Goal: Communication & Community: Answer question/provide support

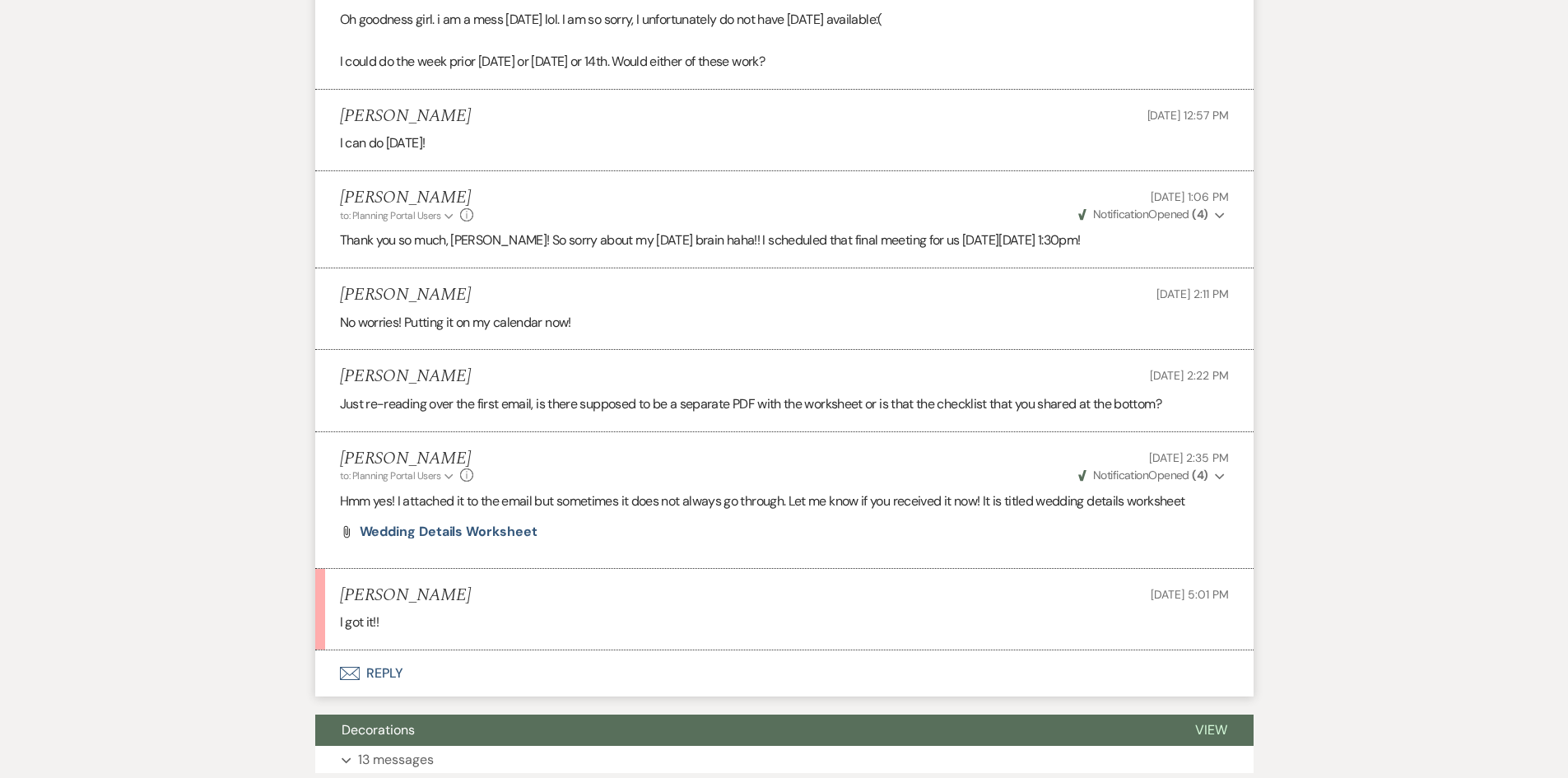
scroll to position [10426, 0]
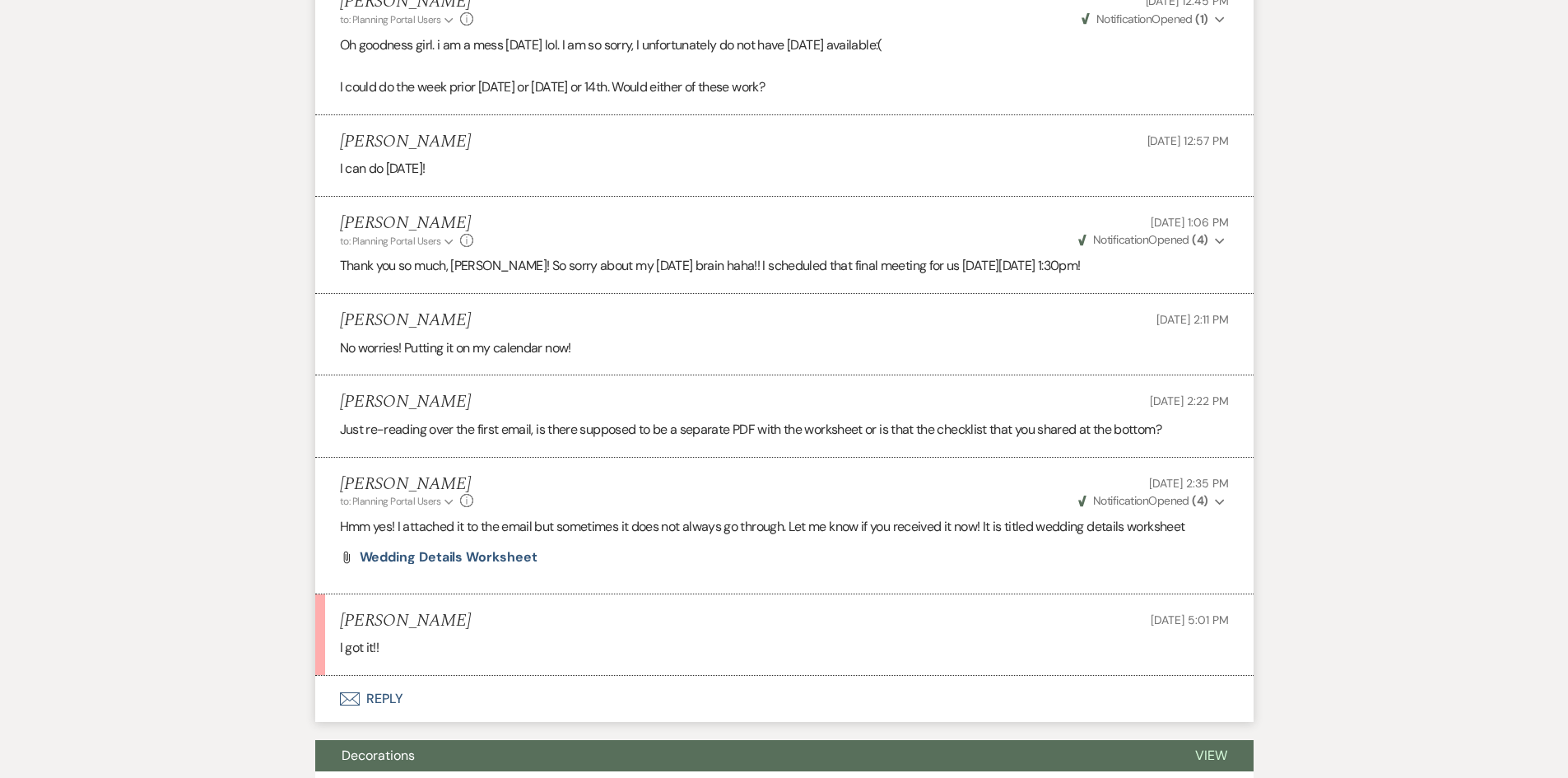
click at [369, 676] on button "Envelope Reply" at bounding box center [784, 698] width 938 height 46
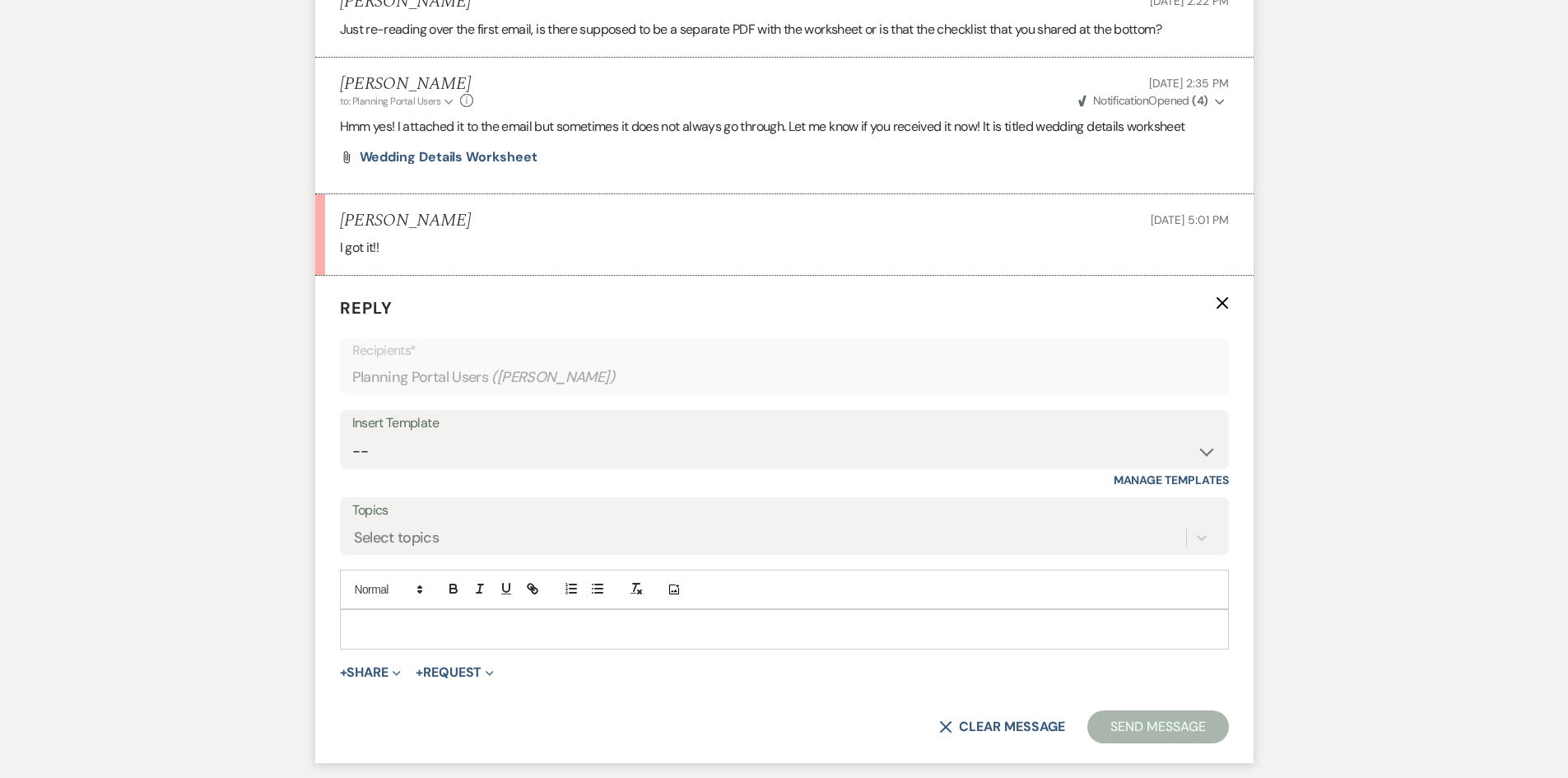
scroll to position [10841, 0]
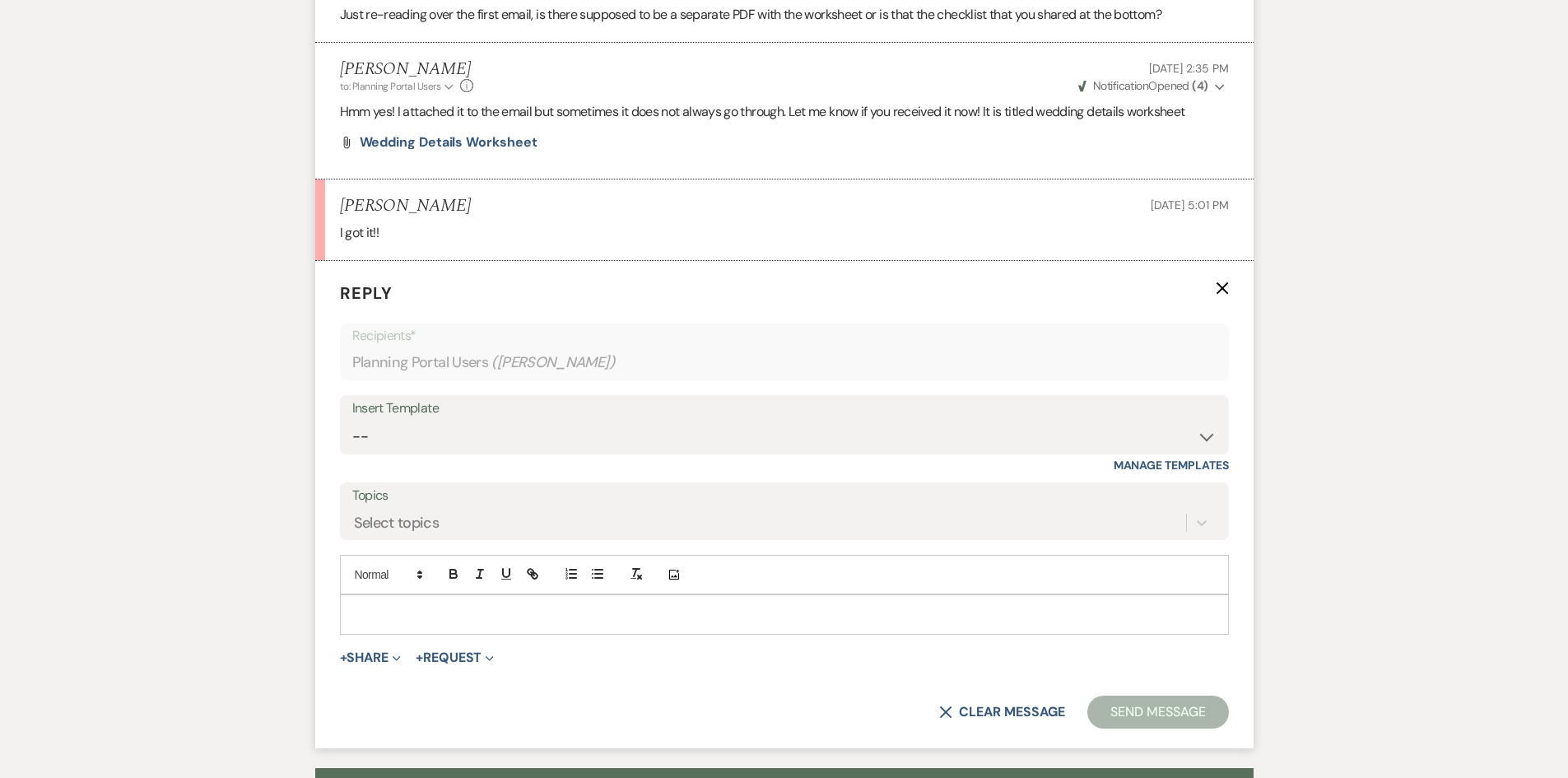
click at [399, 596] on div at bounding box center [784, 615] width 887 height 38
click at [1165, 652] on form "Reply X Saving draft... Recipients* Planning Portal Users ( Morgan Englade ) In…" at bounding box center [784, 505] width 938 height 488
click at [1149, 696] on button "Send Message" at bounding box center [1158, 712] width 141 height 33
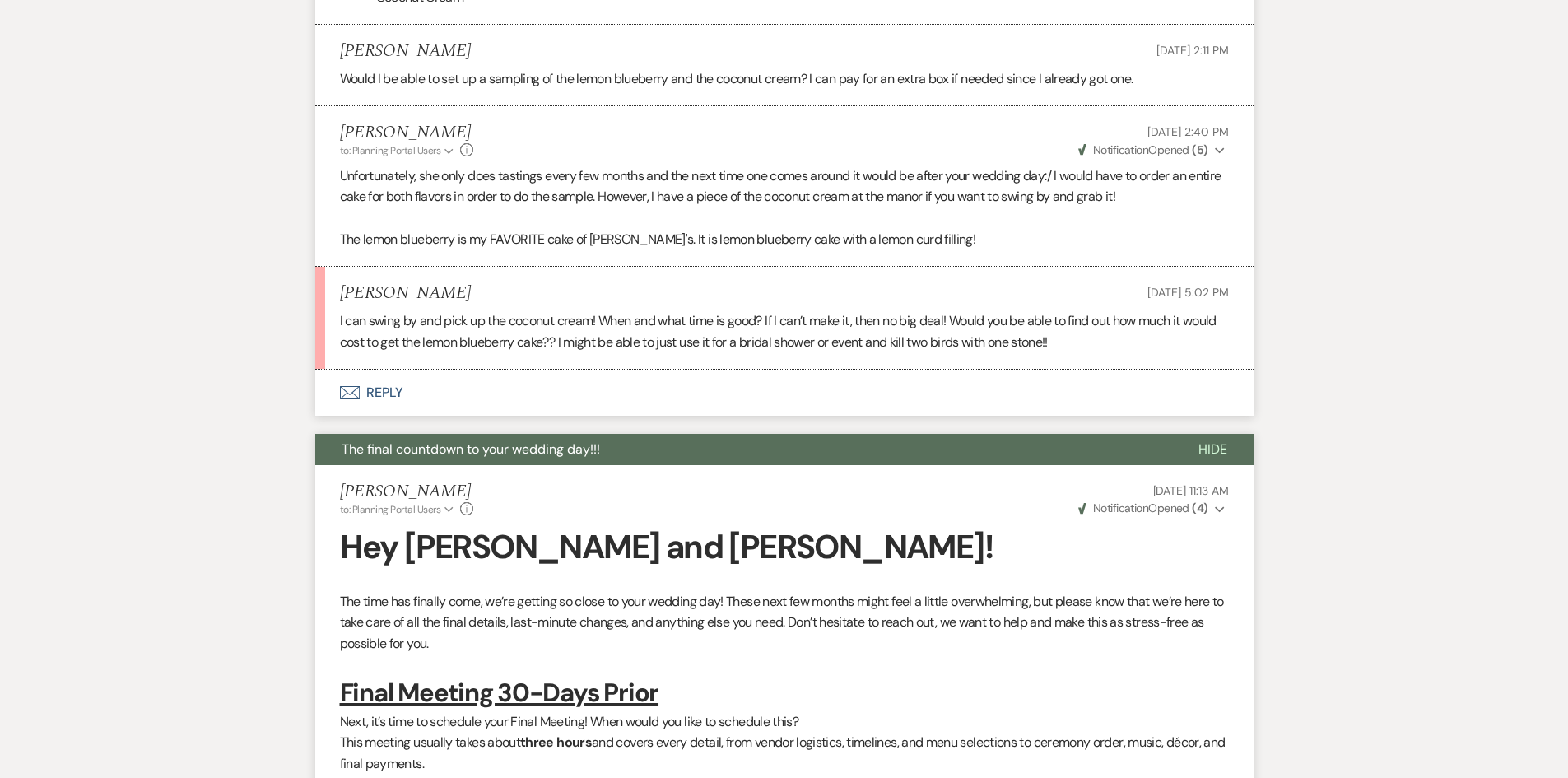
click at [377, 370] on button "Envelope Reply" at bounding box center [784, 392] width 938 height 46
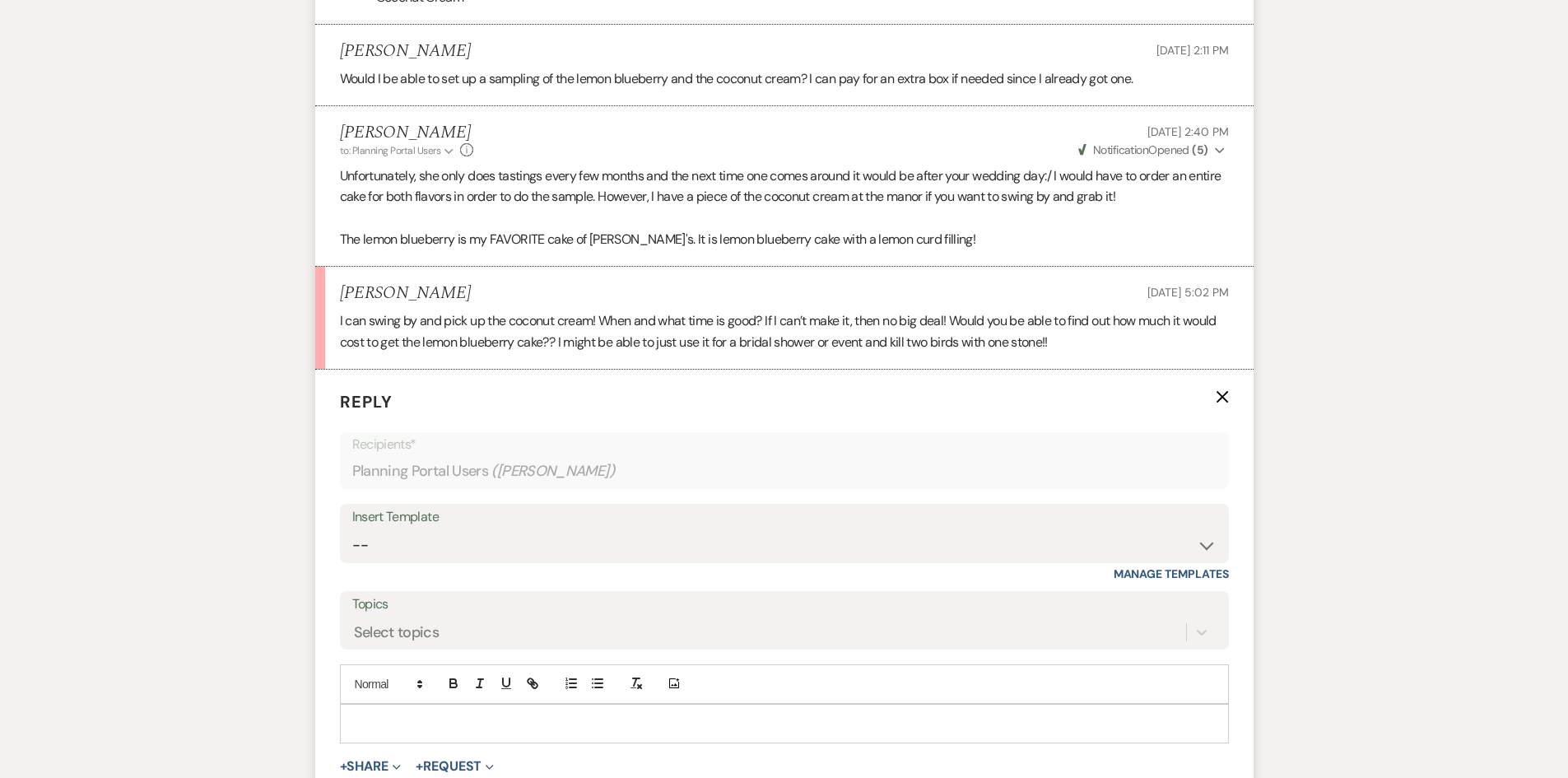
scroll to position [9130, 0]
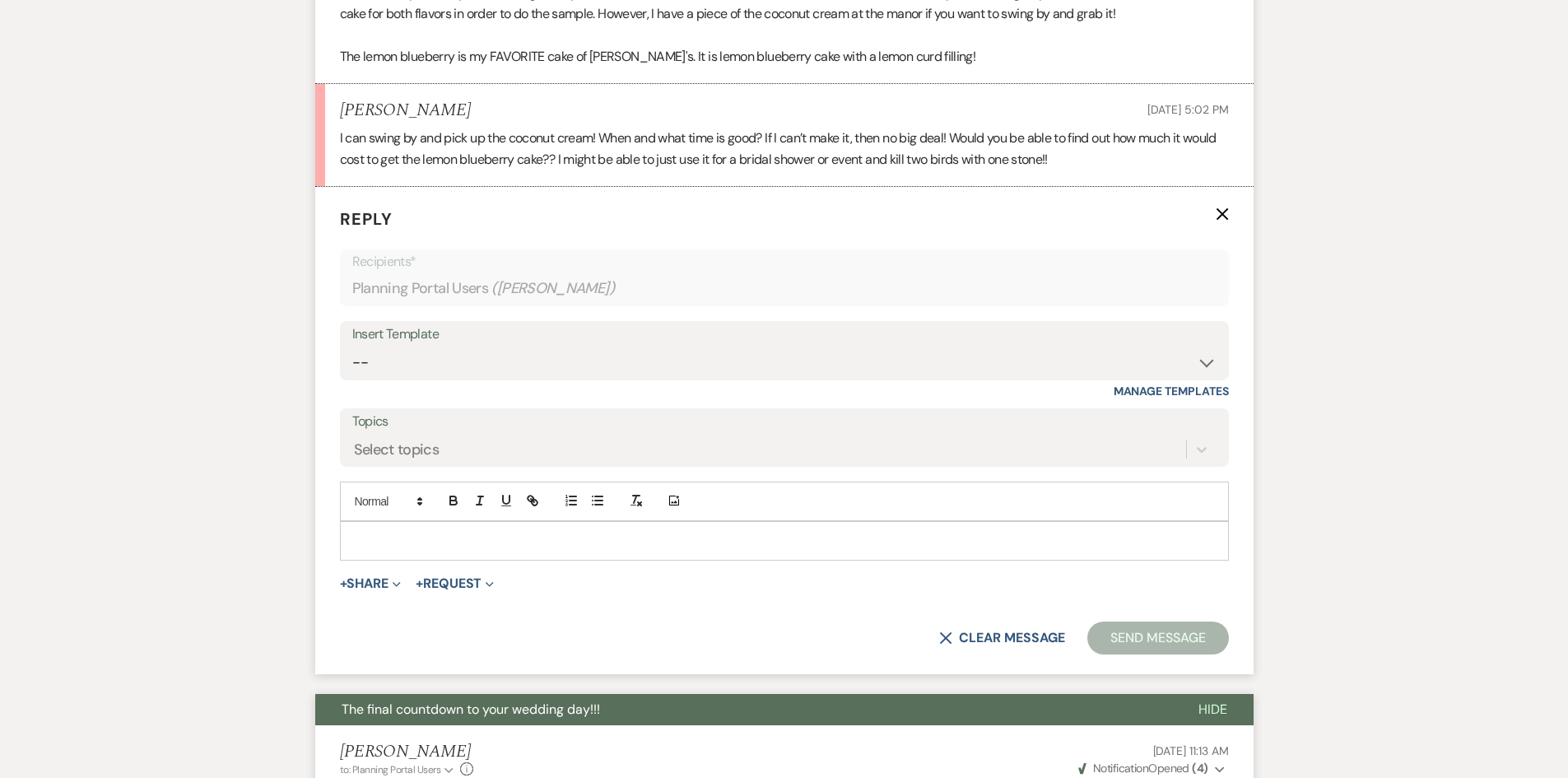
drag, startPoint x: 403, startPoint y: 493, endPoint x: 404, endPoint y: 501, distance: 8.1
click at [404, 532] on p at bounding box center [784, 540] width 862 height 18
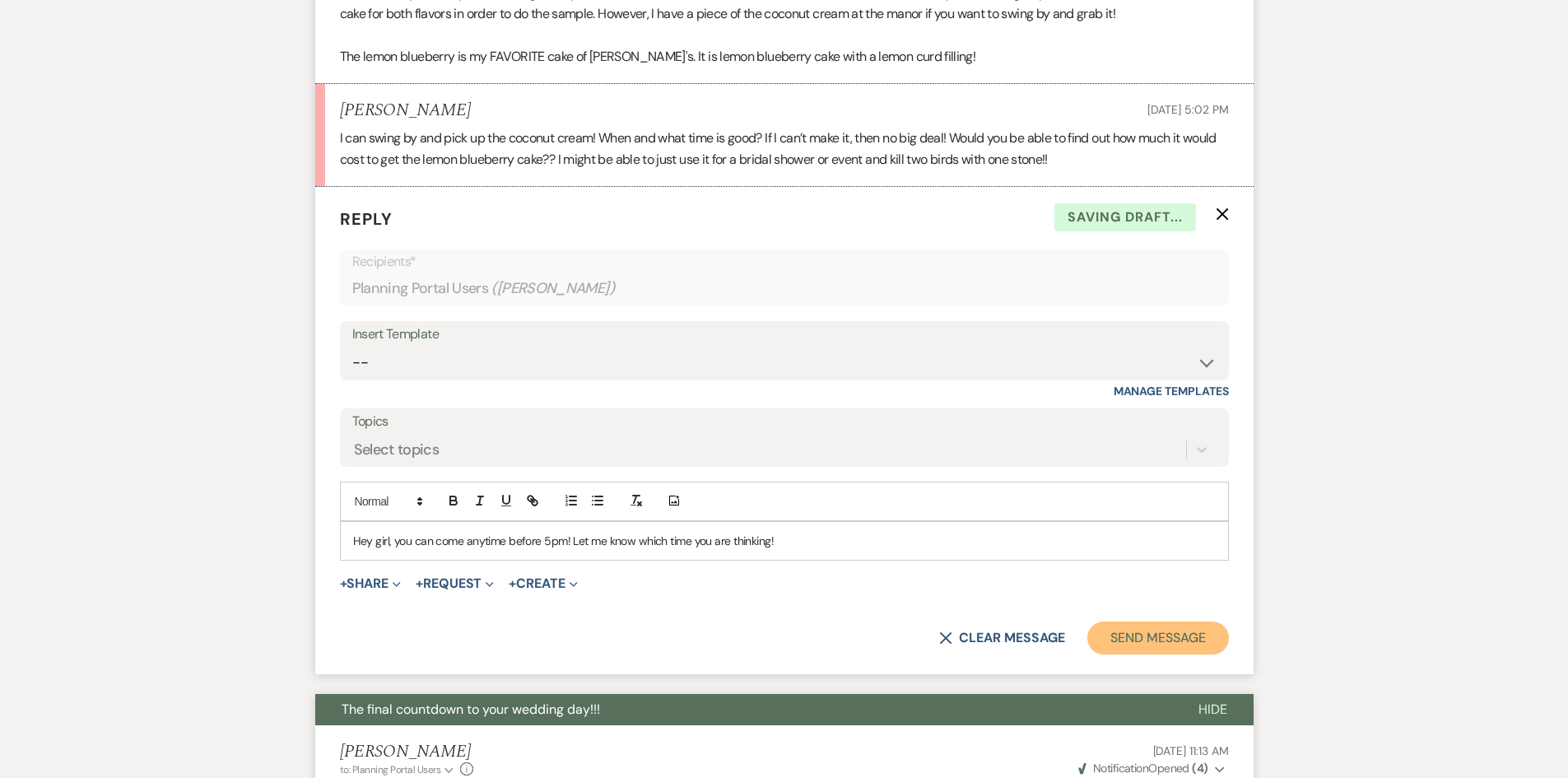
click at [1159, 622] on button "Send Message" at bounding box center [1158, 638] width 141 height 33
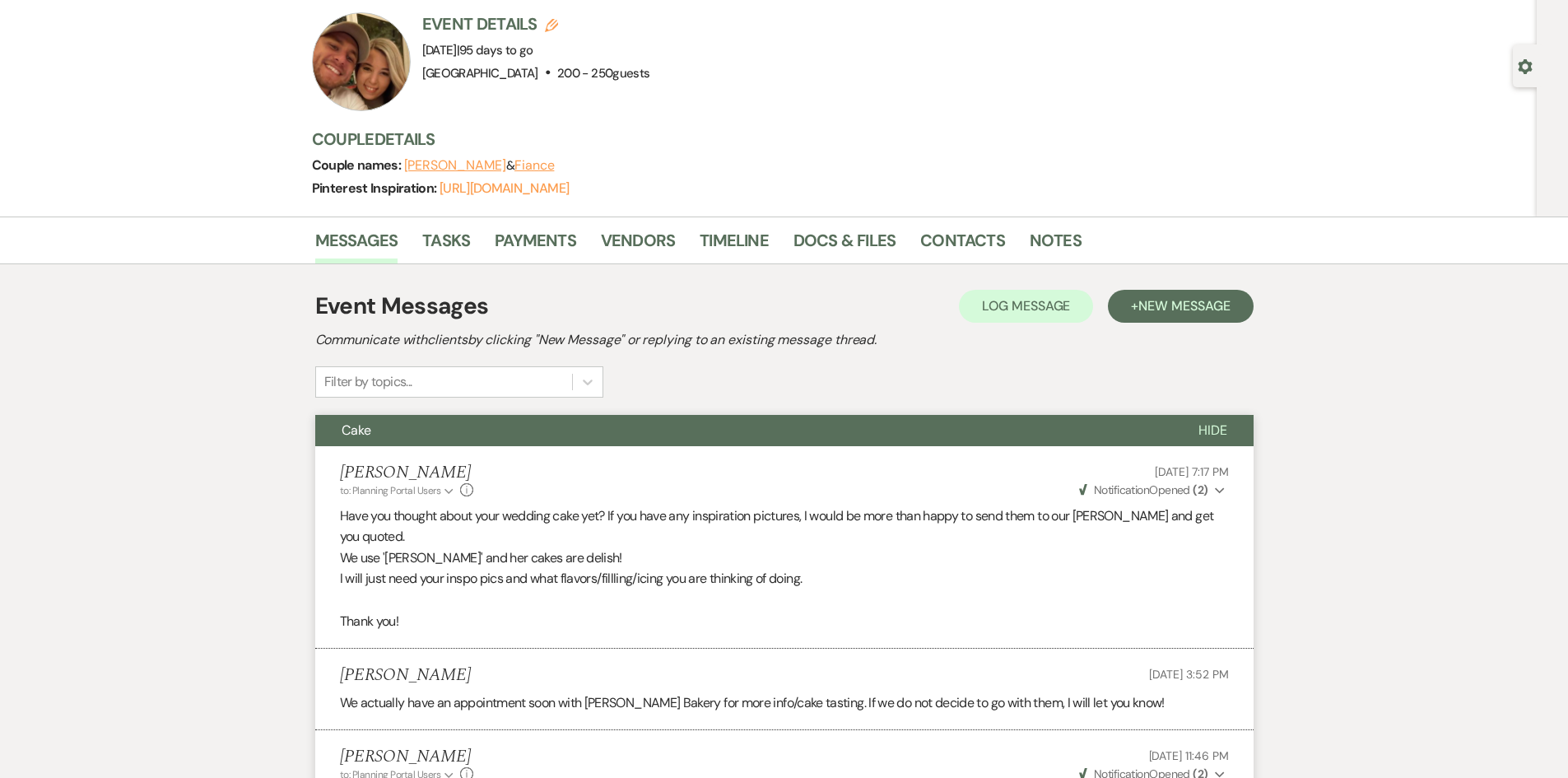
scroll to position [0, 0]
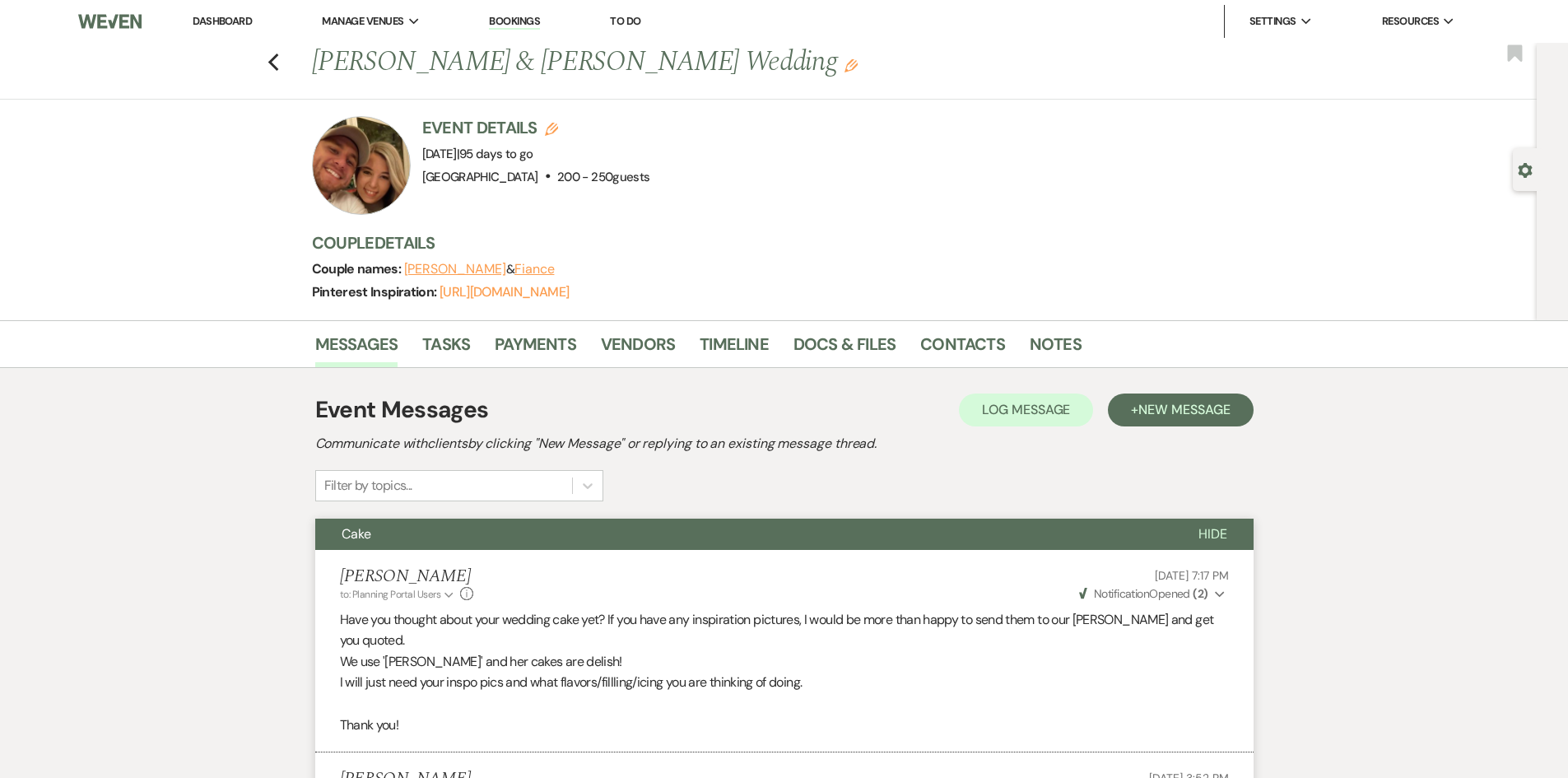
drag, startPoint x: 228, startPoint y: 22, endPoint x: 238, endPoint y: 18, distance: 10.8
click at [228, 22] on link "Dashboard" at bounding box center [222, 21] width 60 height 14
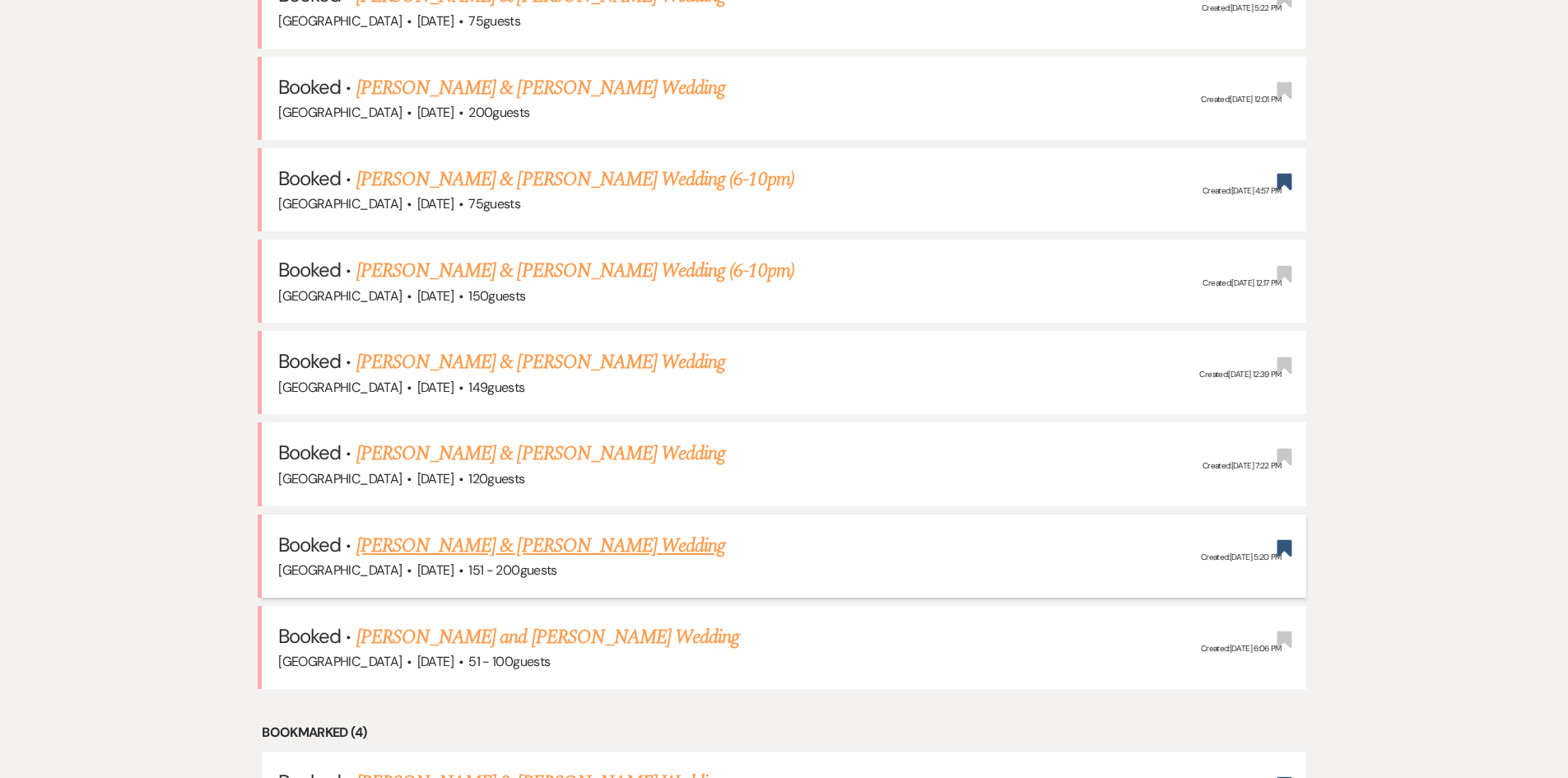
scroll to position [1235, 0]
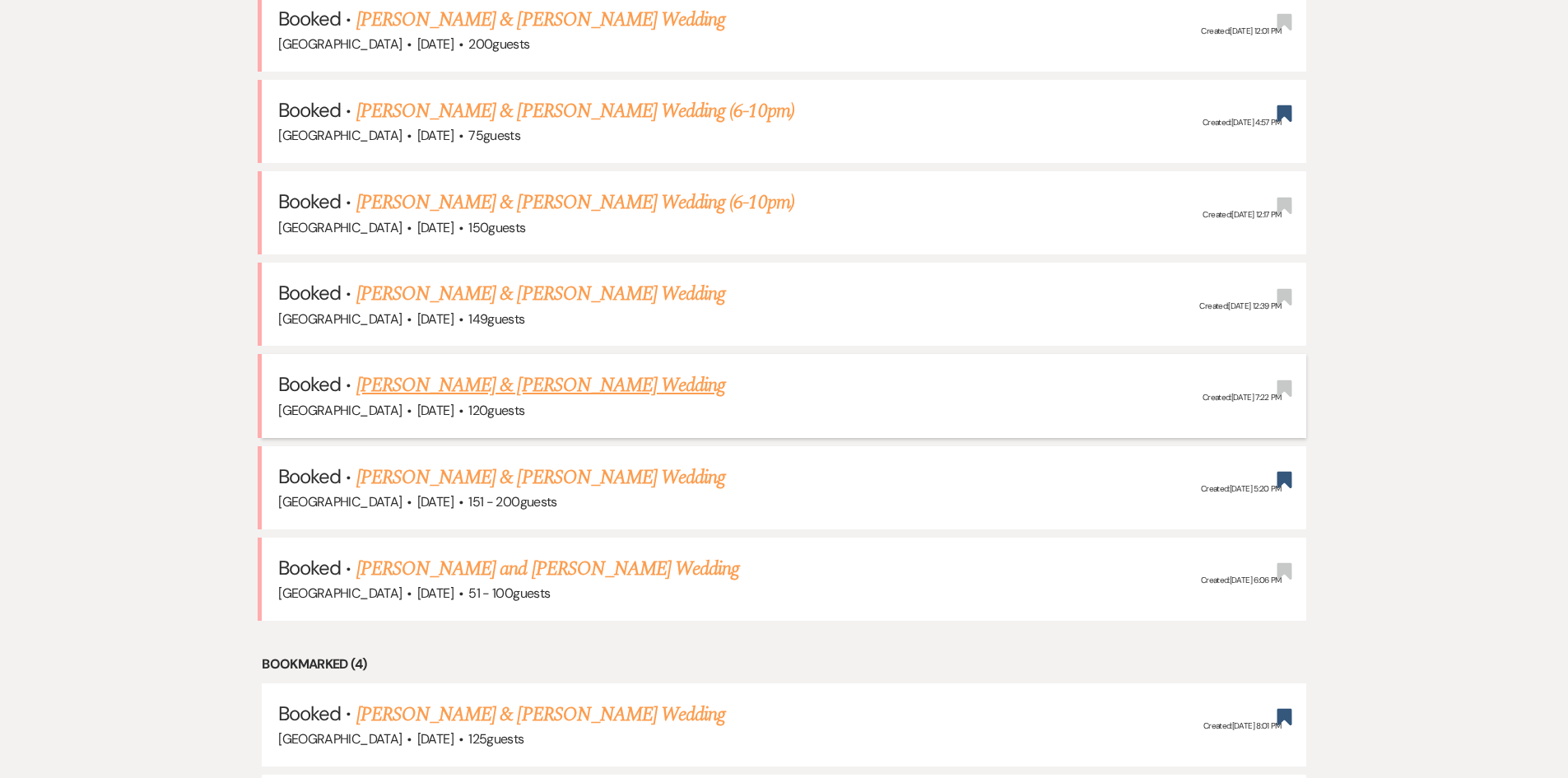
click at [482, 380] on link "[PERSON_NAME] & [PERSON_NAME] Wedding" at bounding box center [541, 386] width 369 height 29
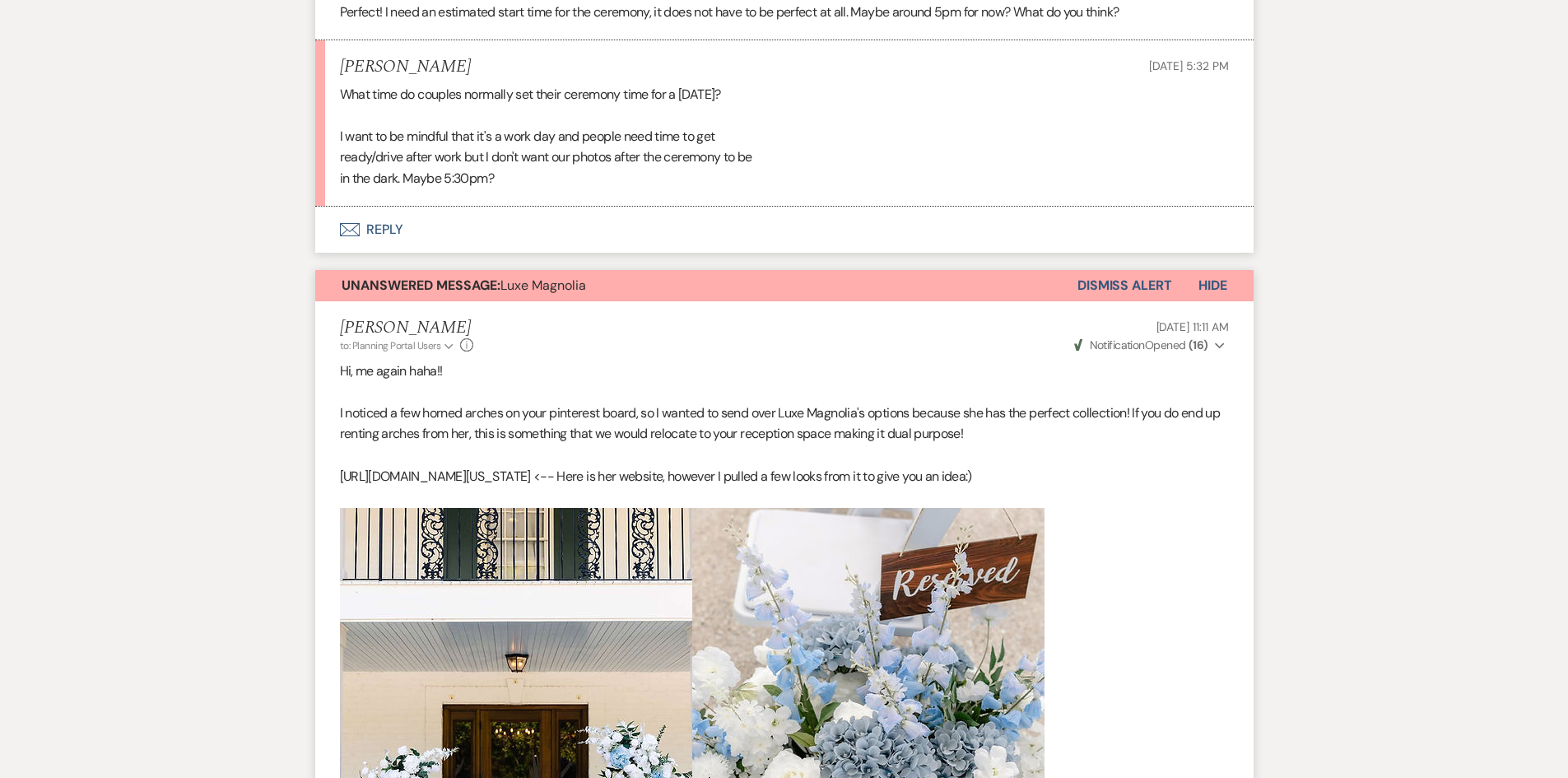
scroll to position [1894, 0]
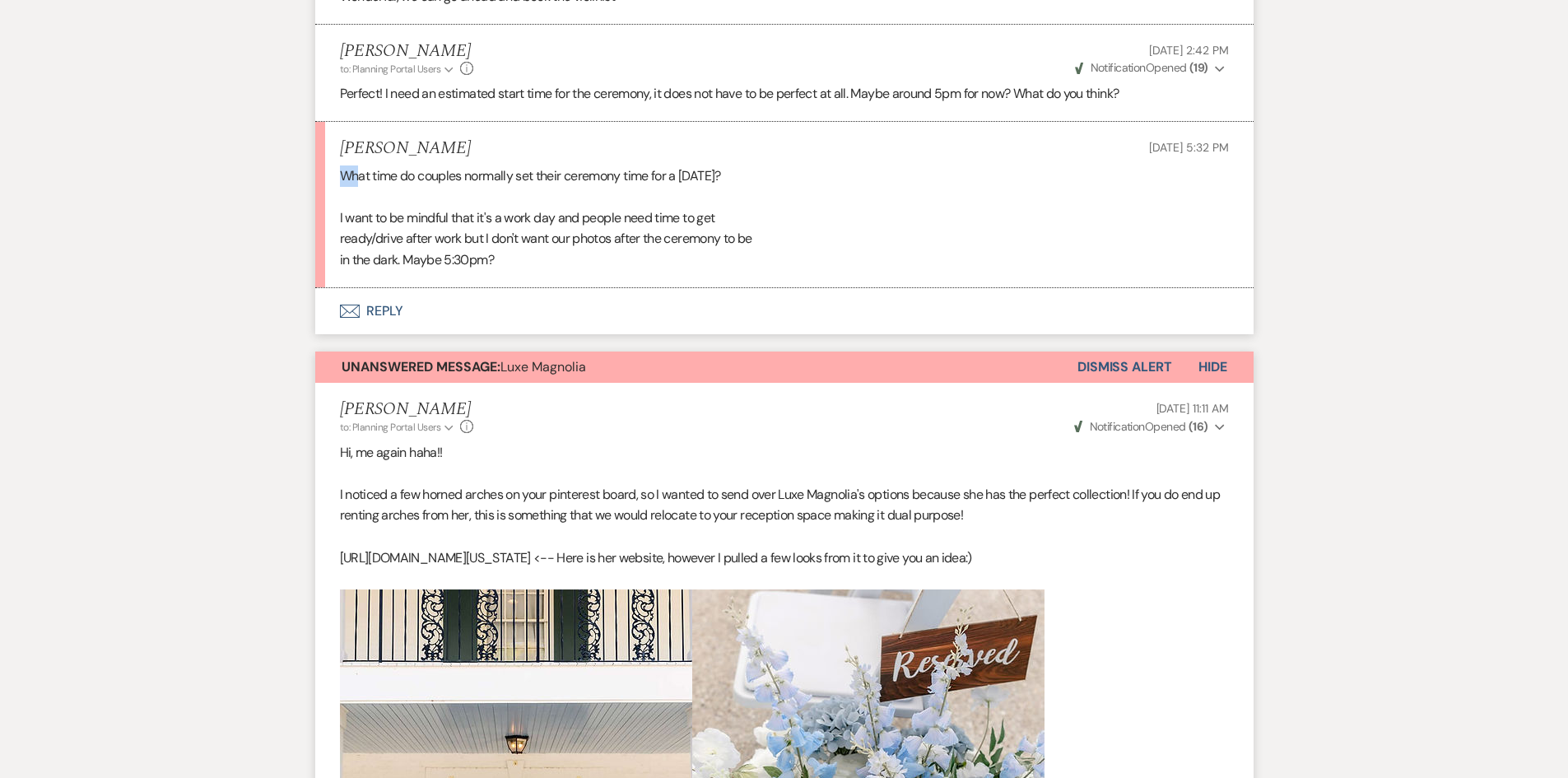
drag, startPoint x: 336, startPoint y: 193, endPoint x: 357, endPoint y: 202, distance: 22.8
click at [357, 202] on li "Avery Bower Aug 18, 2025, 5:32 PM What time do couples normally set their cerem…" at bounding box center [784, 205] width 938 height 166
click at [487, 210] on div "What time do couples normally set their ceremony time for a Friday? I want to b…" at bounding box center [784, 218] width 889 height 105
click at [417, 314] on button "Envelope Reply" at bounding box center [784, 310] width 938 height 46
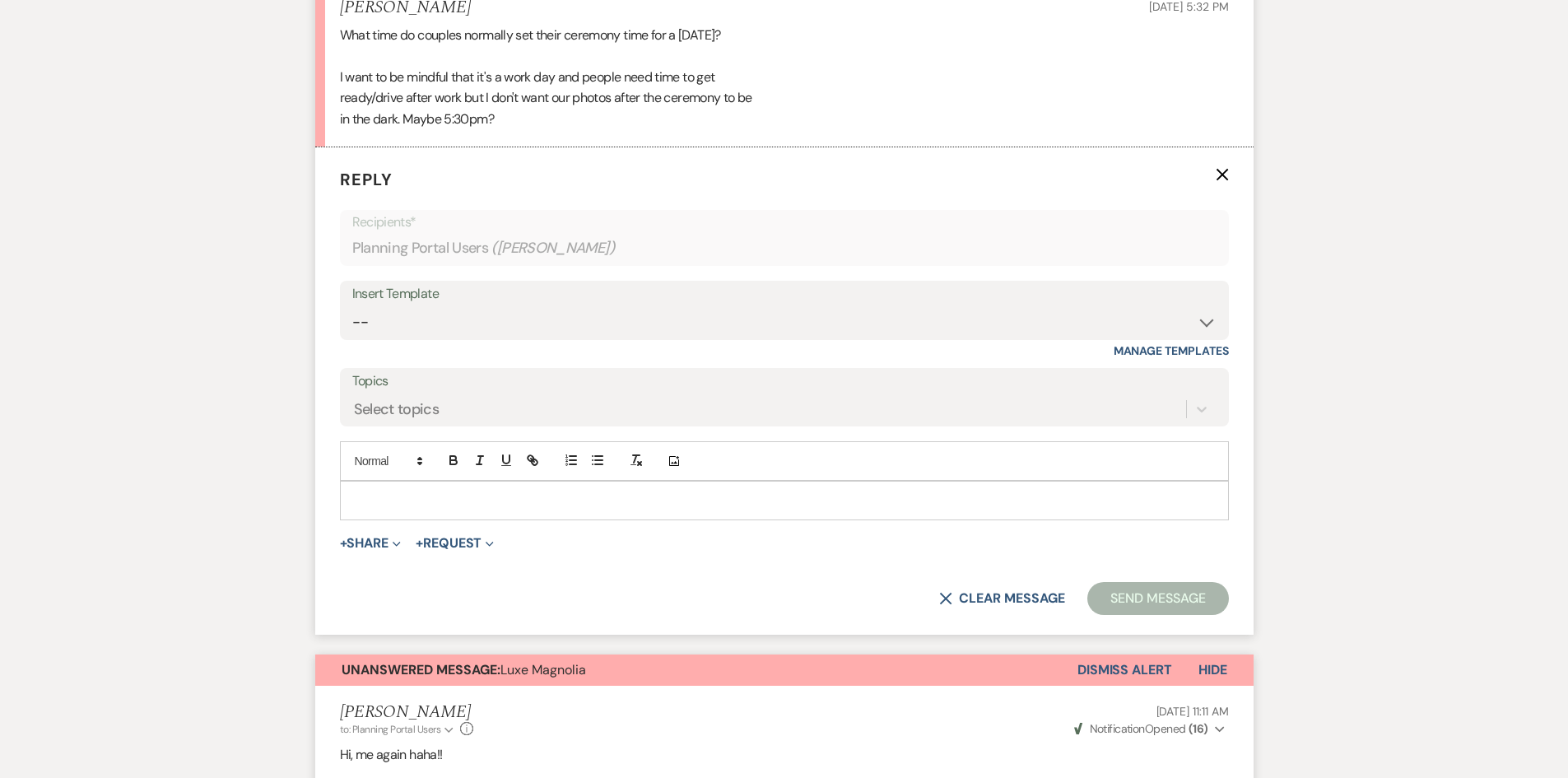
scroll to position [2058, 0]
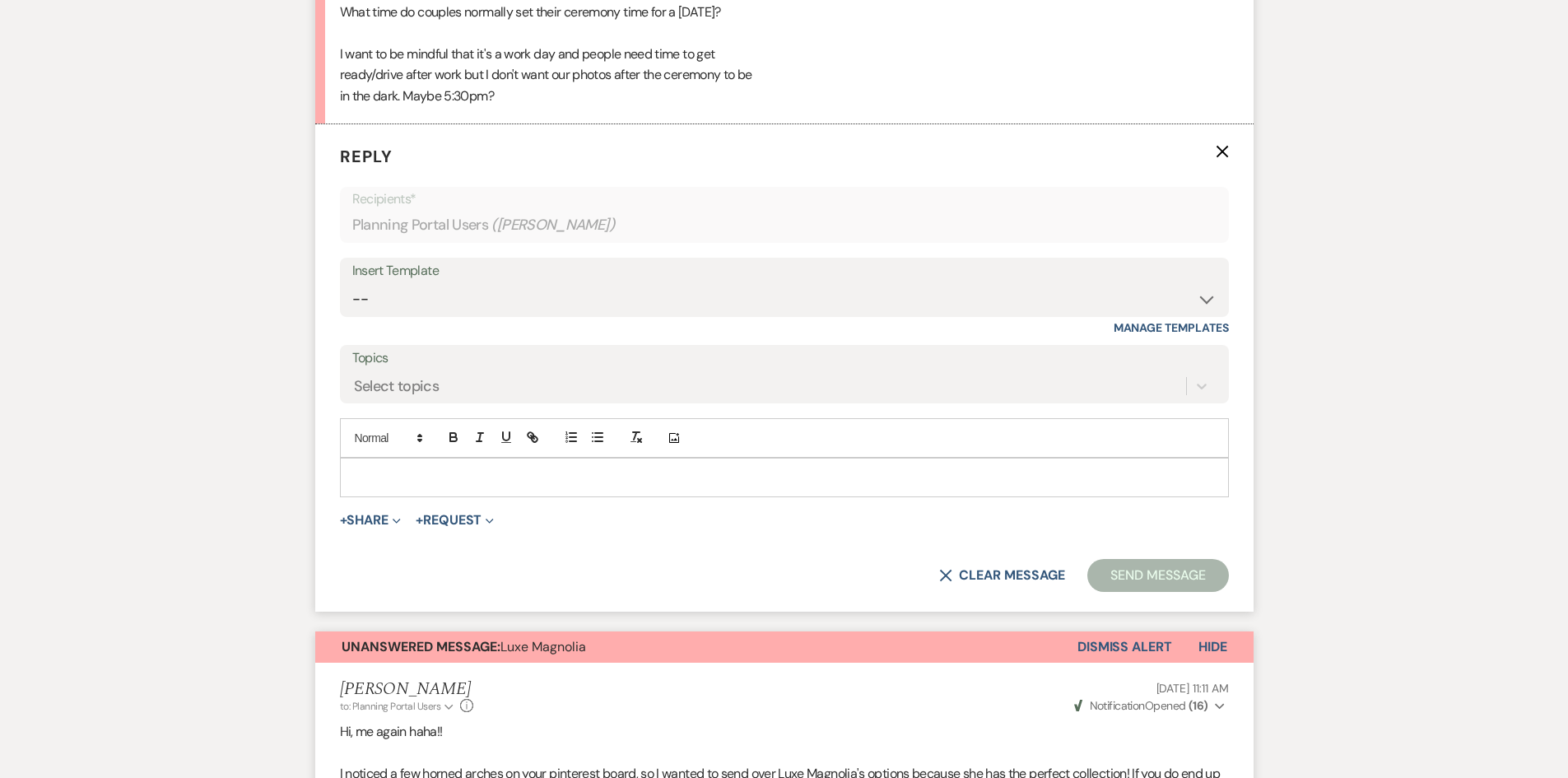
click at [416, 487] on p at bounding box center [784, 477] width 862 height 18
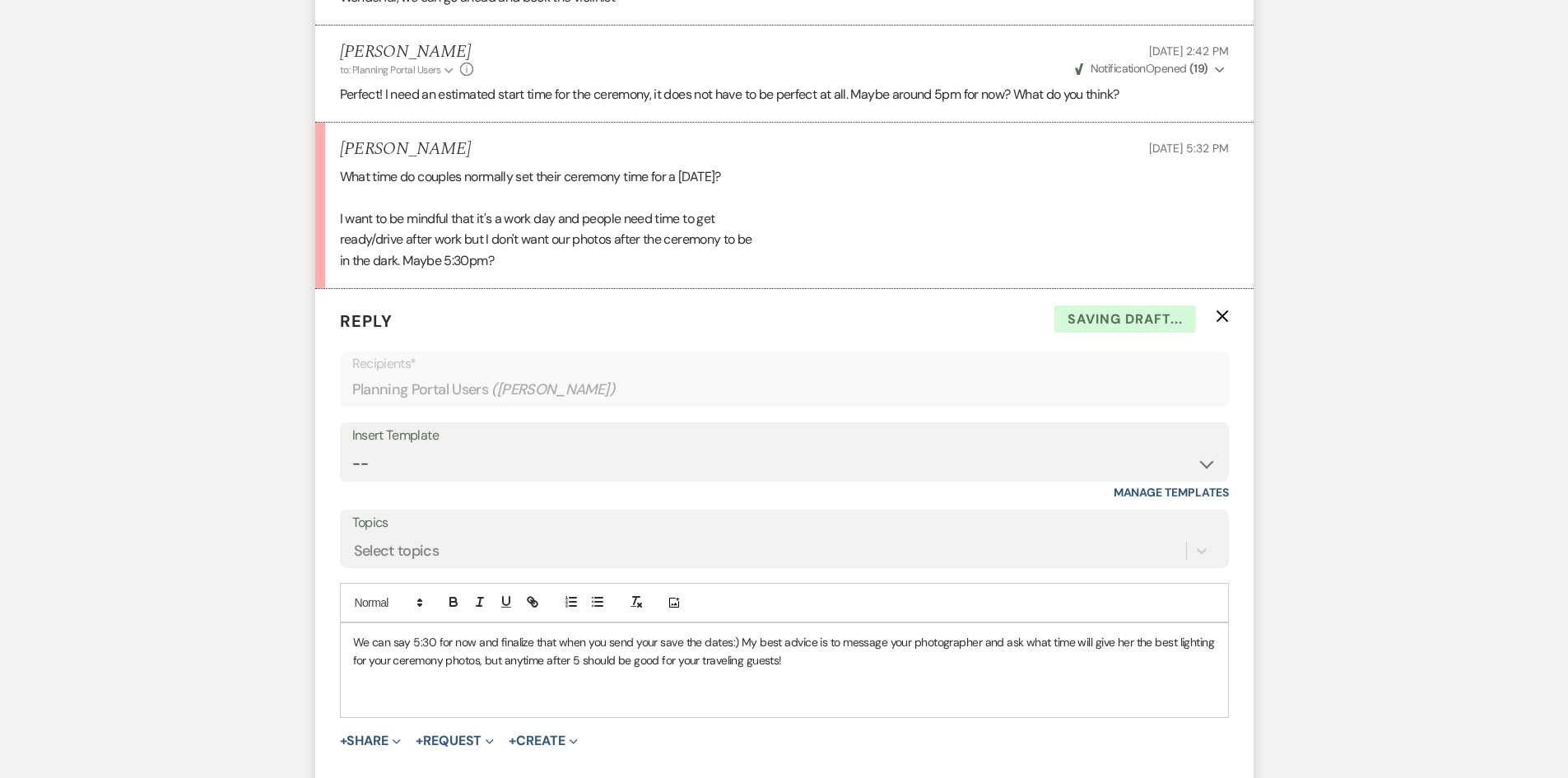
scroll to position [1976, 0]
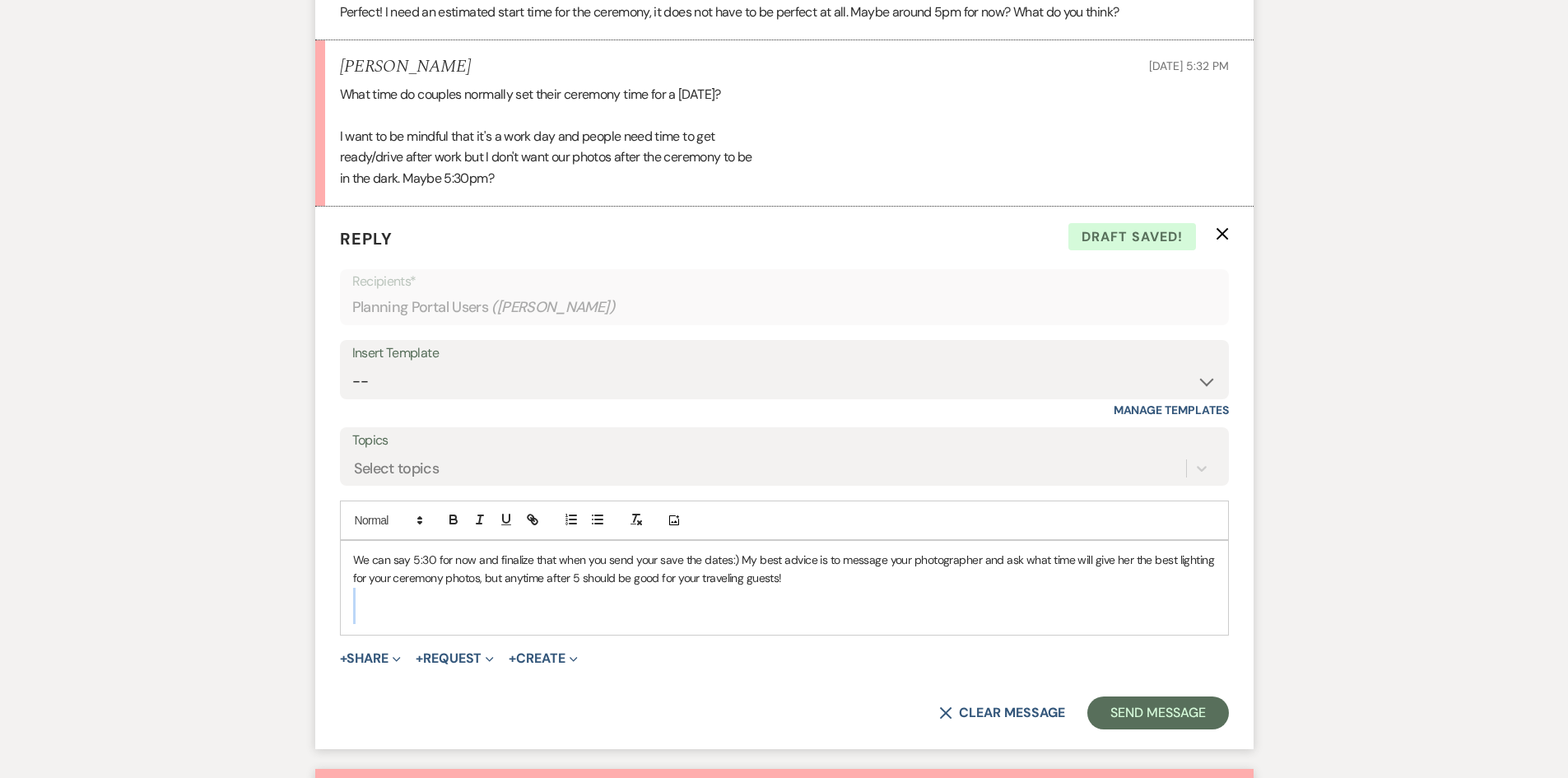
drag, startPoint x: 546, startPoint y: 640, endPoint x: 322, endPoint y: 622, distance: 224.7
click at [322, 622] on form "Reply X Draft saved! Recipients* Planning Portal Users ( Avery Bower ) Insert T…" at bounding box center [784, 478] width 938 height 543
click at [371, 606] on p at bounding box center [784, 596] width 862 height 18
click at [383, 624] on p at bounding box center [784, 615] width 862 height 18
click at [944, 624] on p at bounding box center [784, 615] width 862 height 18
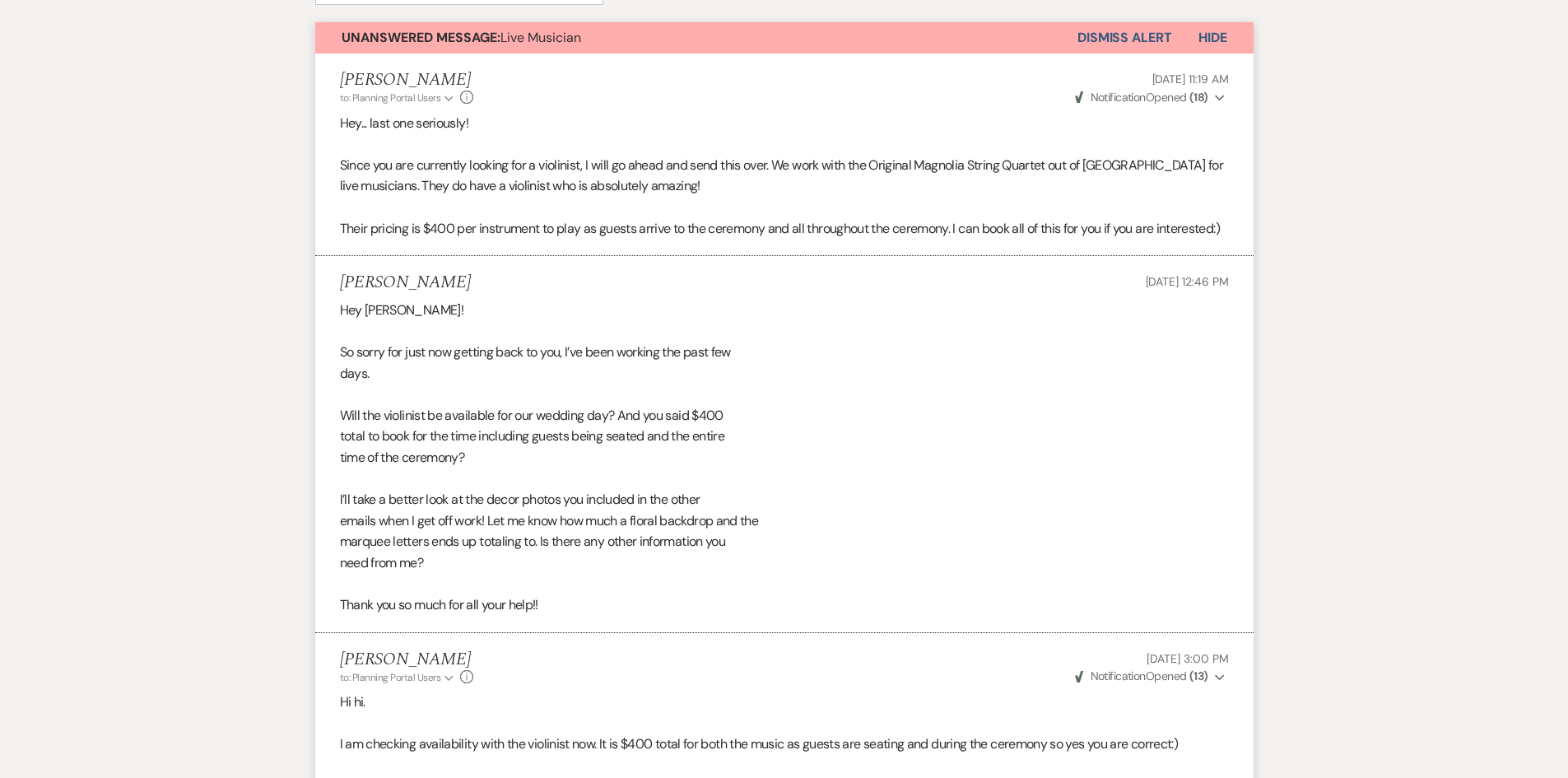
scroll to position [81, 0]
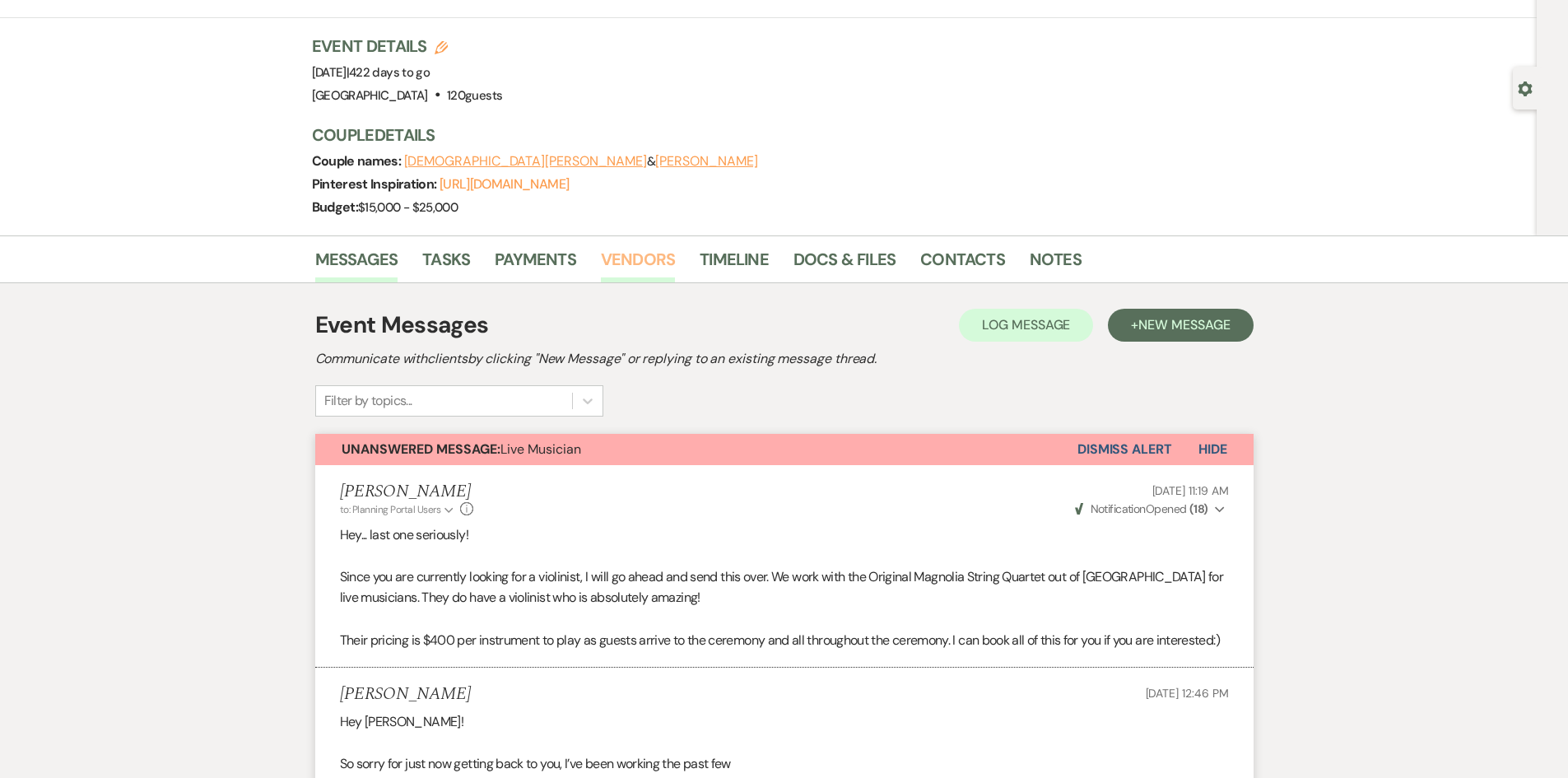
click at [643, 252] on link "Vendors" at bounding box center [638, 265] width 74 height 36
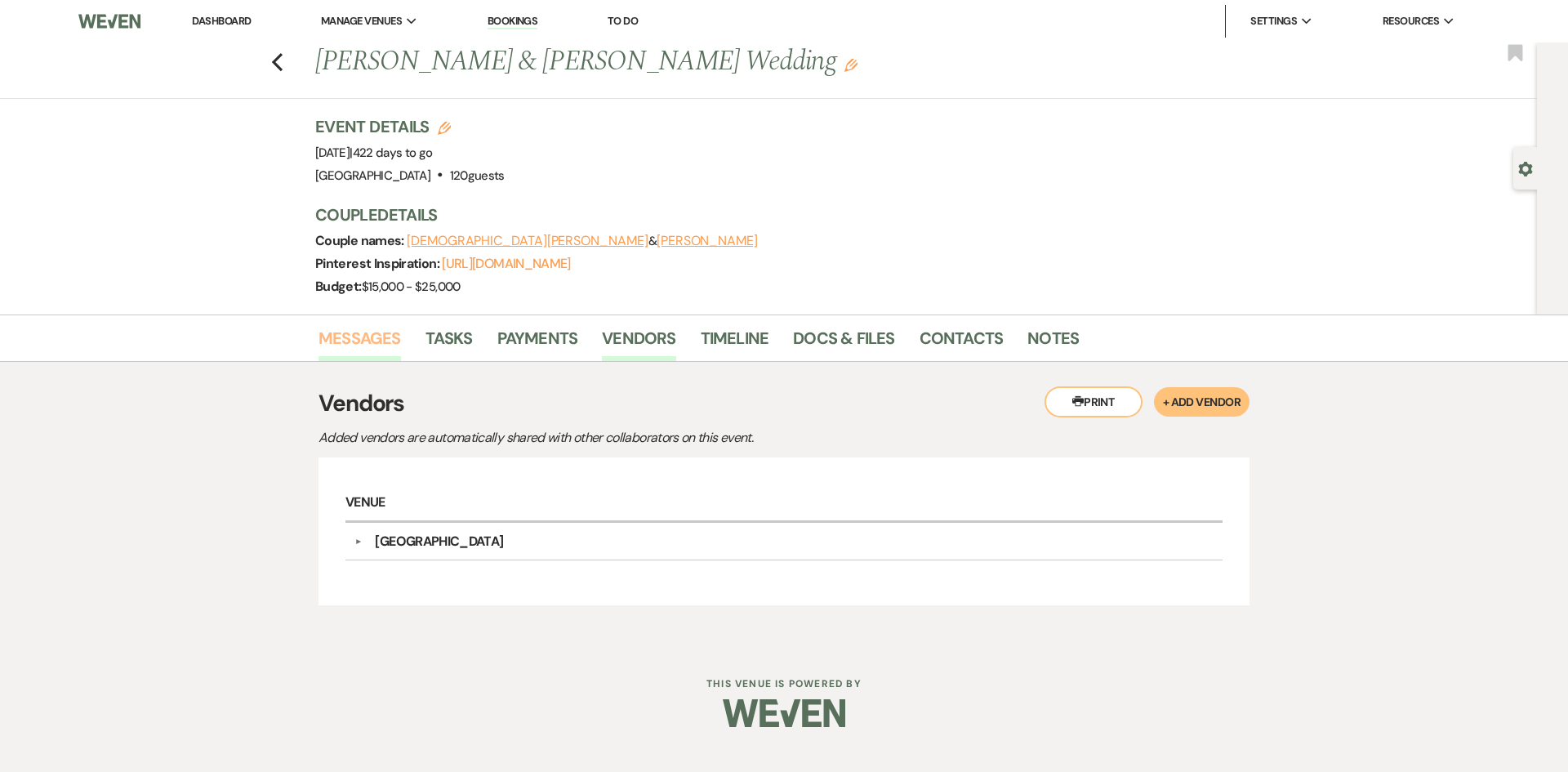
click at [338, 328] on link "Messages" at bounding box center [360, 343] width 82 height 36
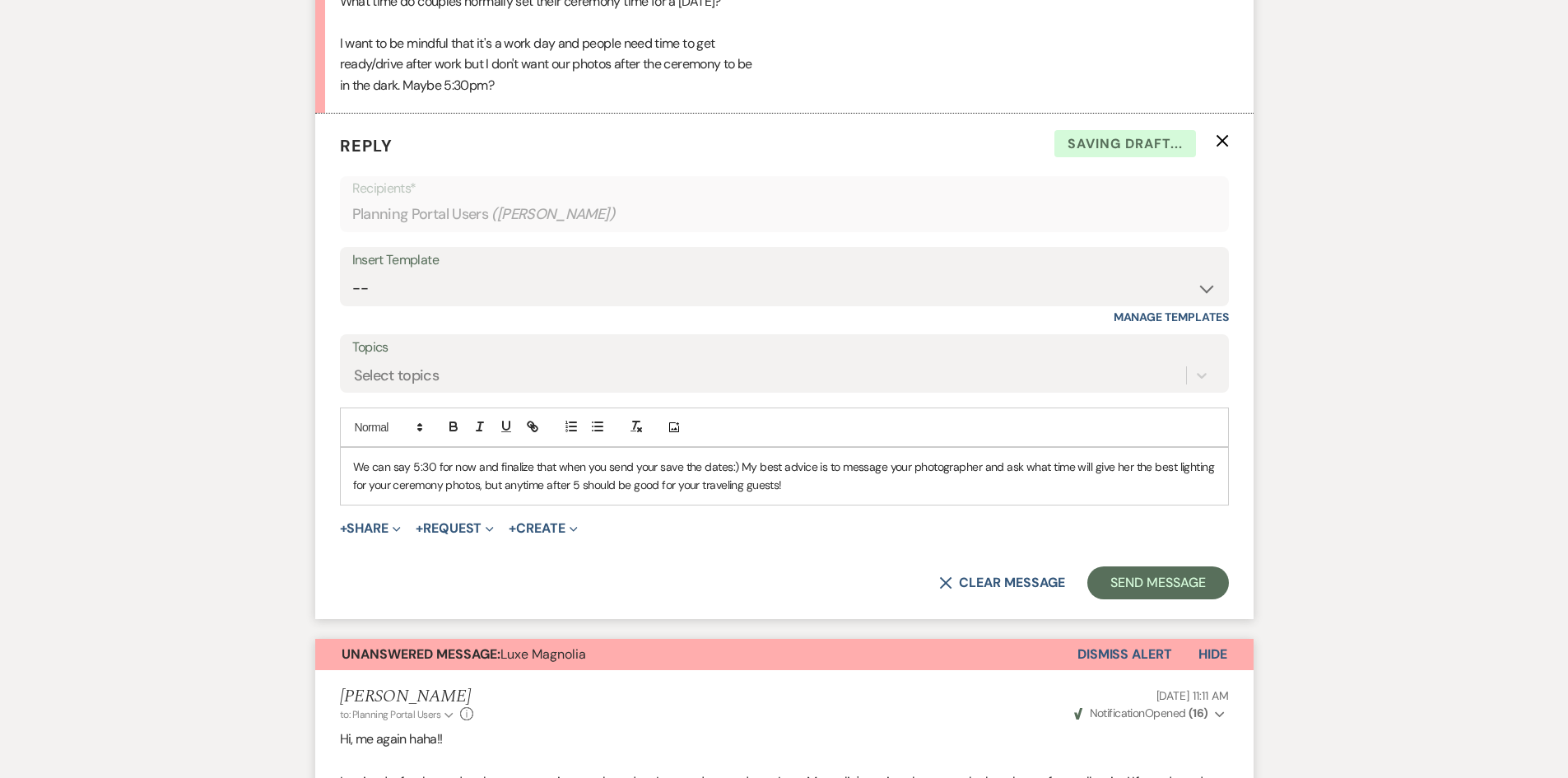
scroll to position [2074, 0]
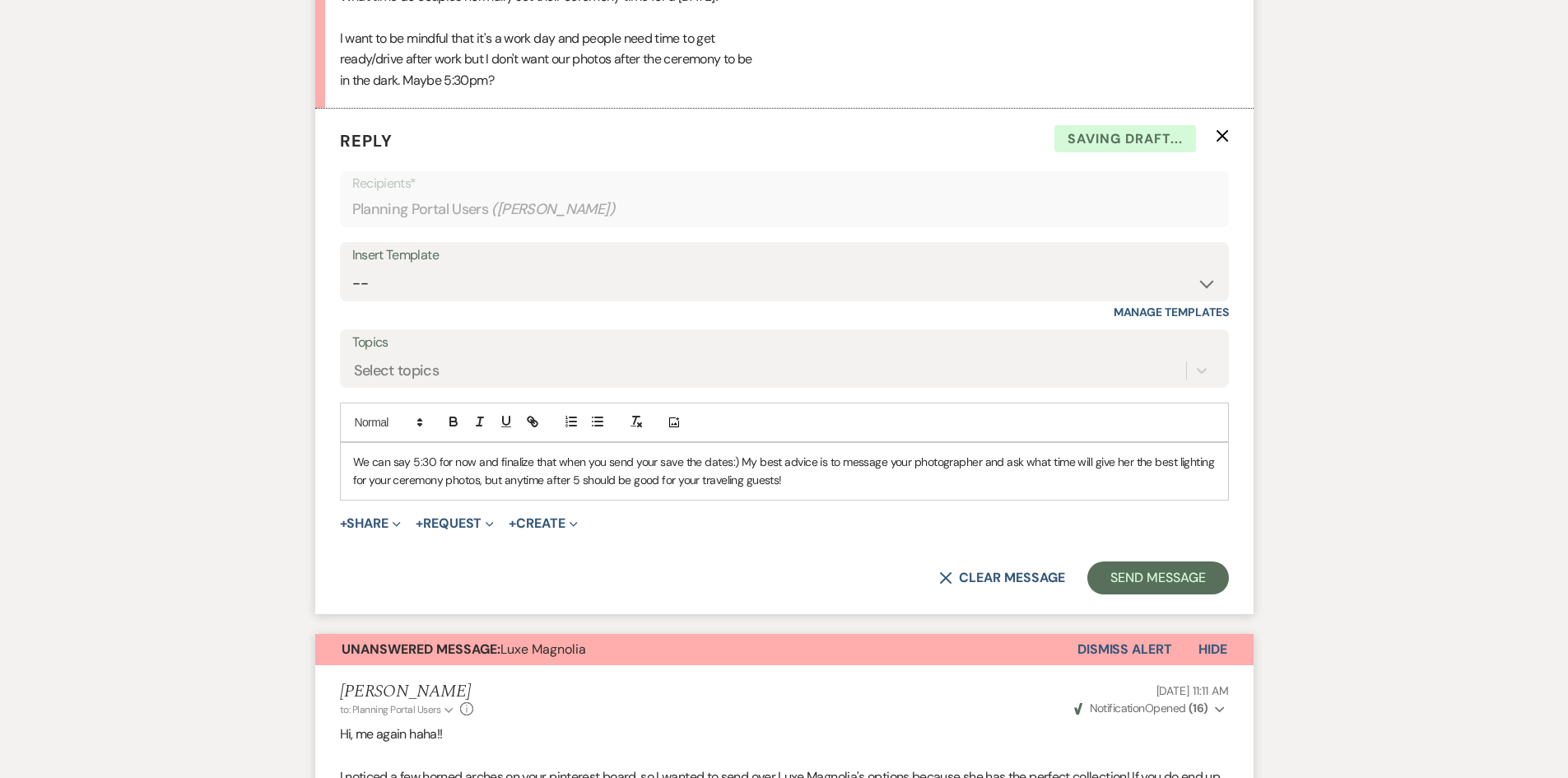
click at [1127, 485] on p "We can say 5:30 for now and finalize that when you send your save the dates:) M…" at bounding box center [784, 471] width 862 height 37
click at [1152, 595] on button "Send Message" at bounding box center [1158, 578] width 141 height 33
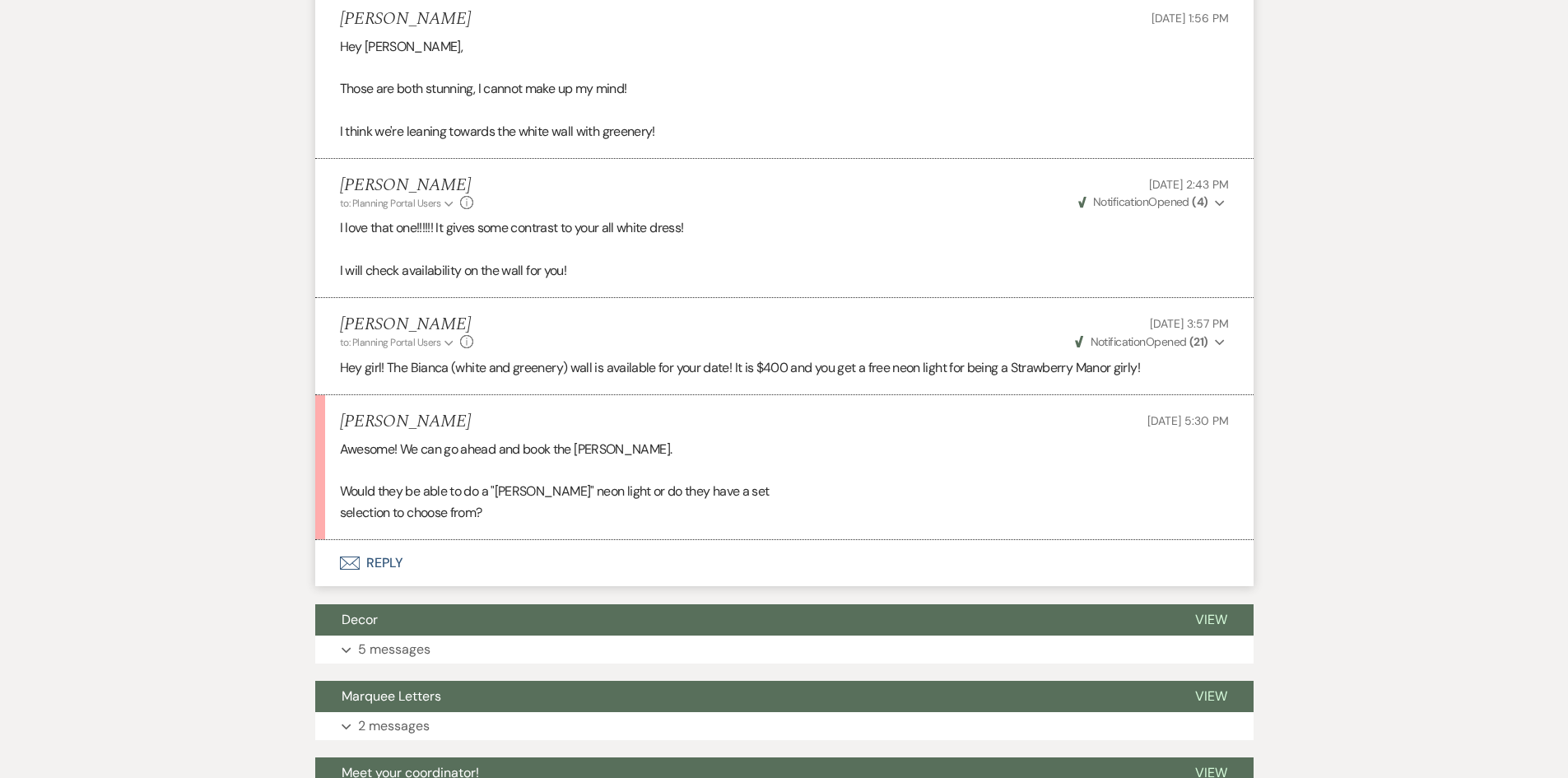
scroll to position [4709, 0]
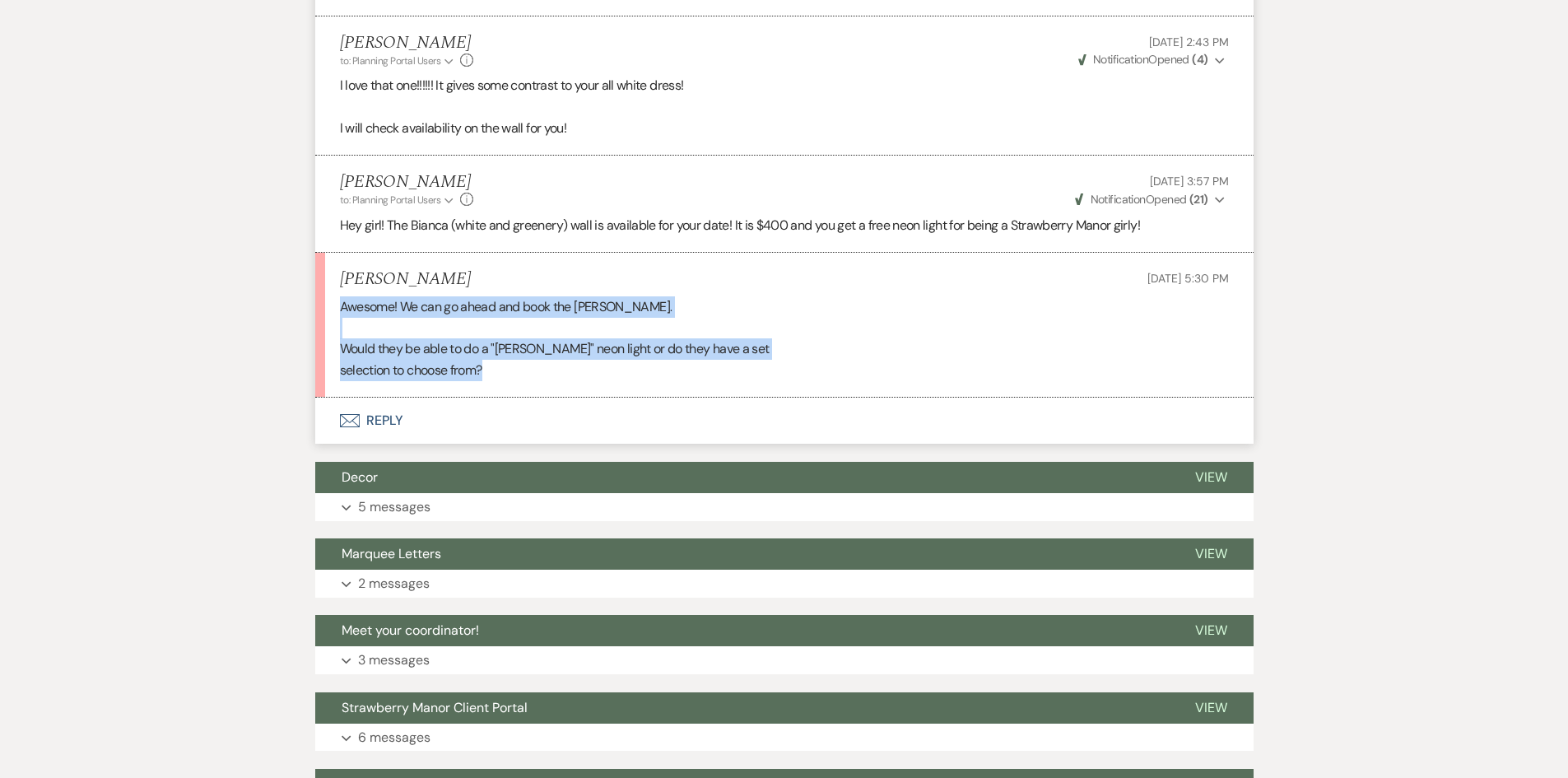
drag, startPoint x: 338, startPoint y: 321, endPoint x: 512, endPoint y: 387, distance: 186.1
click at [512, 387] on li "Avery Bower Aug 18, 2025, 5:30 PM Awesome! We can go ahead and book the Biana w…" at bounding box center [784, 325] width 938 height 145
click at [512, 380] on div "Awesome! We can go ahead and book the Biana wall. Would they be able to do a "C…" at bounding box center [784, 338] width 889 height 84
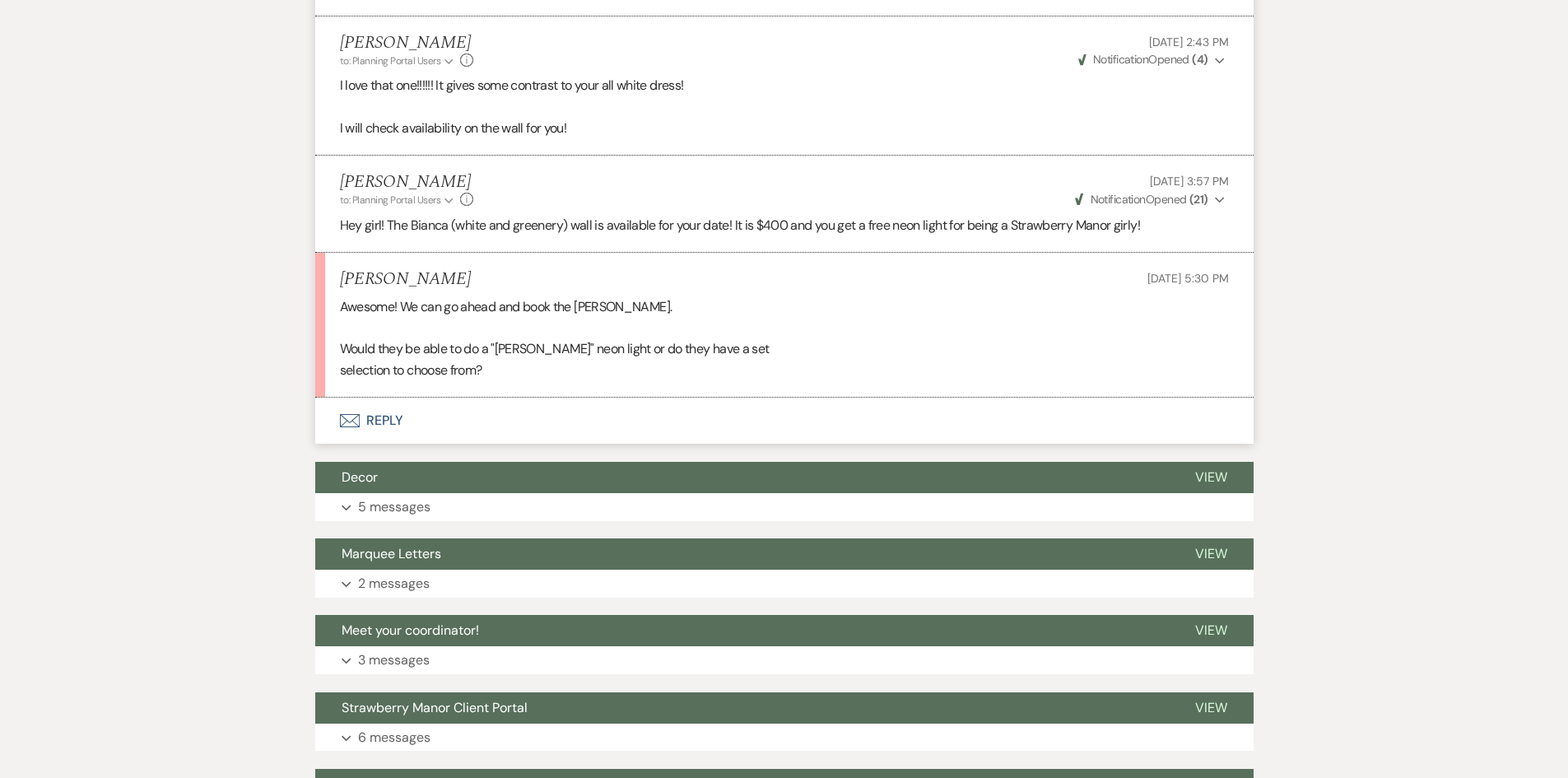
click at [400, 441] on button "Envelope Reply" at bounding box center [784, 420] width 938 height 46
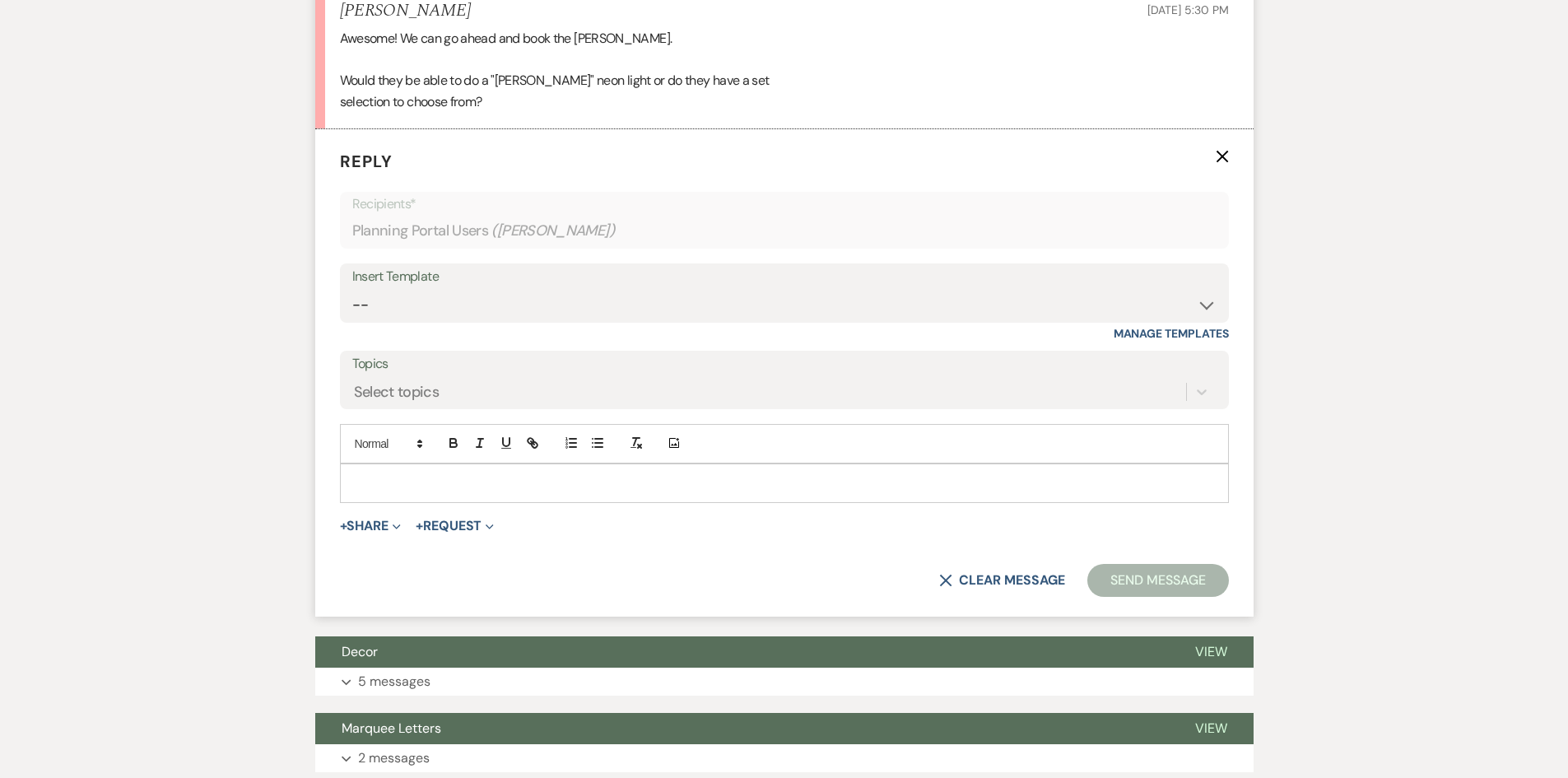
scroll to position [4984, 0]
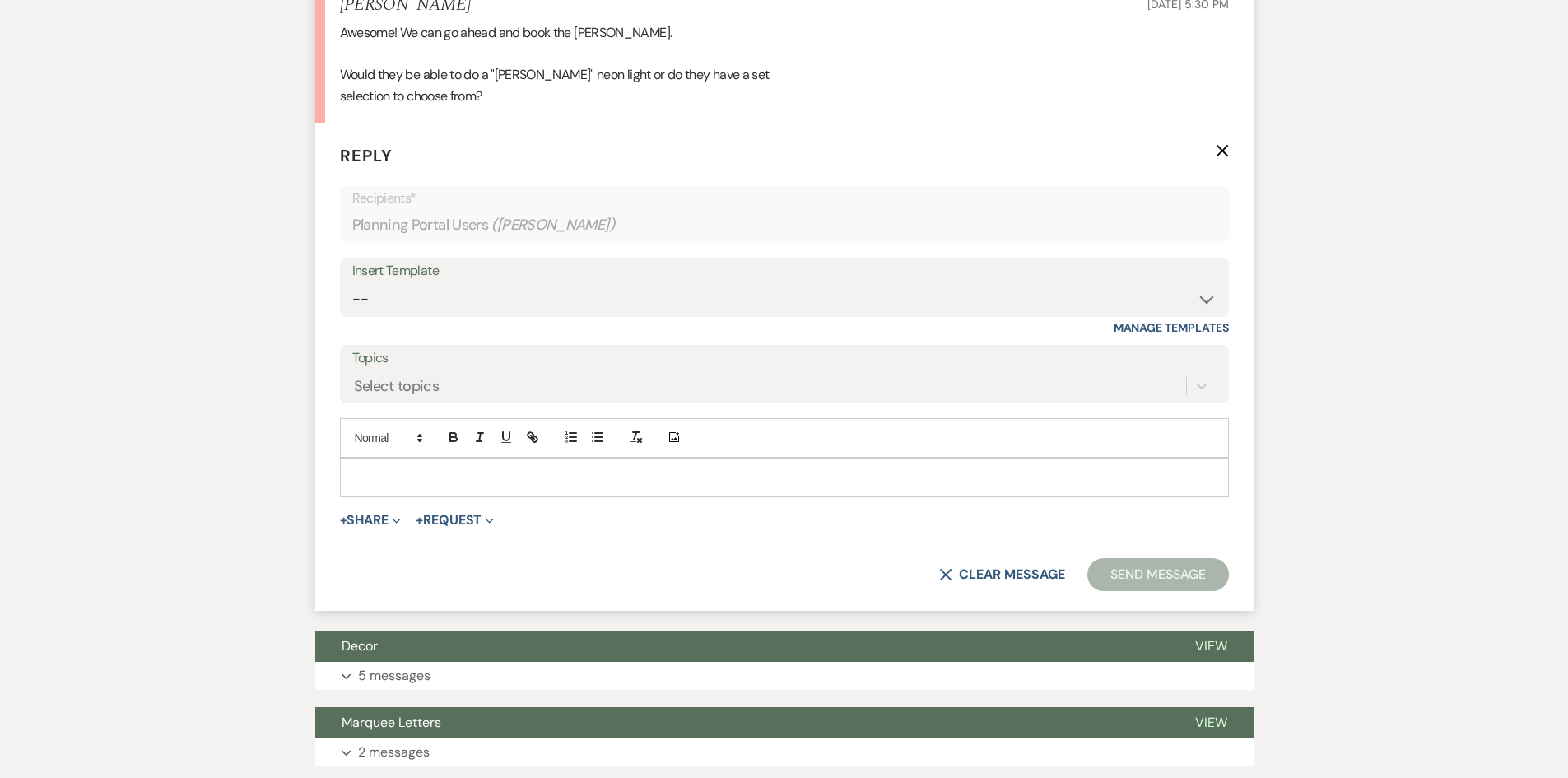
click at [390, 487] on p at bounding box center [784, 477] width 862 height 18
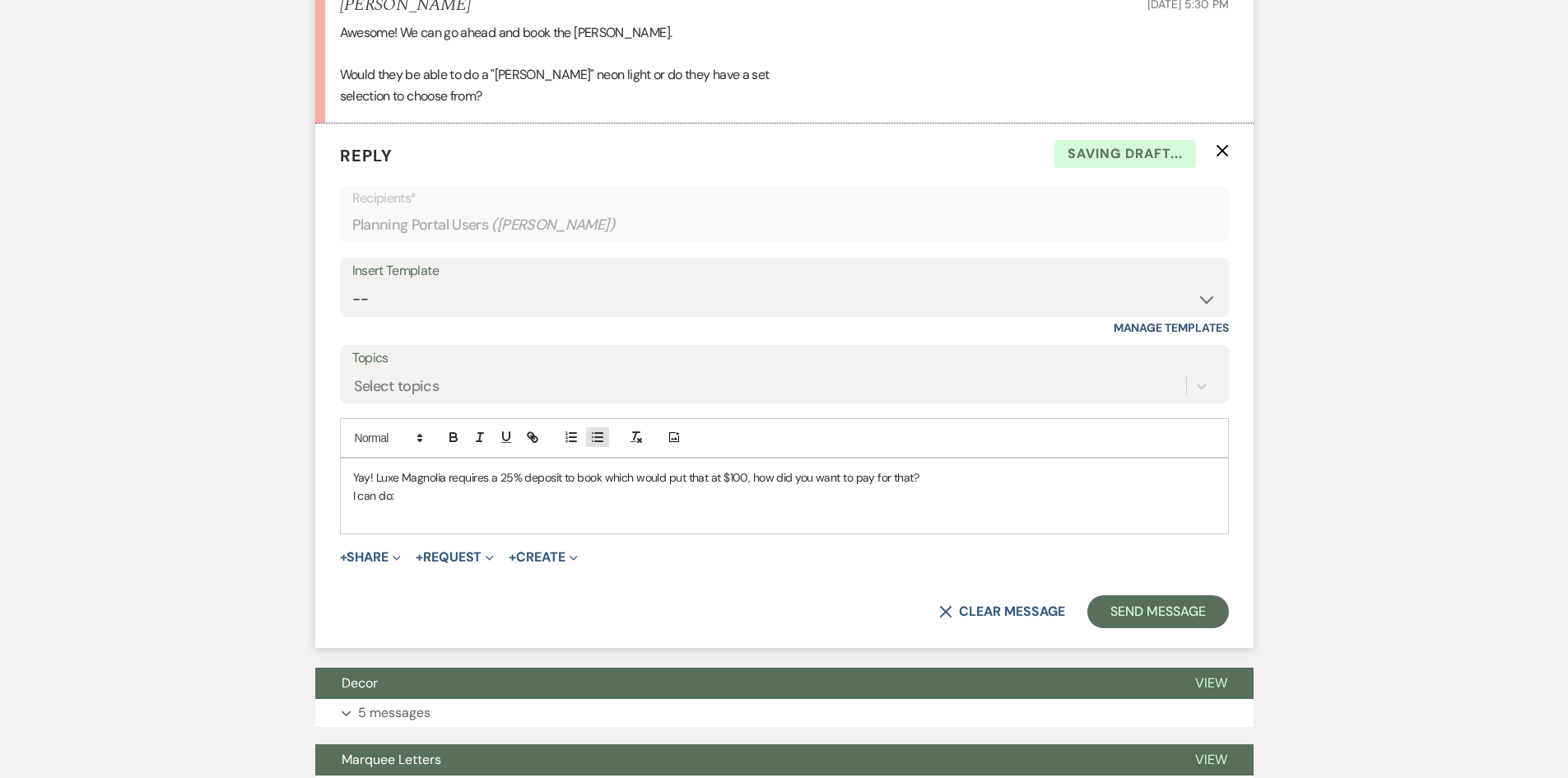
click at [600, 444] on icon "button" at bounding box center [597, 437] width 15 height 15
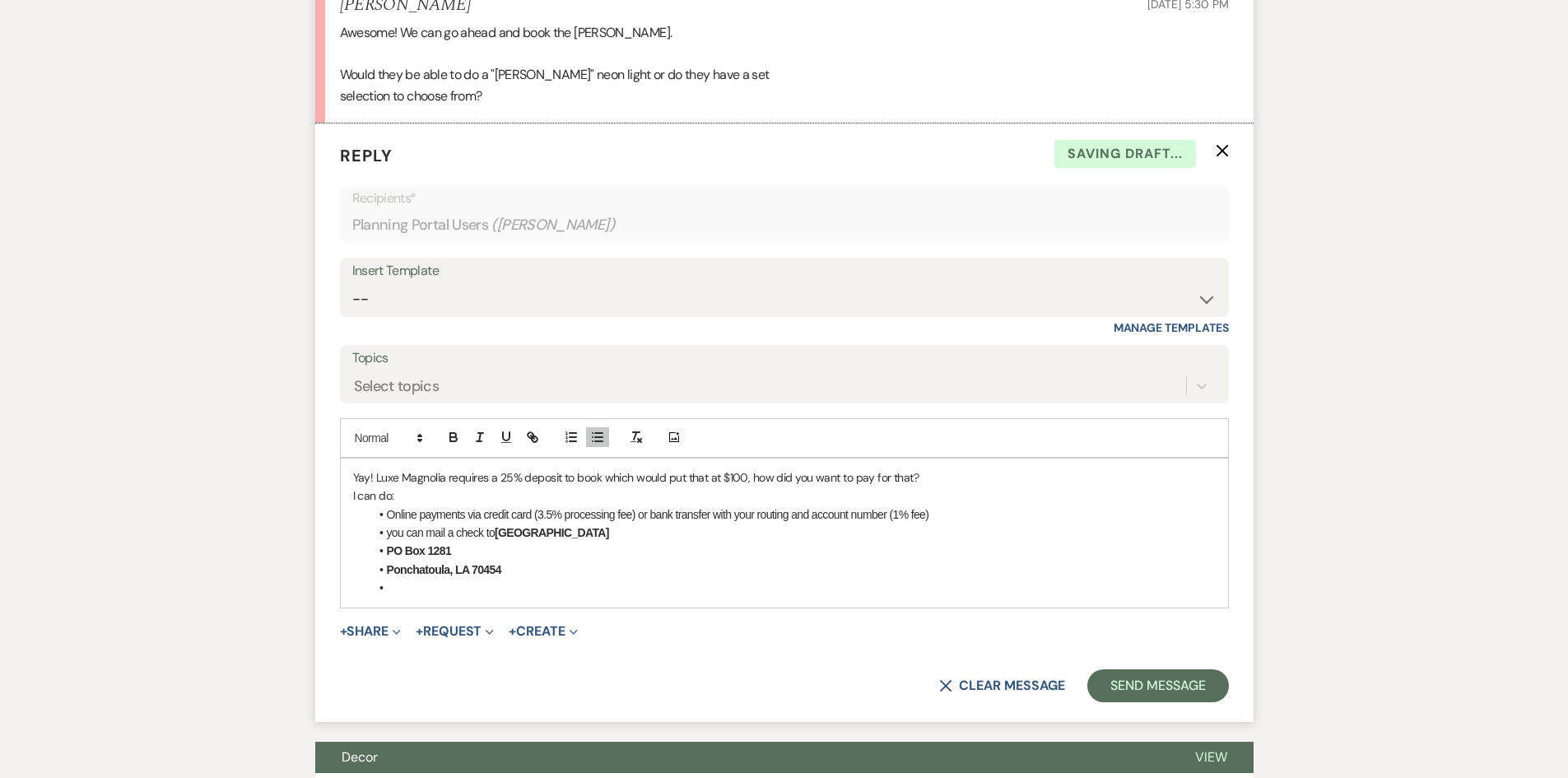
click at [502, 539] on strong "[GEOGRAPHIC_DATA]" at bounding box center [552, 532] width 114 height 13
click at [499, 539] on strong "[GEOGRAPHIC_DATA]" at bounding box center [552, 532] width 114 height 13
click at [387, 560] on span at bounding box center [387, 551] width 0 height 18
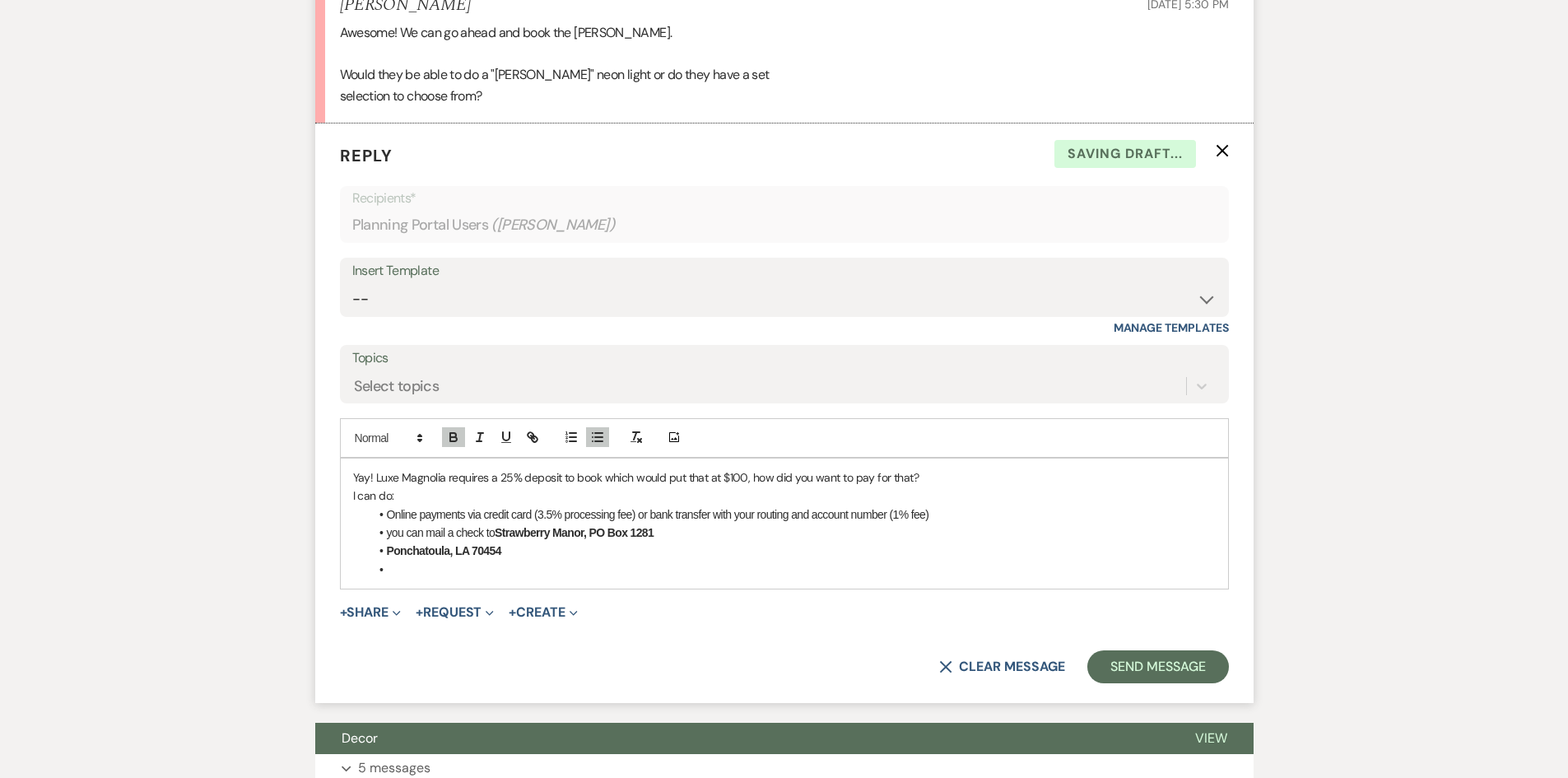
click at [384, 560] on li "Ponchatoula, LA 70454" at bounding box center [792, 551] width 846 height 18
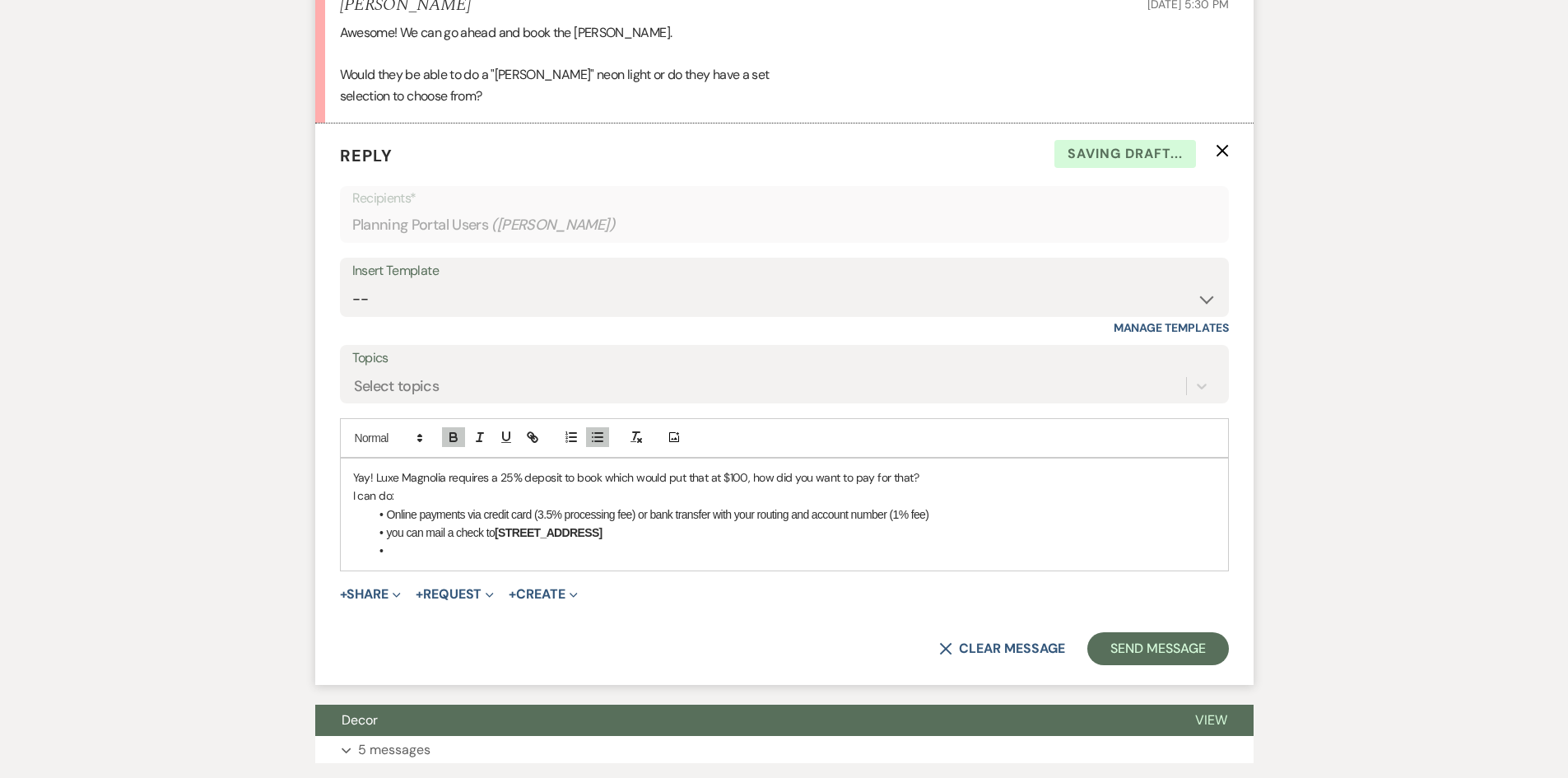
click at [439, 560] on li at bounding box center [792, 551] width 846 height 18
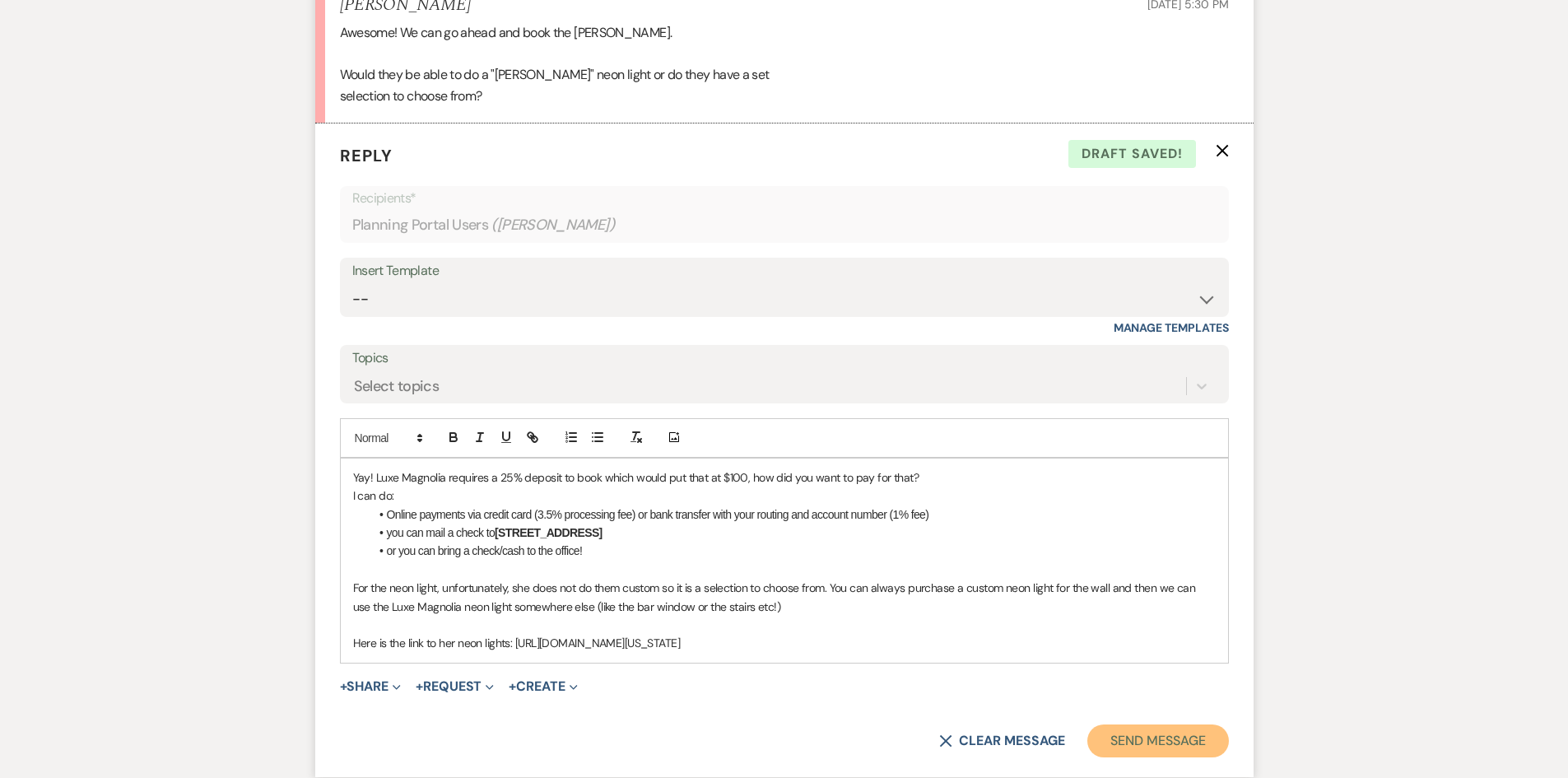
click at [1150, 756] on button "Send Message" at bounding box center [1158, 741] width 141 height 33
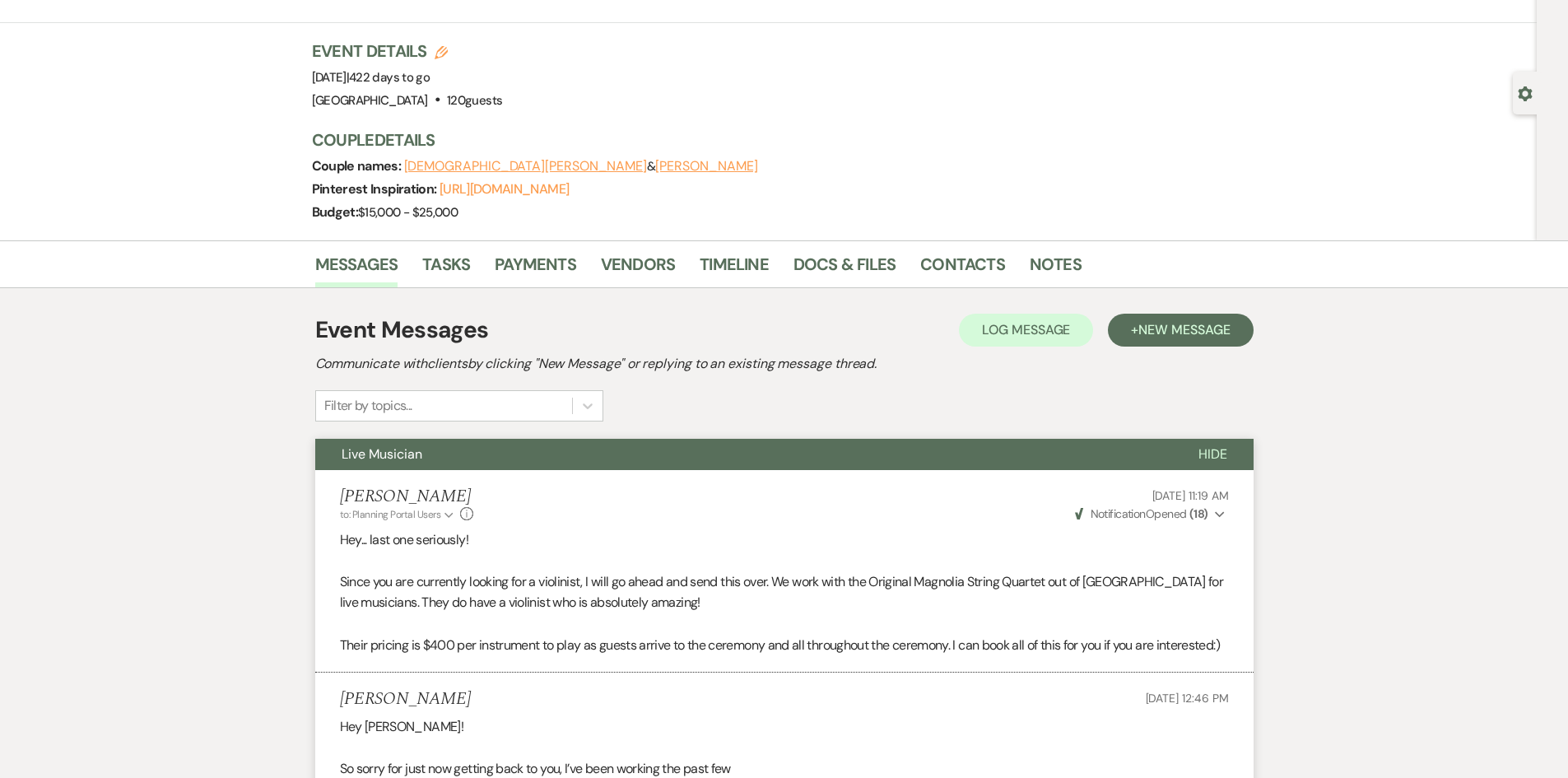
scroll to position [0, 0]
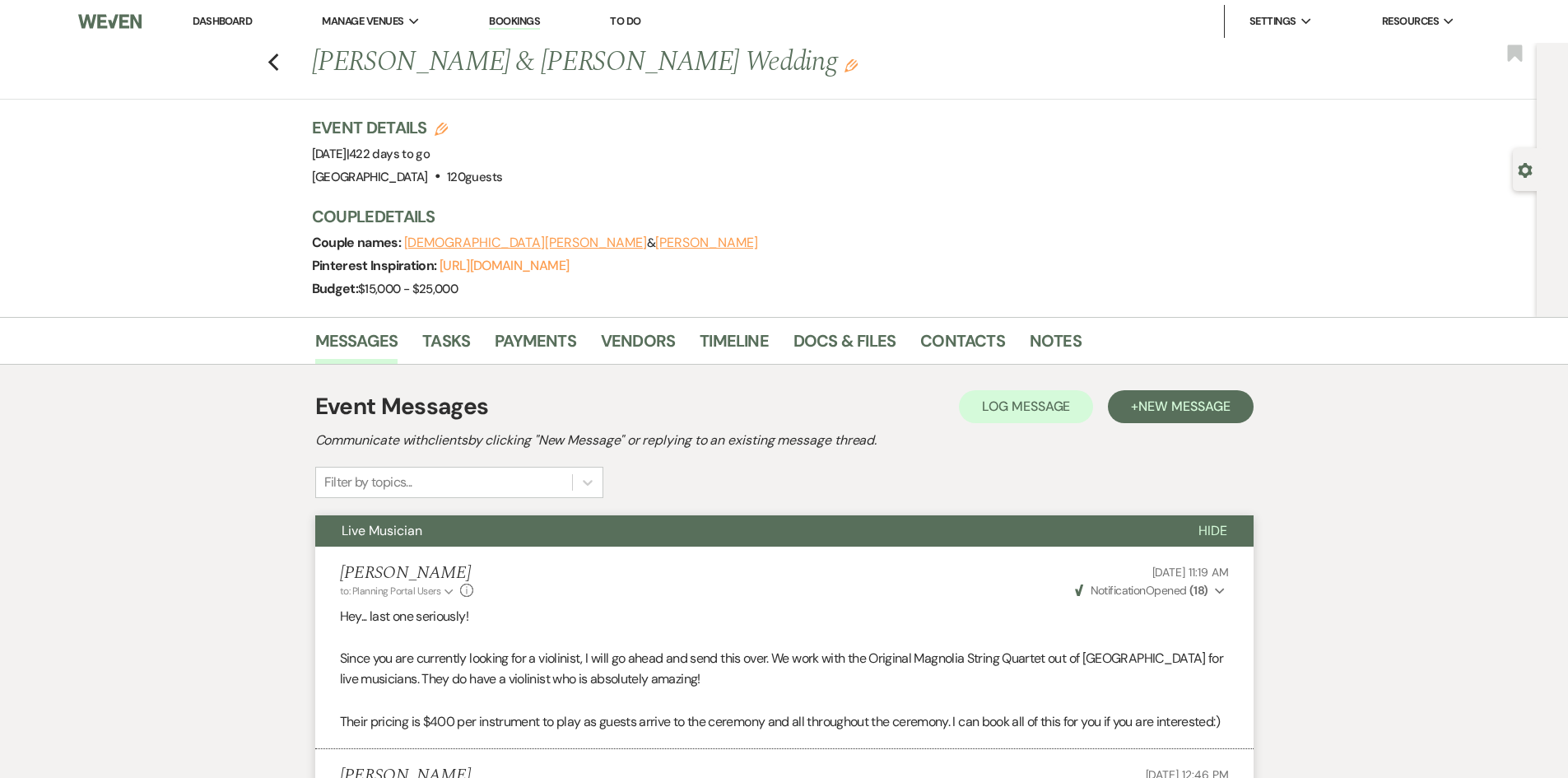
drag, startPoint x: 225, startPoint y: 17, endPoint x: 216, endPoint y: 3, distance: 16.6
click at [225, 17] on link "Dashboard" at bounding box center [222, 21] width 60 height 14
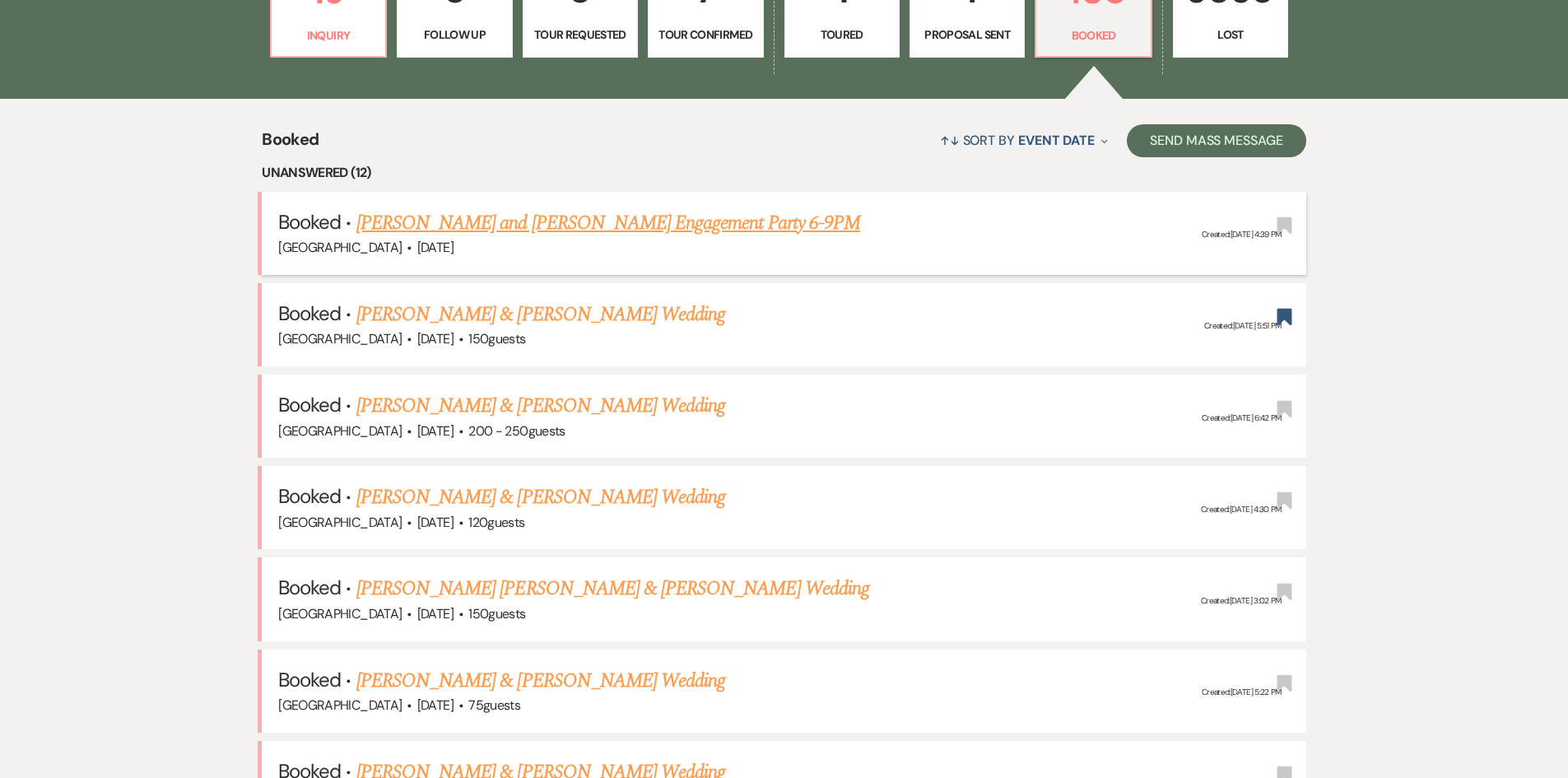
scroll to position [577, 0]
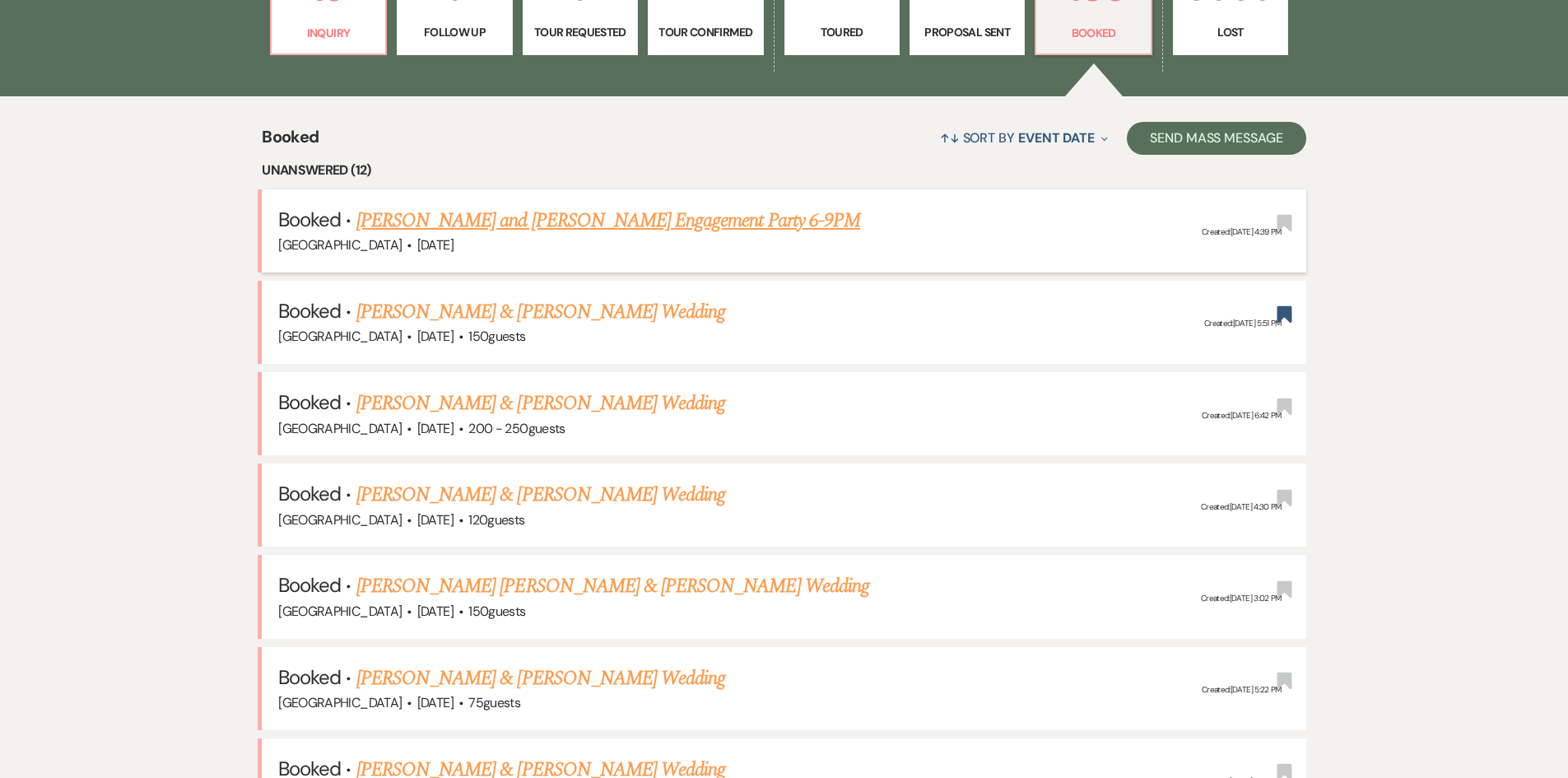
click at [435, 224] on link "[PERSON_NAME] and [PERSON_NAME] Engagement Party 6-9PM" at bounding box center [608, 220] width 504 height 29
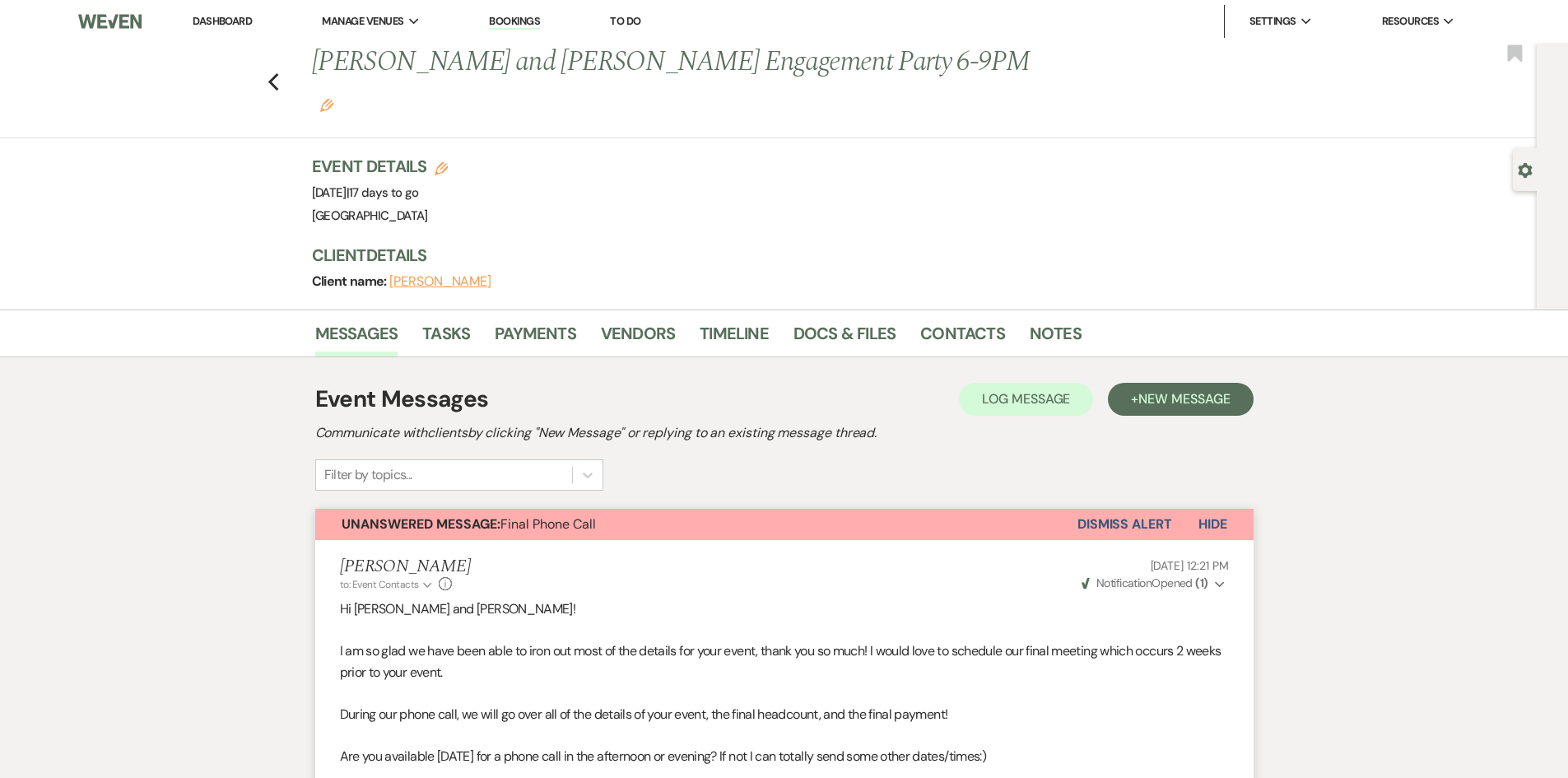
click at [209, 25] on link "Dashboard" at bounding box center [222, 21] width 60 height 14
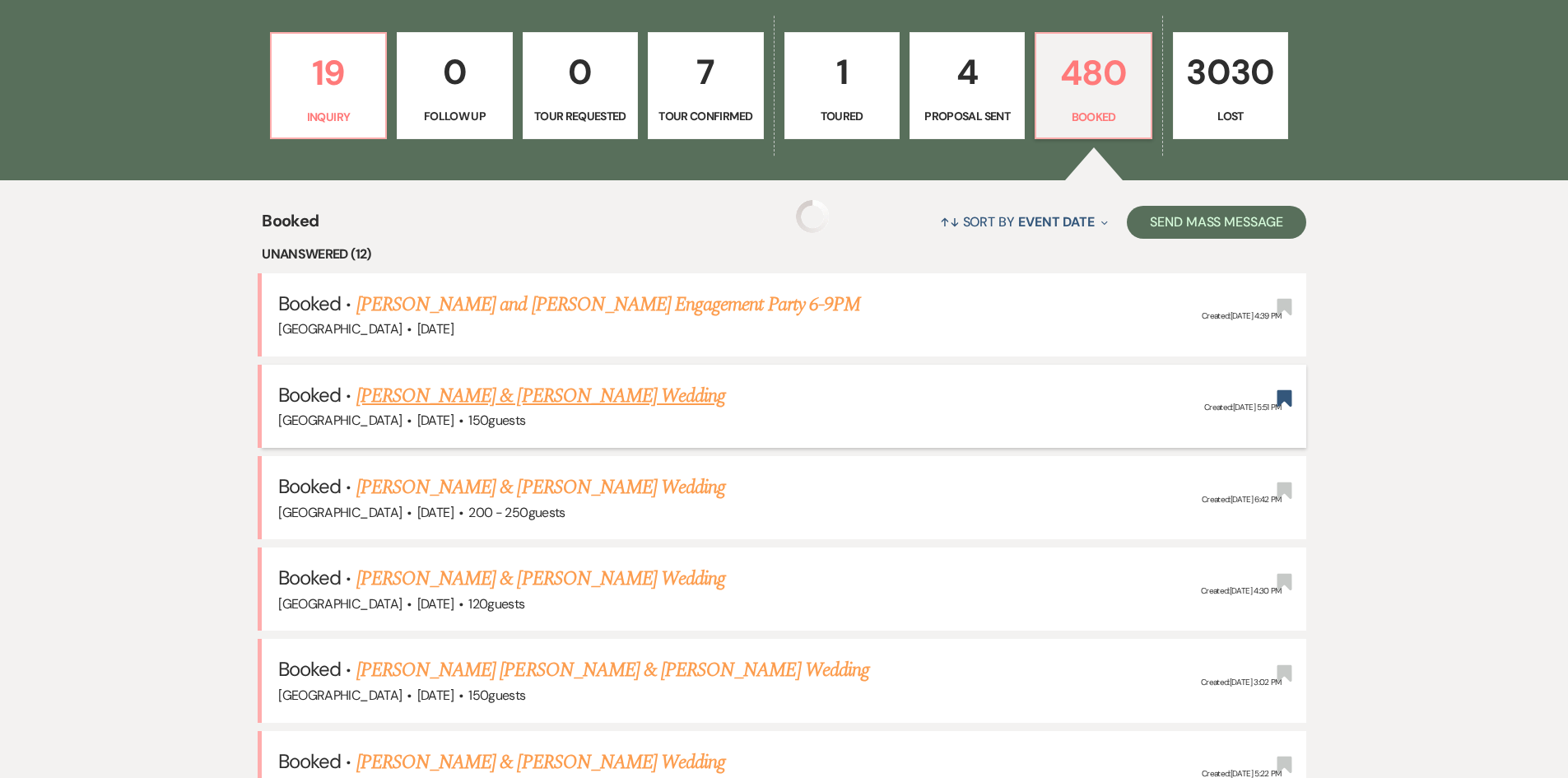
scroll to position [494, 0]
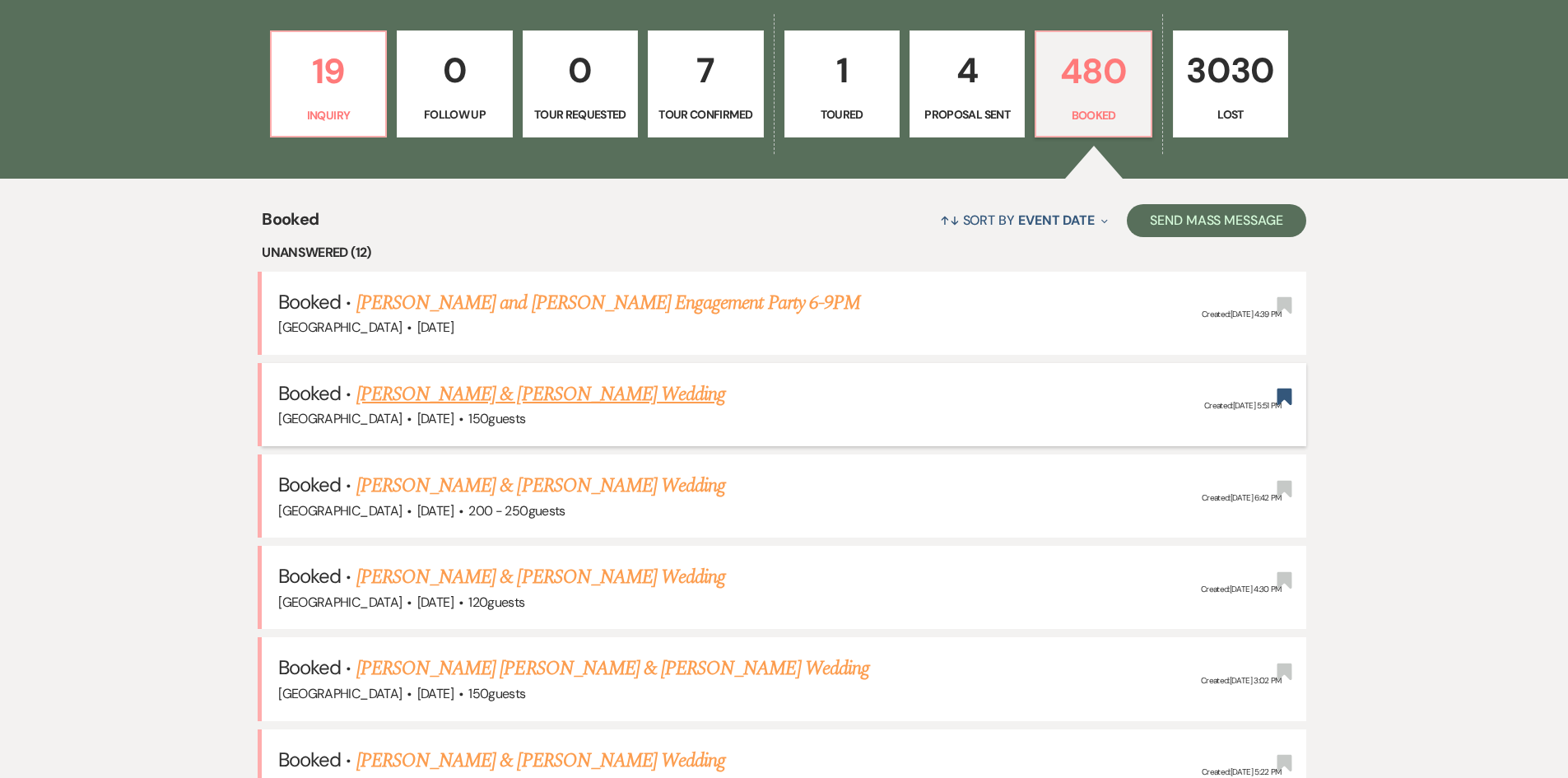
click at [473, 408] on link "[PERSON_NAME] & [PERSON_NAME] Wedding" at bounding box center [541, 394] width 369 height 29
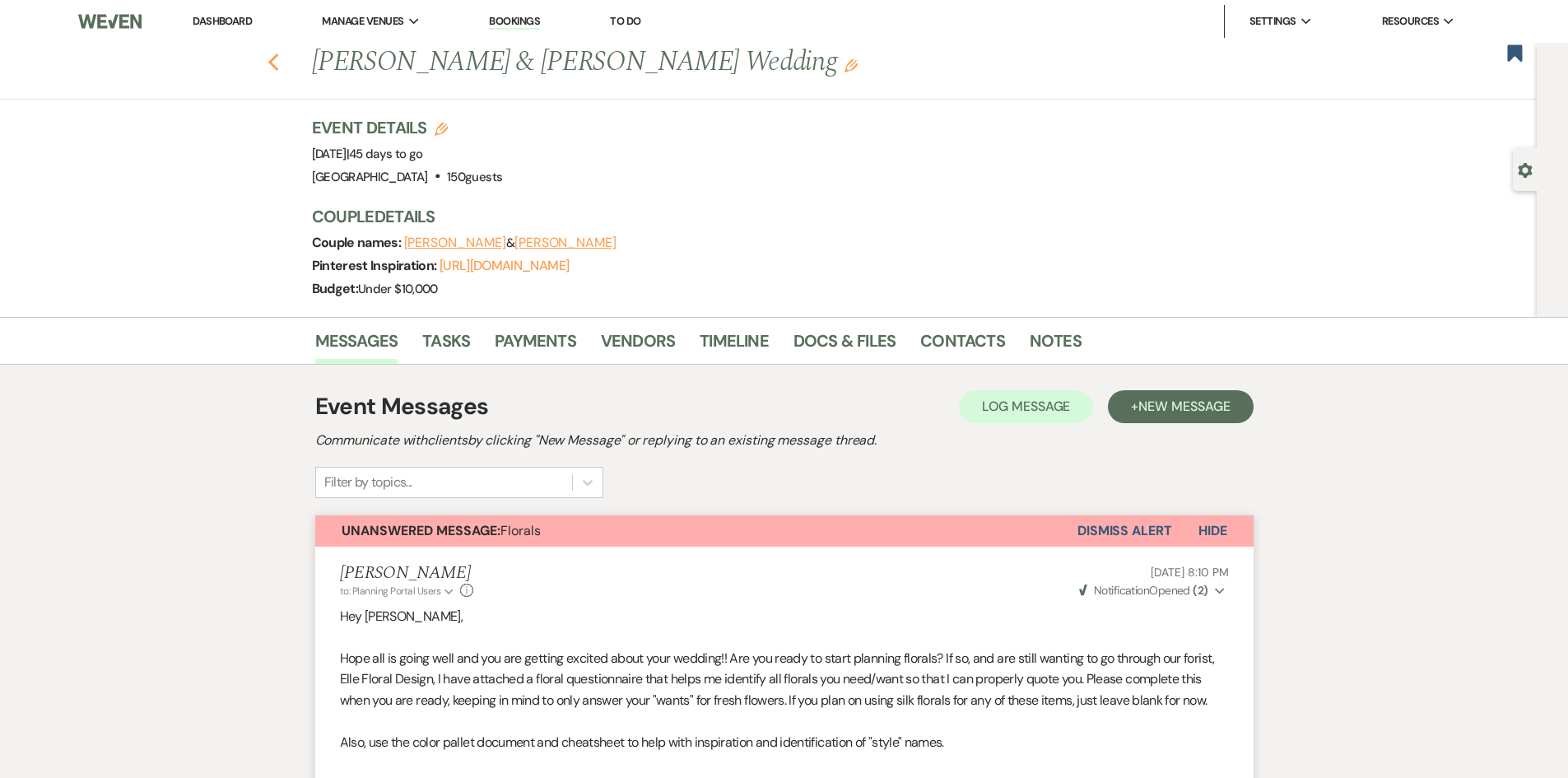
click at [280, 71] on icon "Previous" at bounding box center [274, 62] width 12 height 20
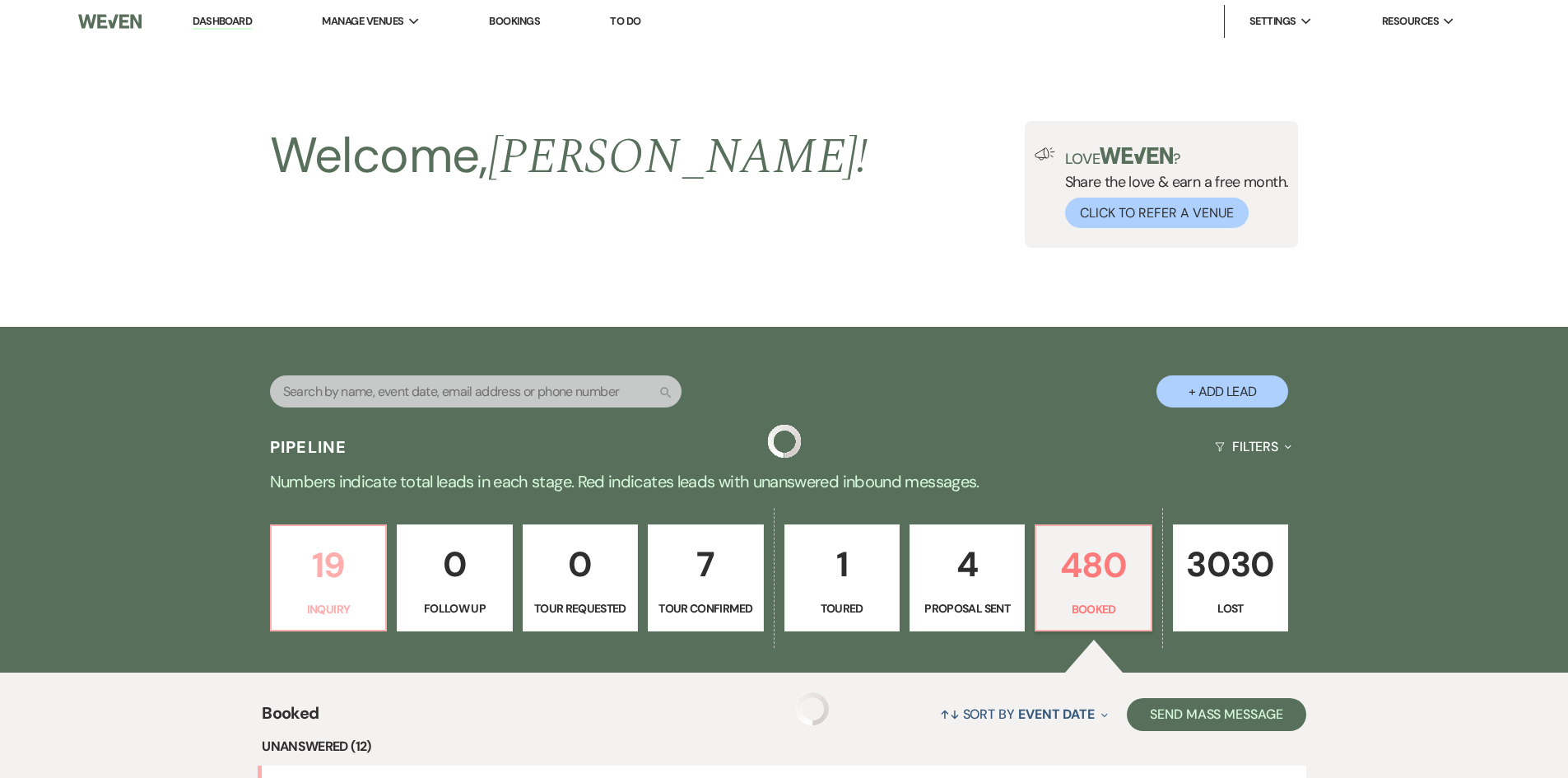
scroll to position [494, 0]
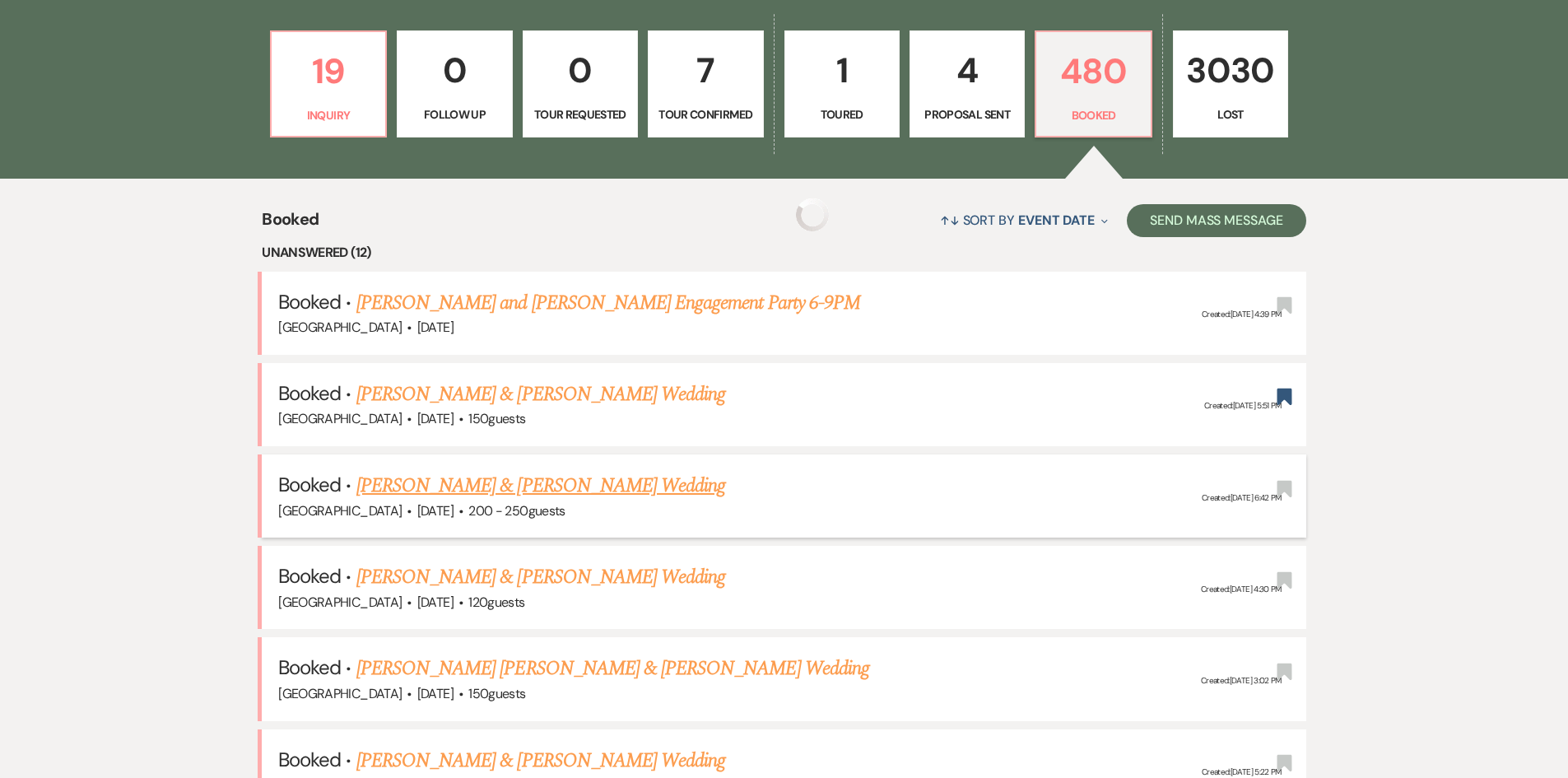
click at [516, 480] on link "[PERSON_NAME] & [PERSON_NAME] Wedding" at bounding box center [541, 486] width 369 height 29
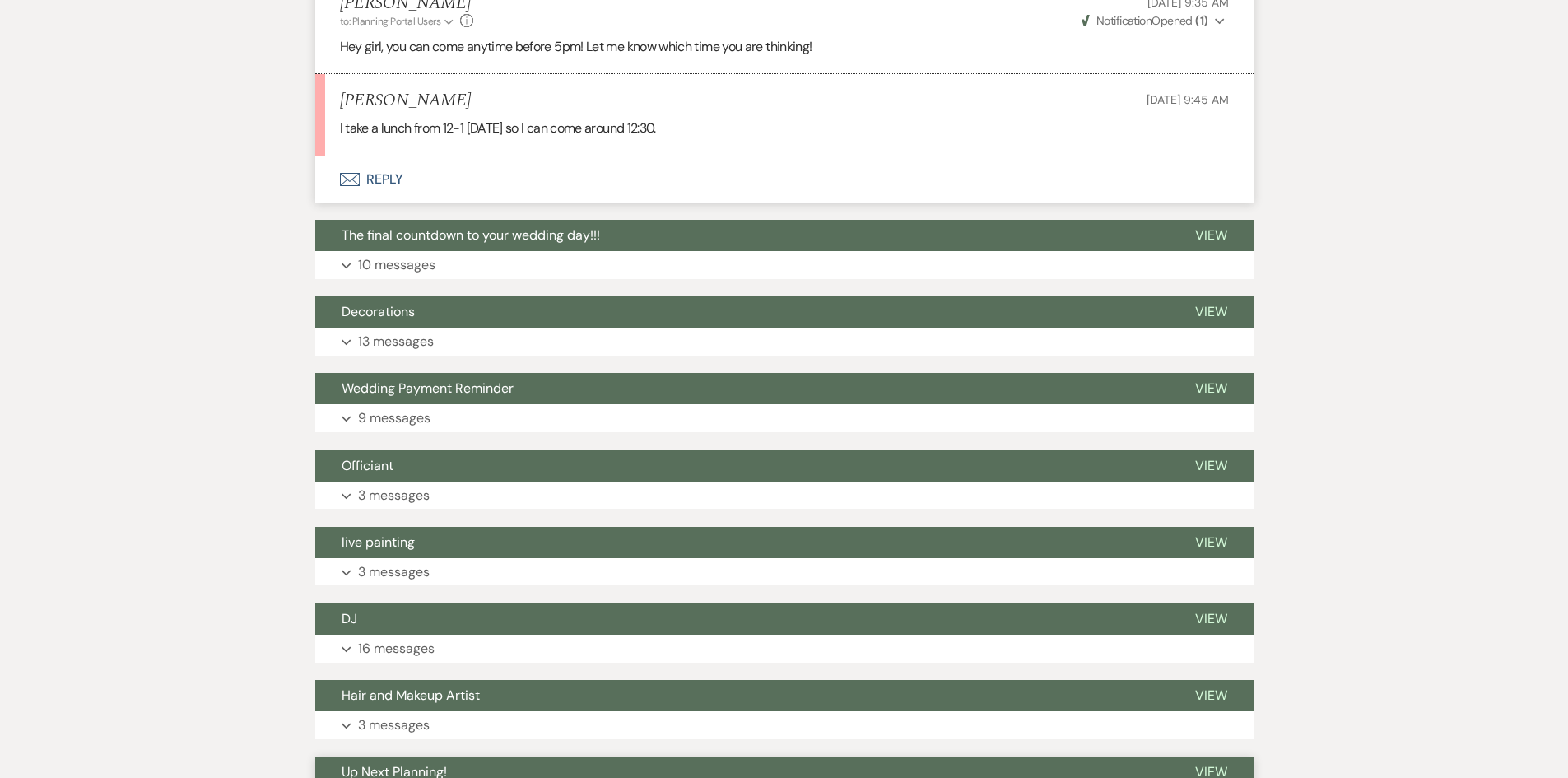
scroll to position [9111, 0]
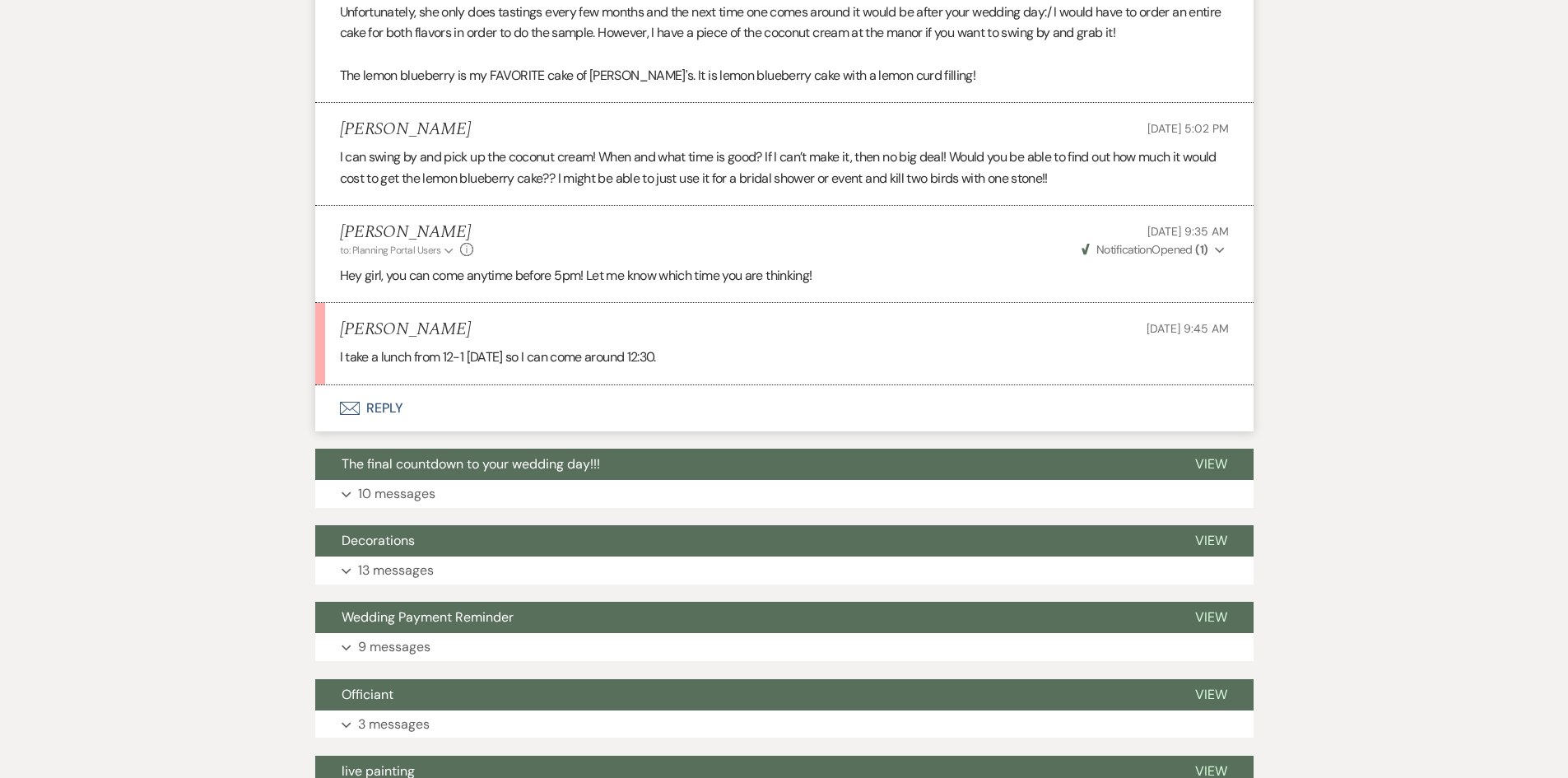
click at [392, 386] on button "Envelope Reply" at bounding box center [784, 408] width 938 height 46
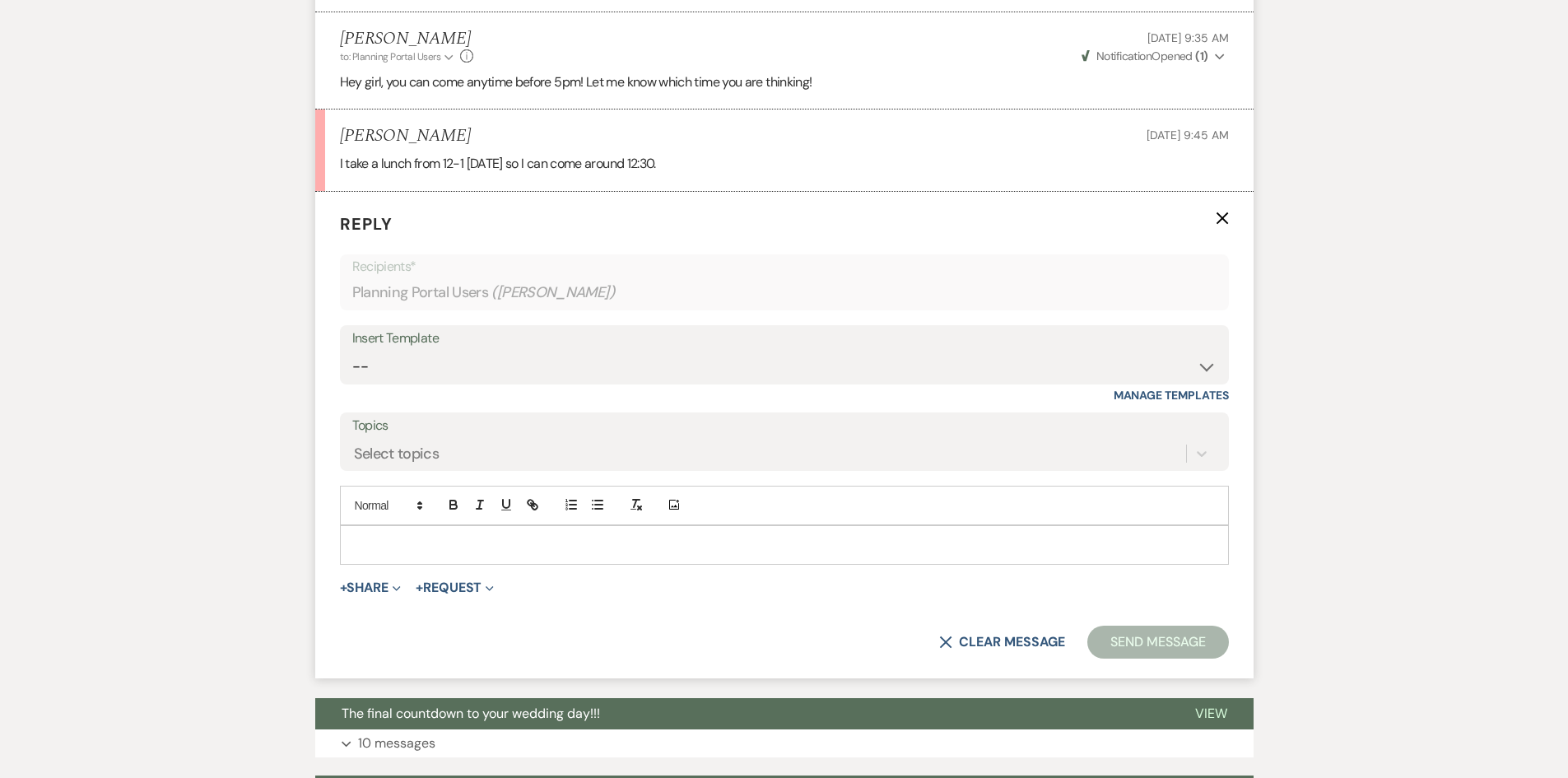
scroll to position [9308, 0]
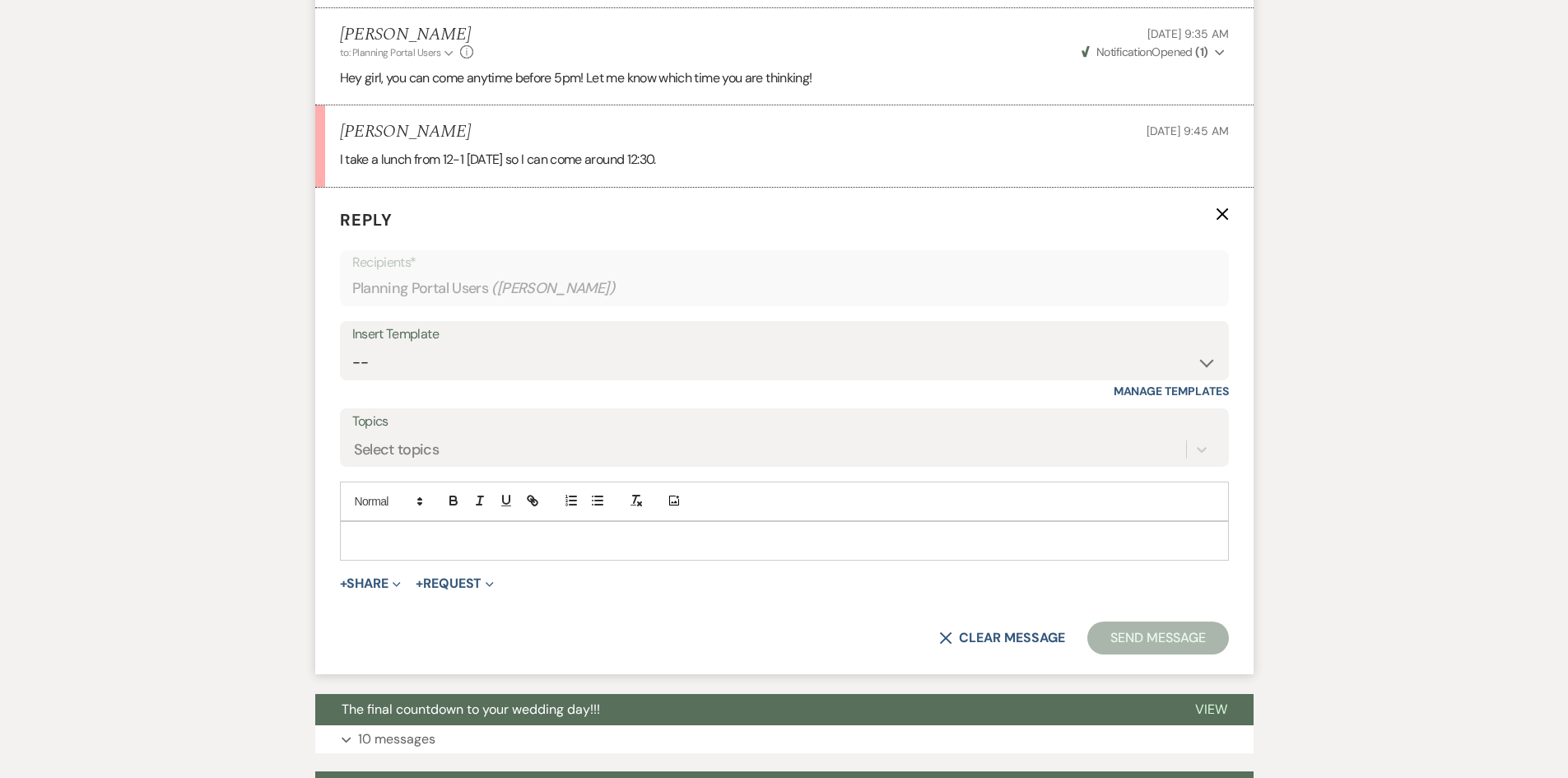
click at [492, 522] on div at bounding box center [784, 541] width 887 height 38
click at [1147, 622] on button "Send Message" at bounding box center [1158, 638] width 141 height 33
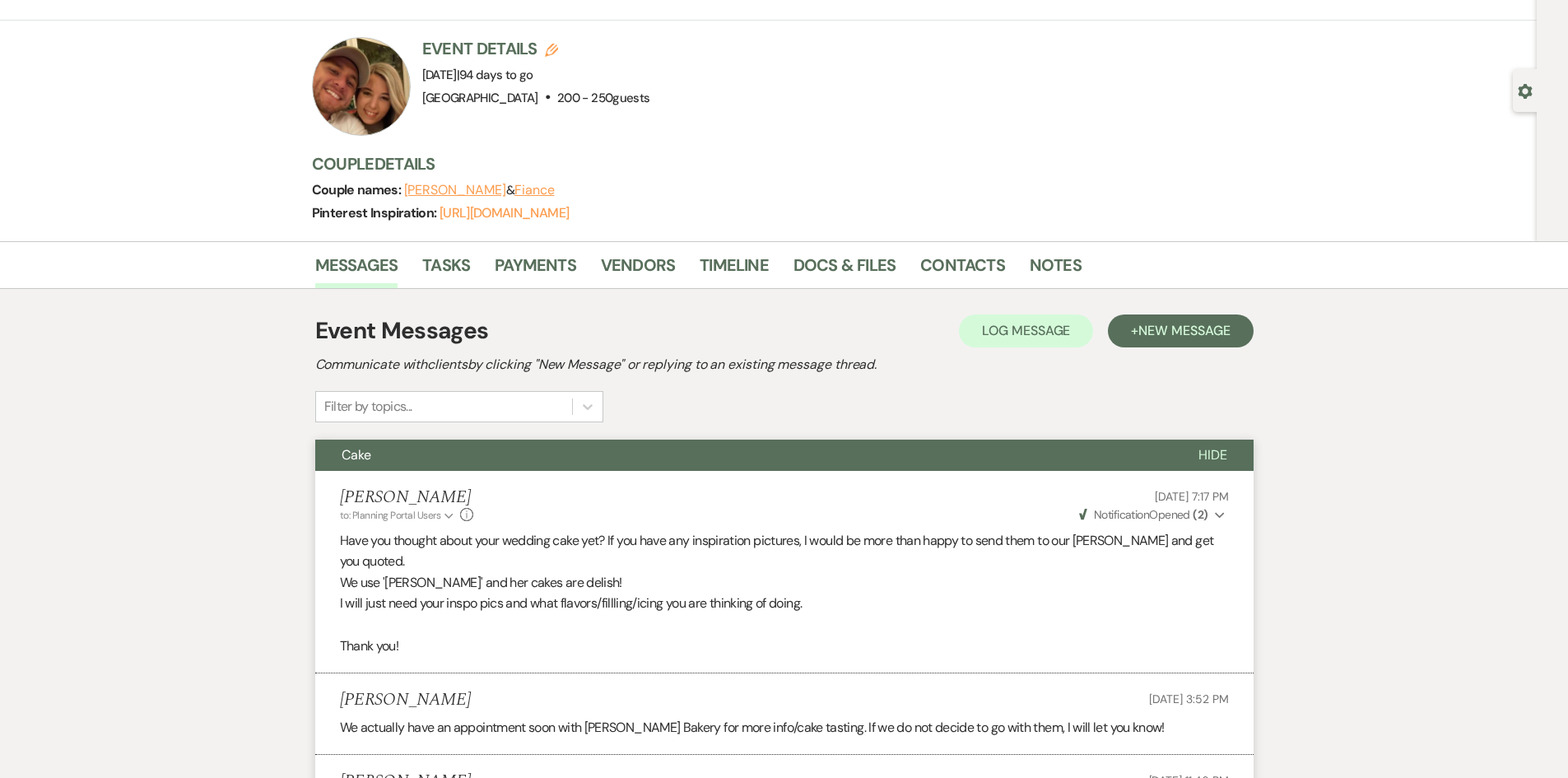
scroll to position [0, 0]
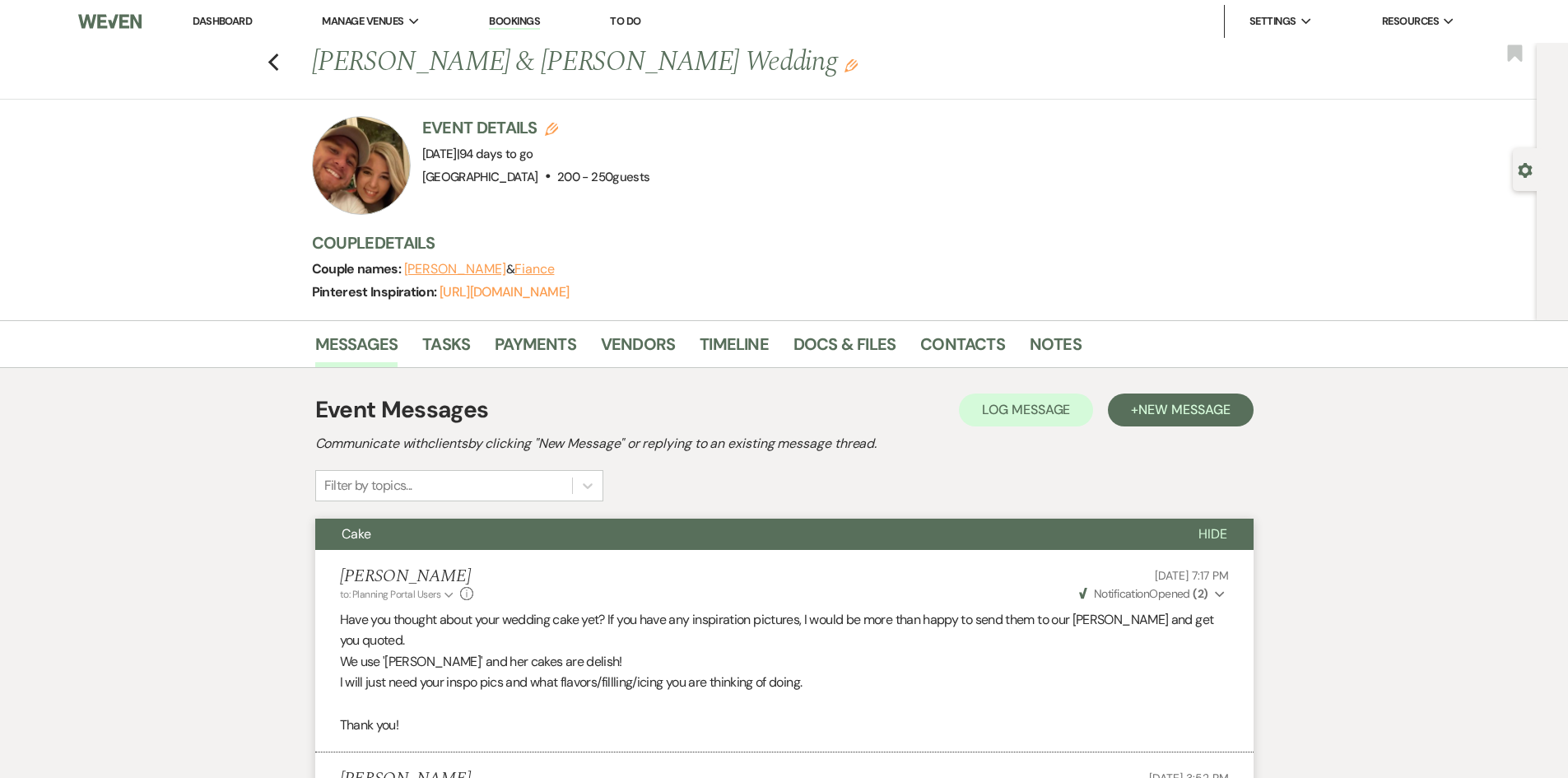
click at [232, 22] on link "Dashboard" at bounding box center [222, 21] width 60 height 14
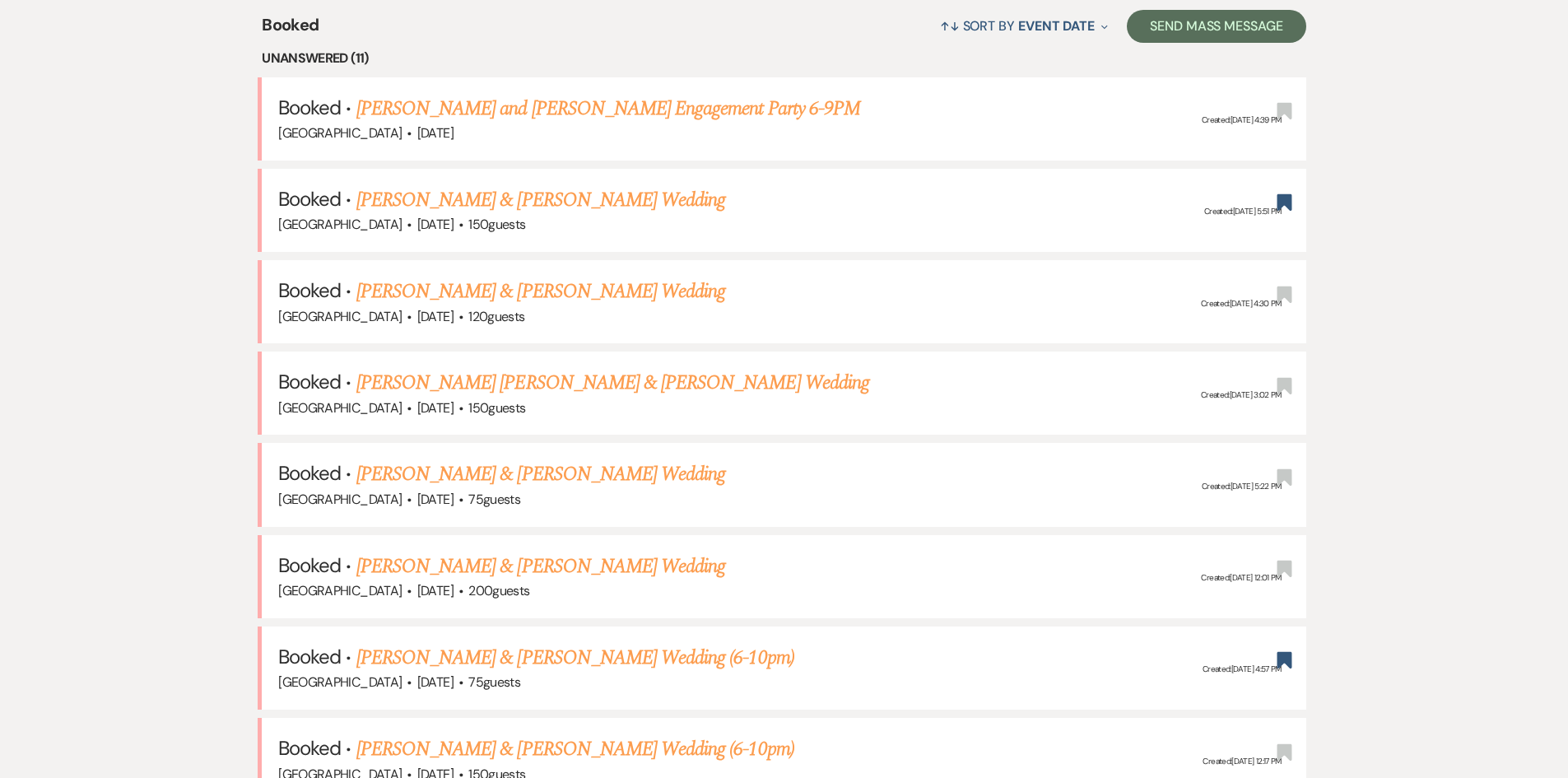
scroll to position [741, 0]
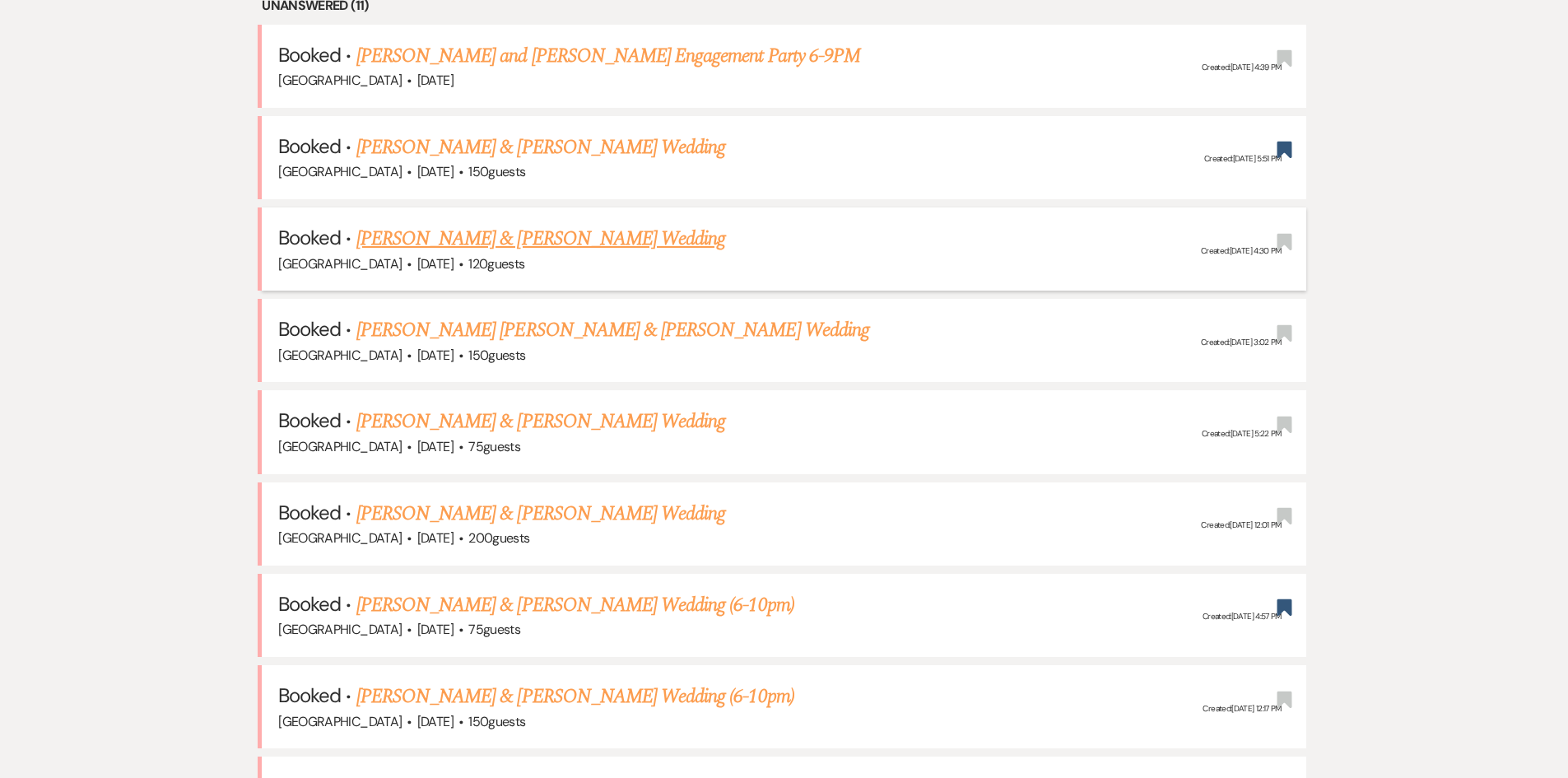
click at [470, 235] on link "[PERSON_NAME] & [PERSON_NAME] Wedding" at bounding box center [541, 239] width 369 height 29
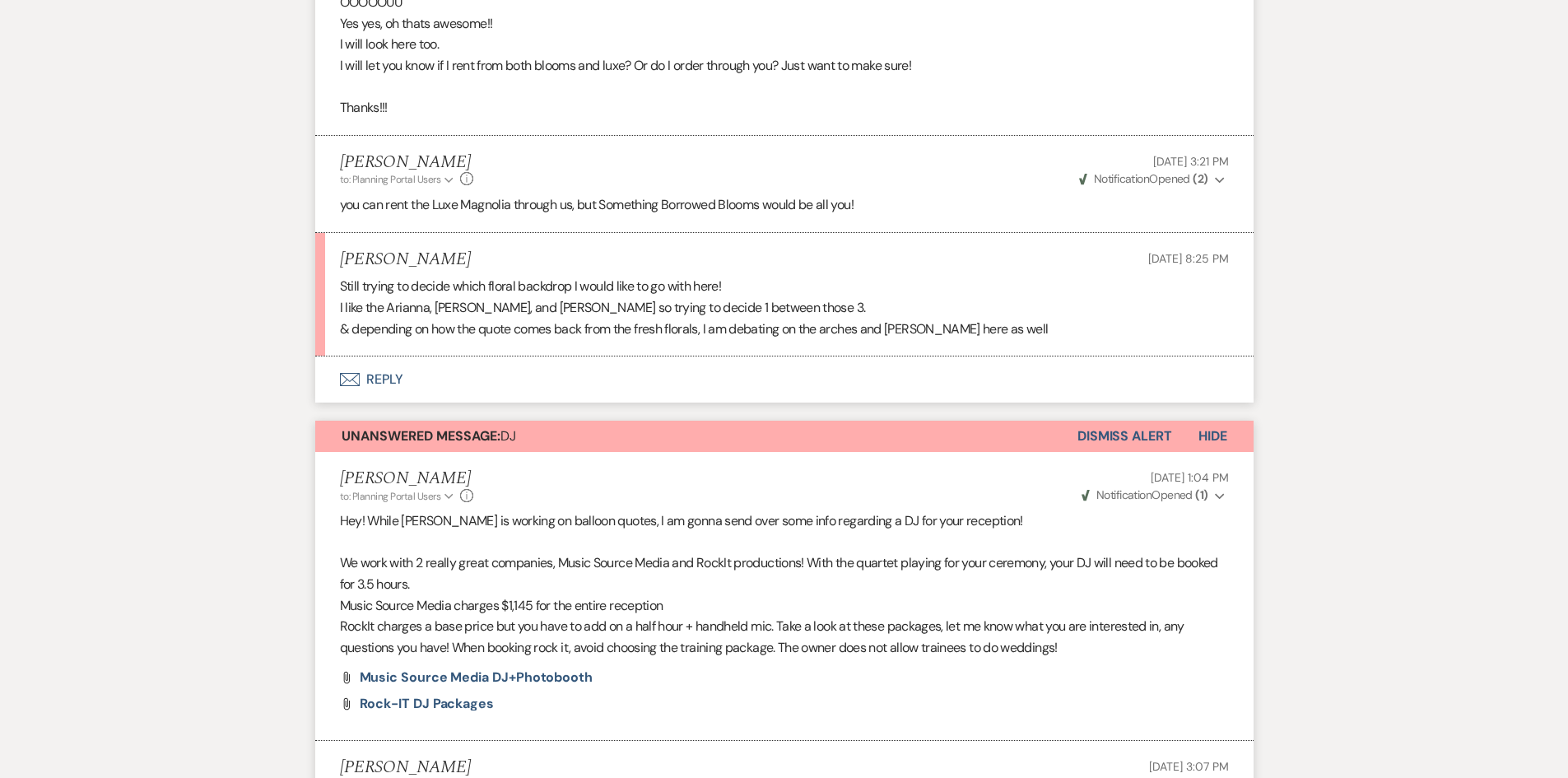
scroll to position [907, 0]
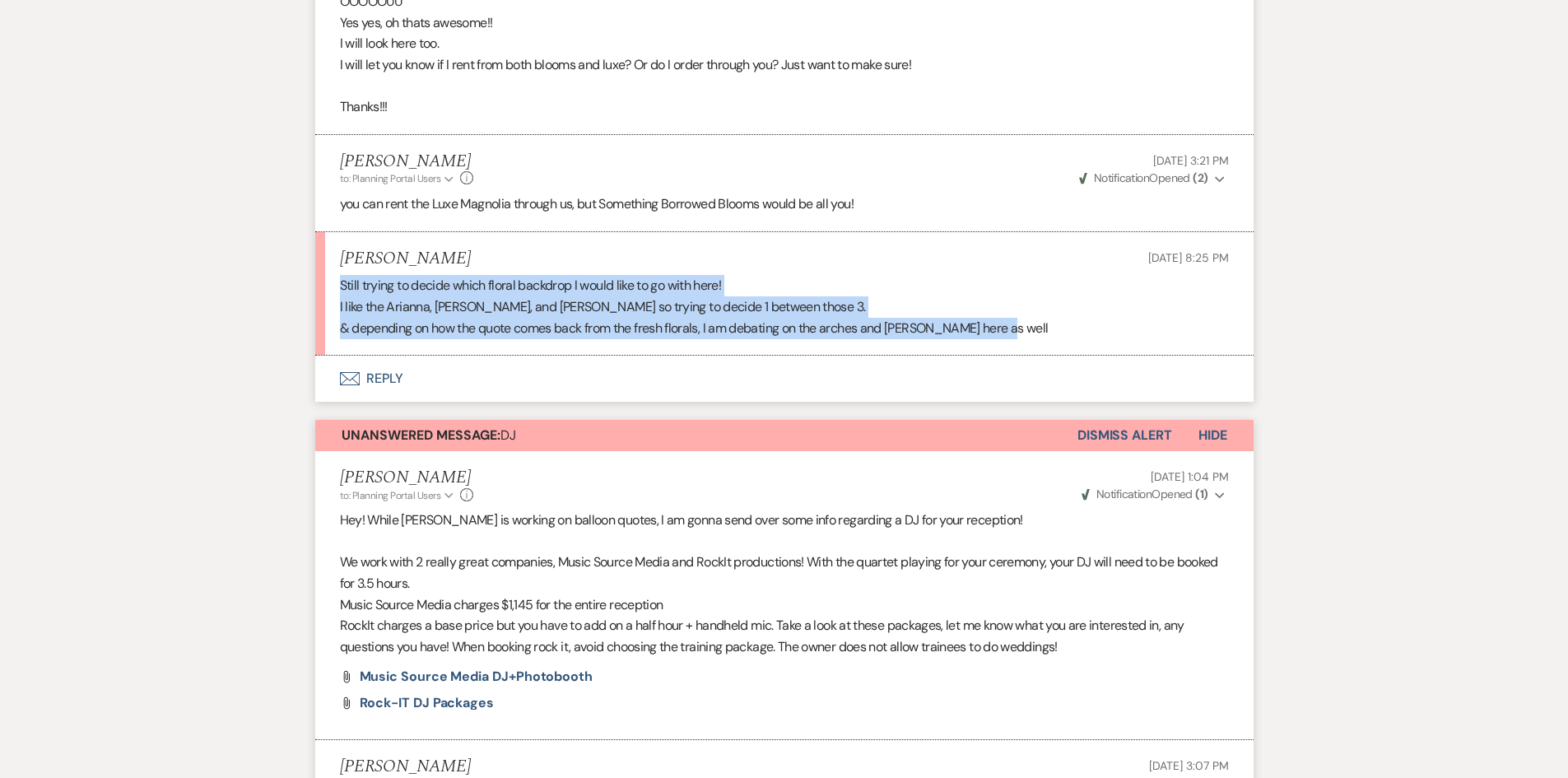
drag, startPoint x: 335, startPoint y: 264, endPoint x: 1046, endPoint y: 316, distance: 712.9
click at [1032, 323] on li "Tam Chan Aug 18, 2025, 8:25 PM Still trying to decide which floral backdrop I w…" at bounding box center [784, 295] width 938 height 124
click at [1052, 318] on p "& depending on how the quote comes back from the fresh florals, I am debating o…" at bounding box center [784, 328] width 889 height 22
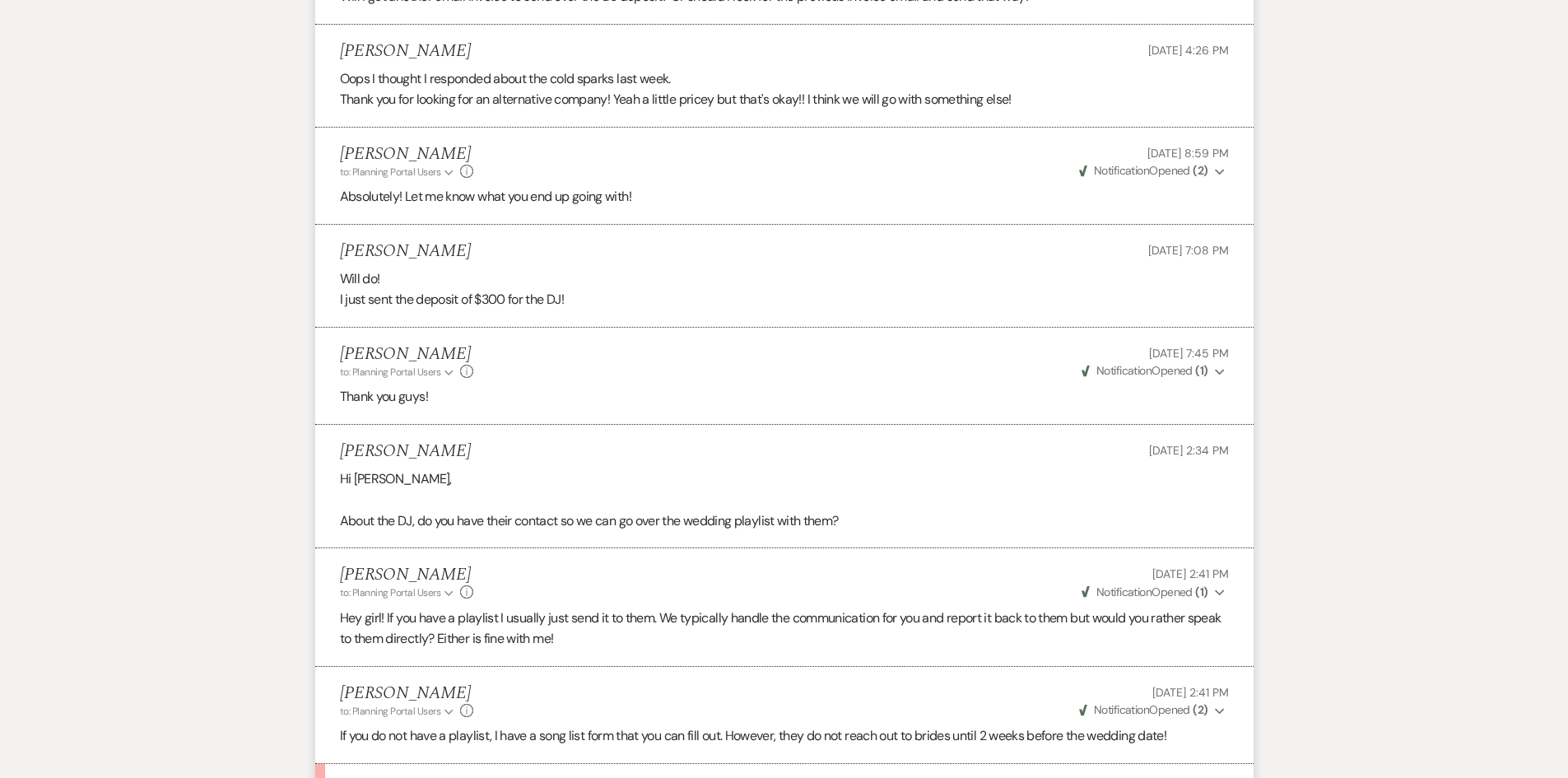
scroll to position [5354, 0]
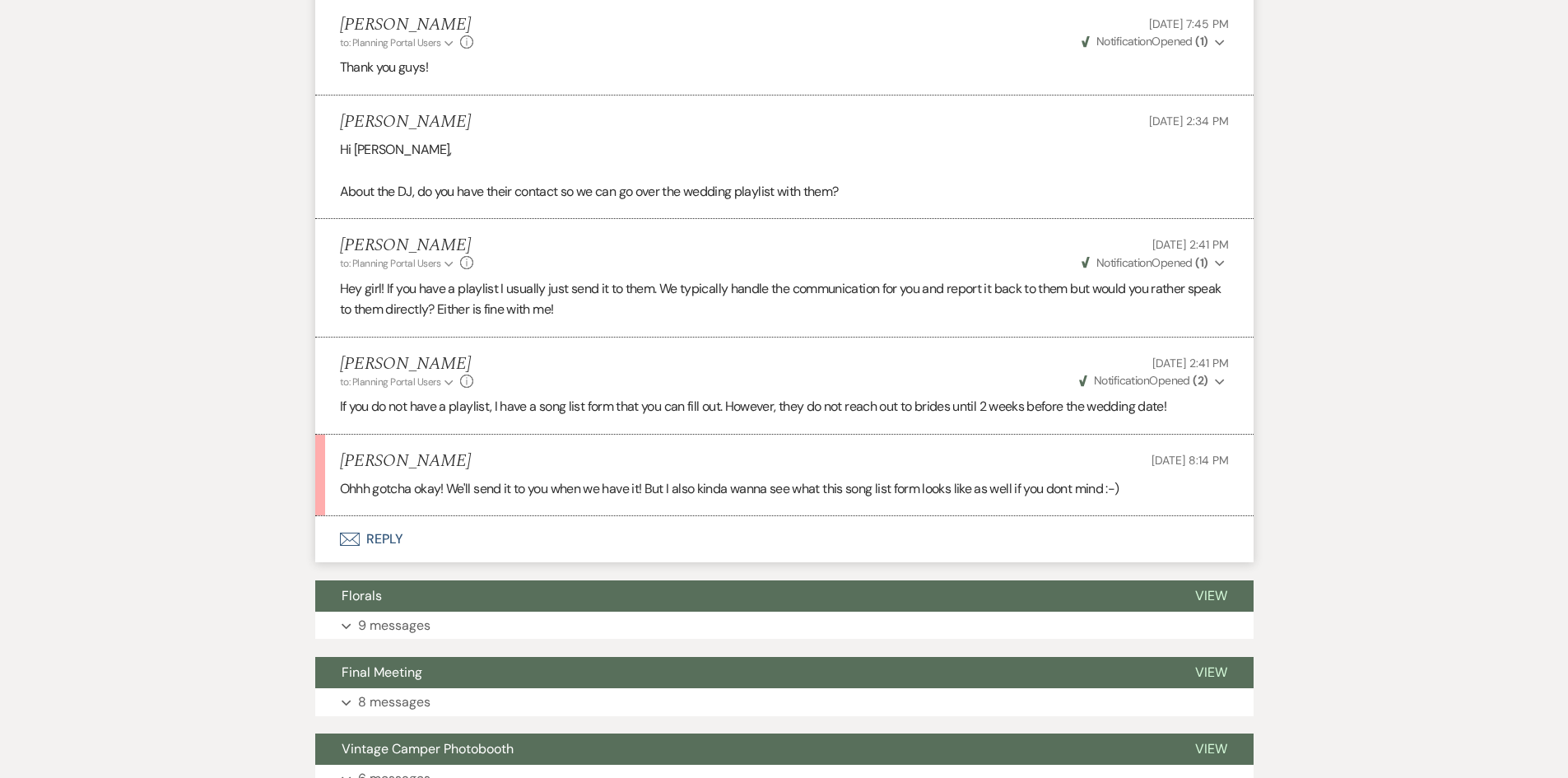
click at [369, 516] on button "Envelope Reply" at bounding box center [784, 539] width 938 height 46
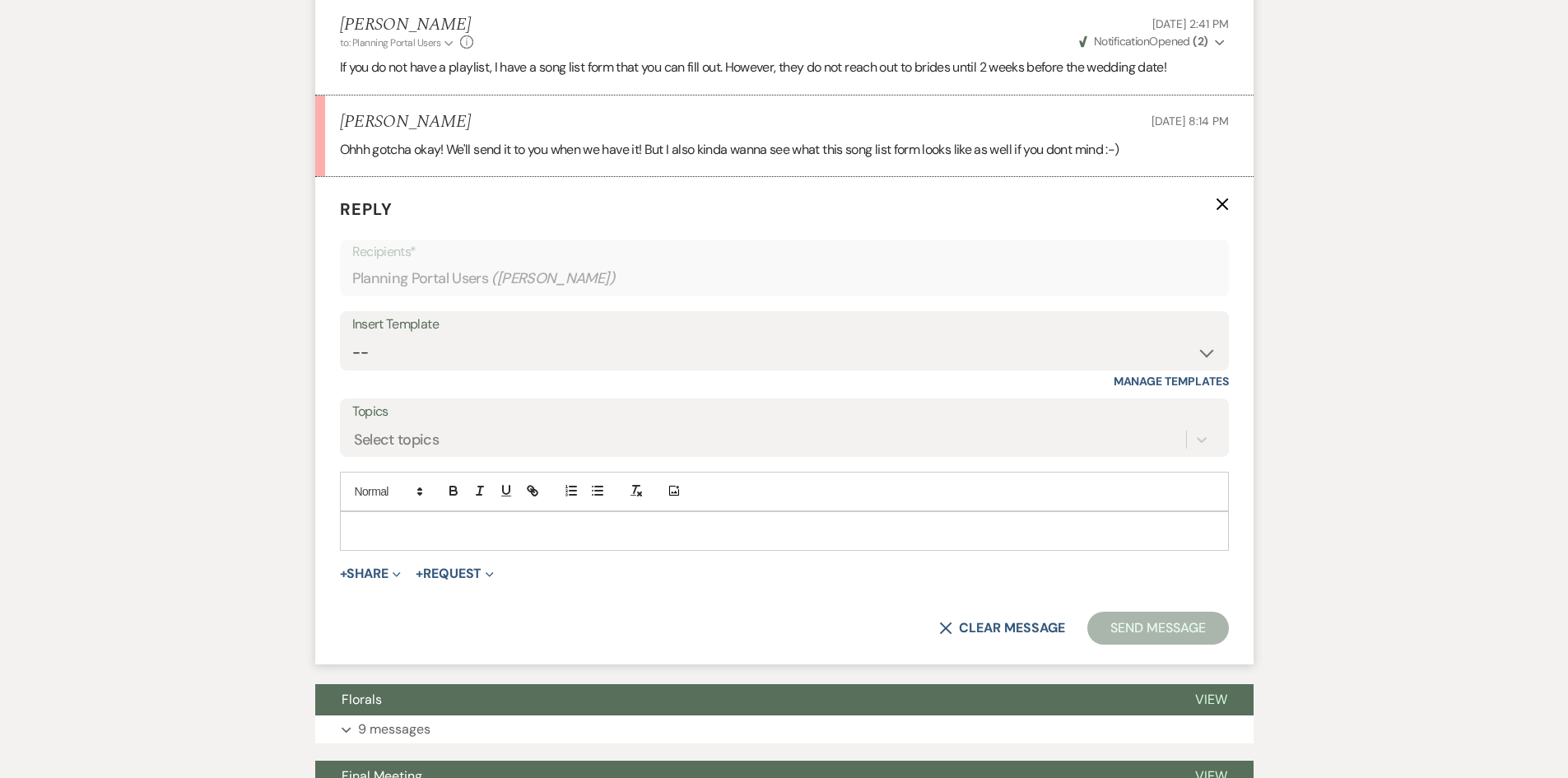
scroll to position [5704, 0]
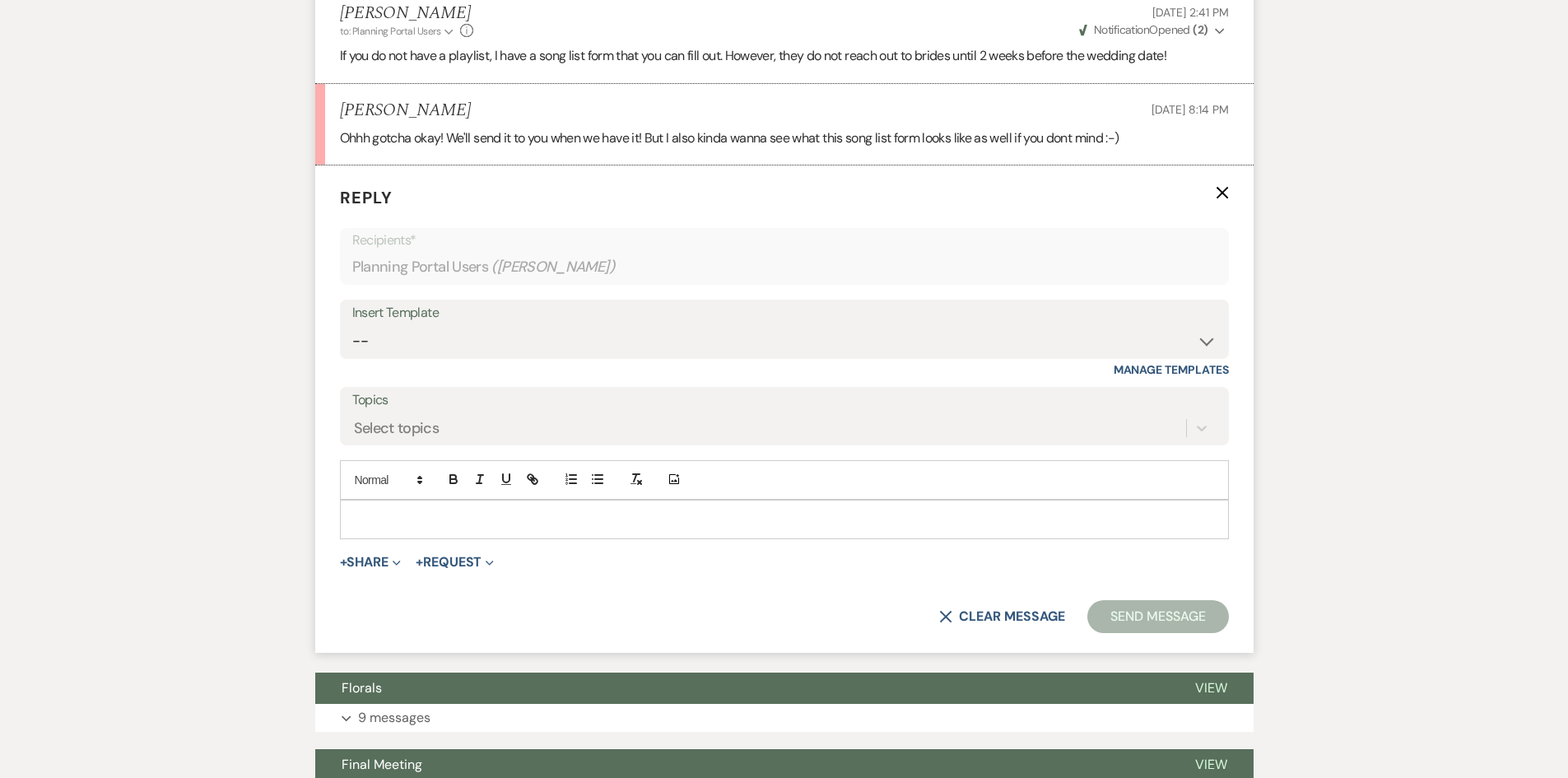
click at [390, 512] on div at bounding box center [784, 520] width 887 height 38
click at [365, 529] on form "Reply X Draft Recipients* Planning Portal Users ( Tam Chan ) Insert Template --…" at bounding box center [784, 409] width 938 height 488
click at [365, 556] on button "+ Share Expand" at bounding box center [370, 562] width 61 height 13
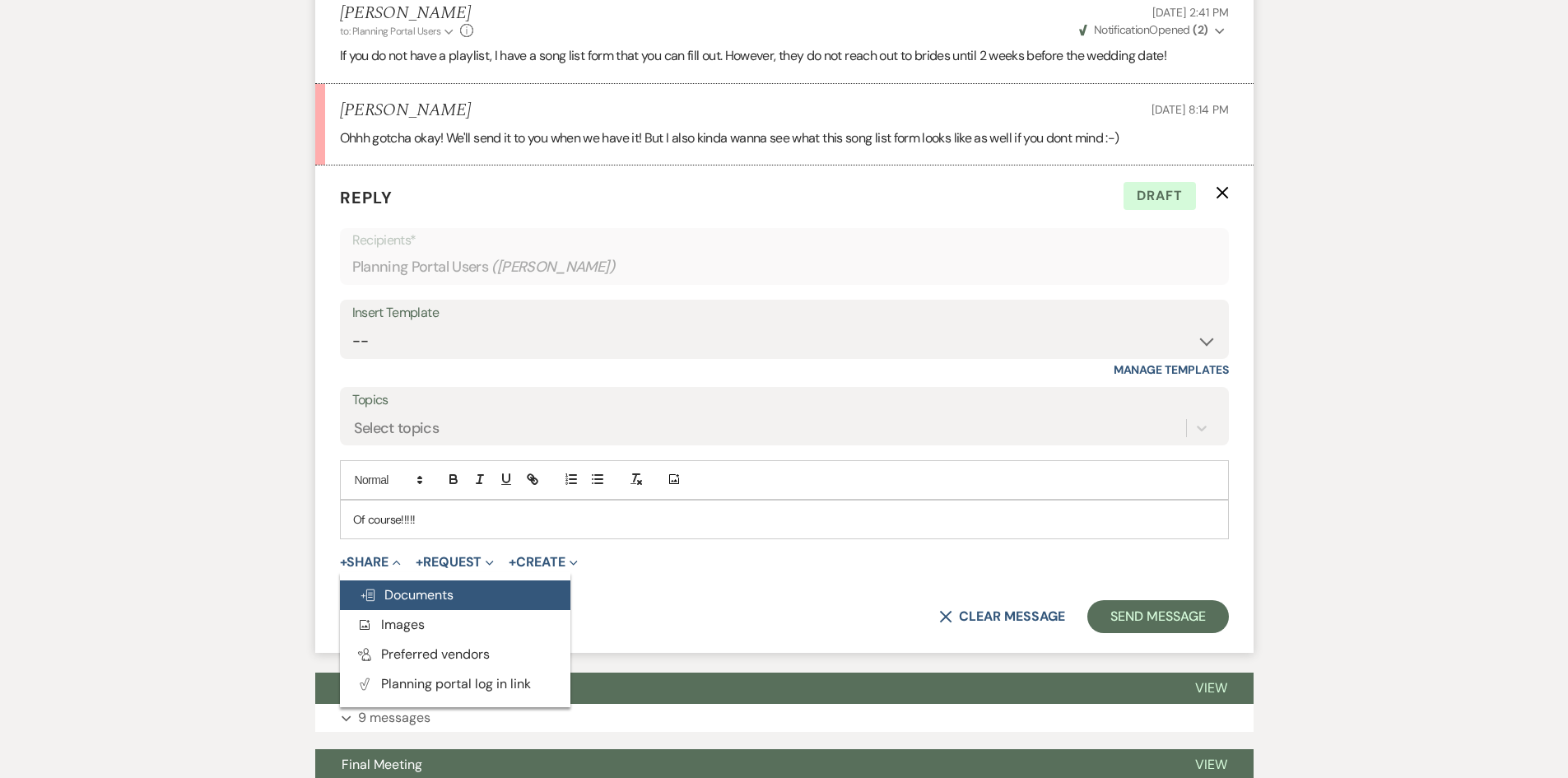
click at [425, 586] on span "Doc Upload Documents" at bounding box center [406, 595] width 94 height 17
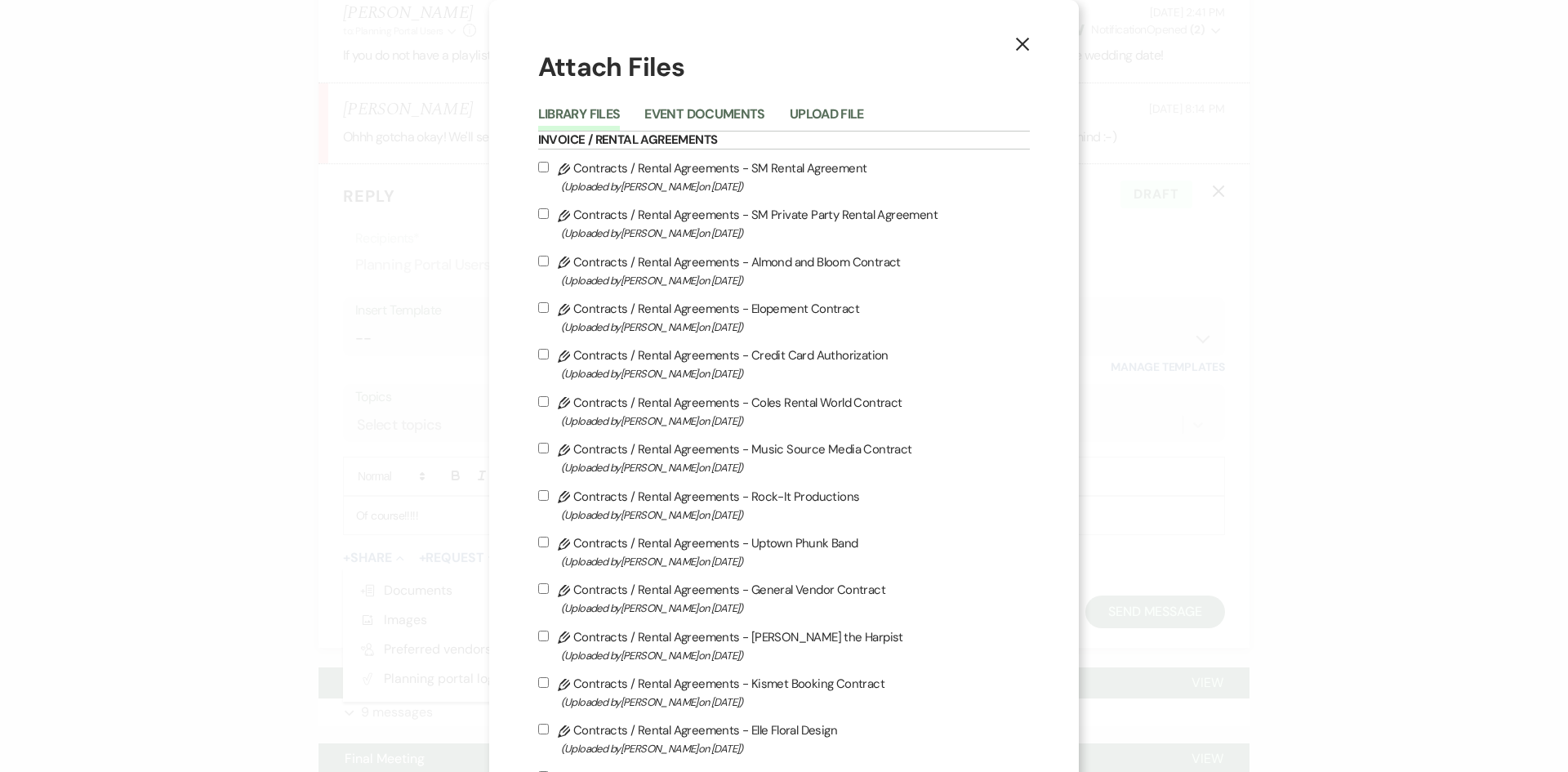
click at [824, 99] on div "Library Files Event Documents Upload File" at bounding box center [784, 114] width 492 height 34
click at [818, 113] on button "Upload File" at bounding box center [826, 119] width 75 height 23
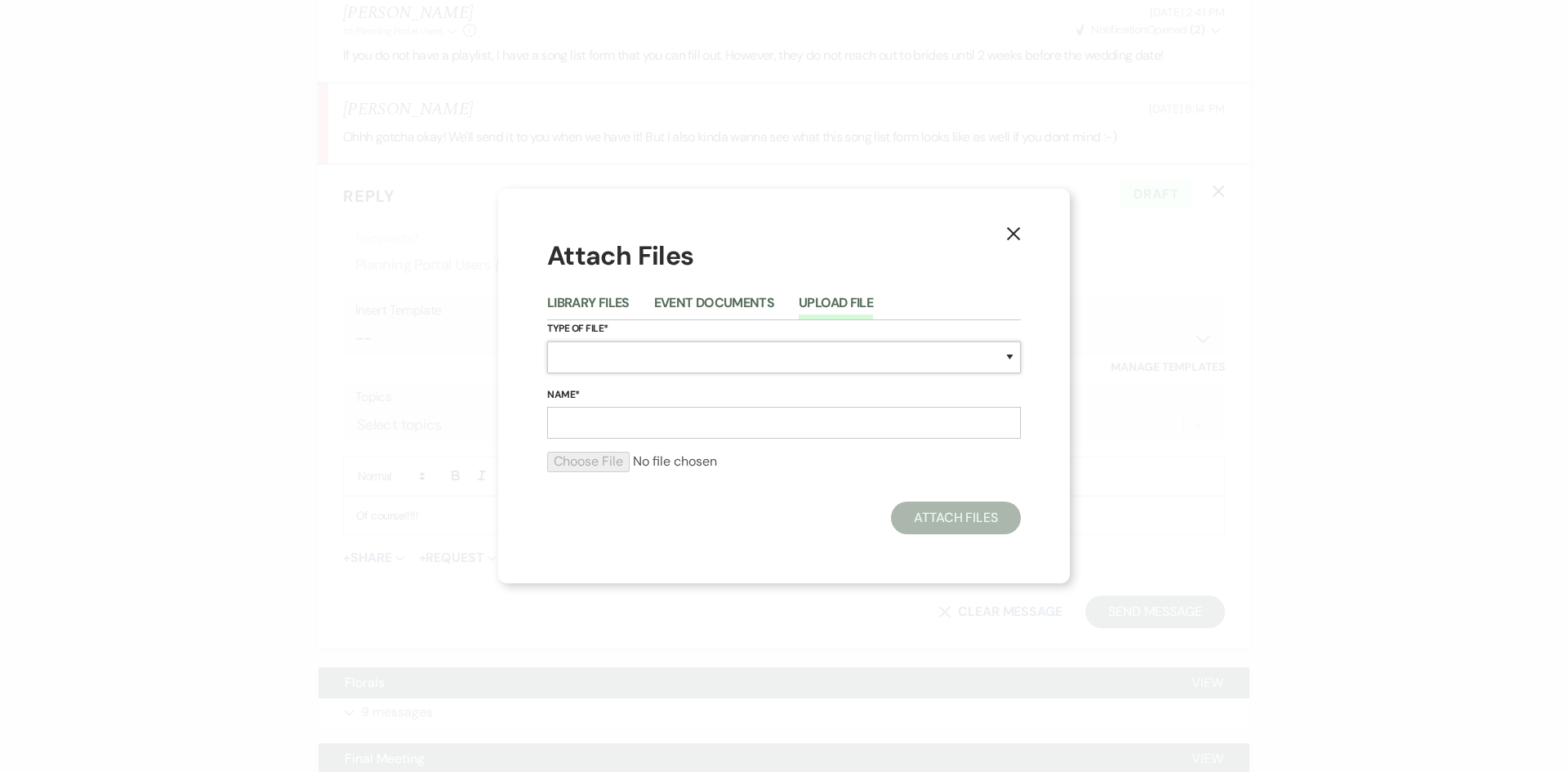
click at [614, 359] on select "Special Event Insurance Vendor Certificate of Insurance Contracts / Rental Agre…" at bounding box center [784, 357] width 474 height 32
select select "0"
click at [547, 341] on select "Special Event Insurance Vendor Certificate of Insurance Contracts / Rental Agre…" at bounding box center [784, 357] width 474 height 32
click at [603, 424] on input "Name*" at bounding box center [784, 422] width 474 height 32
type input "Blank Song Form"
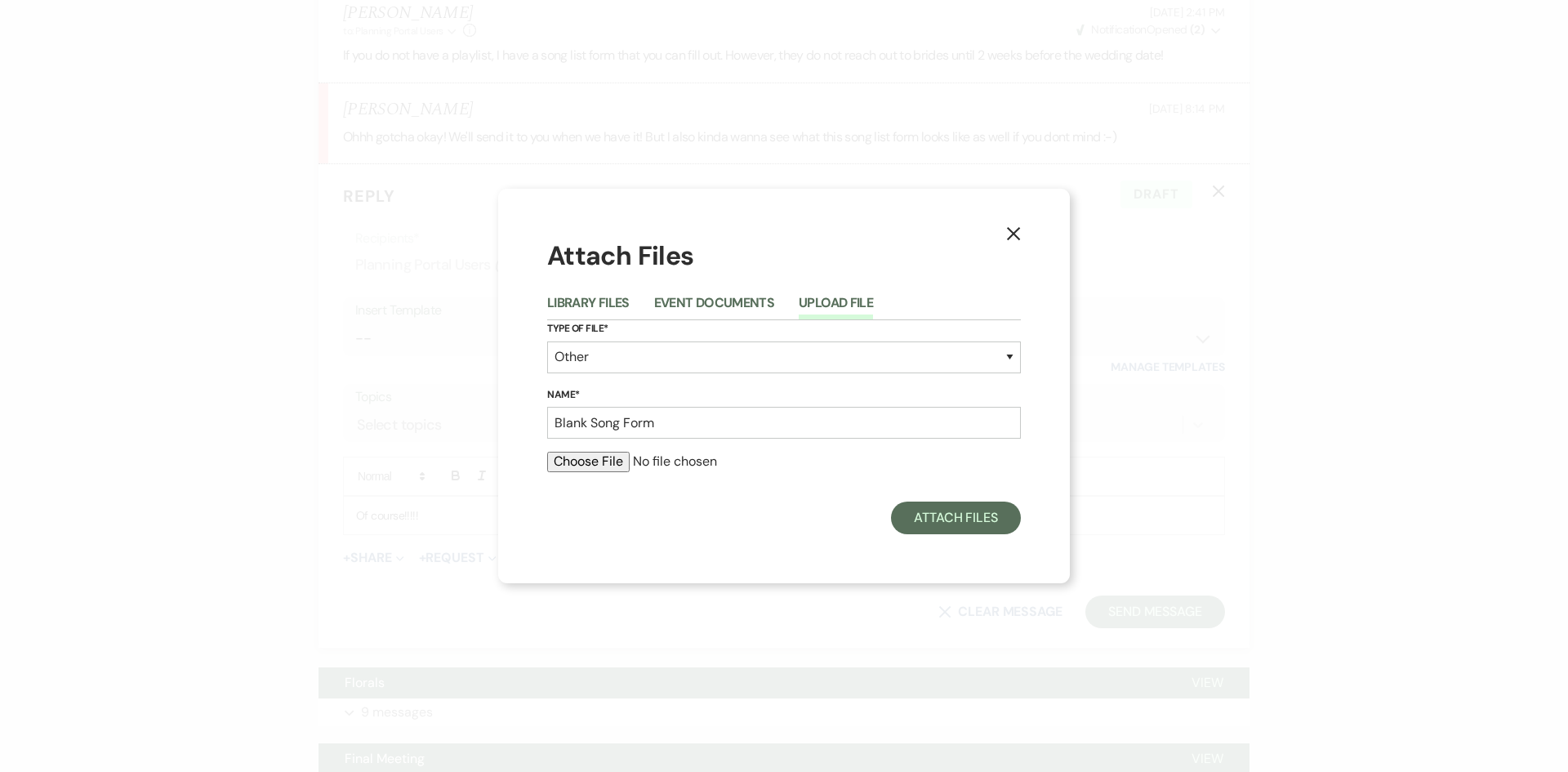
click at [602, 461] on input "file" at bounding box center [784, 461] width 474 height 20
type input "C:\fakepath\Blank song form.pdf"
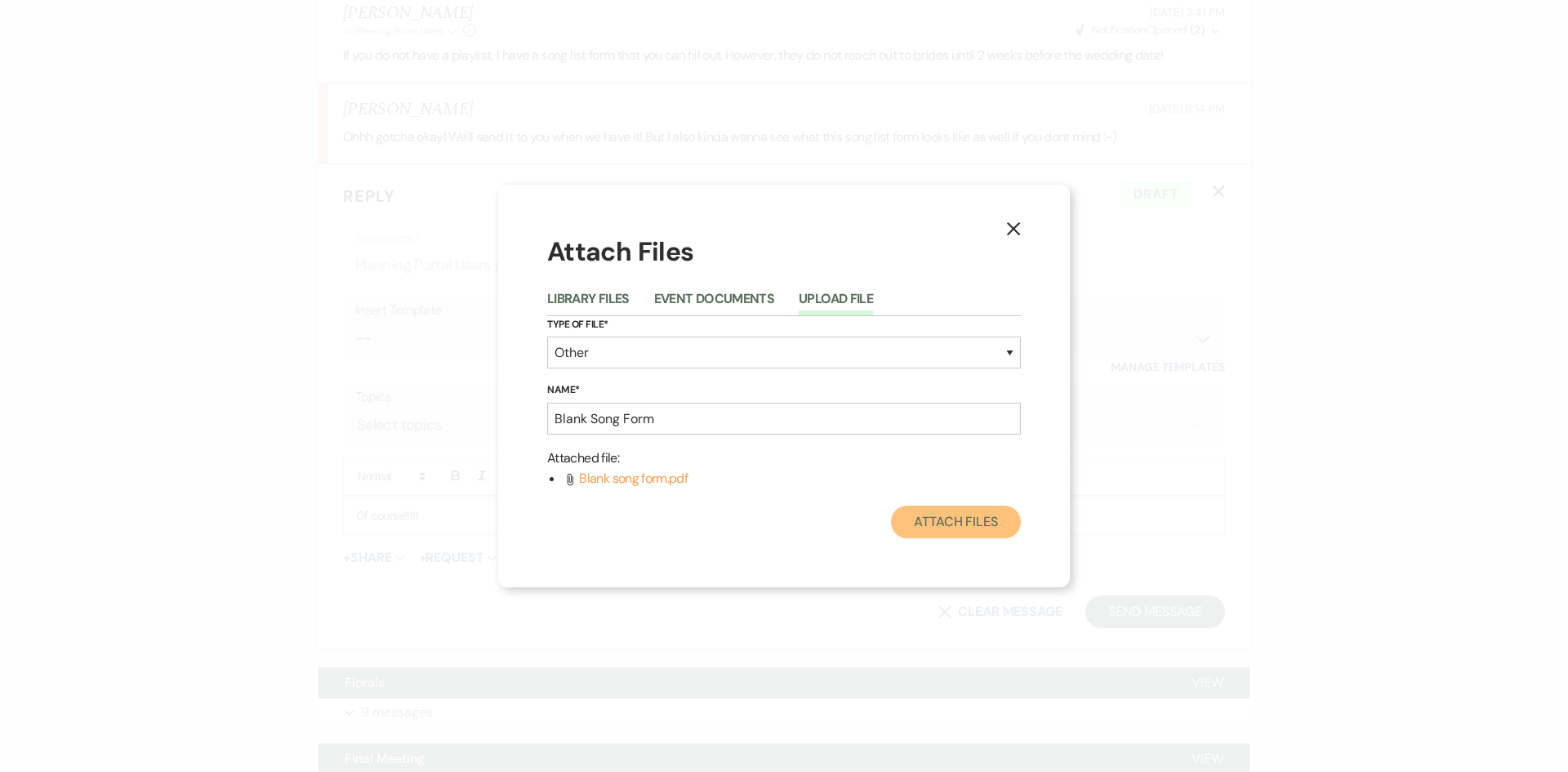
click at [950, 531] on button "Attach Files" at bounding box center [955, 522] width 129 height 33
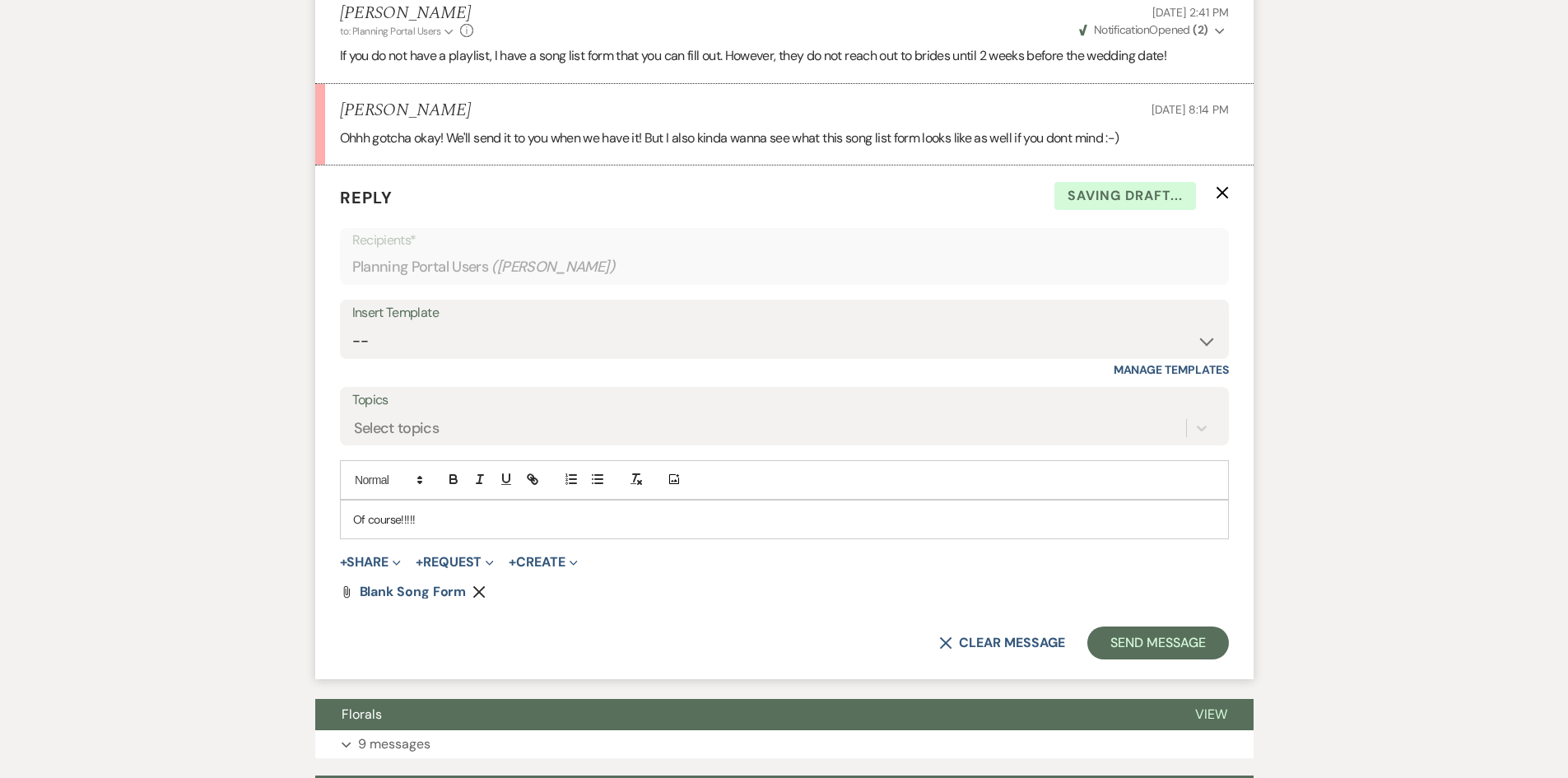
click at [651, 511] on p "Of course!!!!!" at bounding box center [784, 520] width 862 height 18
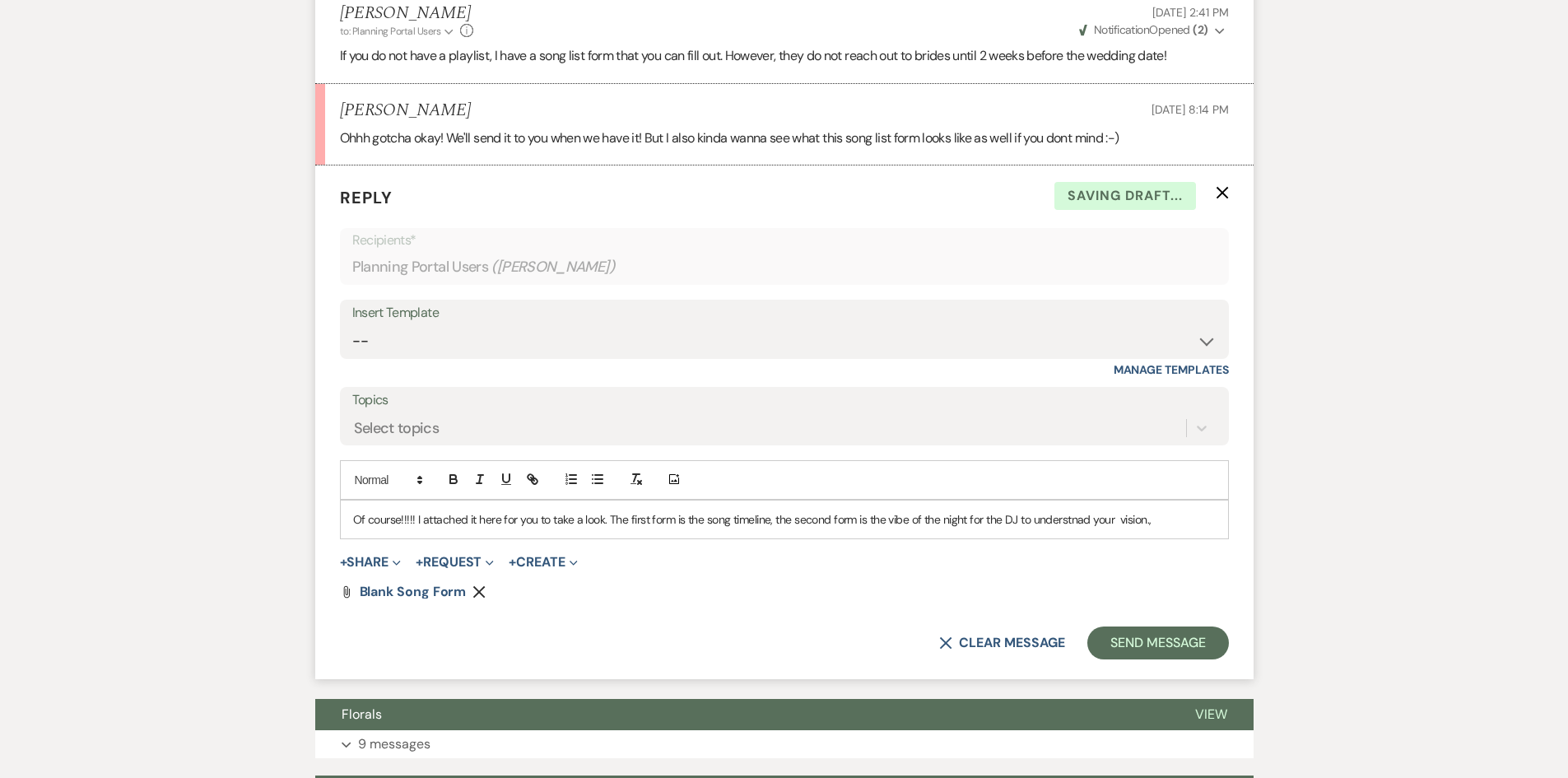
click at [587, 511] on p "Of course!!!!! I attached it here for you to take a look. The first form is the…" at bounding box center [784, 520] width 862 height 18
copy p "Of course!!!!! I attached it here for you to take a look. The first form is the…"
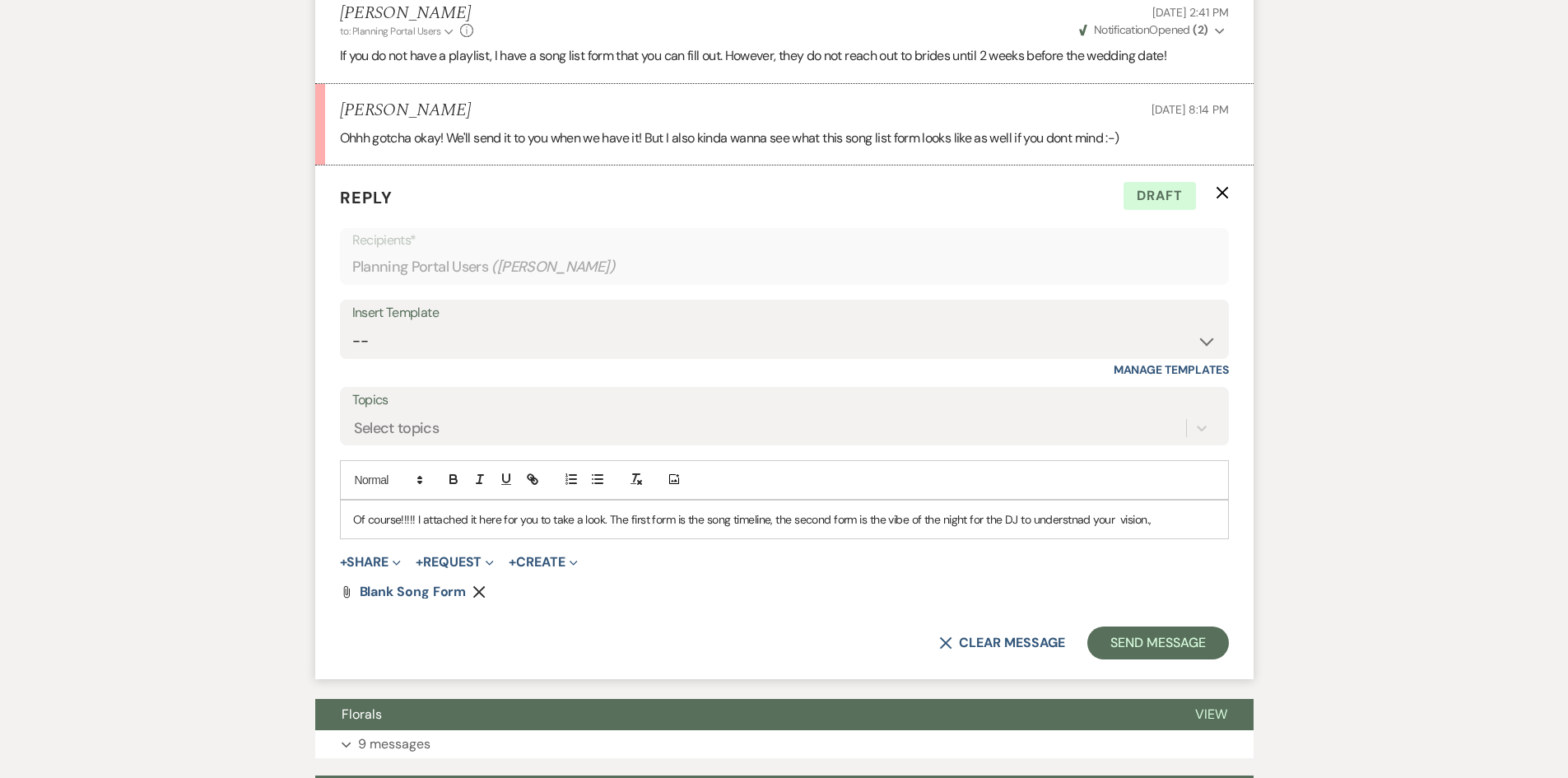
click at [404, 511] on p "Of course!!!!! I attached it here for you to take a look. The first form is the…" at bounding box center [784, 520] width 862 height 18
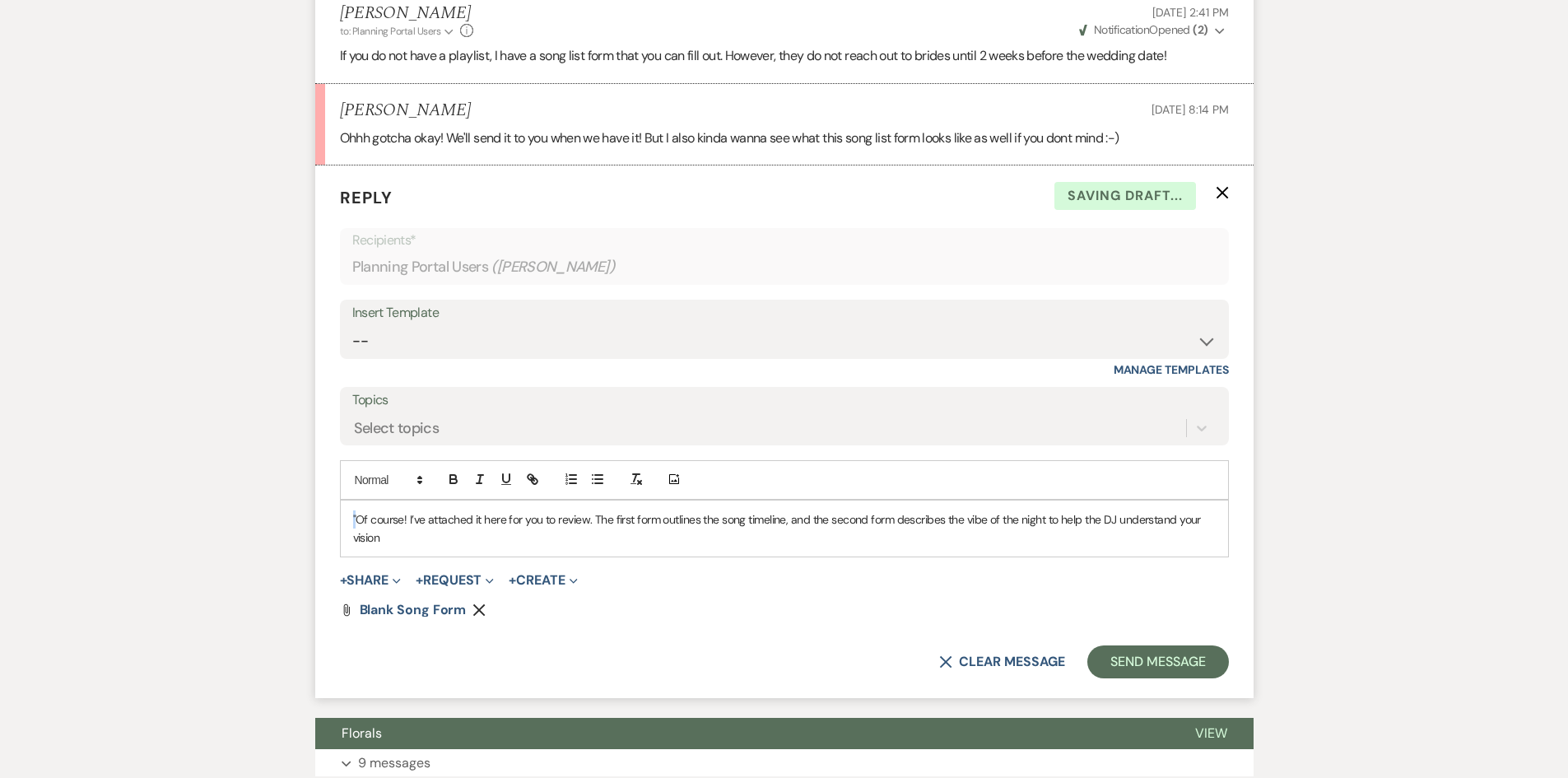
drag, startPoint x: 357, startPoint y: 498, endPoint x: 343, endPoint y: 498, distance: 14.0
click at [343, 501] on div ""Of course! I’ve attached it here for you to review. The first form outlines th…" at bounding box center [784, 529] width 887 height 57
click at [624, 528] on div "Of course! I’ve attached it here for you to review. The first form outlines the…" at bounding box center [784, 529] width 887 height 57
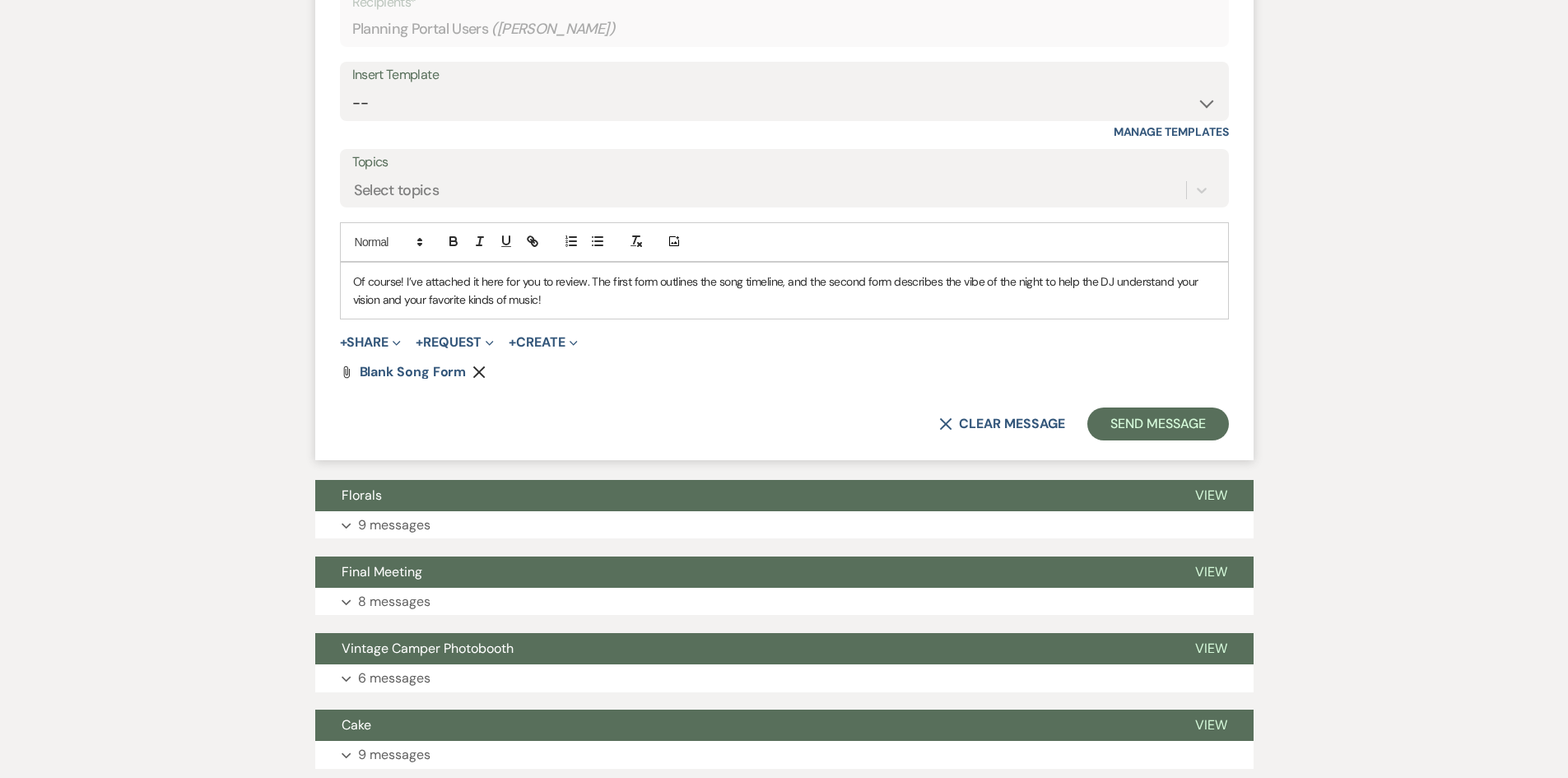
scroll to position [5952, 0]
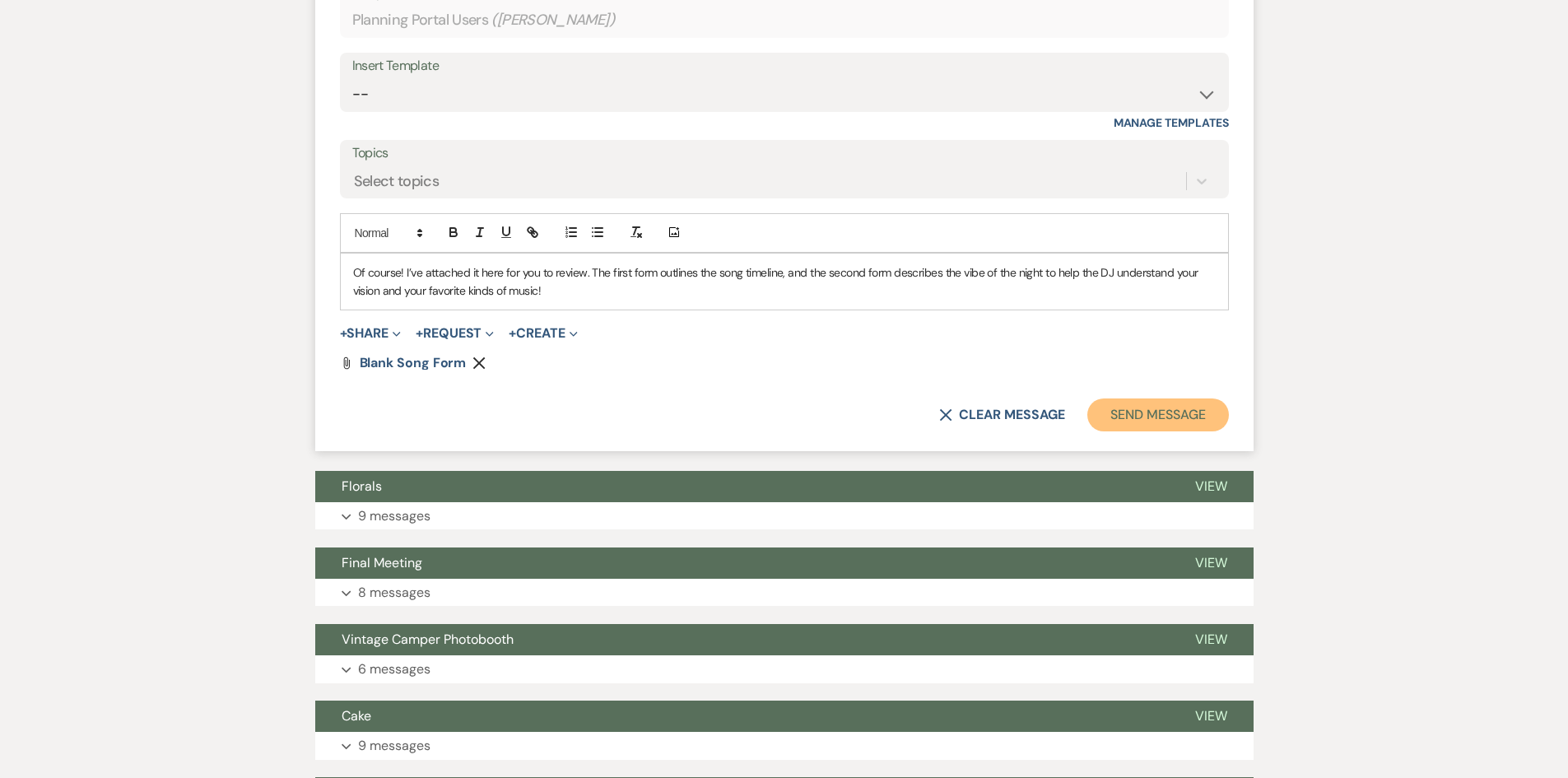
click at [1150, 399] on button "Send Message" at bounding box center [1158, 415] width 141 height 33
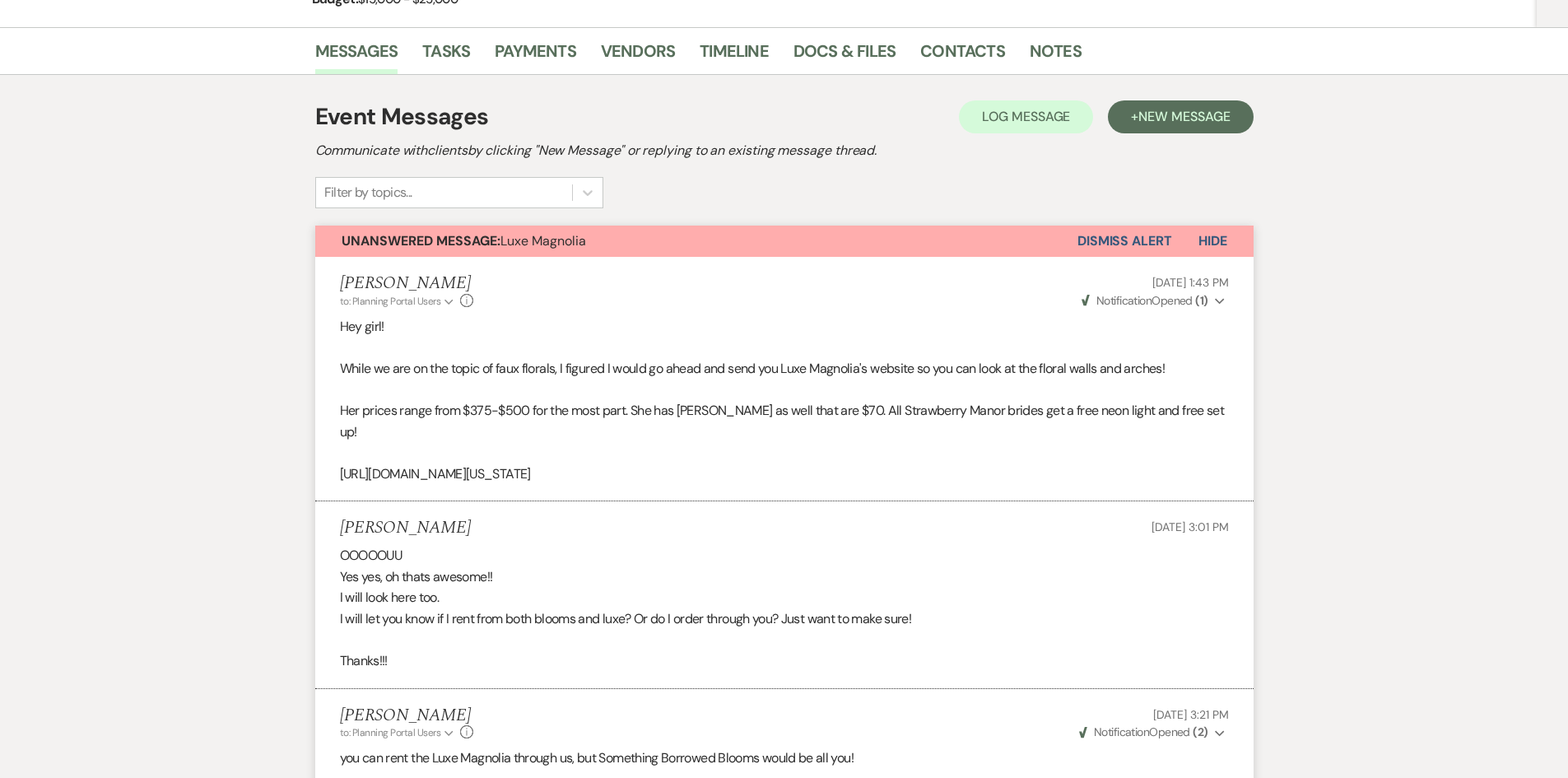
scroll to position [0, 0]
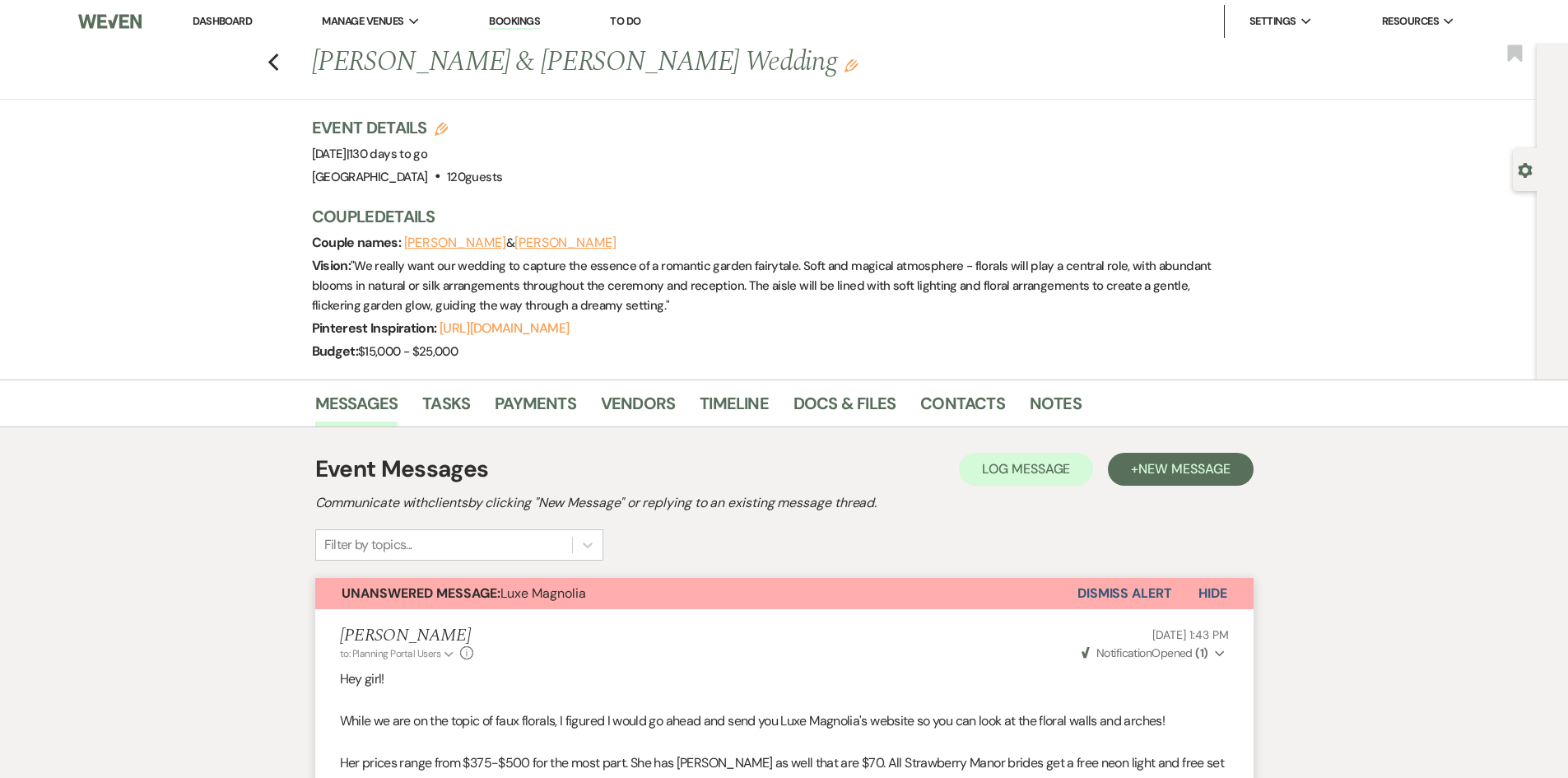
click at [219, 12] on li "Dashboard" at bounding box center [222, 22] width 76 height 33
click at [220, 20] on link "Dashboard" at bounding box center [222, 21] width 60 height 14
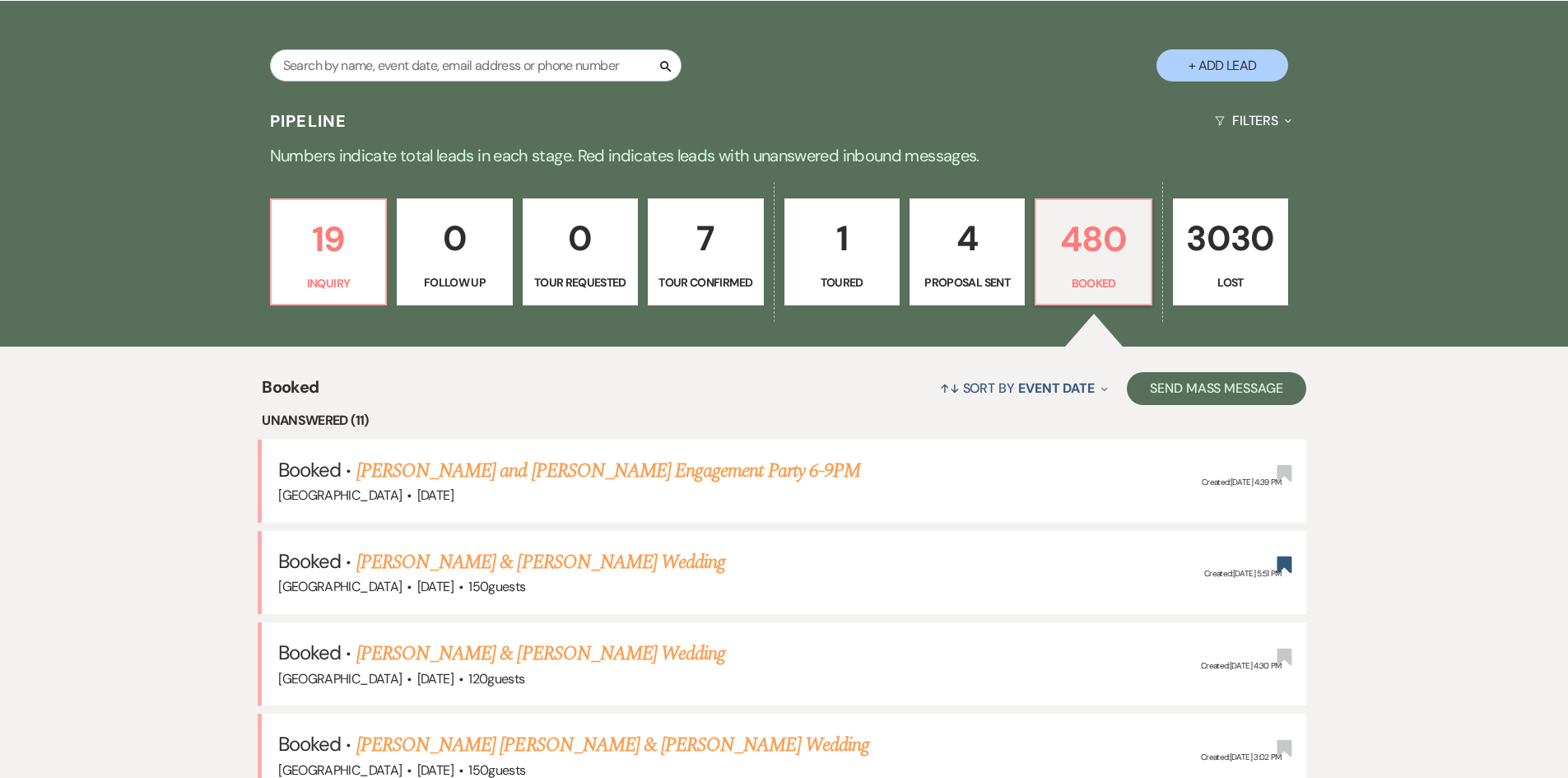
scroll to position [165, 0]
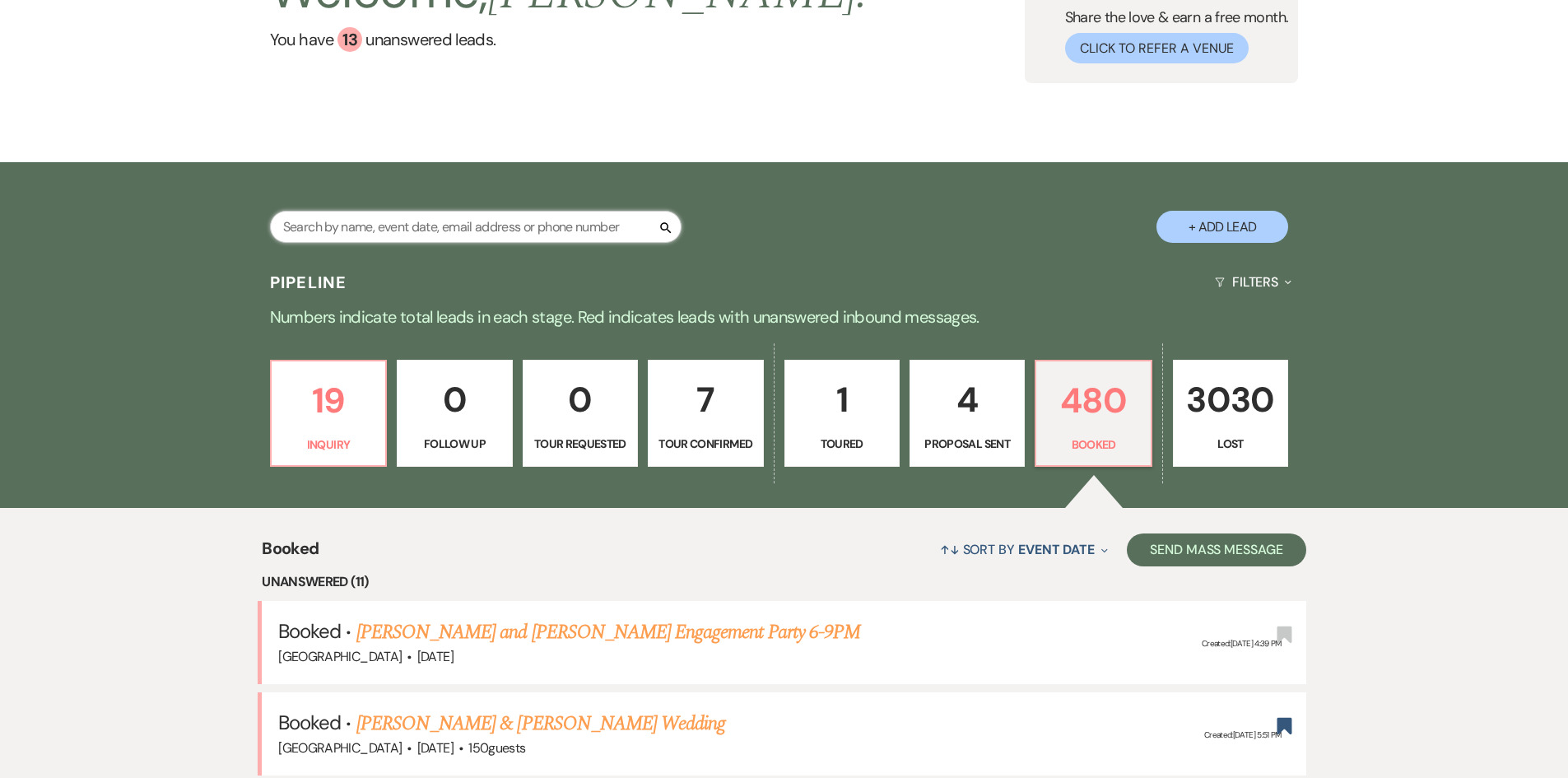
click at [389, 236] on input "text" at bounding box center [475, 226] width 411 height 32
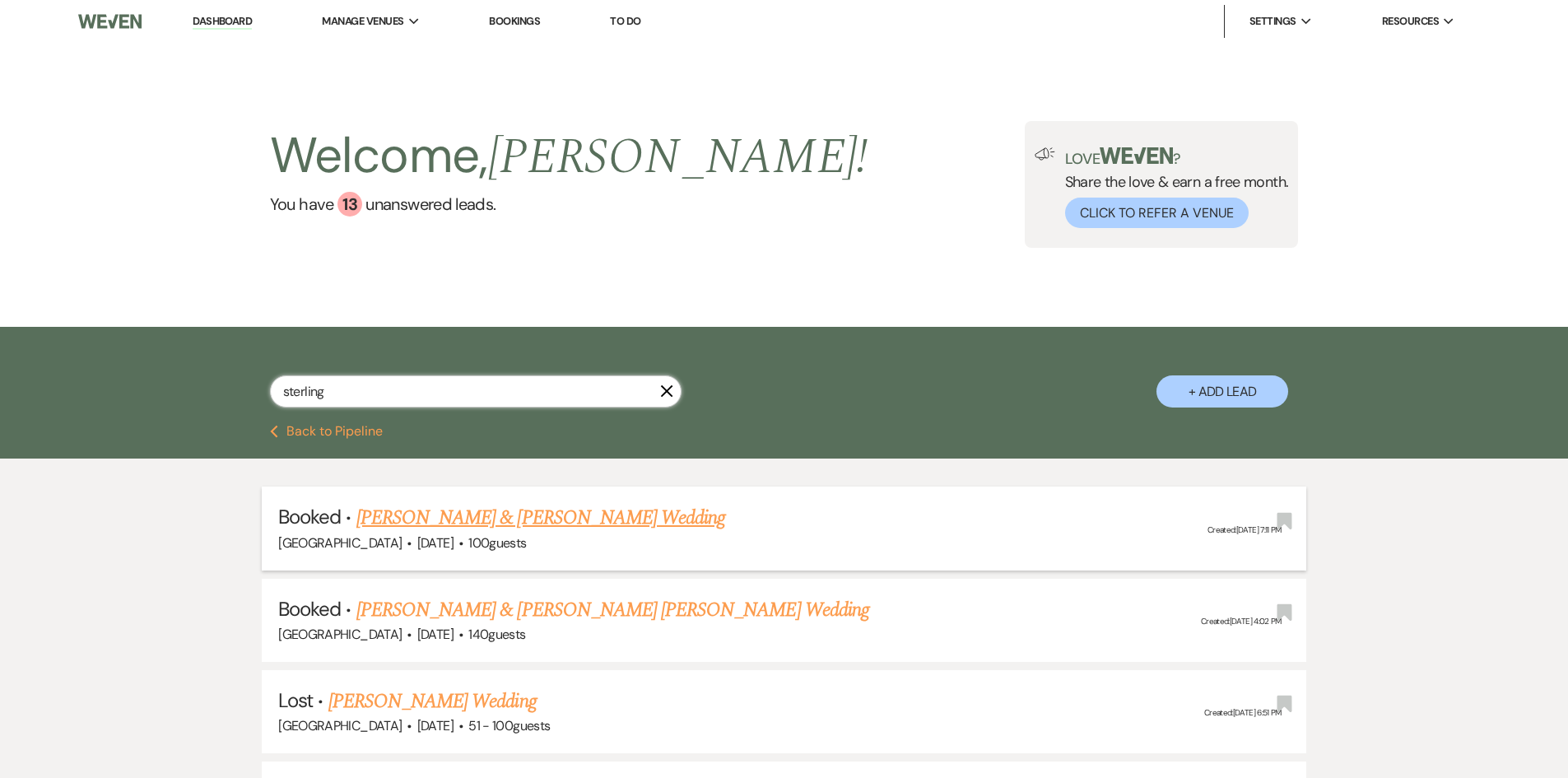
type input "sterling"
click at [439, 526] on link "[PERSON_NAME] & [PERSON_NAME] Wedding" at bounding box center [541, 518] width 369 height 29
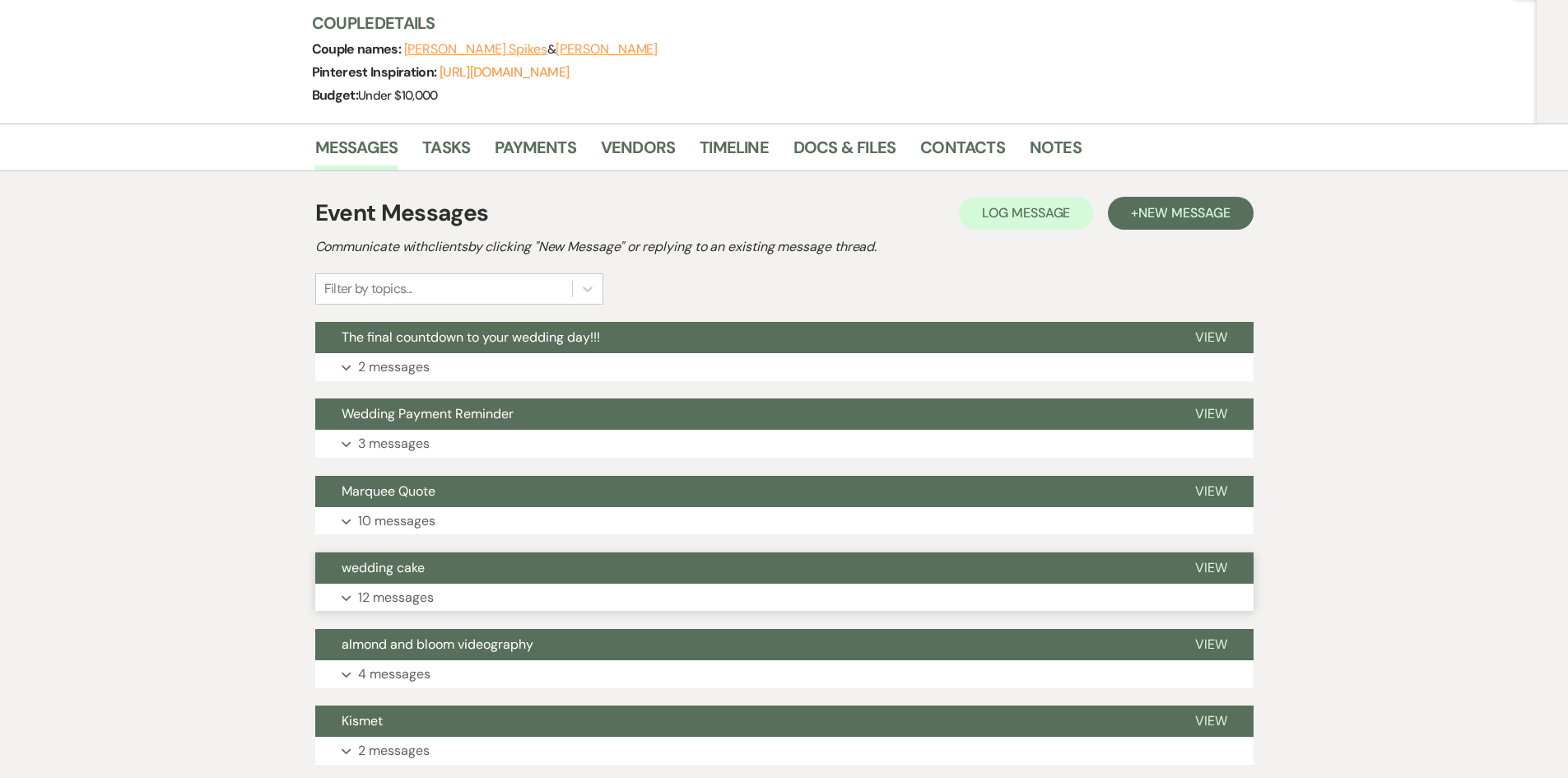
scroll to position [411, 0]
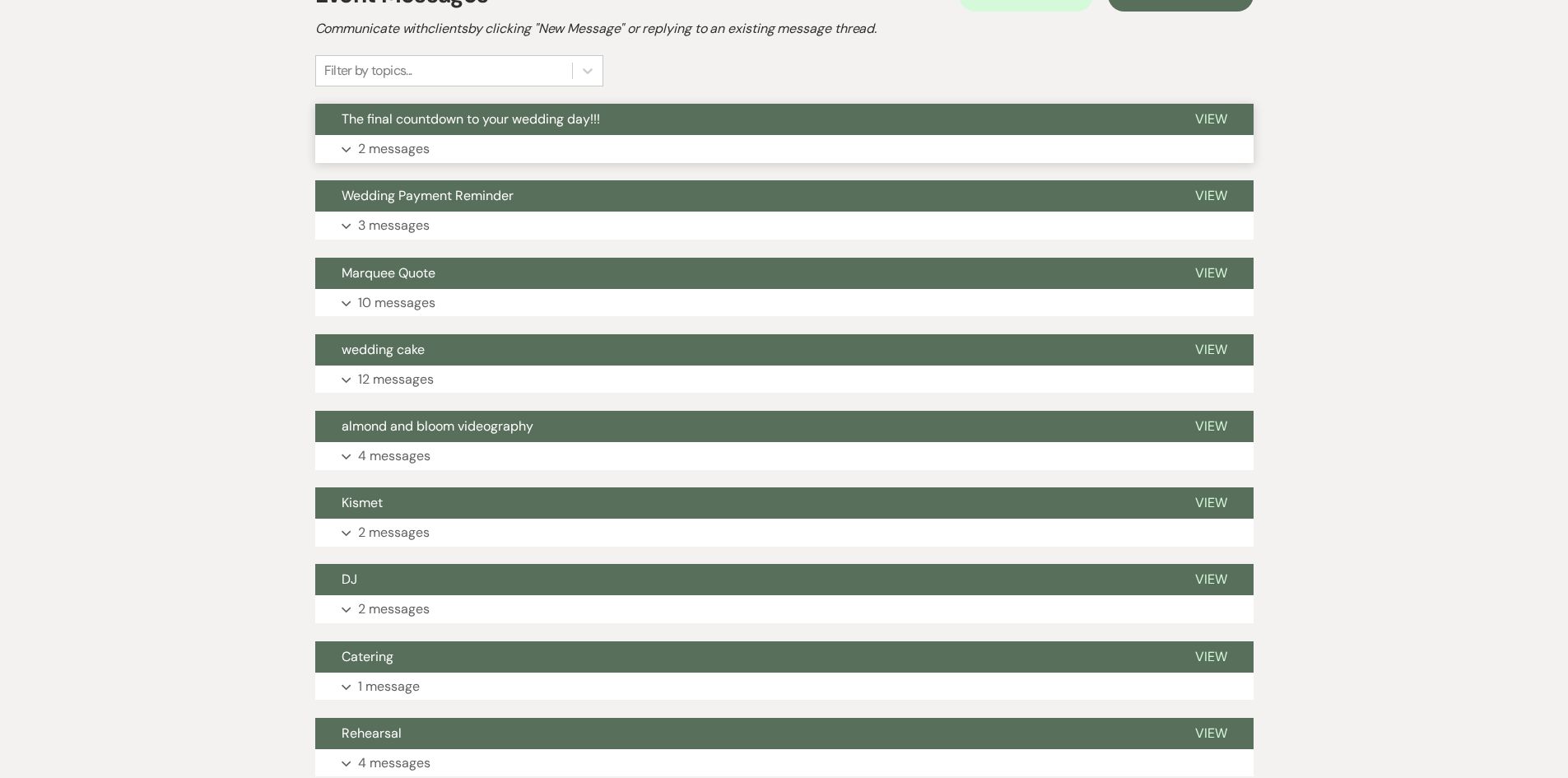
click at [440, 142] on button "Expand 2 messages" at bounding box center [784, 149] width 938 height 28
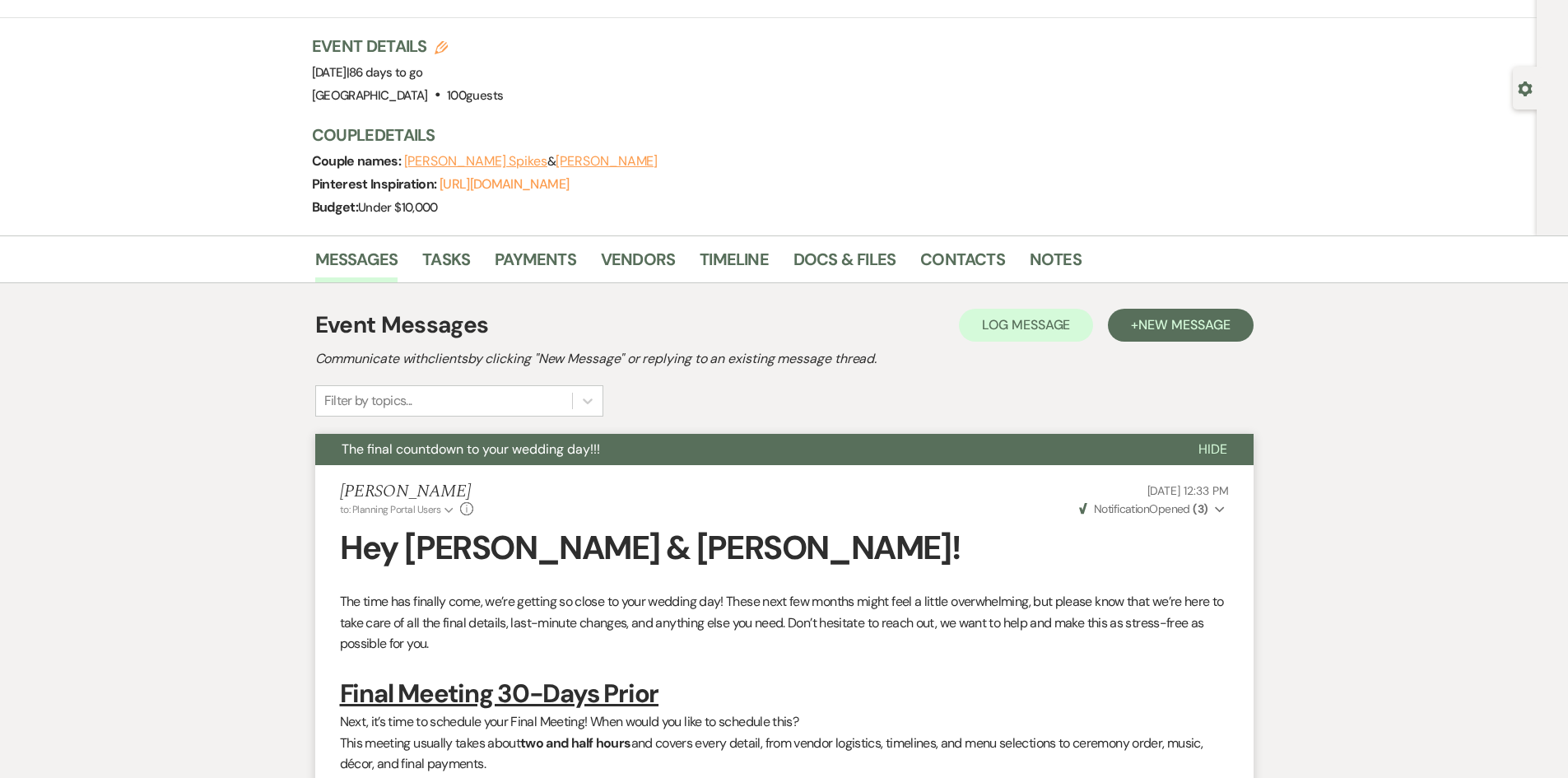
scroll to position [0, 0]
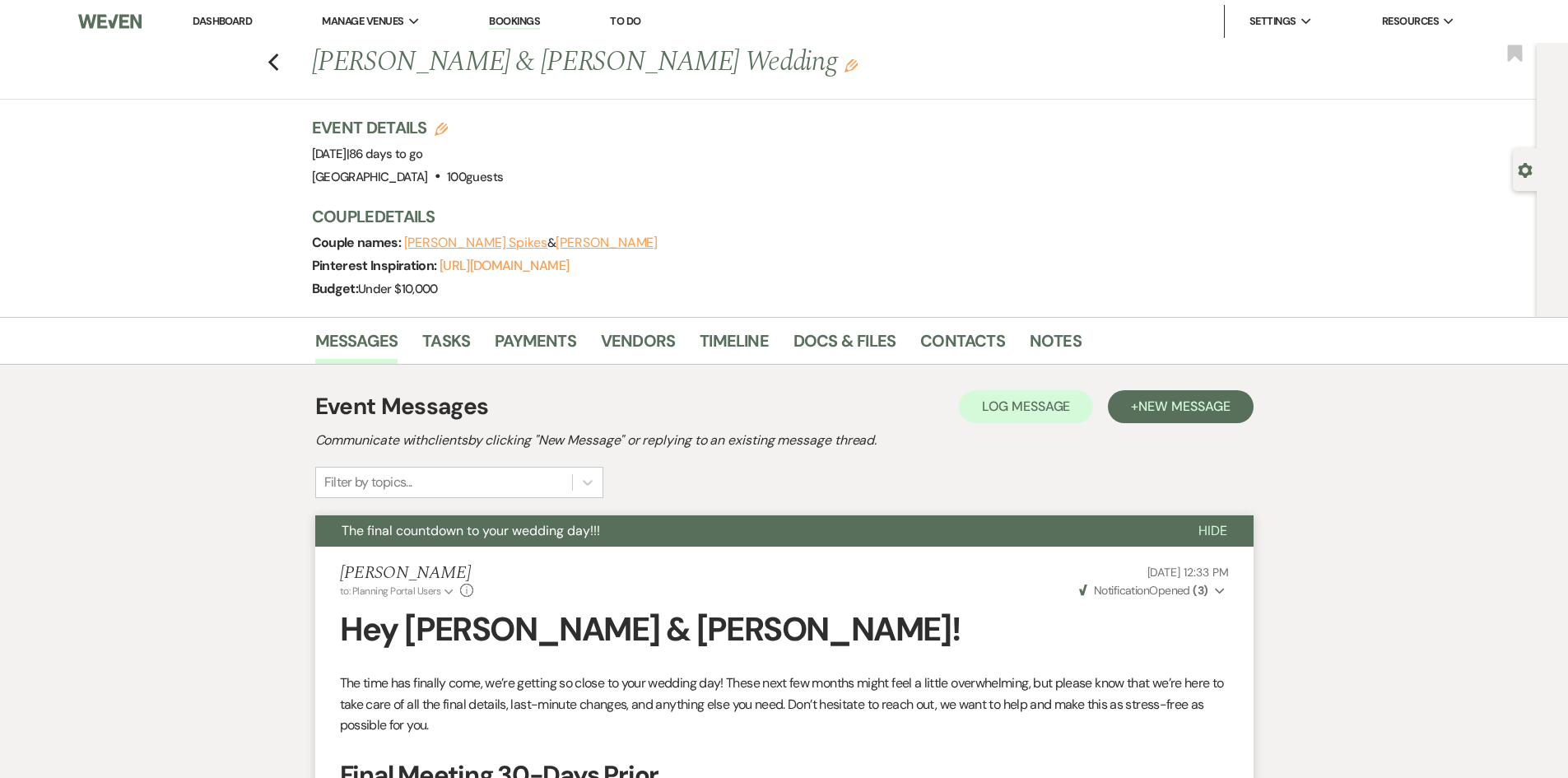
click at [228, 21] on link "Dashboard" at bounding box center [222, 21] width 60 height 14
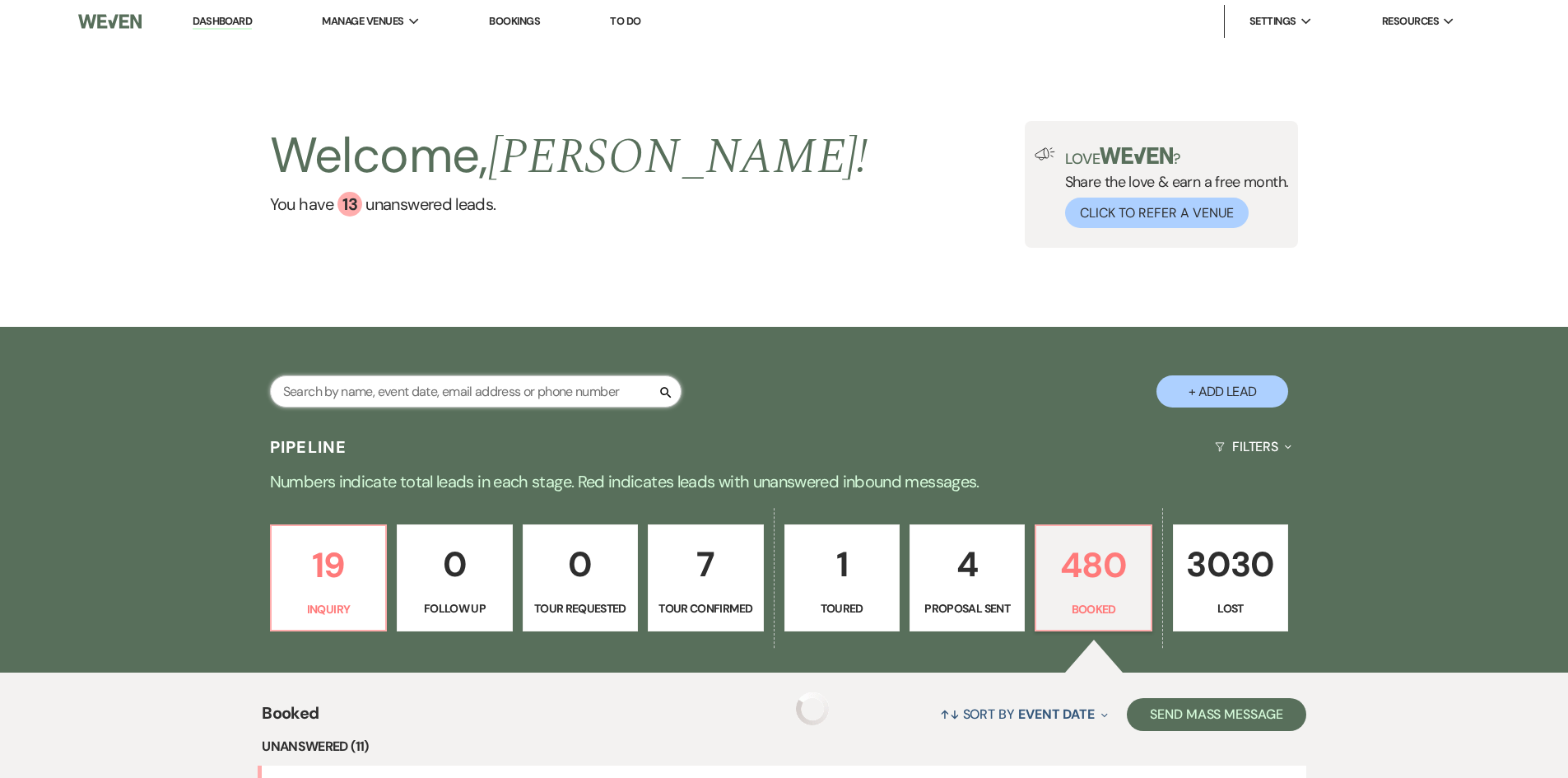
click at [402, 394] on input "text" at bounding box center [475, 391] width 411 height 32
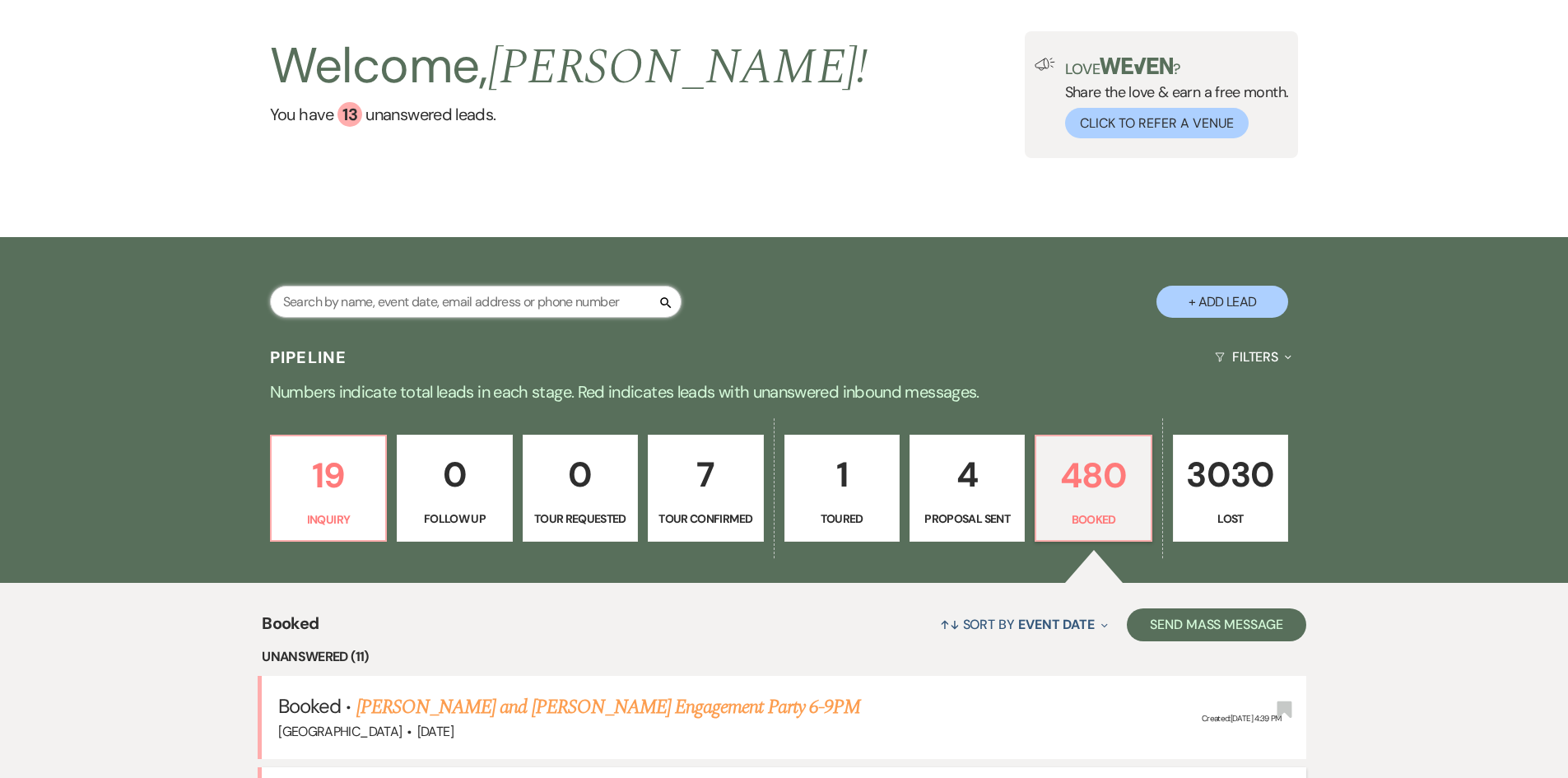
scroll to position [82, 0]
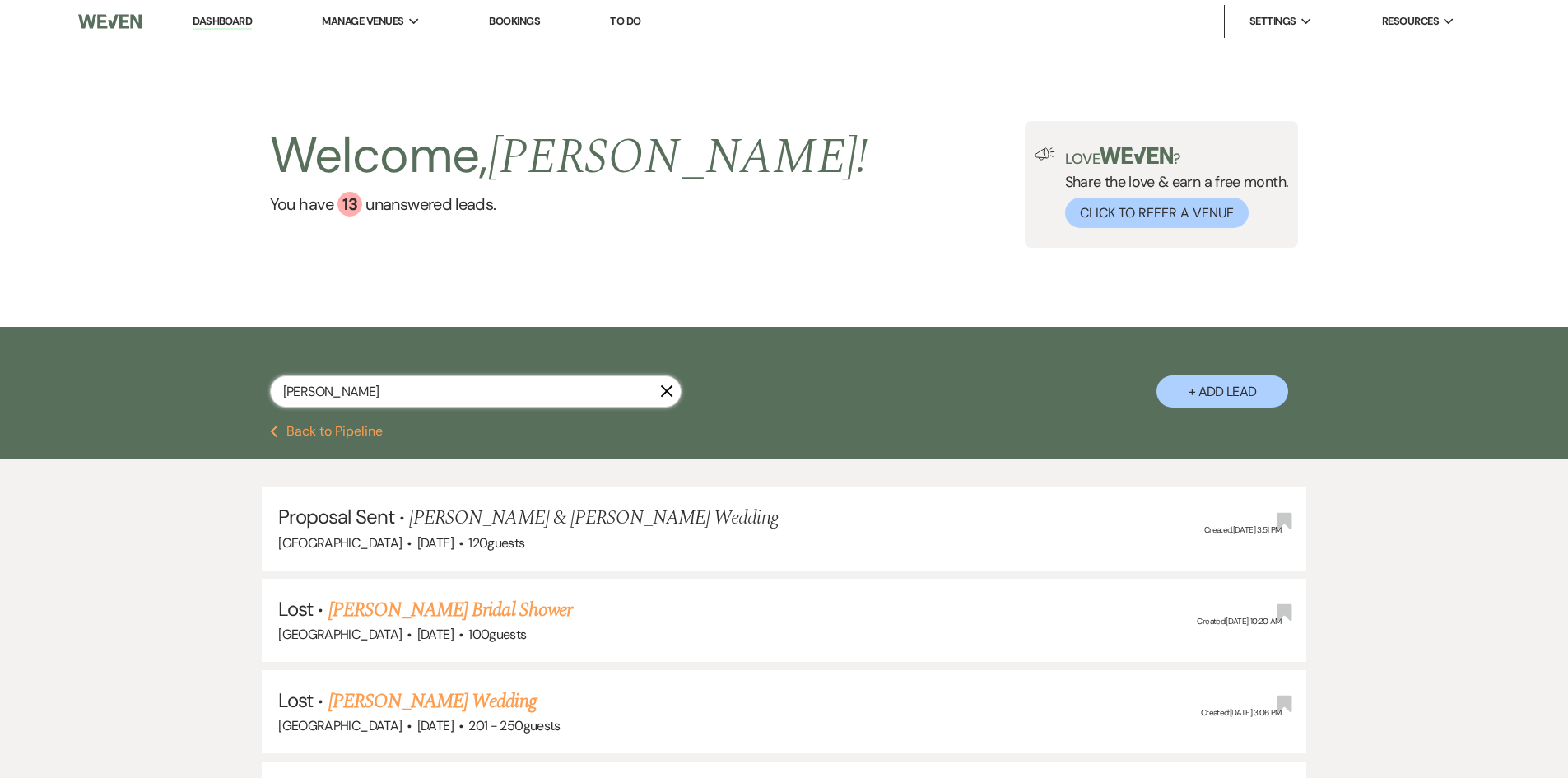
type input "matherne"
click at [207, 16] on link "Dashboard" at bounding box center [222, 22] width 60 height 16
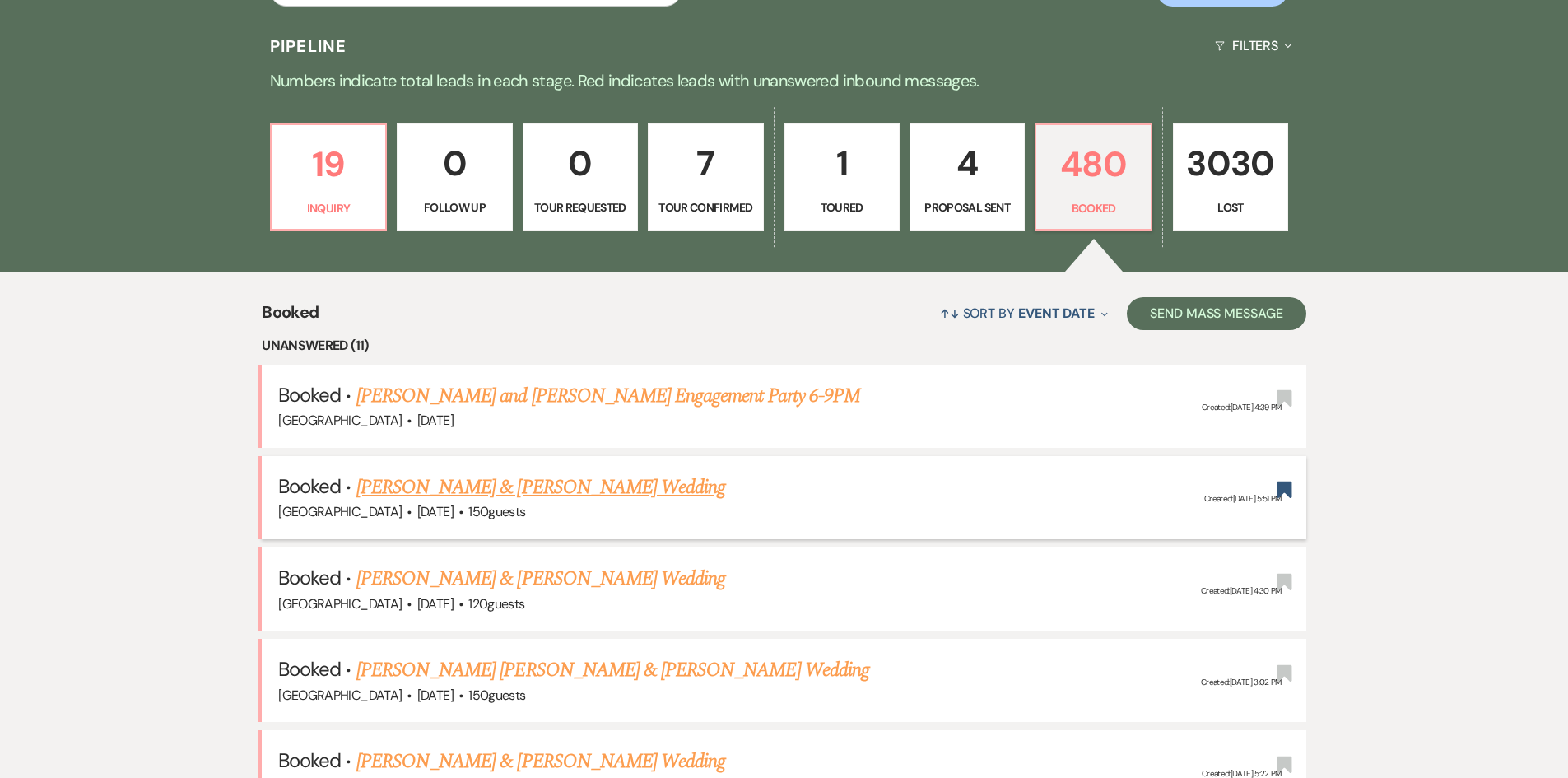
scroll to position [247, 0]
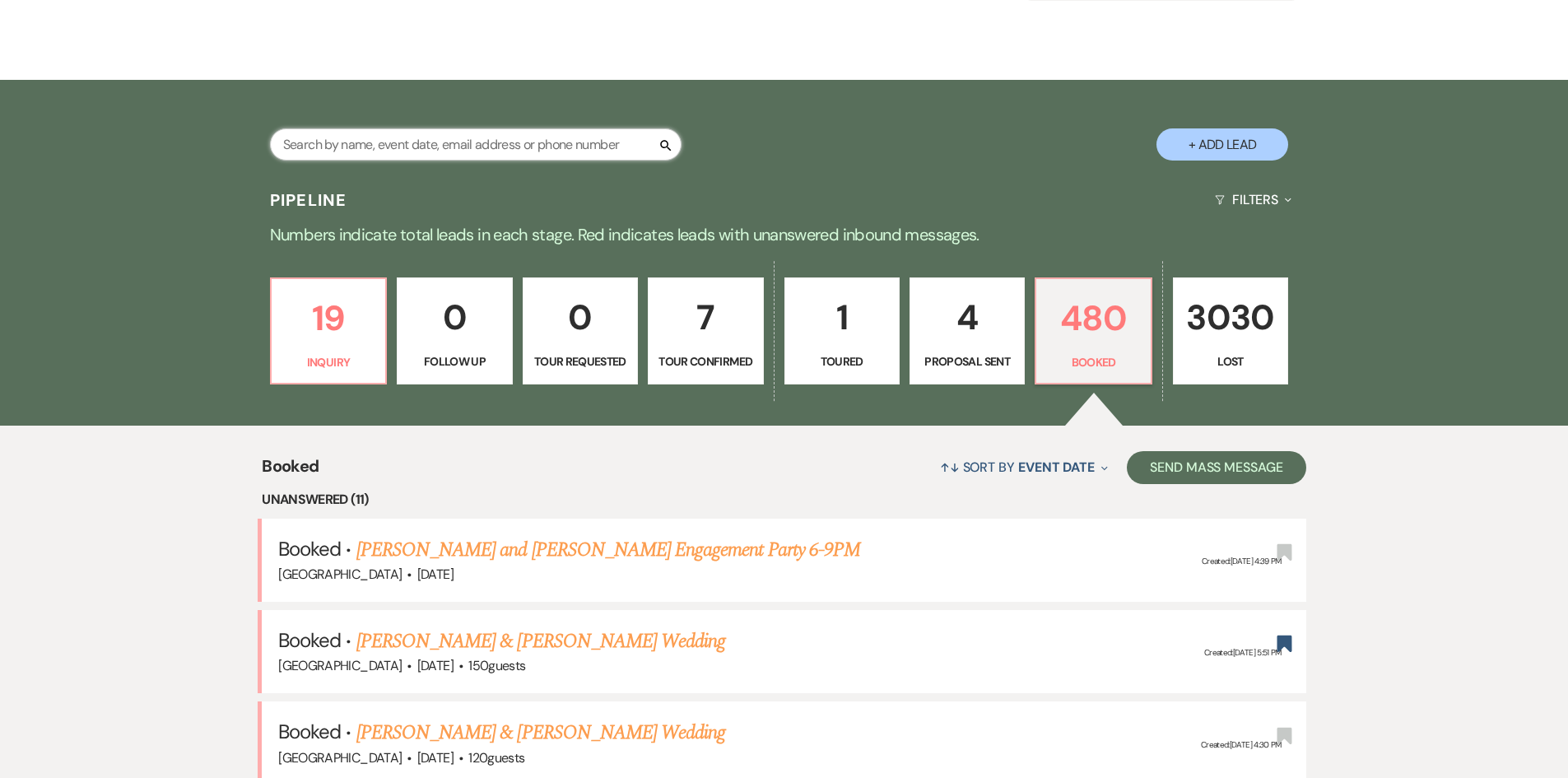
click at [458, 143] on input "text" at bounding box center [475, 144] width 411 height 32
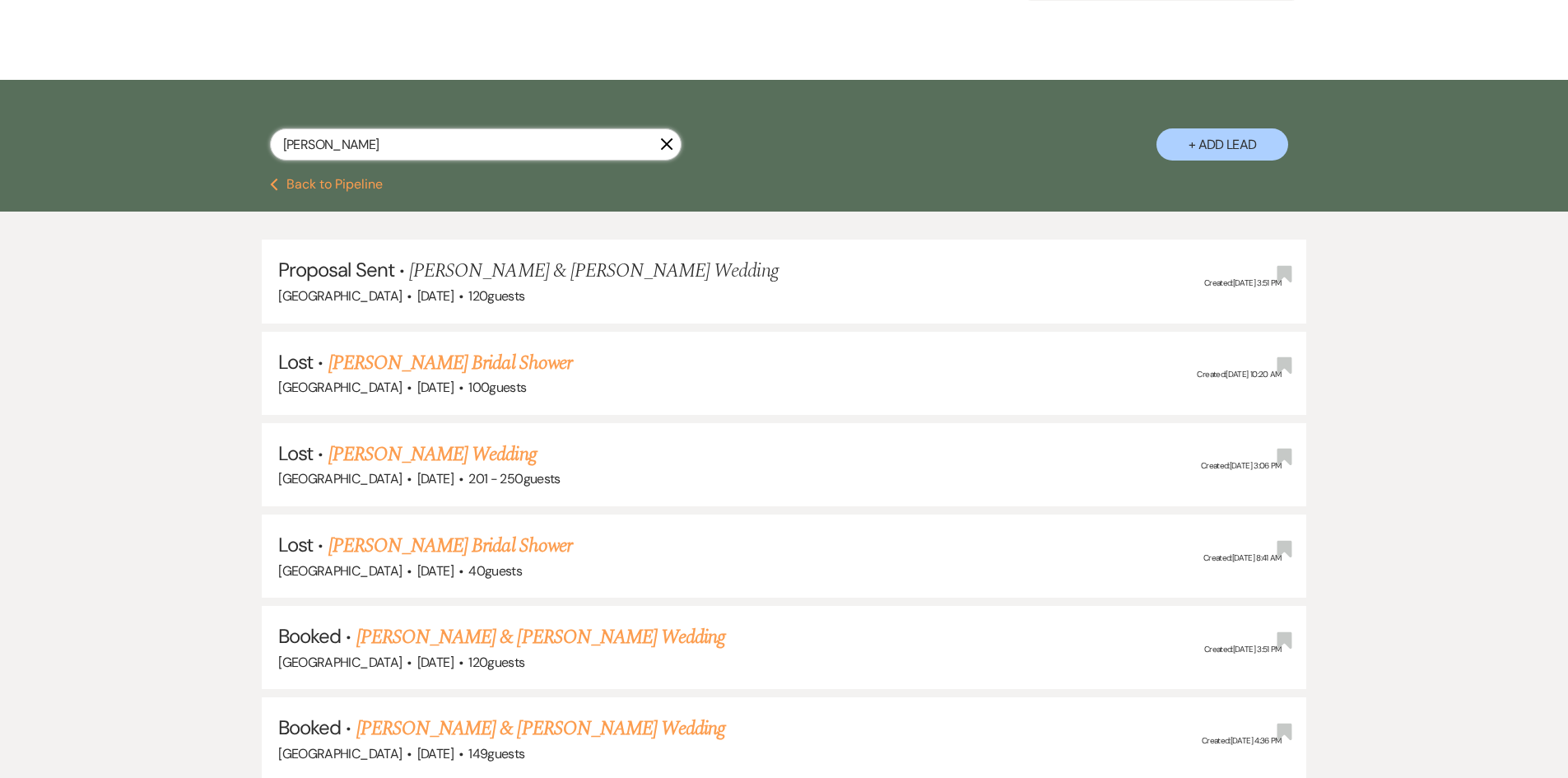
type input "mather"
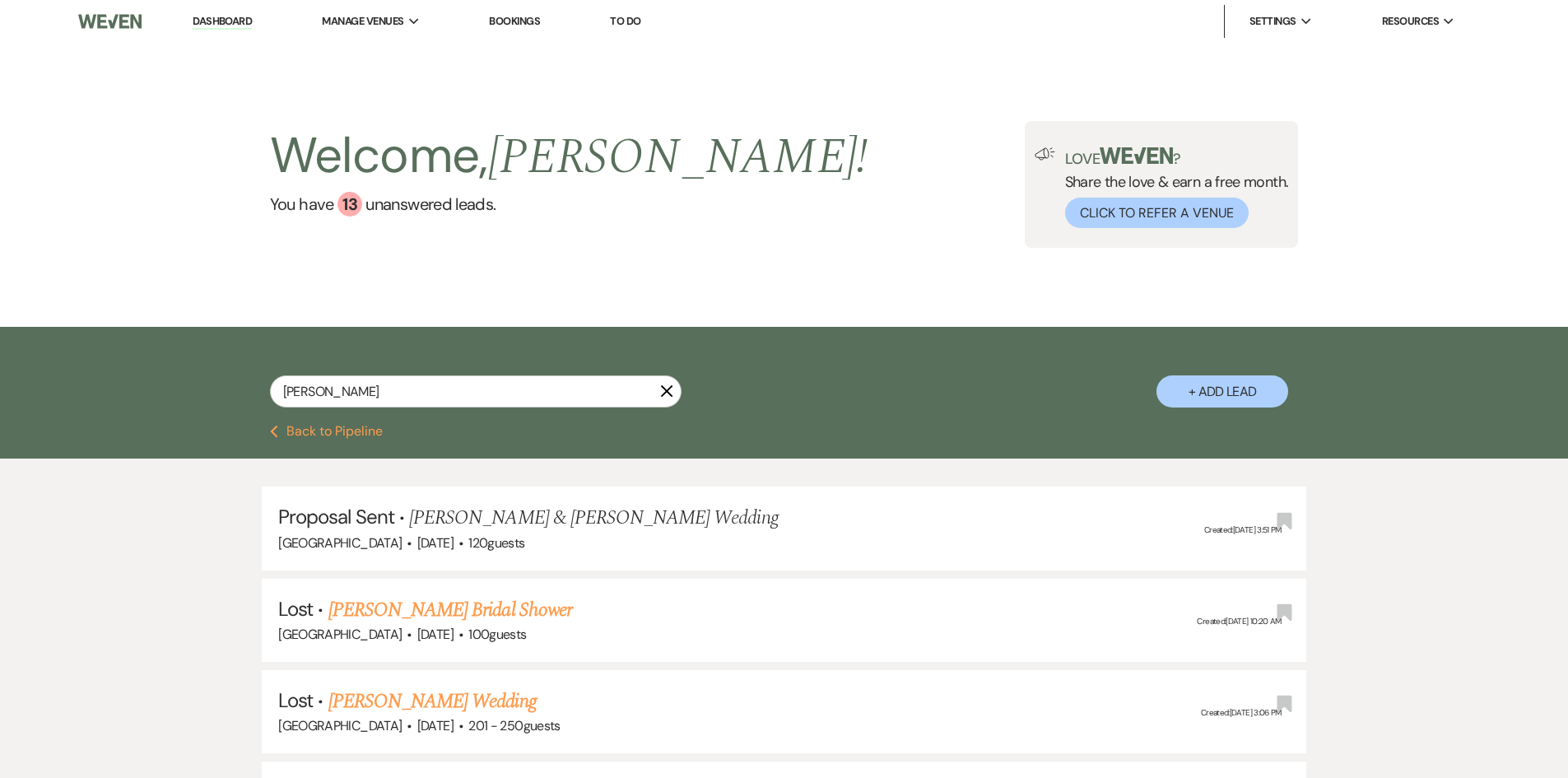
click at [220, 29] on li "Dashboard" at bounding box center [222, 22] width 76 height 33
click at [221, 9] on li "Dashboard" at bounding box center [222, 22] width 76 height 33
click at [221, 22] on link "Dashboard" at bounding box center [222, 22] width 60 height 16
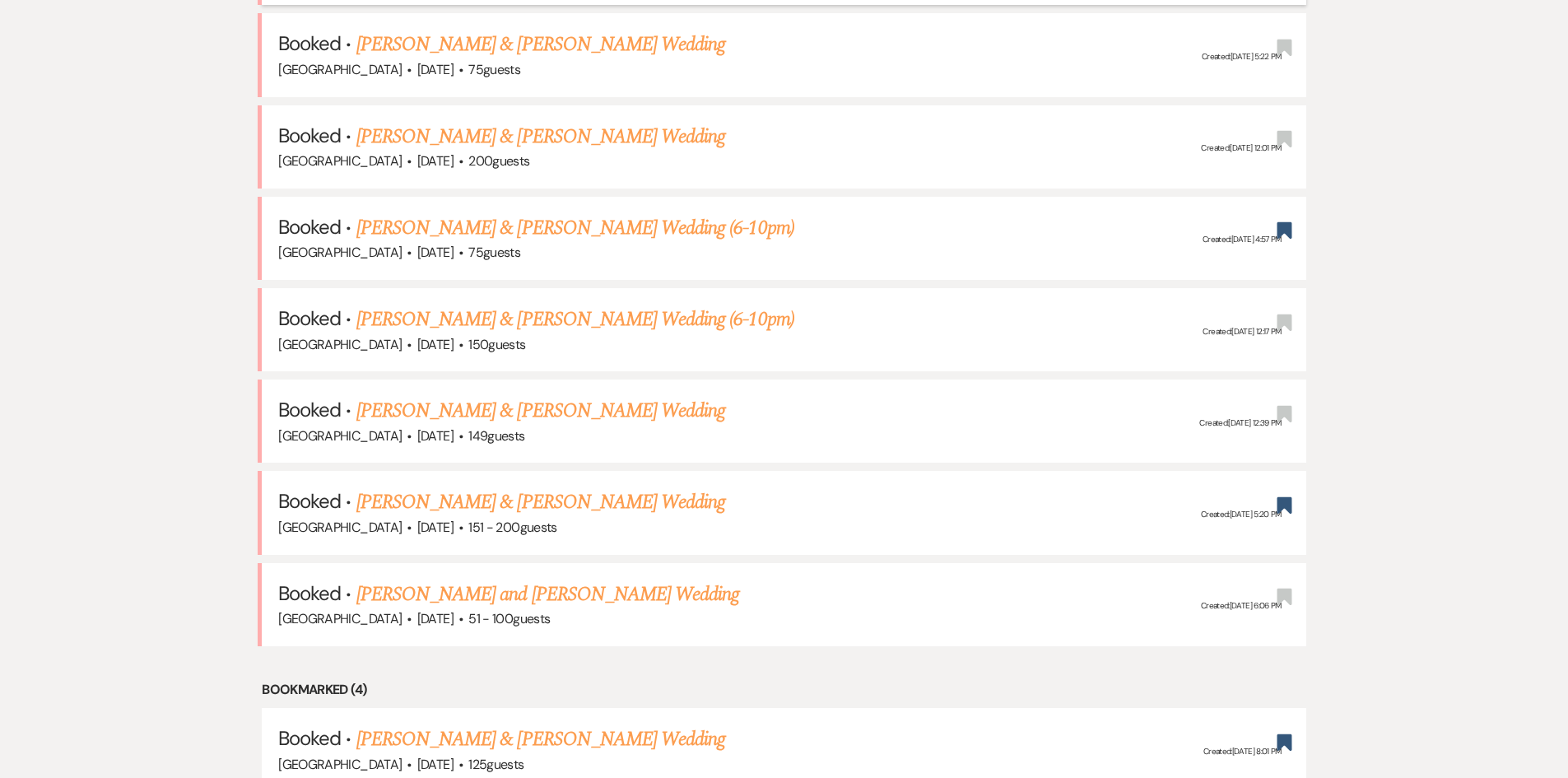
scroll to position [1153, 0]
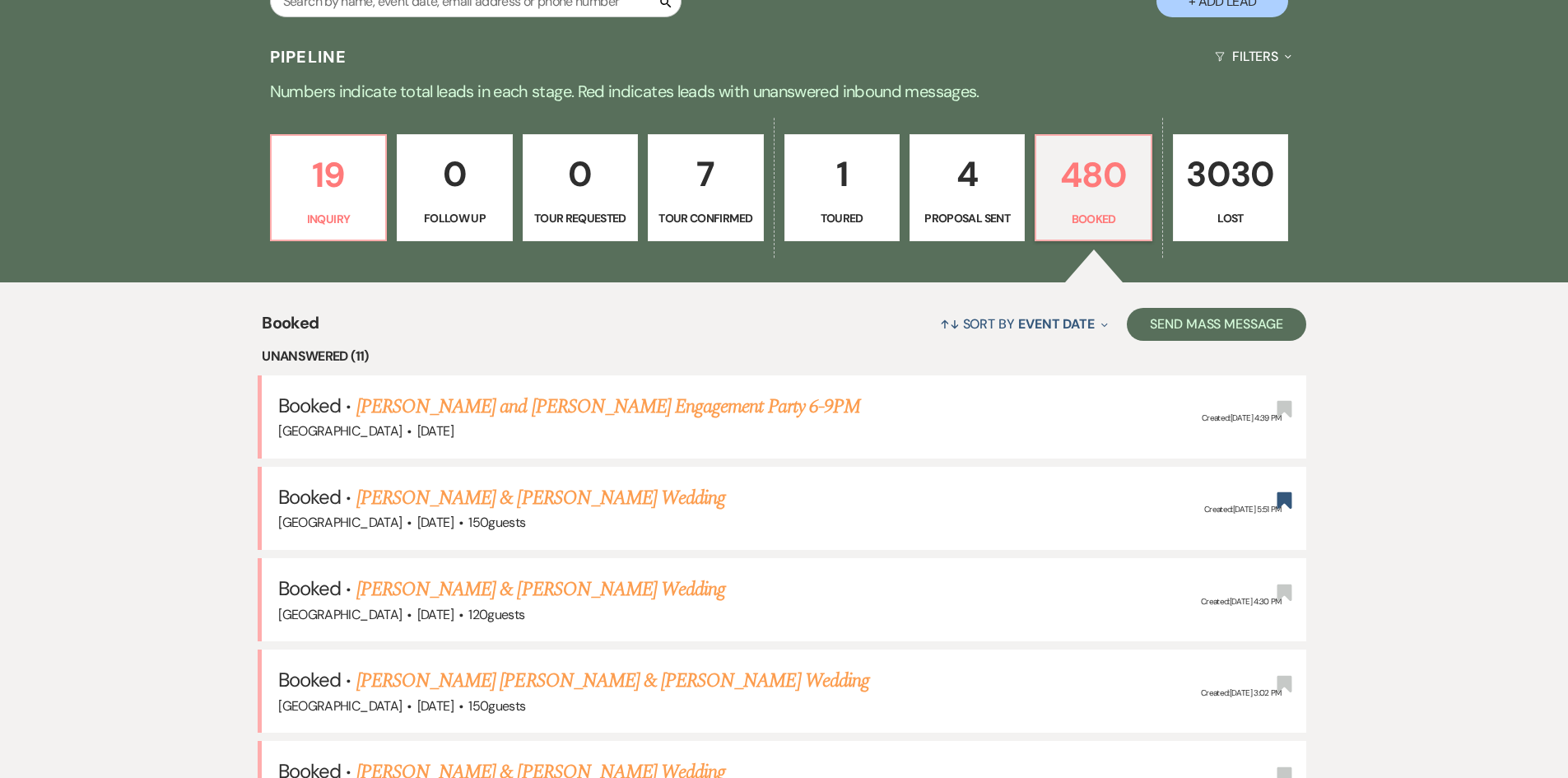
scroll to position [249, 0]
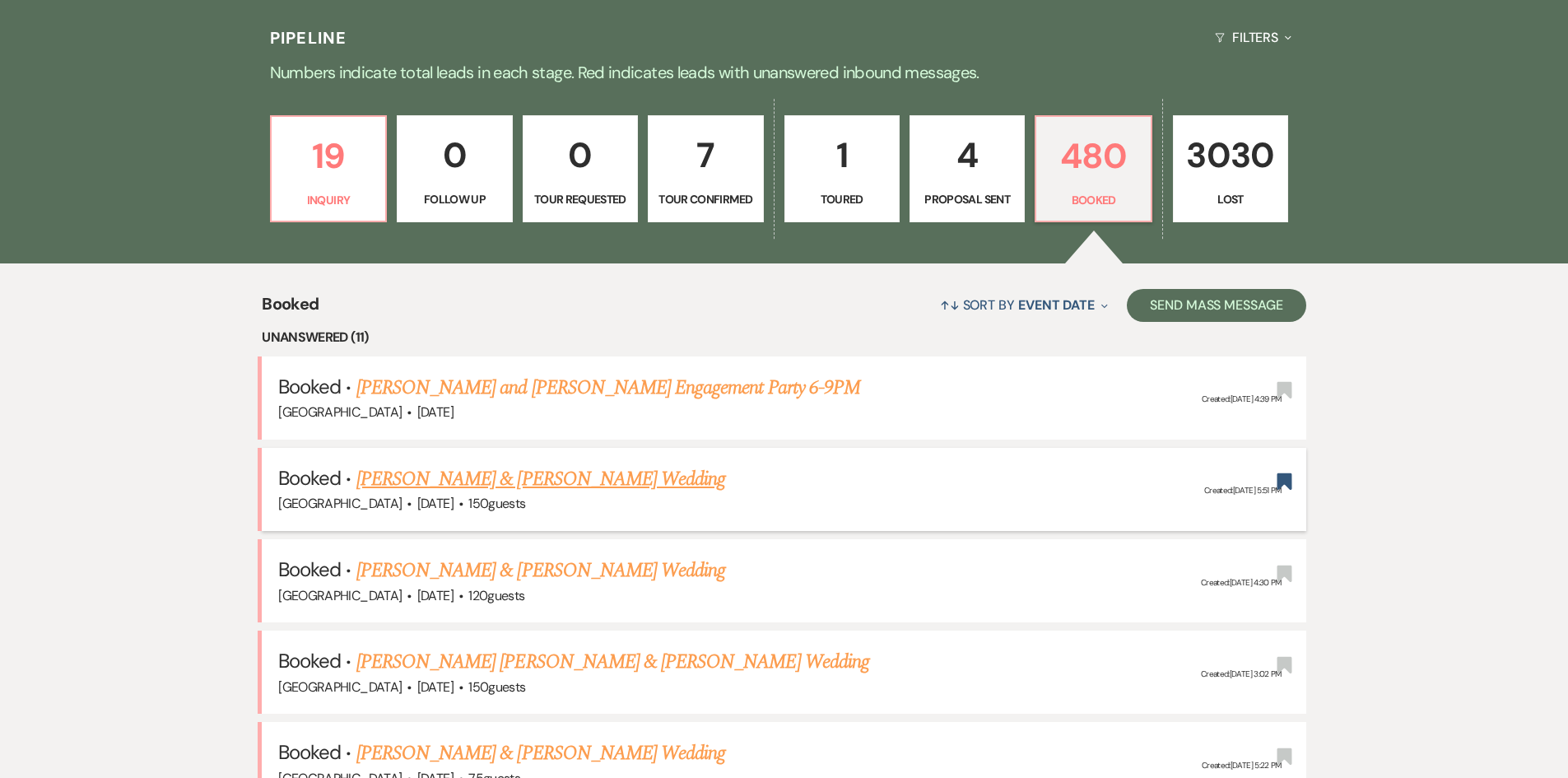
scroll to position [659, 0]
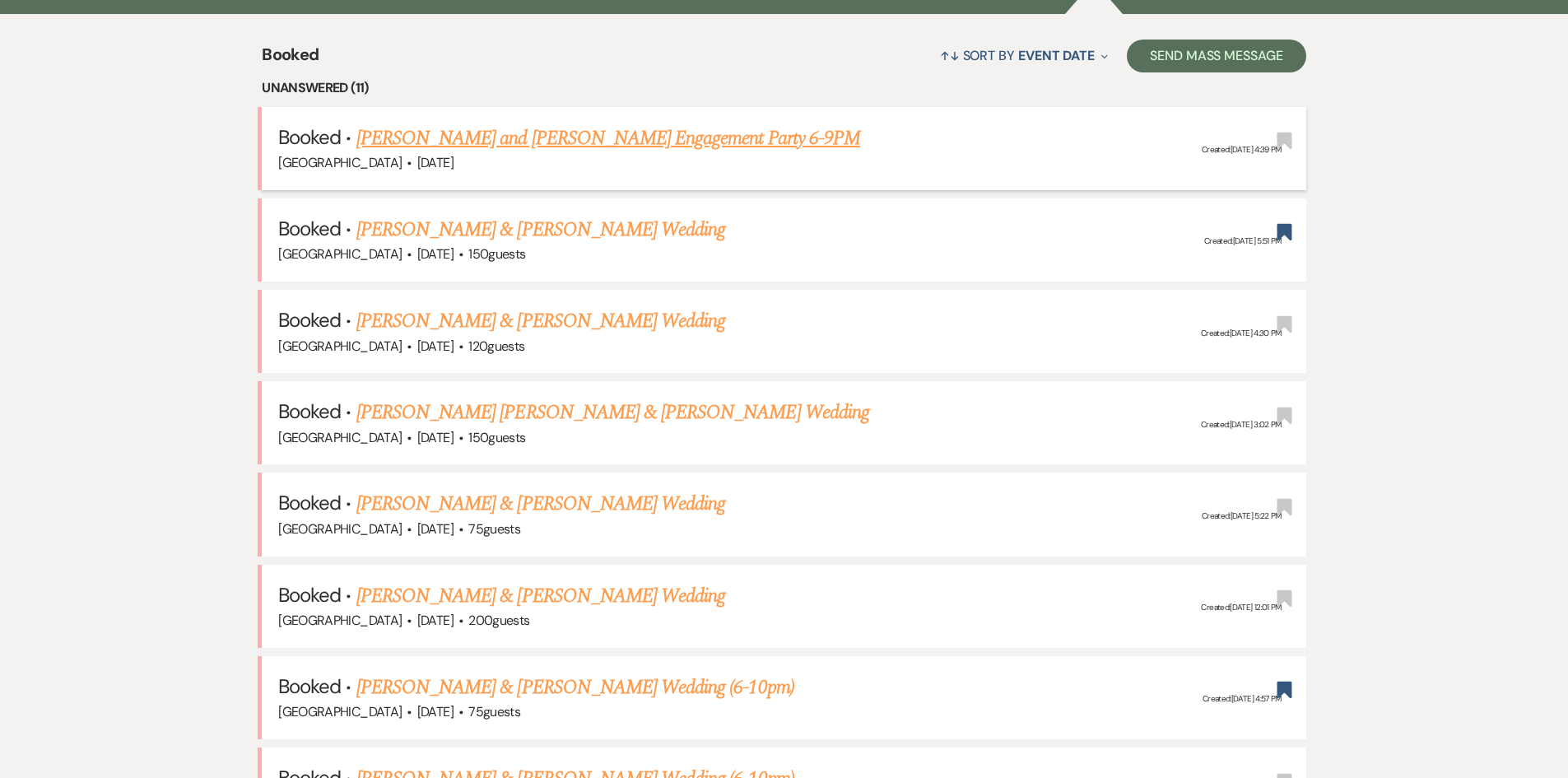
click at [468, 137] on link "[PERSON_NAME] and [PERSON_NAME] Engagement Party 6-9PM" at bounding box center [608, 138] width 504 height 29
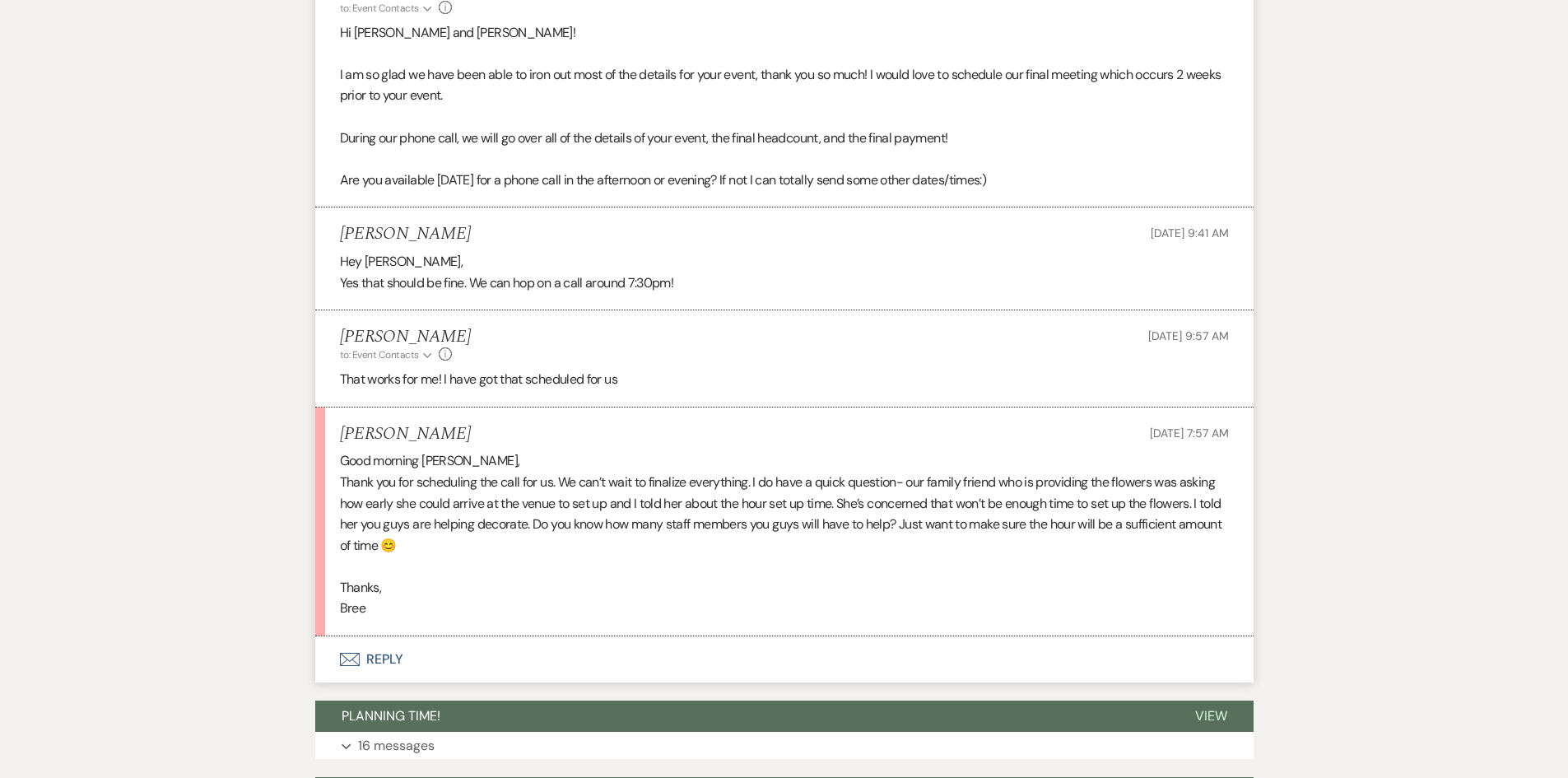
scroll to position [577, 0]
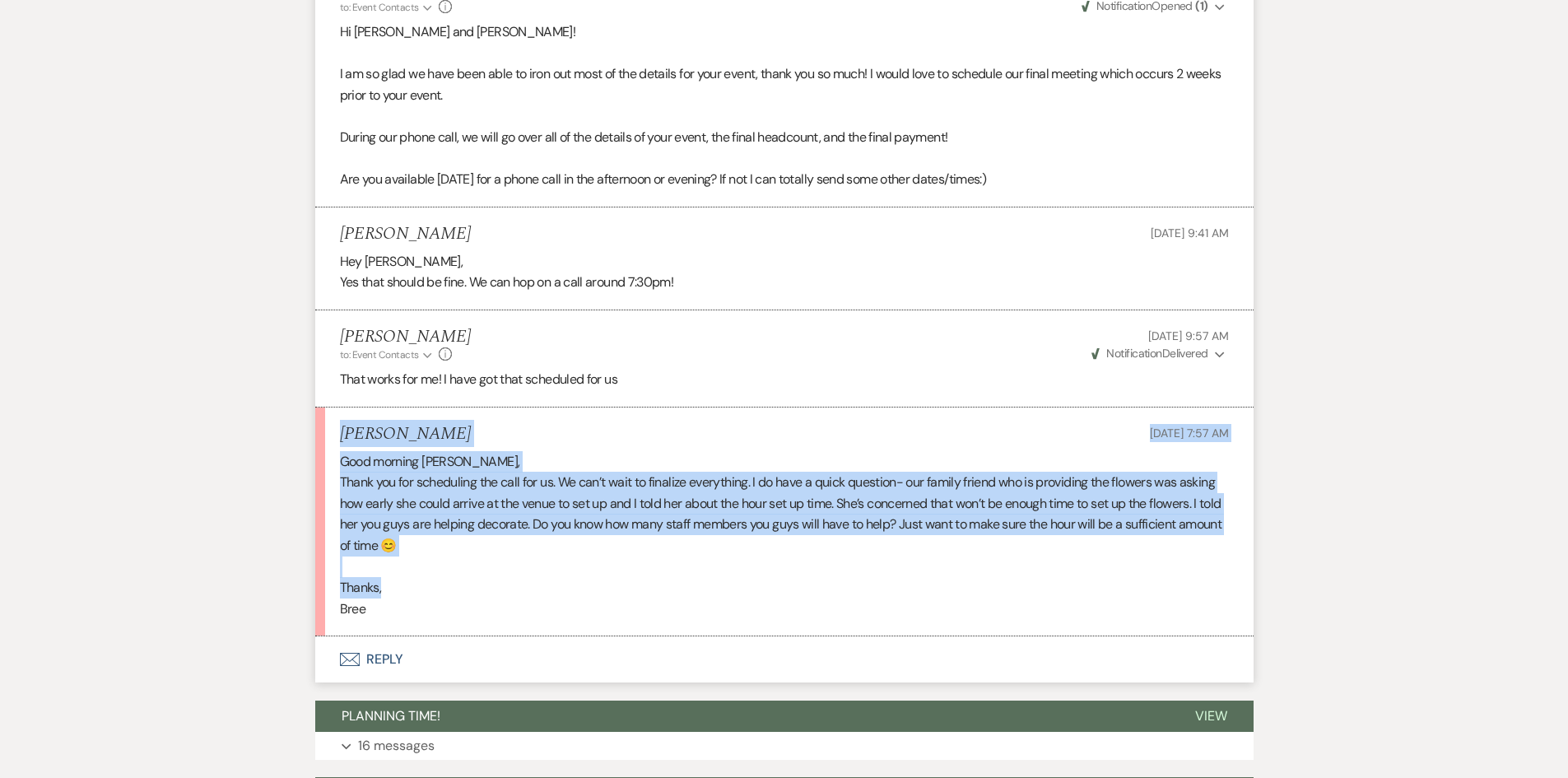
drag, startPoint x: 343, startPoint y: 396, endPoint x: 835, endPoint y: 558, distance: 518.0
click at [835, 558] on li "Tyler Mckinney Aug 19, 2025, 7:57 AM Good morning Holly, Thank you for scheduli…" at bounding box center [784, 523] width 938 height 230
click at [769, 557] on p at bounding box center [784, 567] width 889 height 22
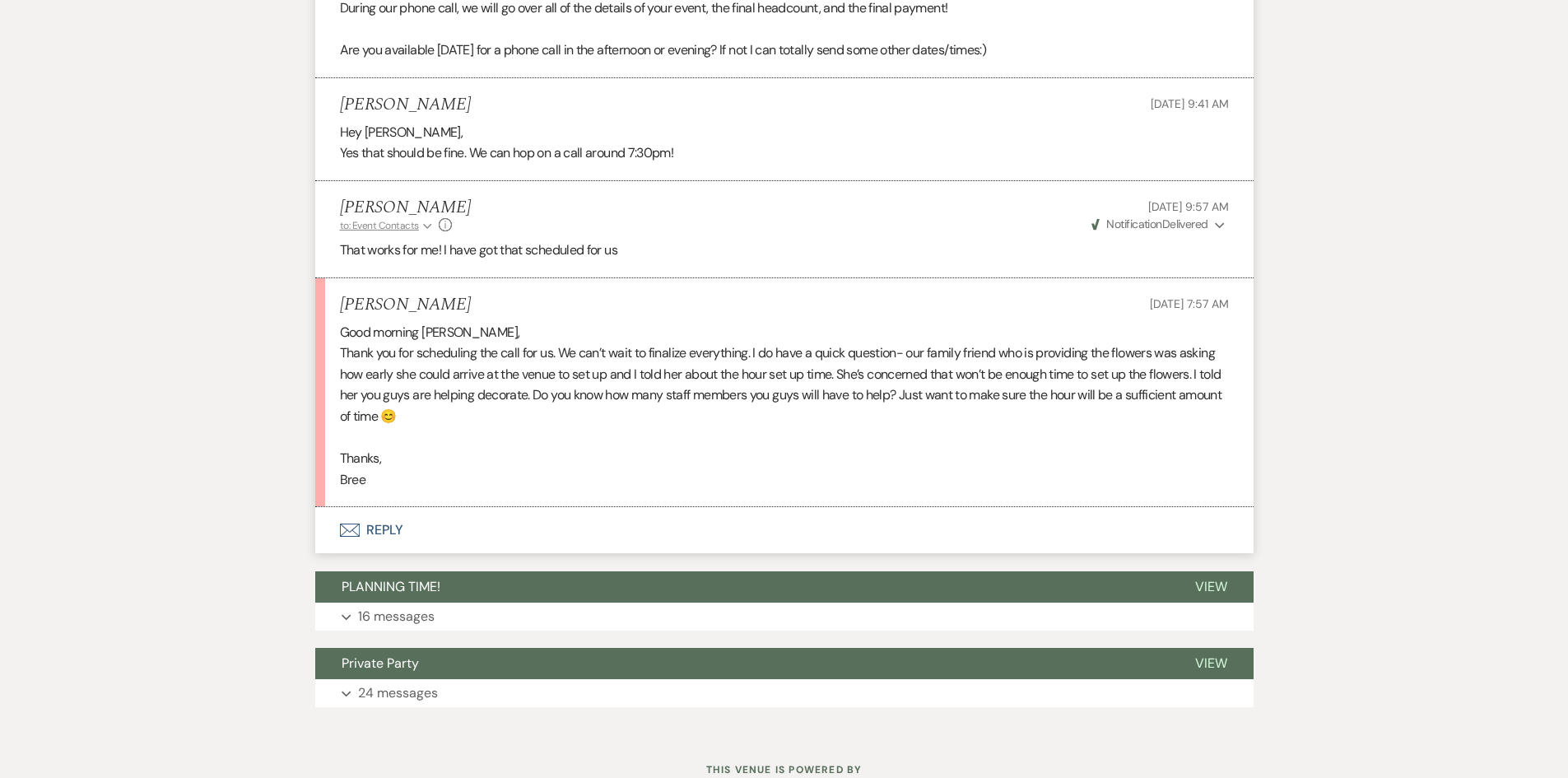
scroll to position [727, 0]
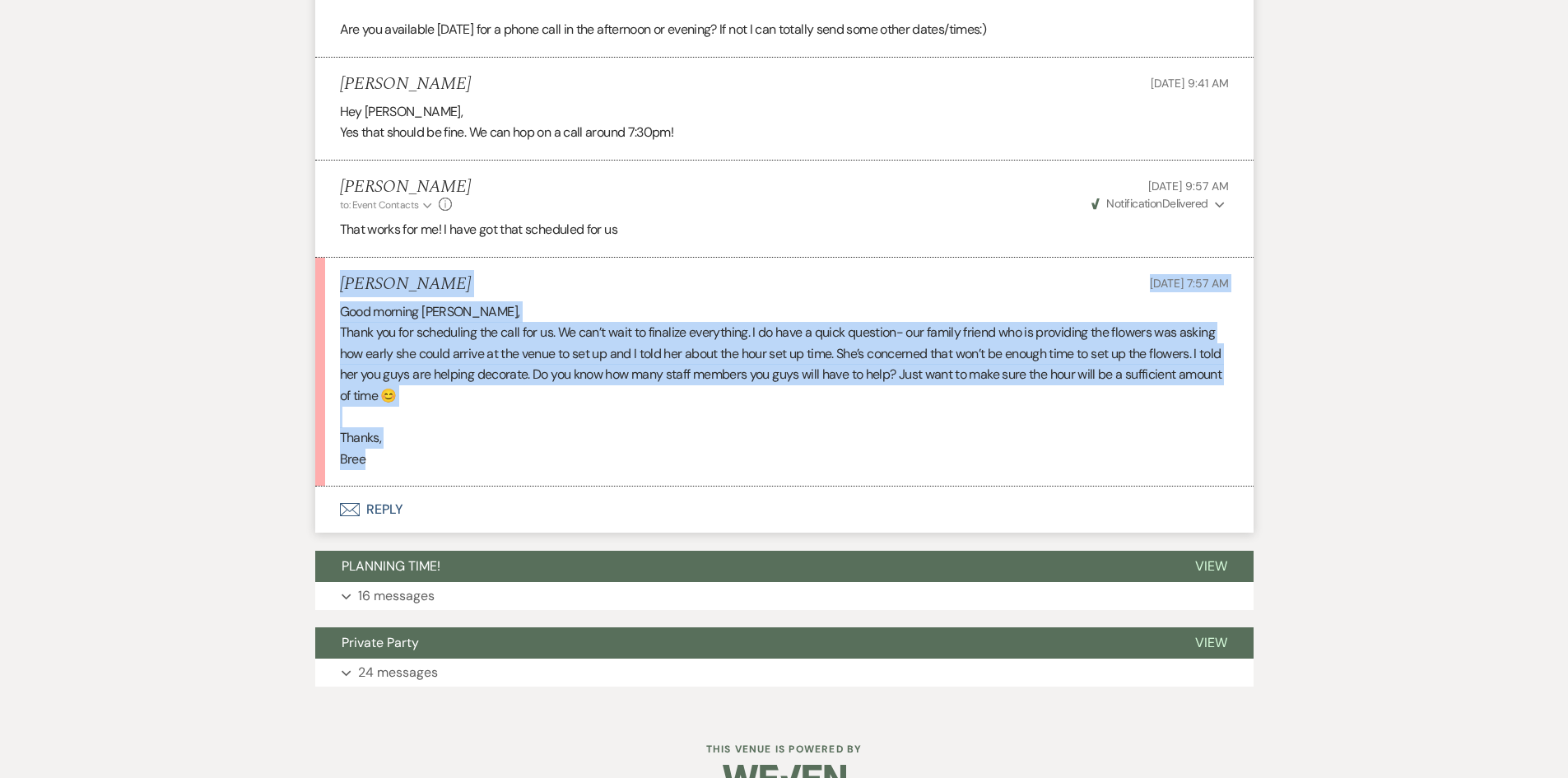
drag, startPoint x: 322, startPoint y: 252, endPoint x: 1170, endPoint y: 418, distance: 864.1
click at [1170, 418] on li "Tyler Mckinney Aug 19, 2025, 7:57 AM Good morning Holly, Thank you for scheduli…" at bounding box center [784, 373] width 938 height 230
click at [1170, 449] on p "Bree" at bounding box center [784, 459] width 889 height 22
drag, startPoint x: 337, startPoint y: 242, endPoint x: 411, endPoint y: 424, distance: 196.5
click at [413, 424] on li "Tyler Mckinney Aug 19, 2025, 7:57 AM Good morning Holly, Thank you for scheduli…" at bounding box center [784, 373] width 938 height 230
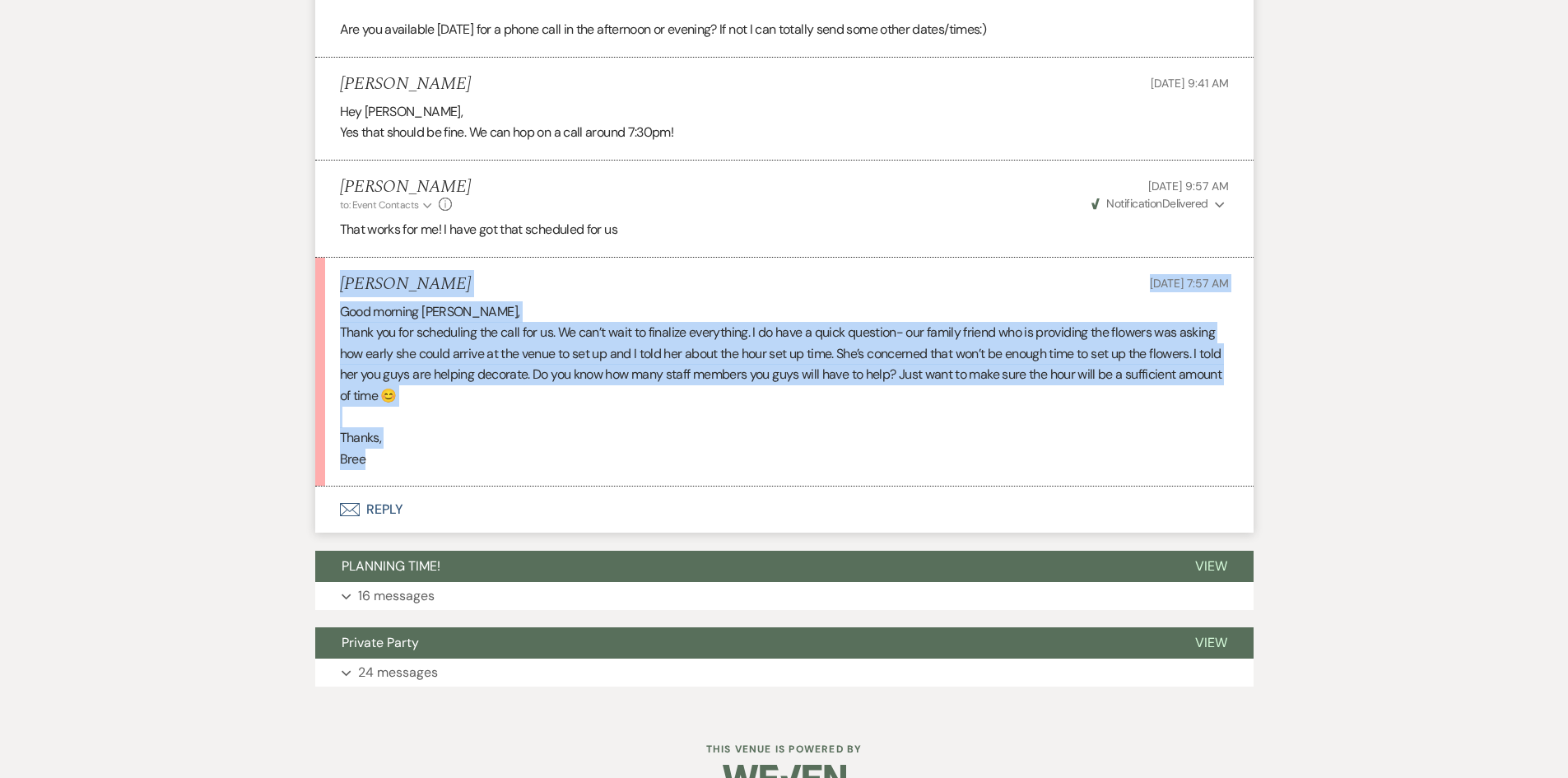
click at [411, 449] on p "Bree" at bounding box center [784, 459] width 889 height 22
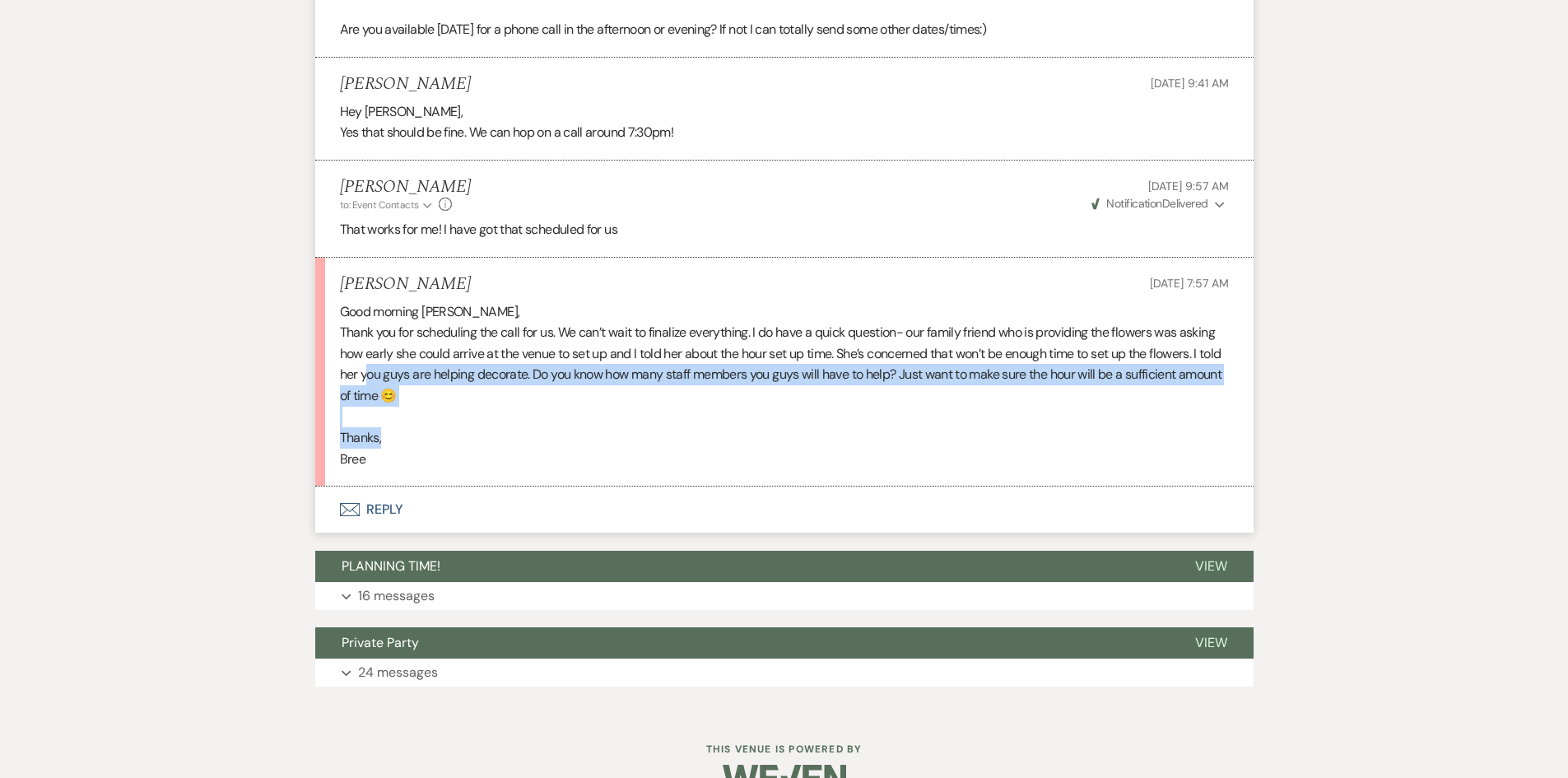
drag, startPoint x: 395, startPoint y: 399, endPoint x: 393, endPoint y: 328, distance: 71.0
click at [393, 328] on div "Good morning Holly, Thank you for scheduling the call for us. We can’t wait to …" at bounding box center [784, 386] width 889 height 169
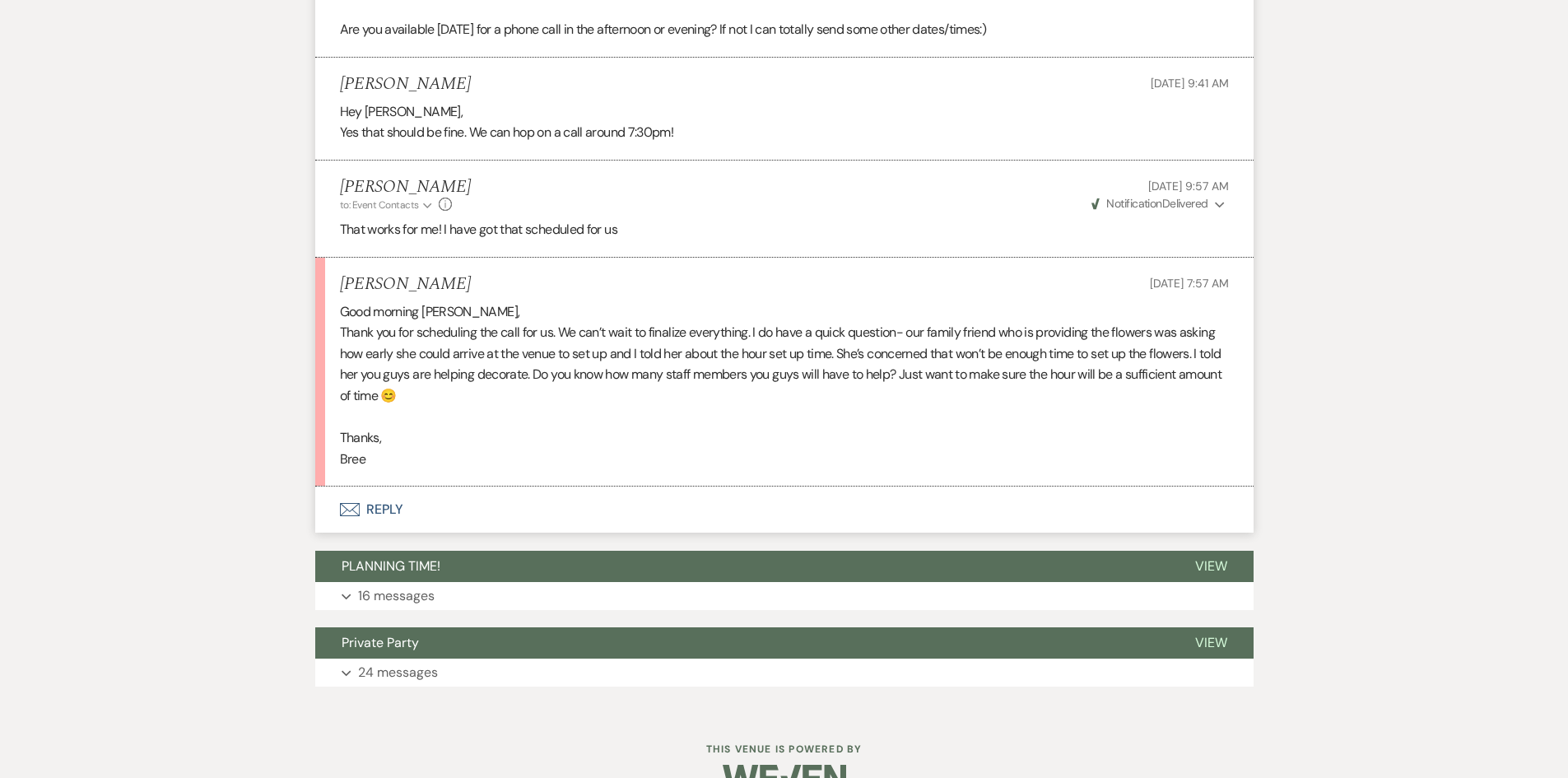
click at [616, 435] on li "Tyler Mckinney Aug 19, 2025, 7:57 AM Good morning Holly, Thank you for scheduli…" at bounding box center [784, 373] width 938 height 230
click at [381, 487] on button "Envelope Reply" at bounding box center [784, 509] width 938 height 46
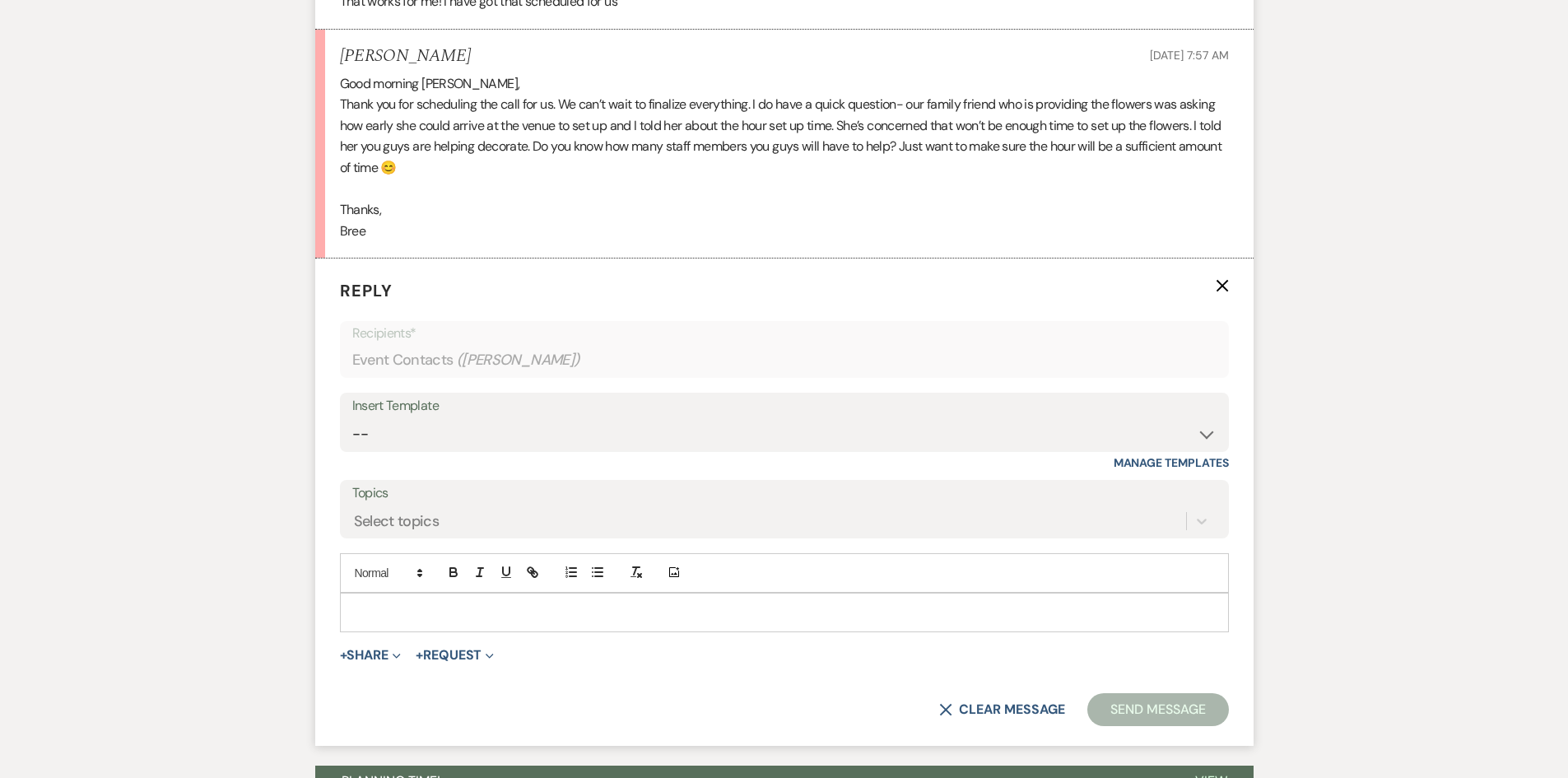
scroll to position [956, 0]
click at [417, 603] on p at bounding box center [784, 611] width 862 height 18
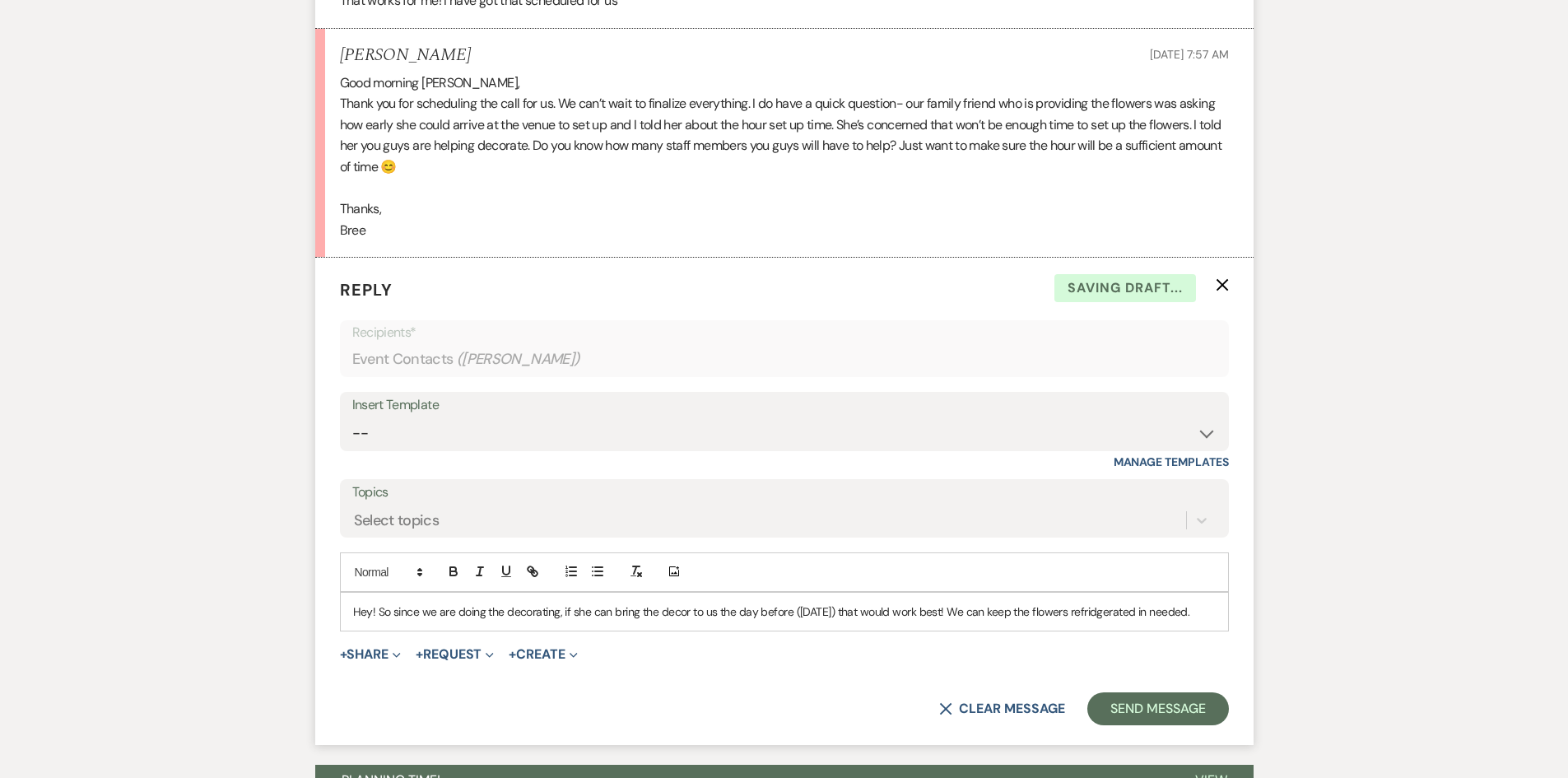
click at [357, 603] on p "Hey! So since we are doing the decorating, if she can bring the decor to us the…" at bounding box center [784, 611] width 862 height 18
click at [360, 603] on p "Hey! So since we are doing the decorating, if she can bring the decor to us the…" at bounding box center [784, 611] width 862 height 18
click at [721, 601] on div "Hey! So since we are doing the decorating, if she can bring the decor to us the…" at bounding box center [784, 612] width 887 height 38
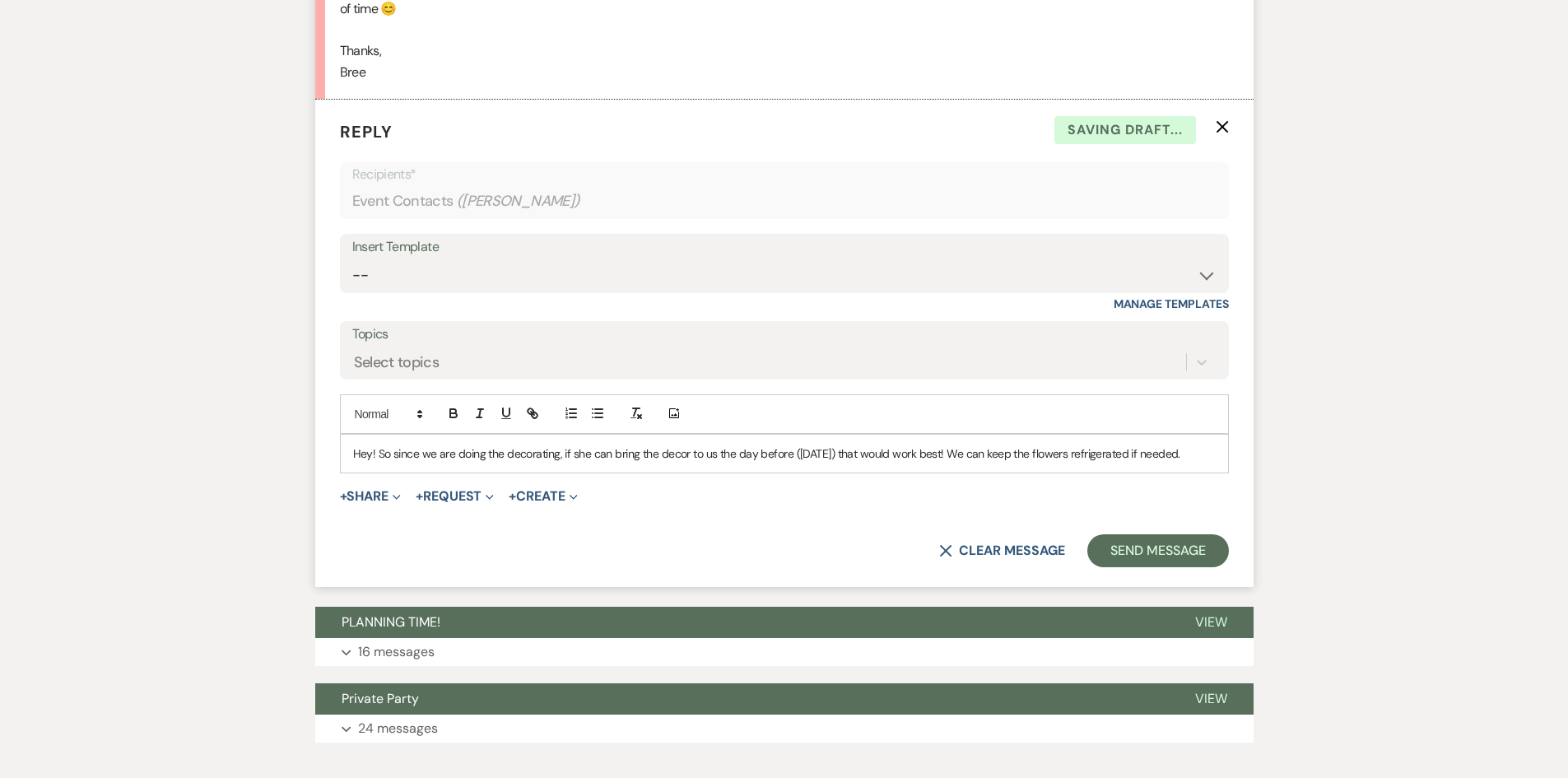
scroll to position [1121, 0]
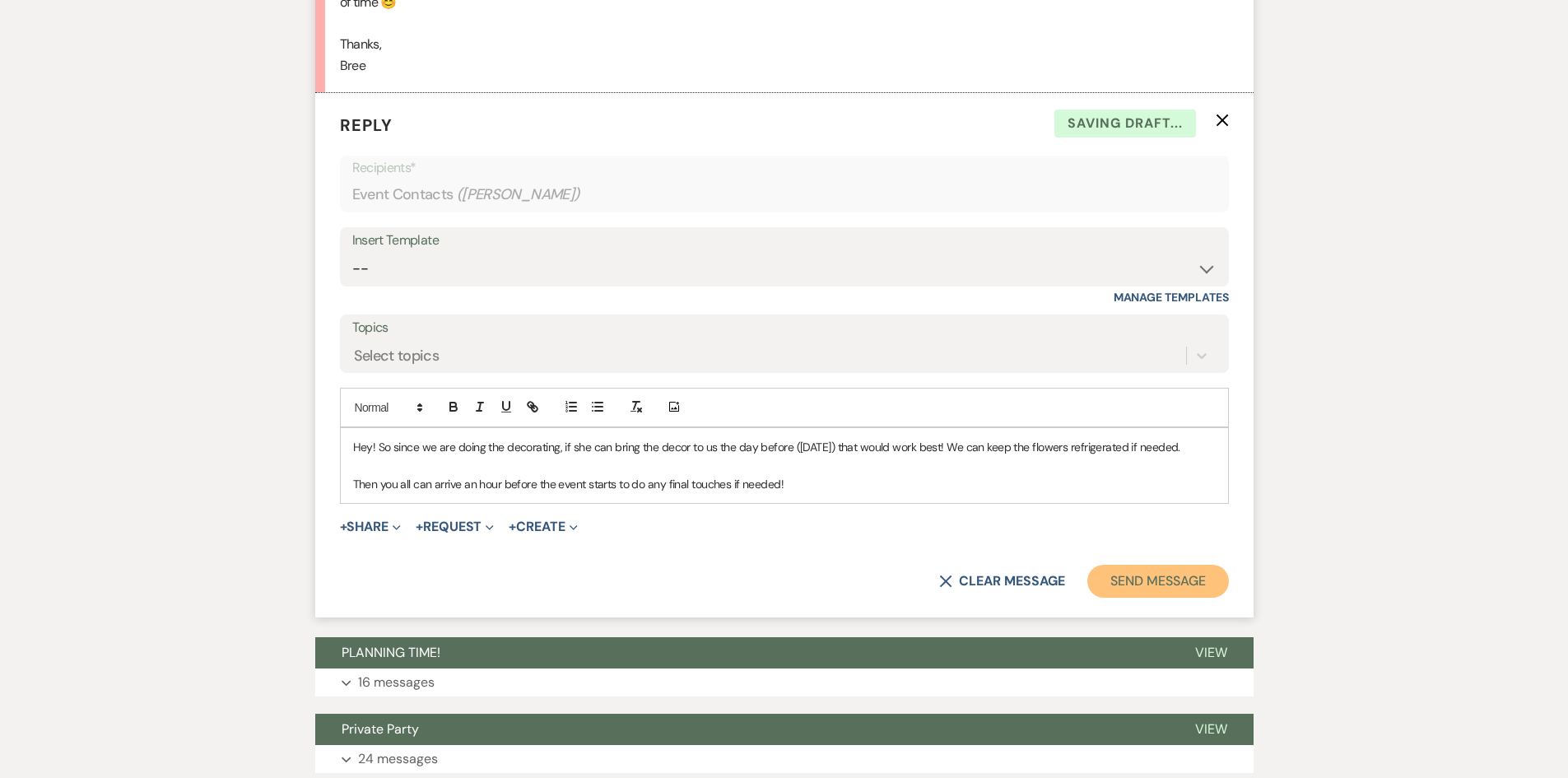
click at [1106, 565] on button "Send Message" at bounding box center [1158, 582] width 141 height 33
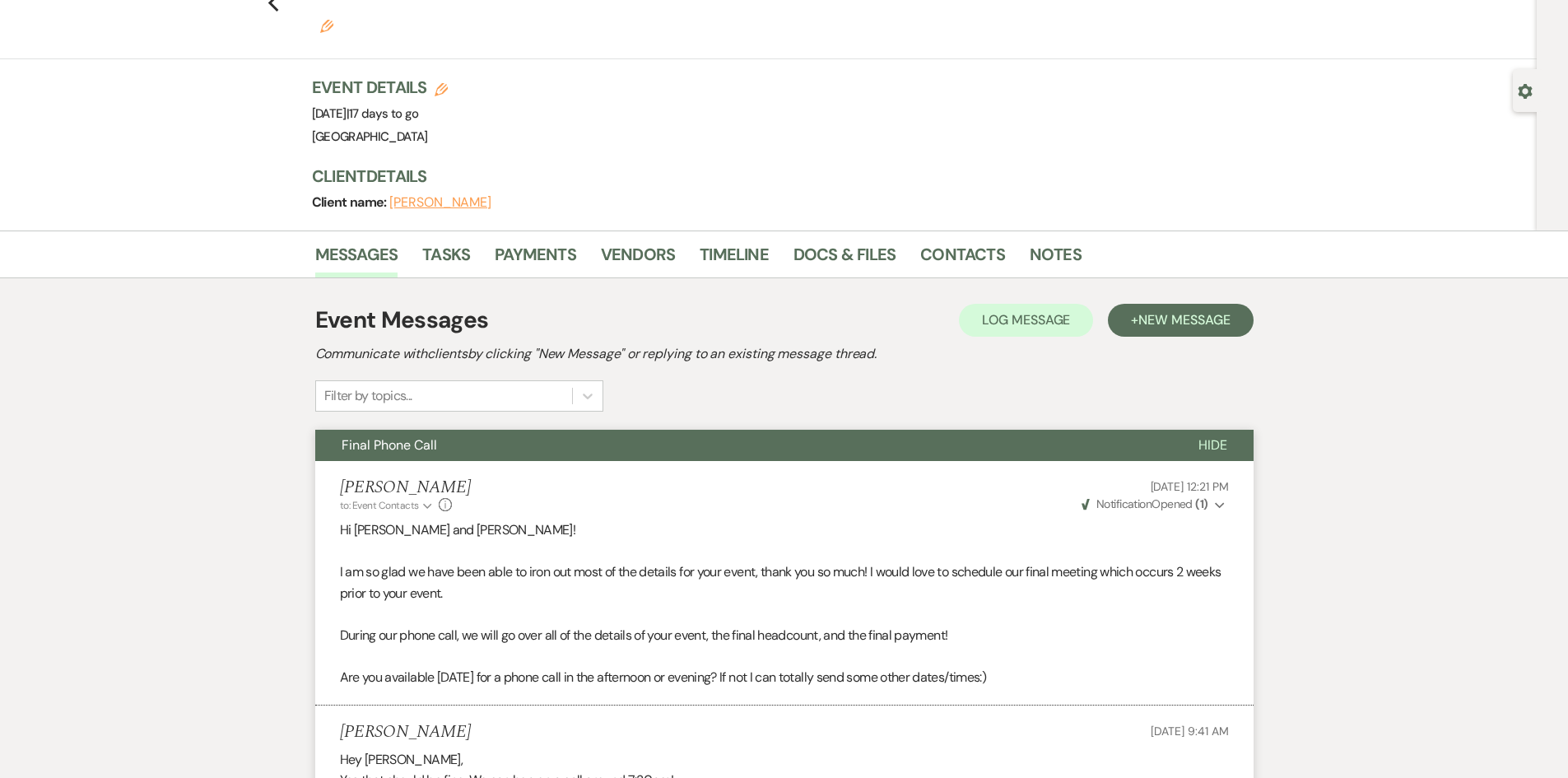
scroll to position [0, 0]
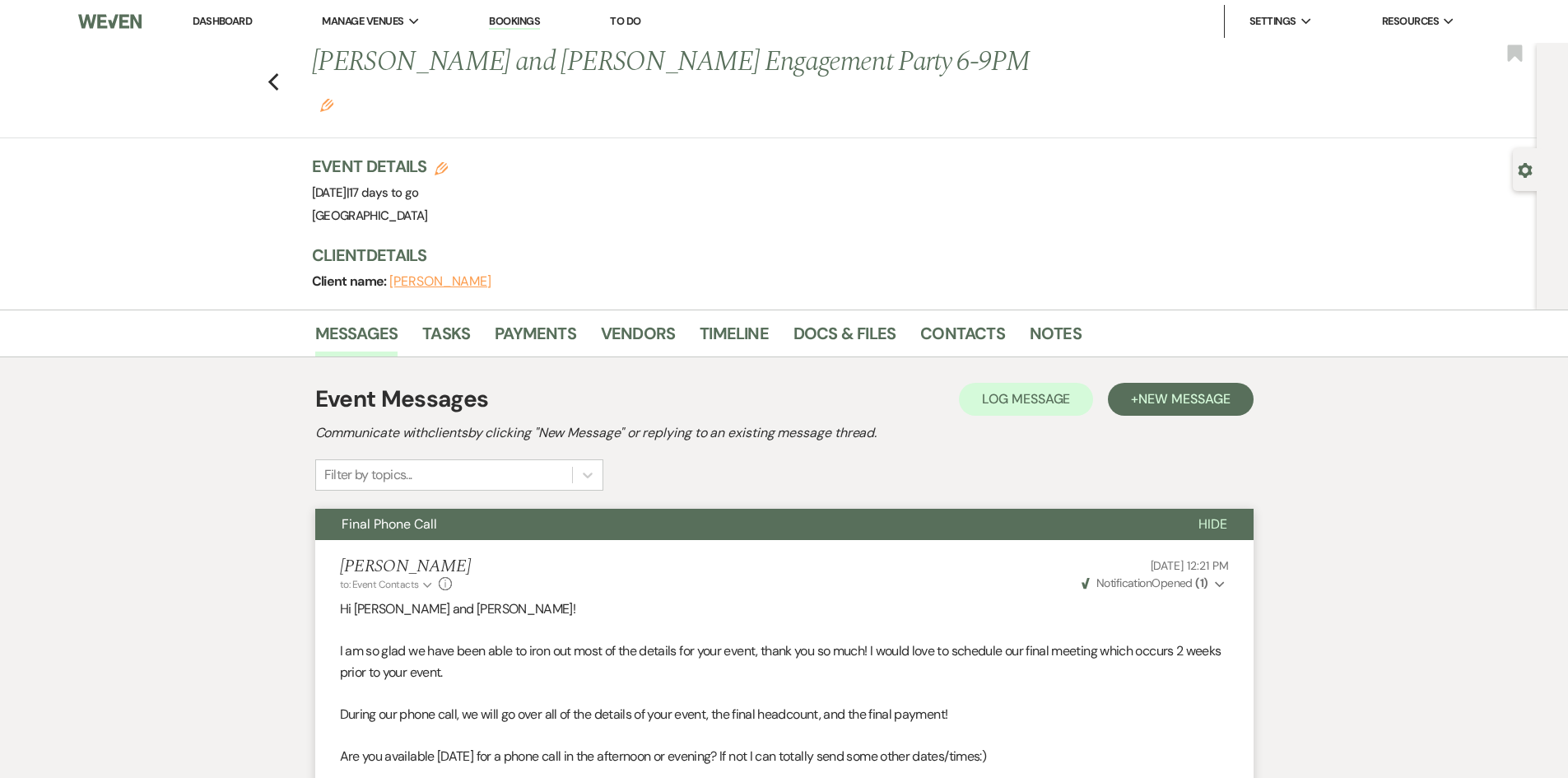
click at [205, 35] on li "Dashboard" at bounding box center [222, 22] width 76 height 33
click at [210, 24] on link "Dashboard" at bounding box center [222, 21] width 60 height 14
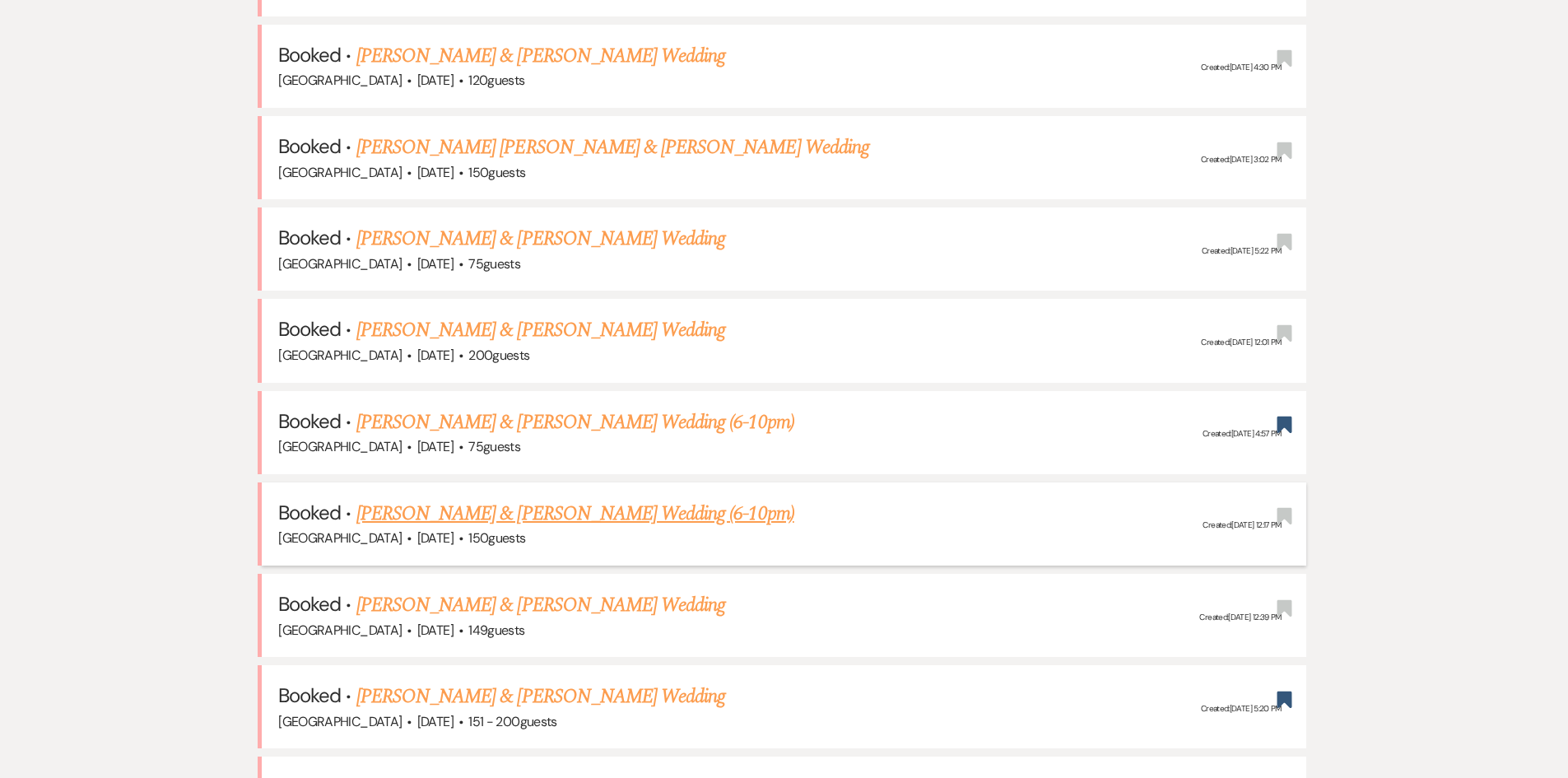
scroll to position [741, 0]
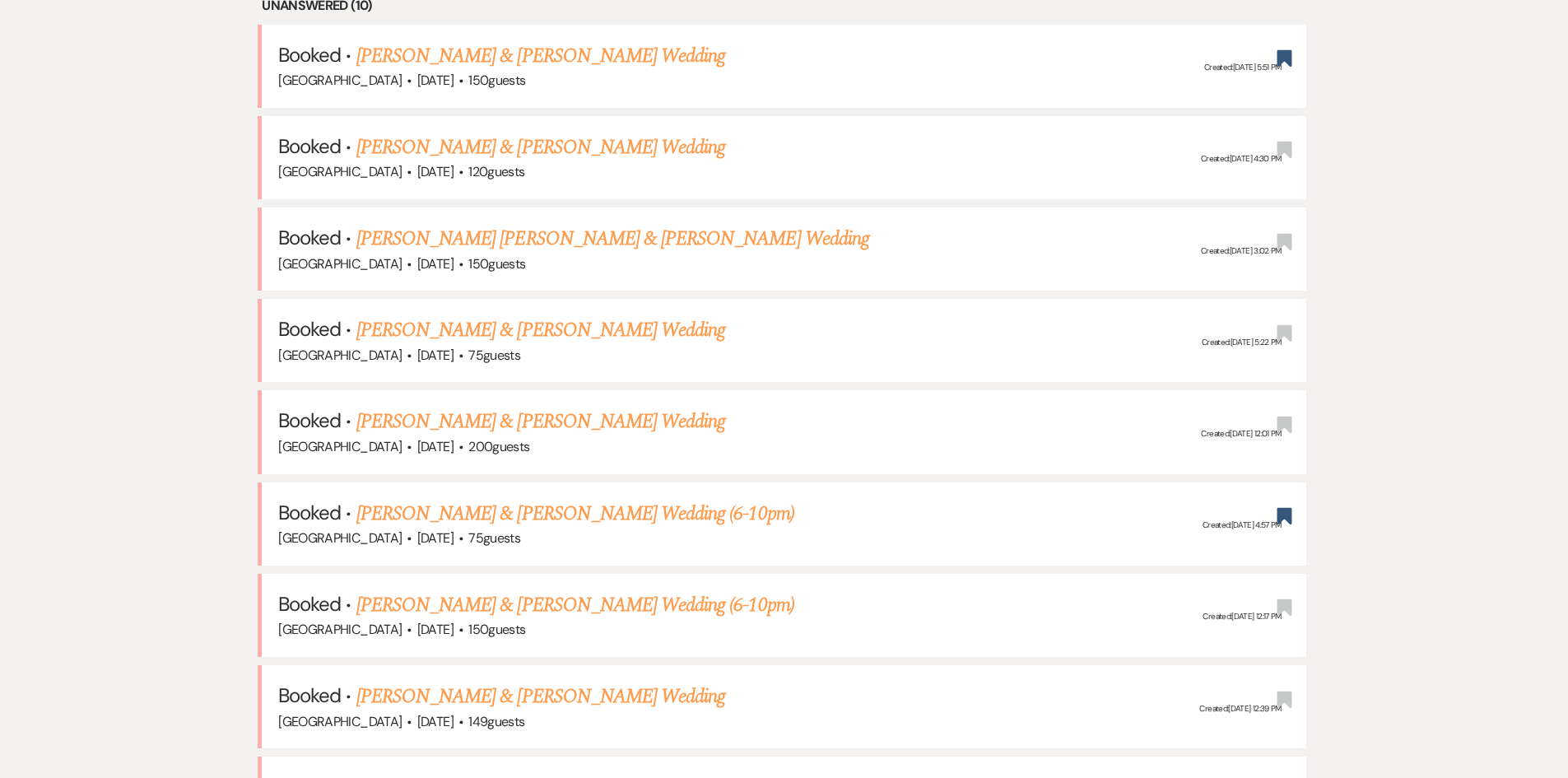
drag, startPoint x: 183, startPoint y: 29, endPoint x: 1387, endPoint y: 165, distance: 1211.7
click at [502, 138] on link "[PERSON_NAME] & [PERSON_NAME] Wedding" at bounding box center [541, 147] width 369 height 29
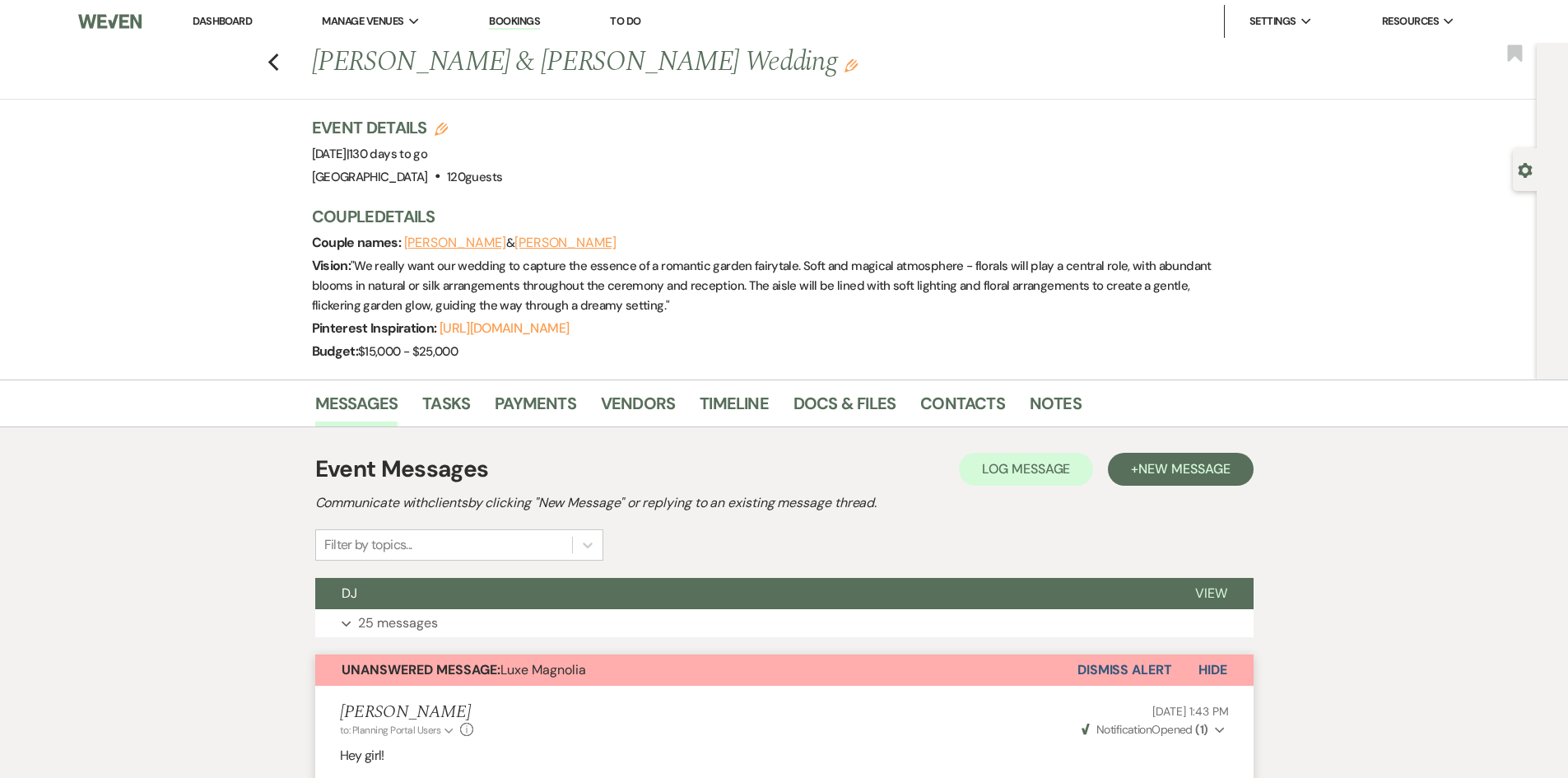
click at [238, 15] on link "Dashboard" at bounding box center [222, 21] width 60 height 14
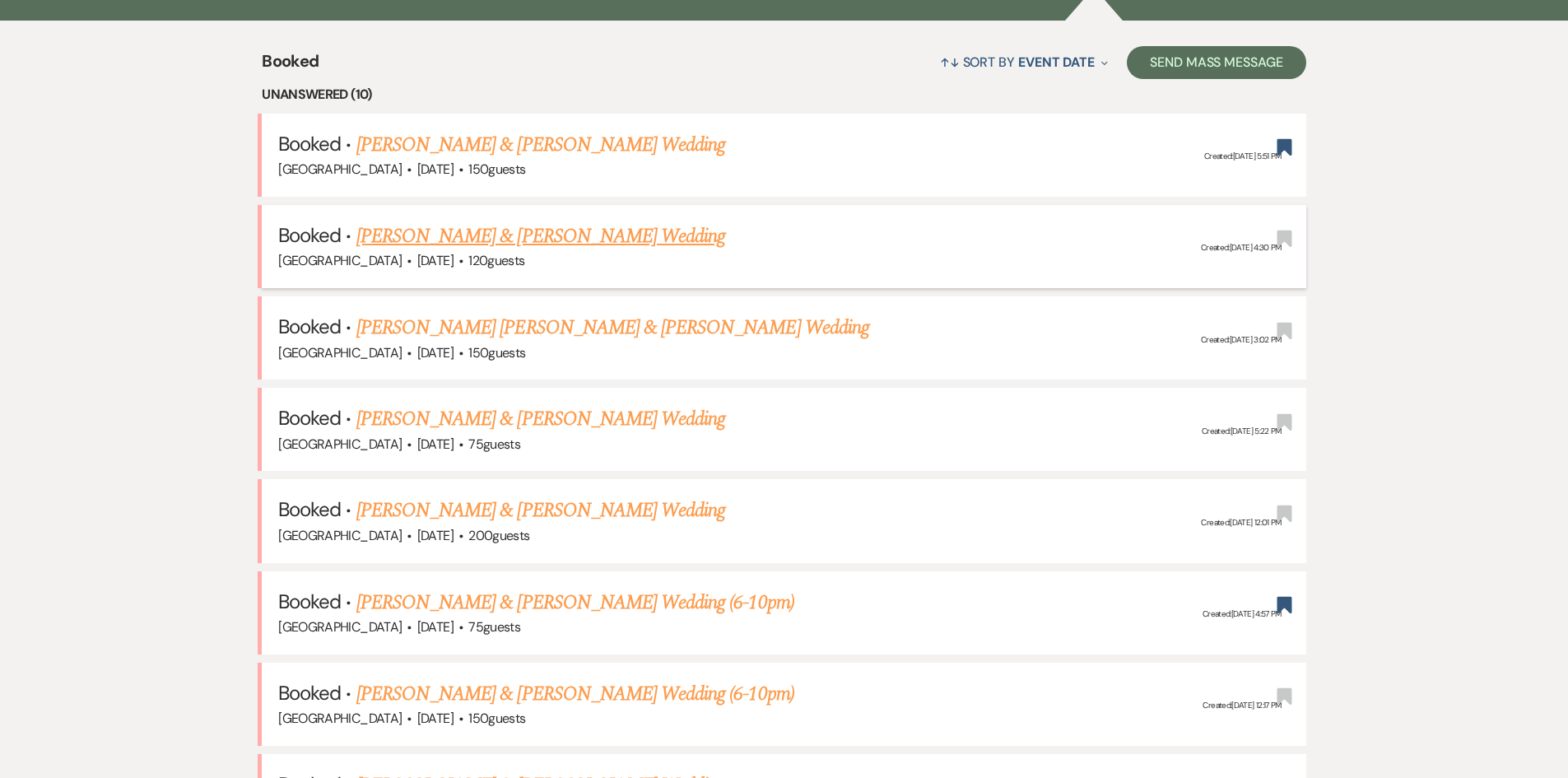
scroll to position [659, 0]
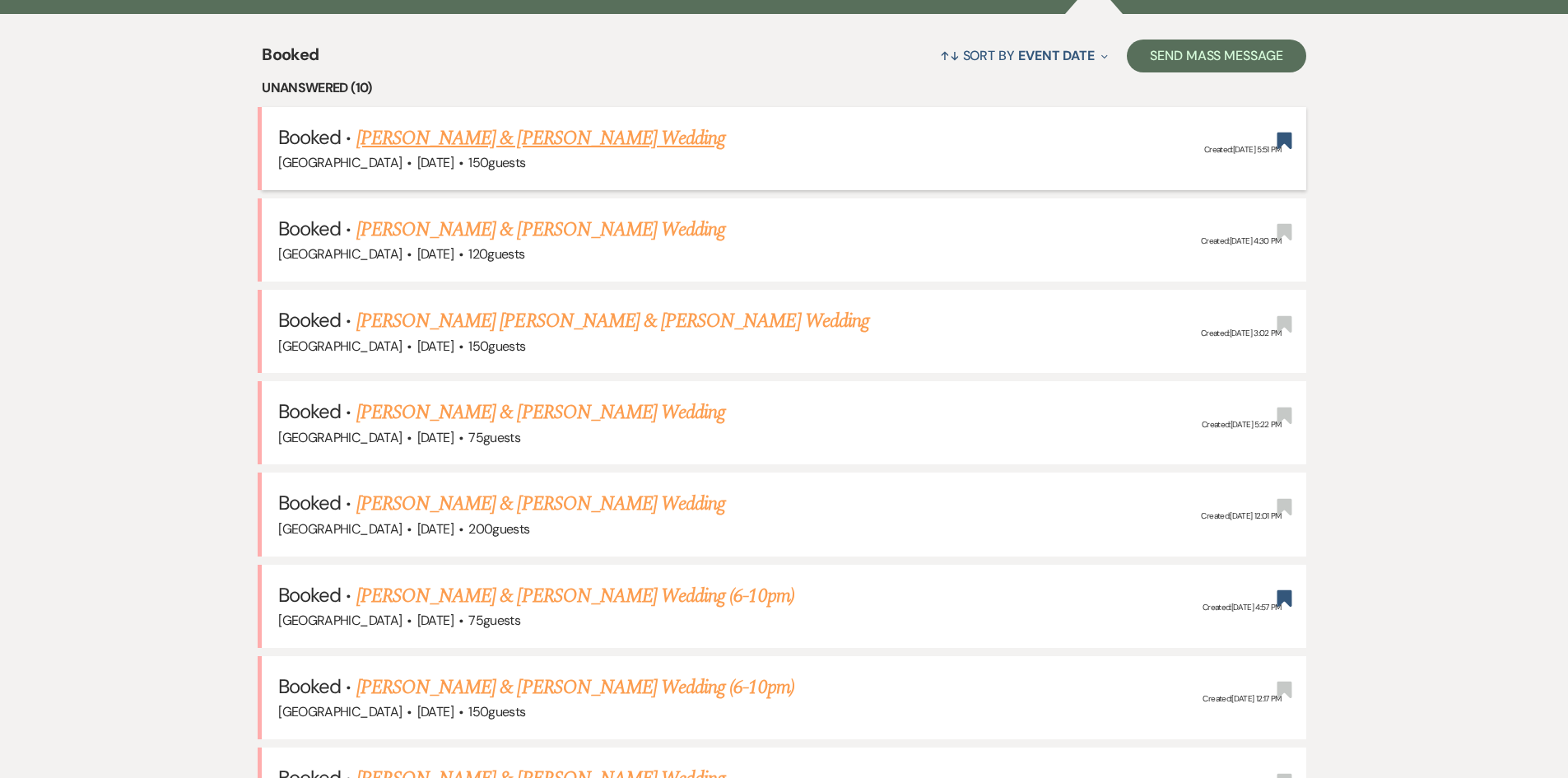
click at [473, 146] on link "[PERSON_NAME] & [PERSON_NAME] Wedding" at bounding box center [541, 138] width 369 height 29
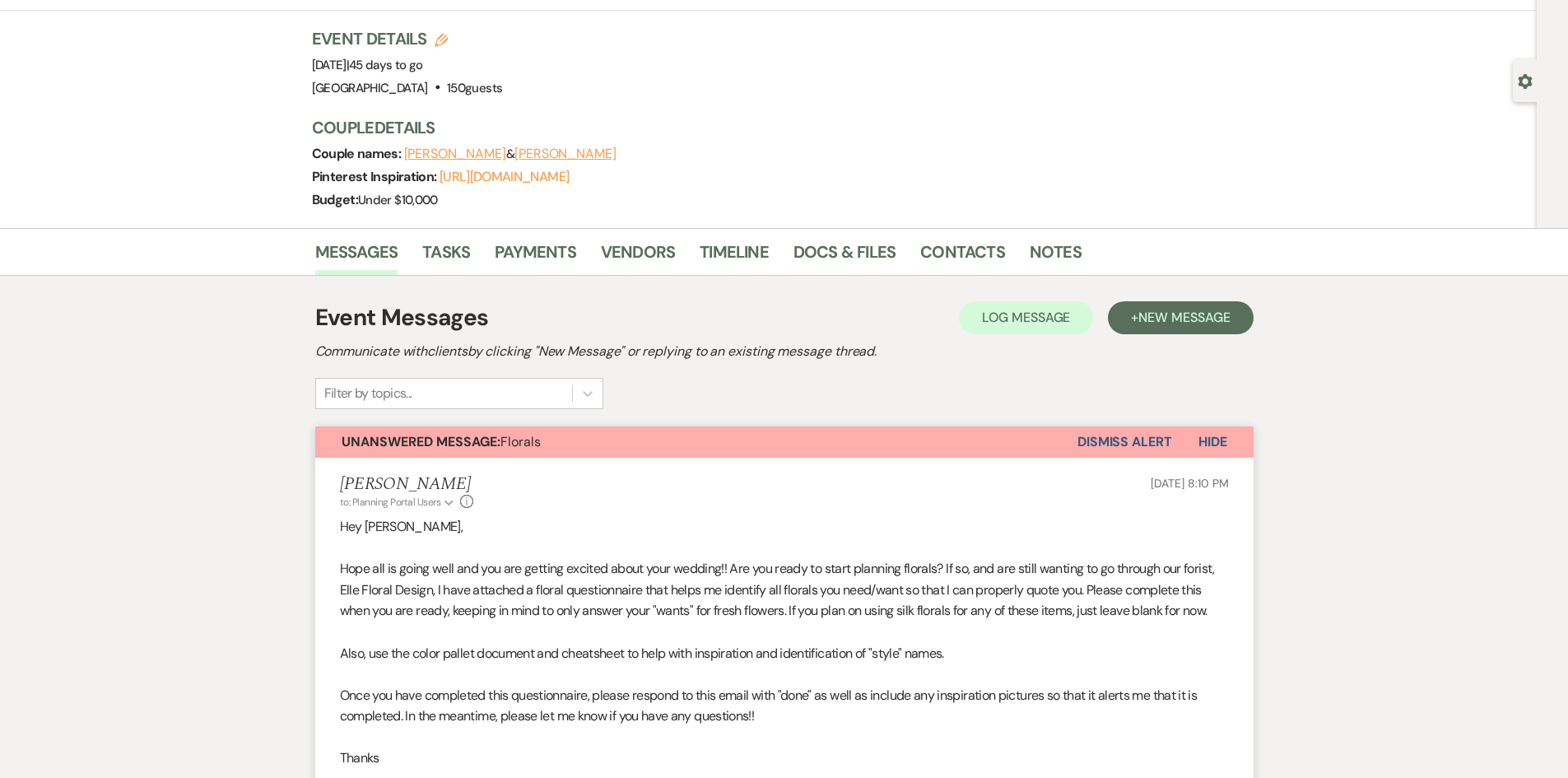
scroll to position [659, 0]
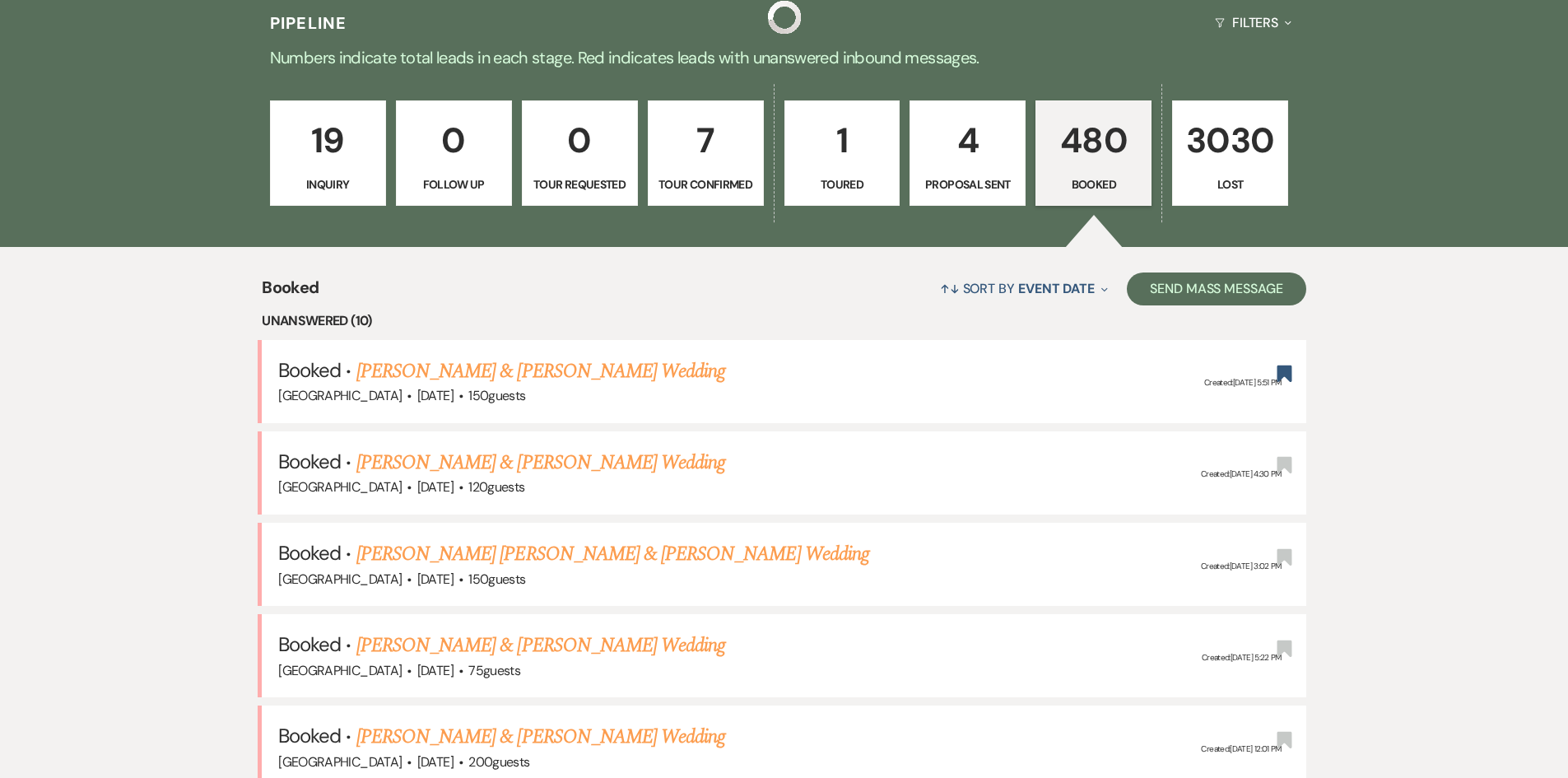
scroll to position [411, 0]
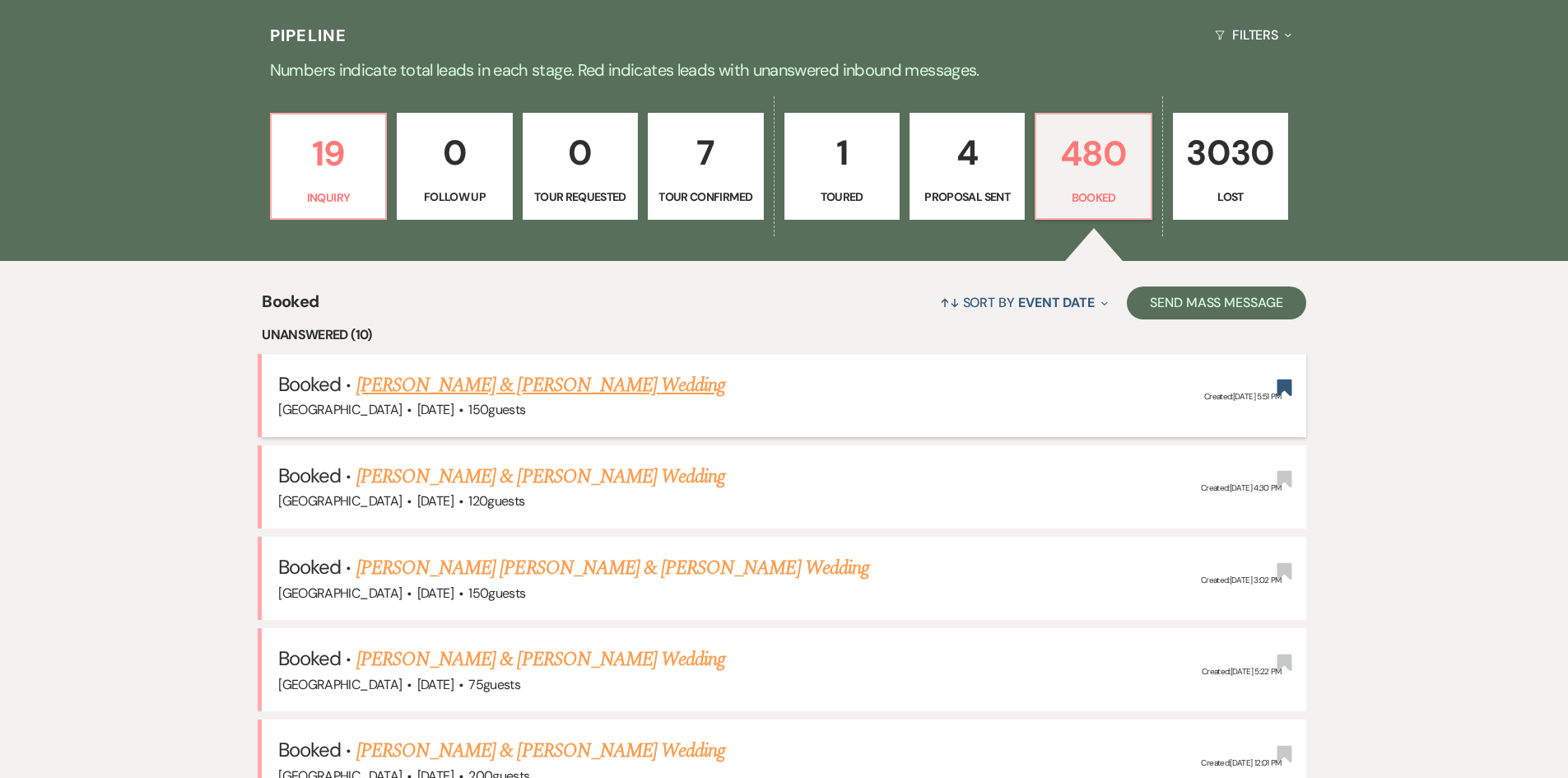
click at [574, 373] on link "[PERSON_NAME] & [PERSON_NAME] Wedding" at bounding box center [541, 386] width 369 height 29
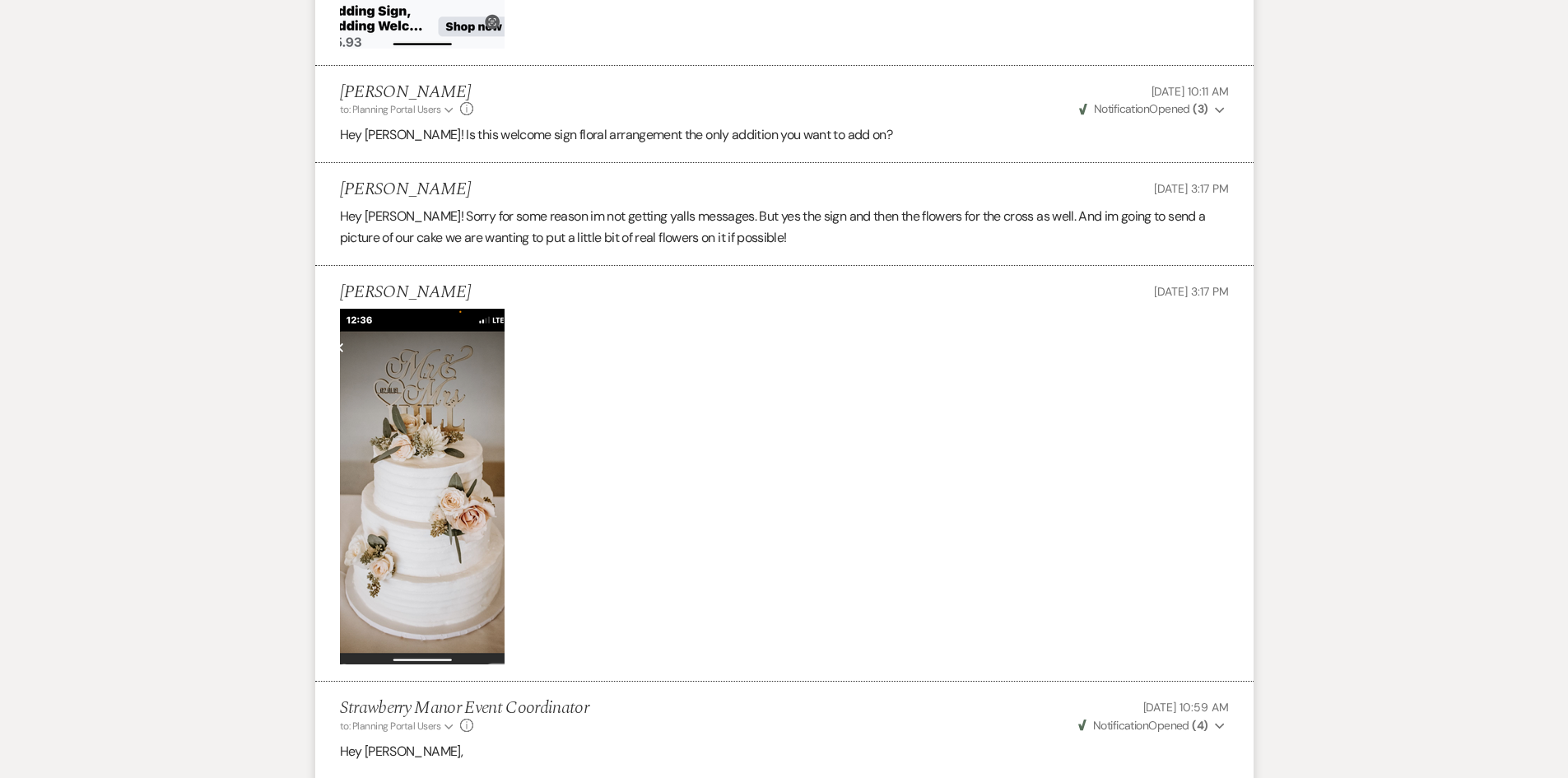
scroll to position [4697, 0]
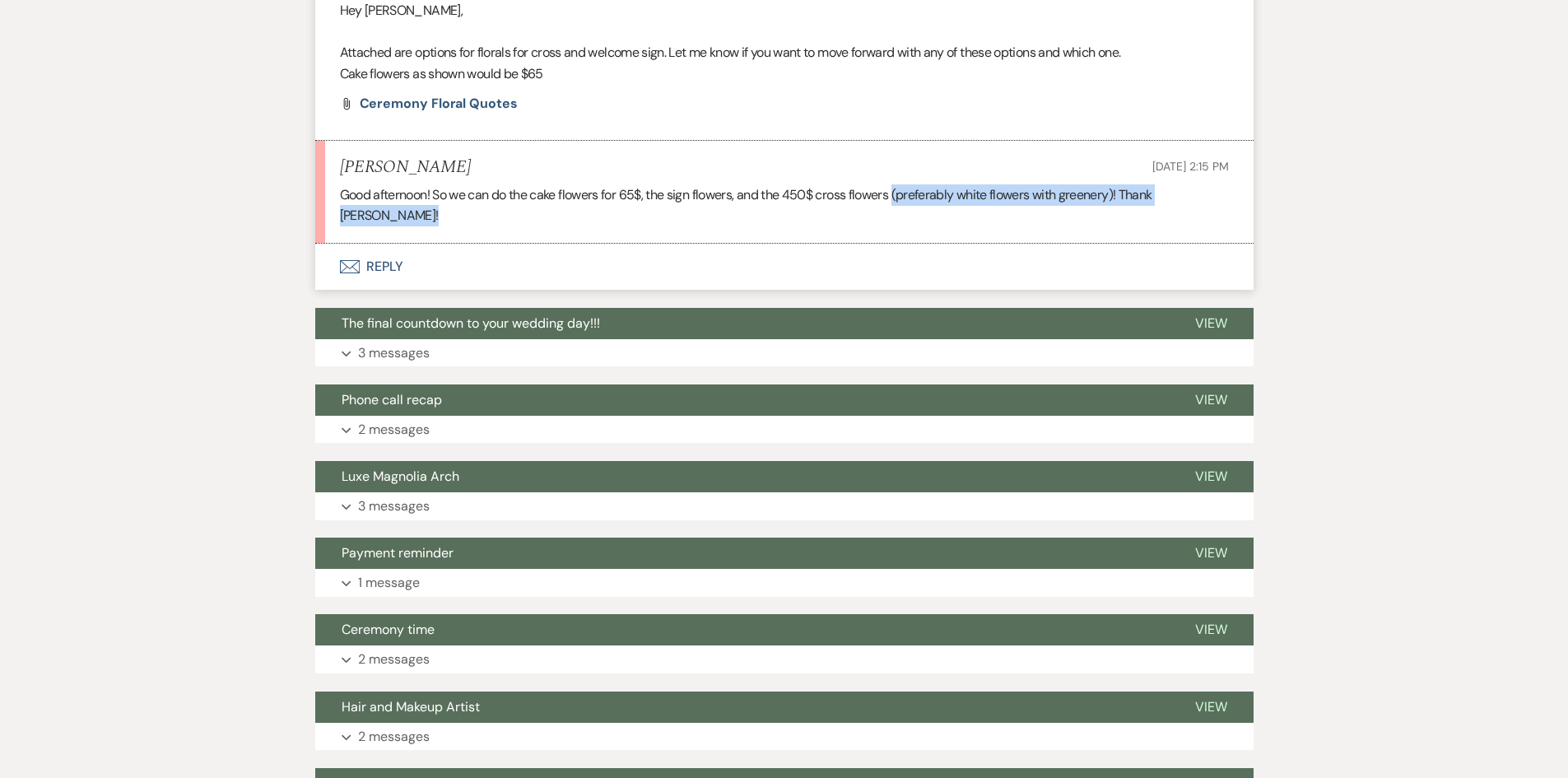
drag, startPoint x: 901, startPoint y: 195, endPoint x: 759, endPoint y: 240, distance: 149.0
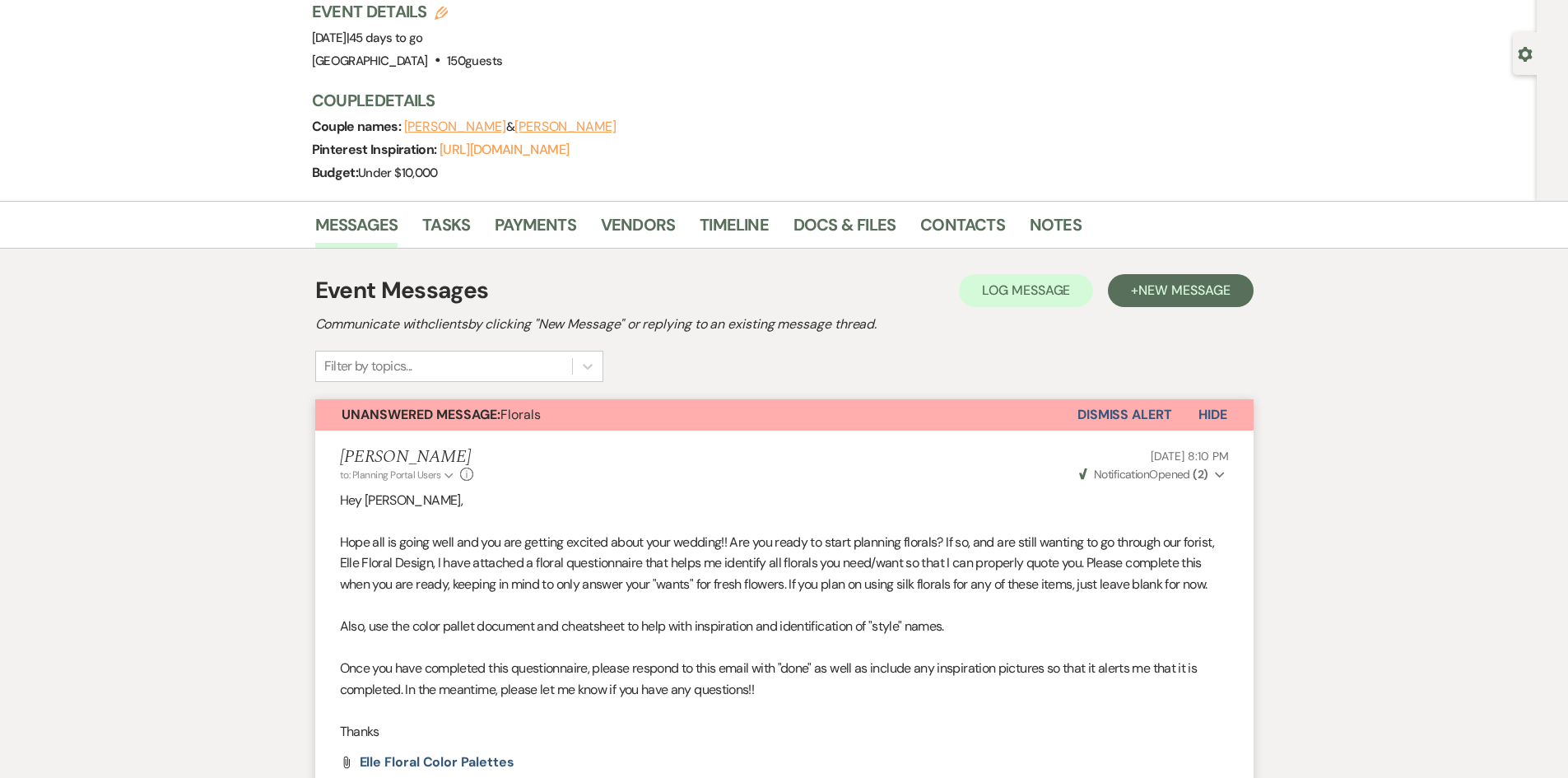
scroll to position [0, 0]
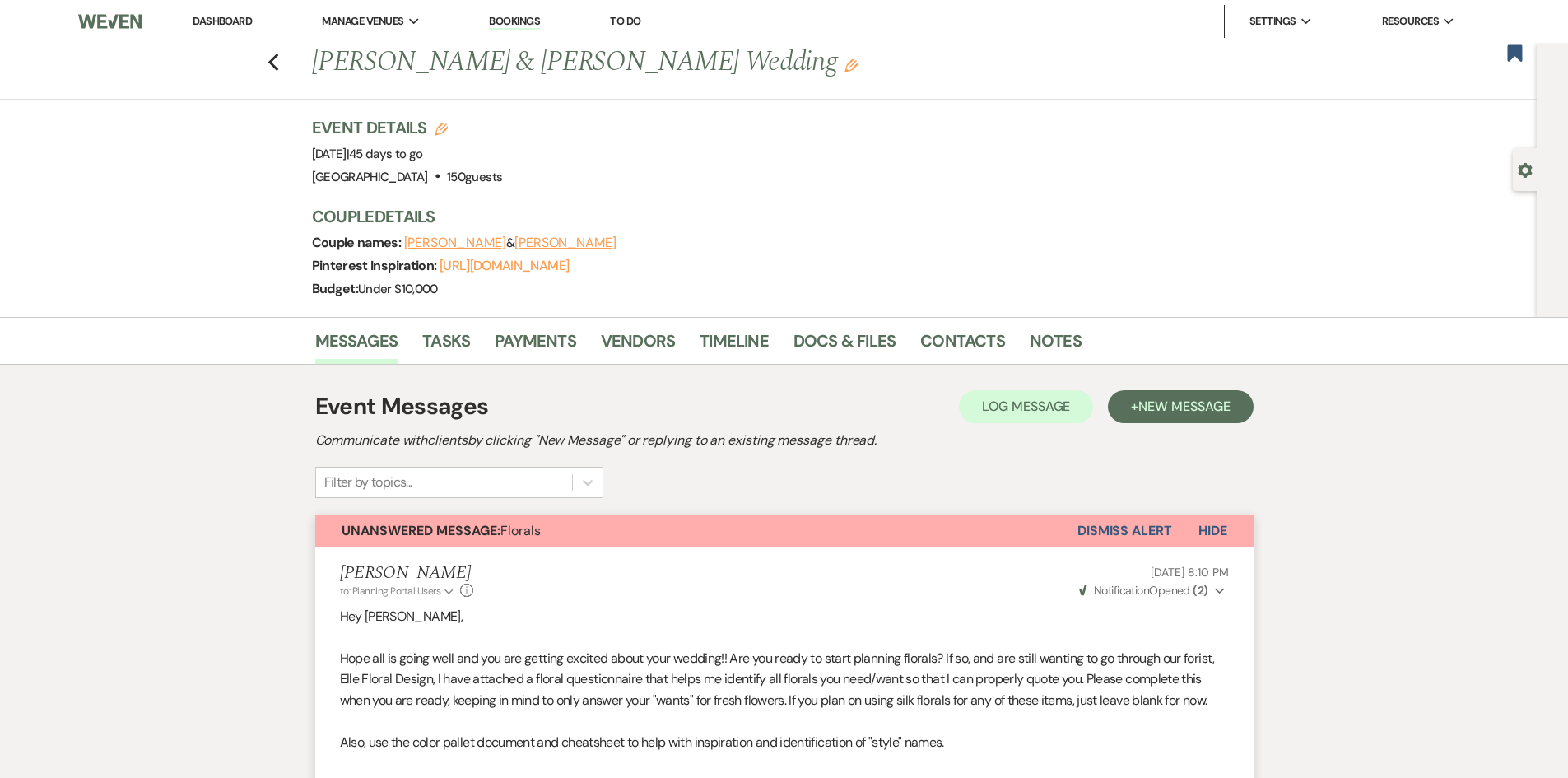
click at [213, 21] on link "Dashboard" at bounding box center [222, 21] width 60 height 14
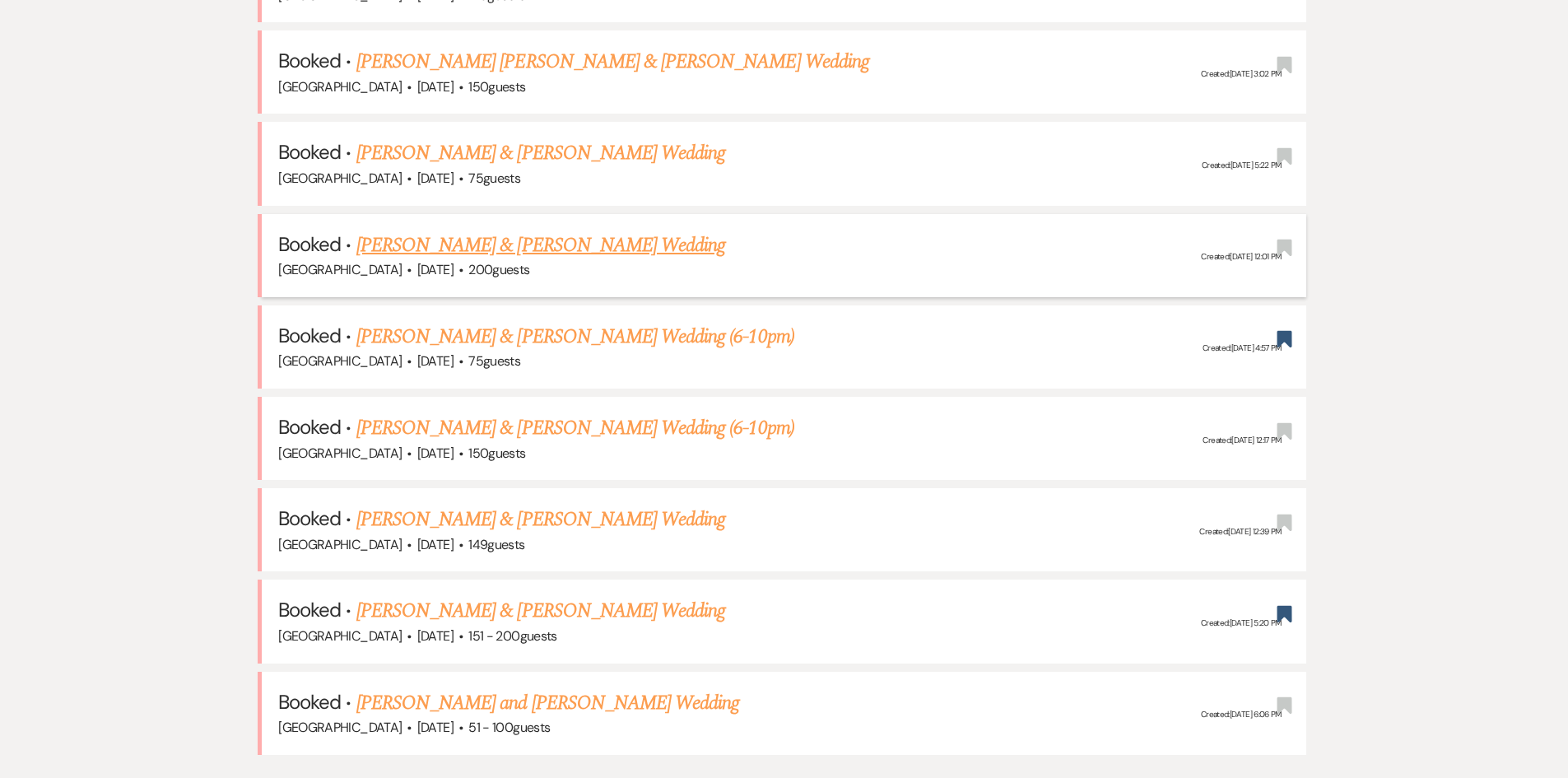
scroll to position [1153, 0]
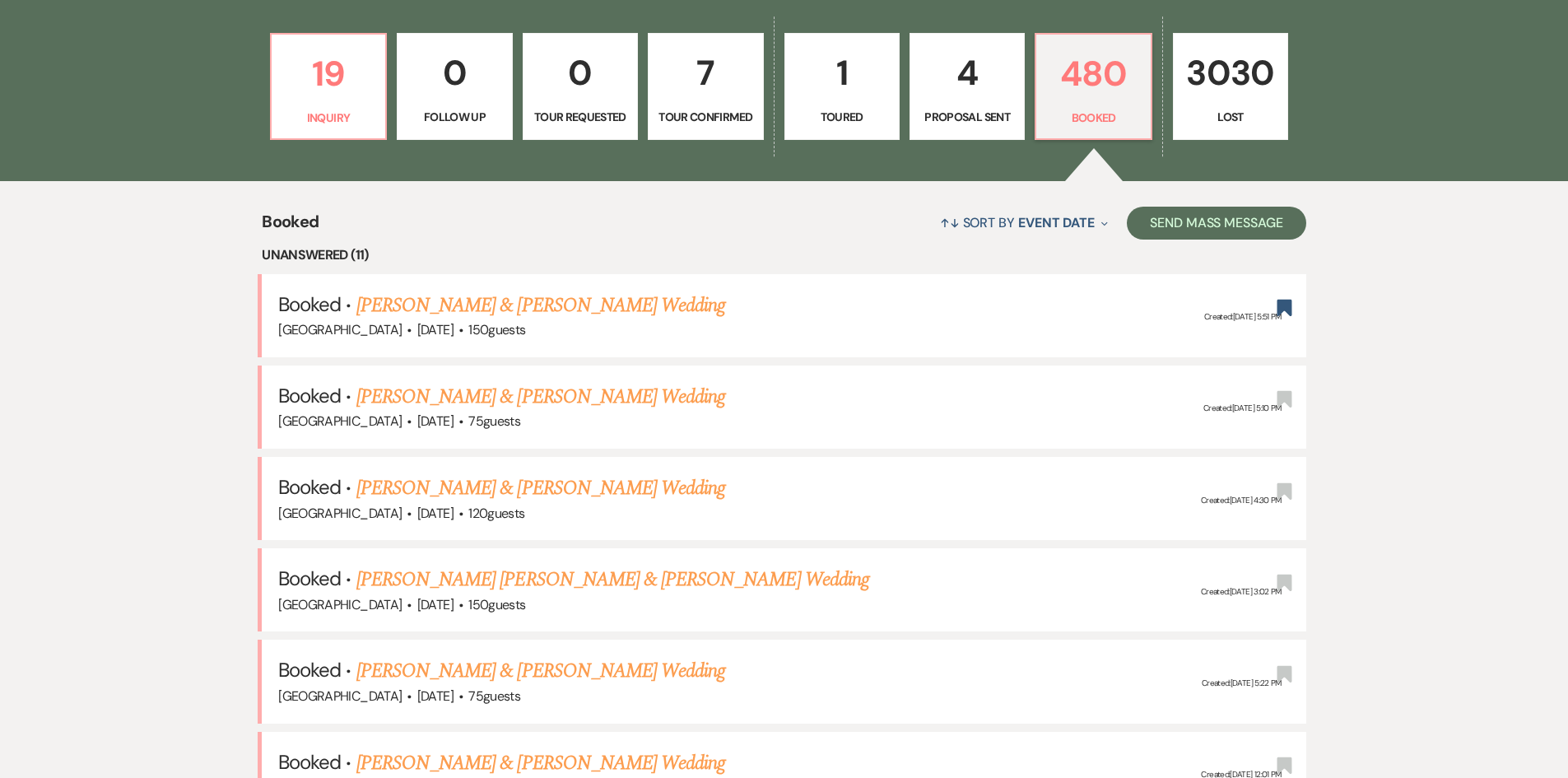
scroll to position [496, 0]
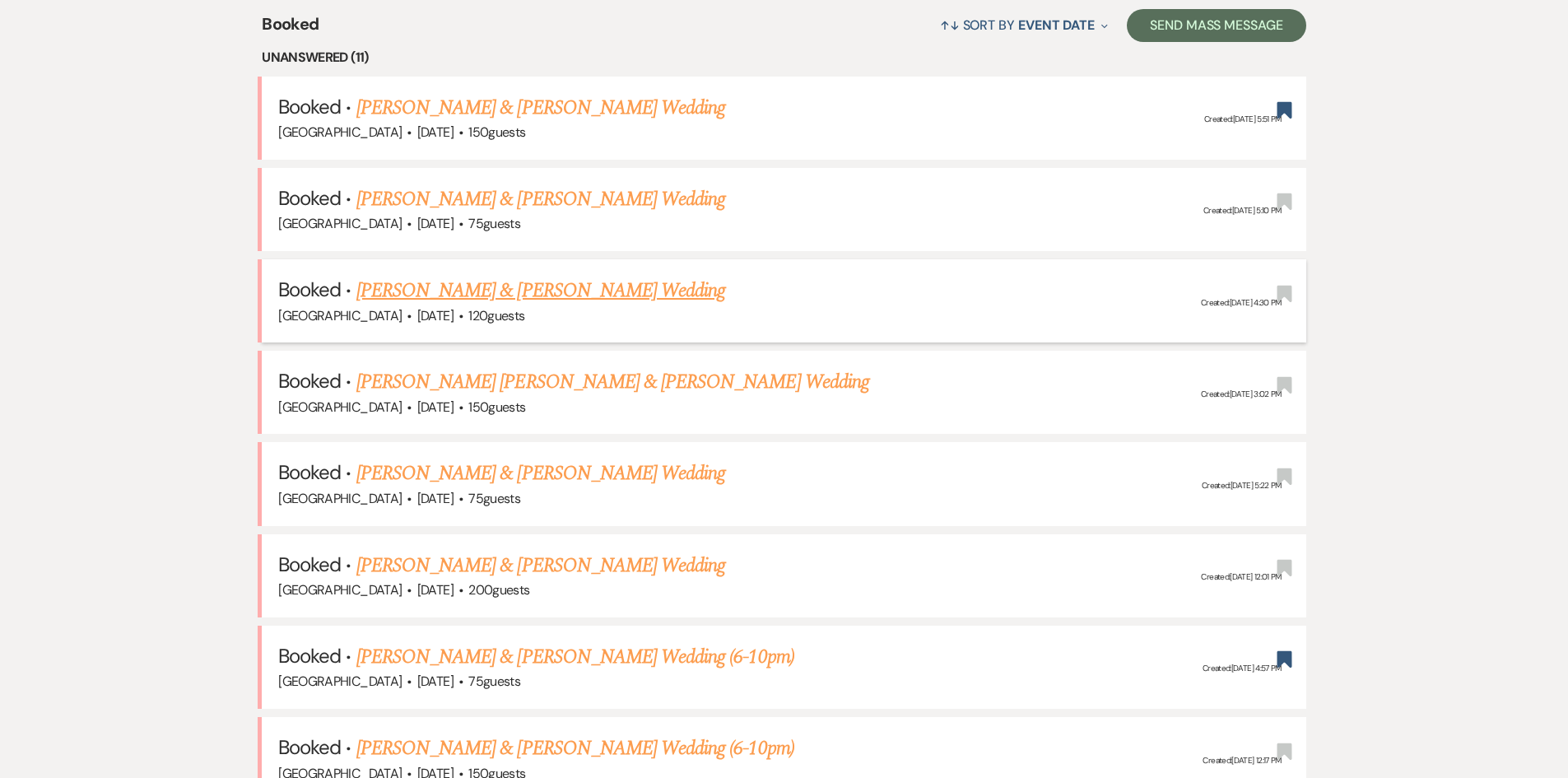
scroll to position [660, 0]
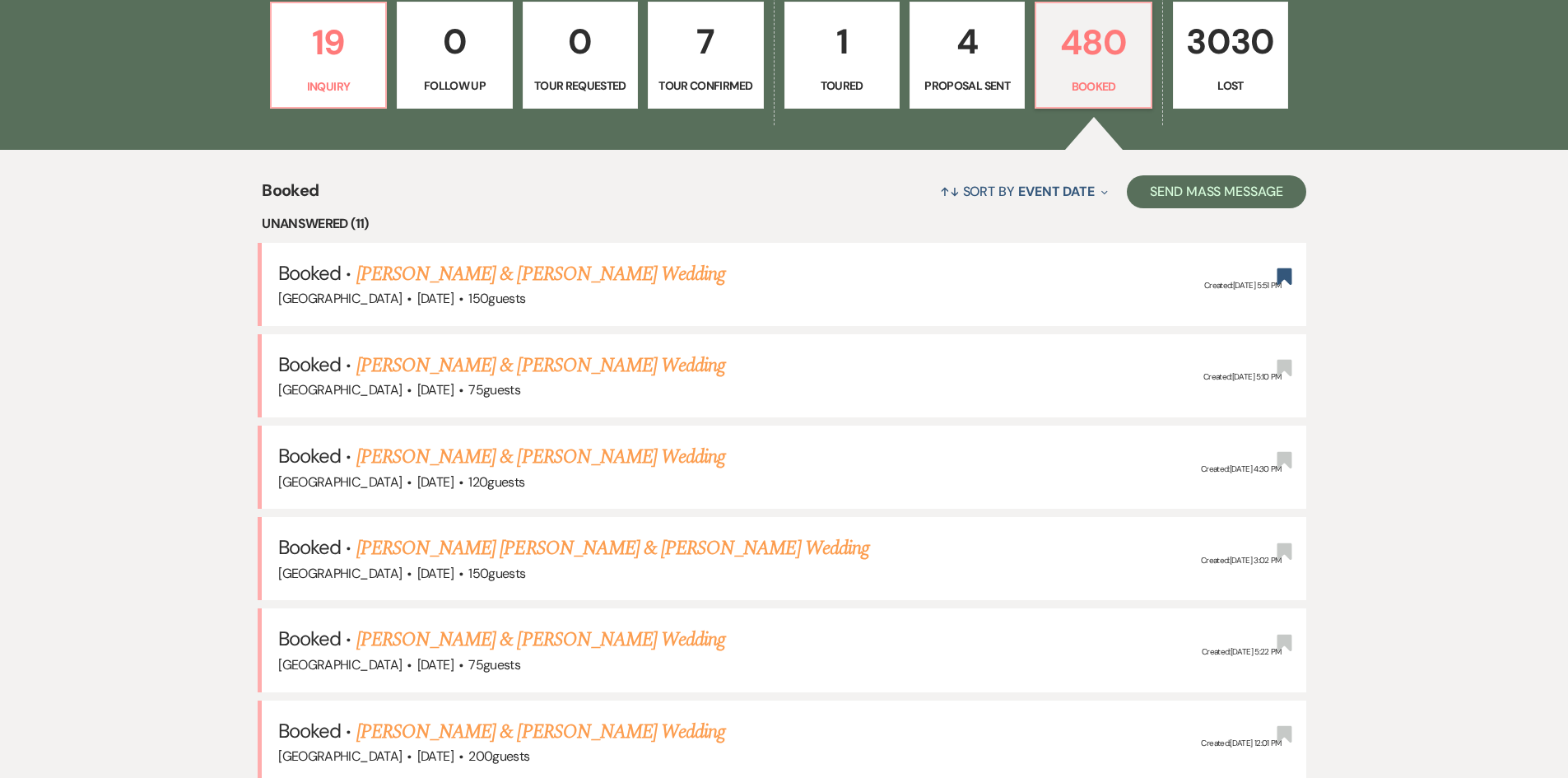
scroll to position [331, 0]
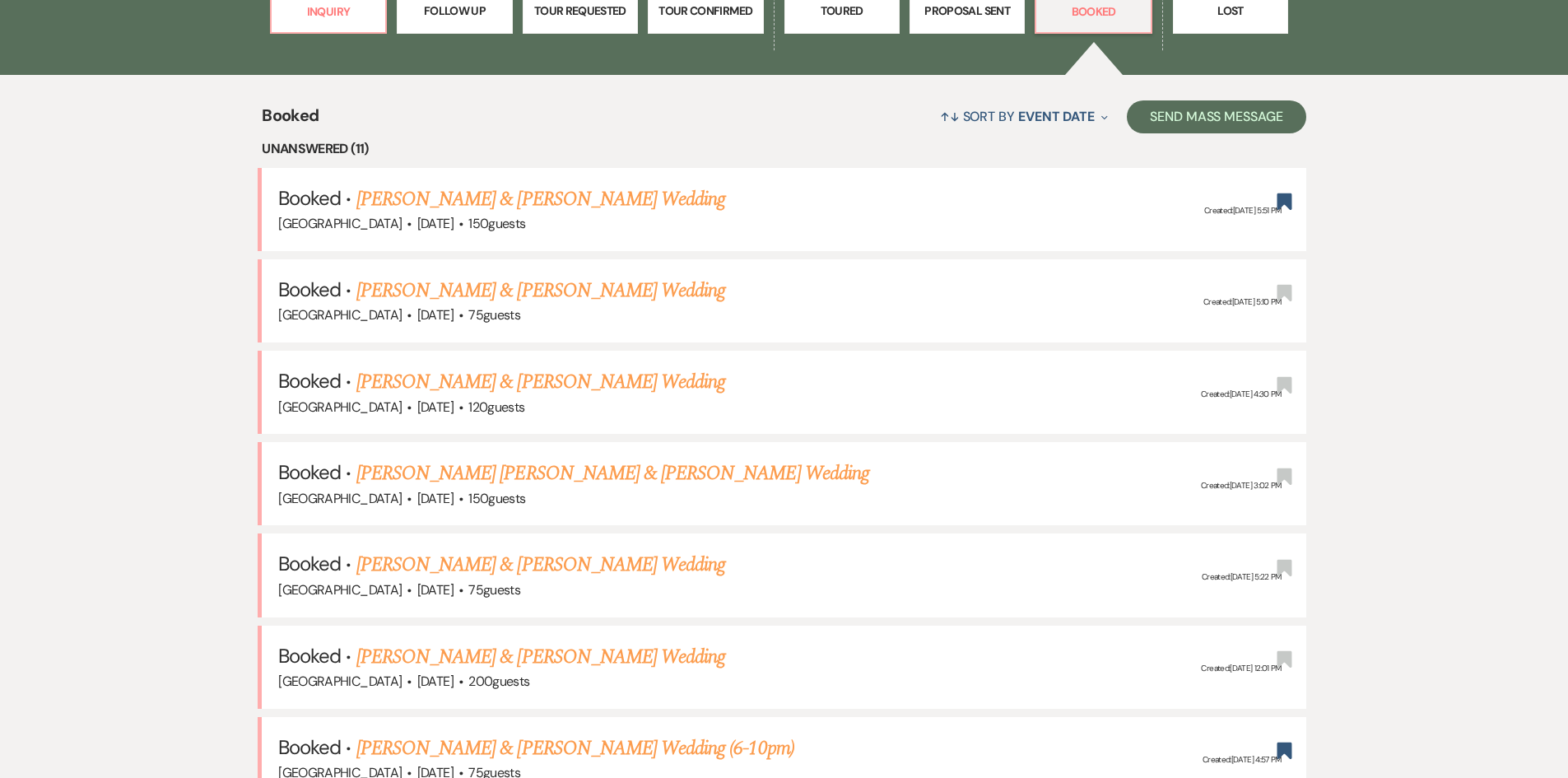
scroll to position [496, 0]
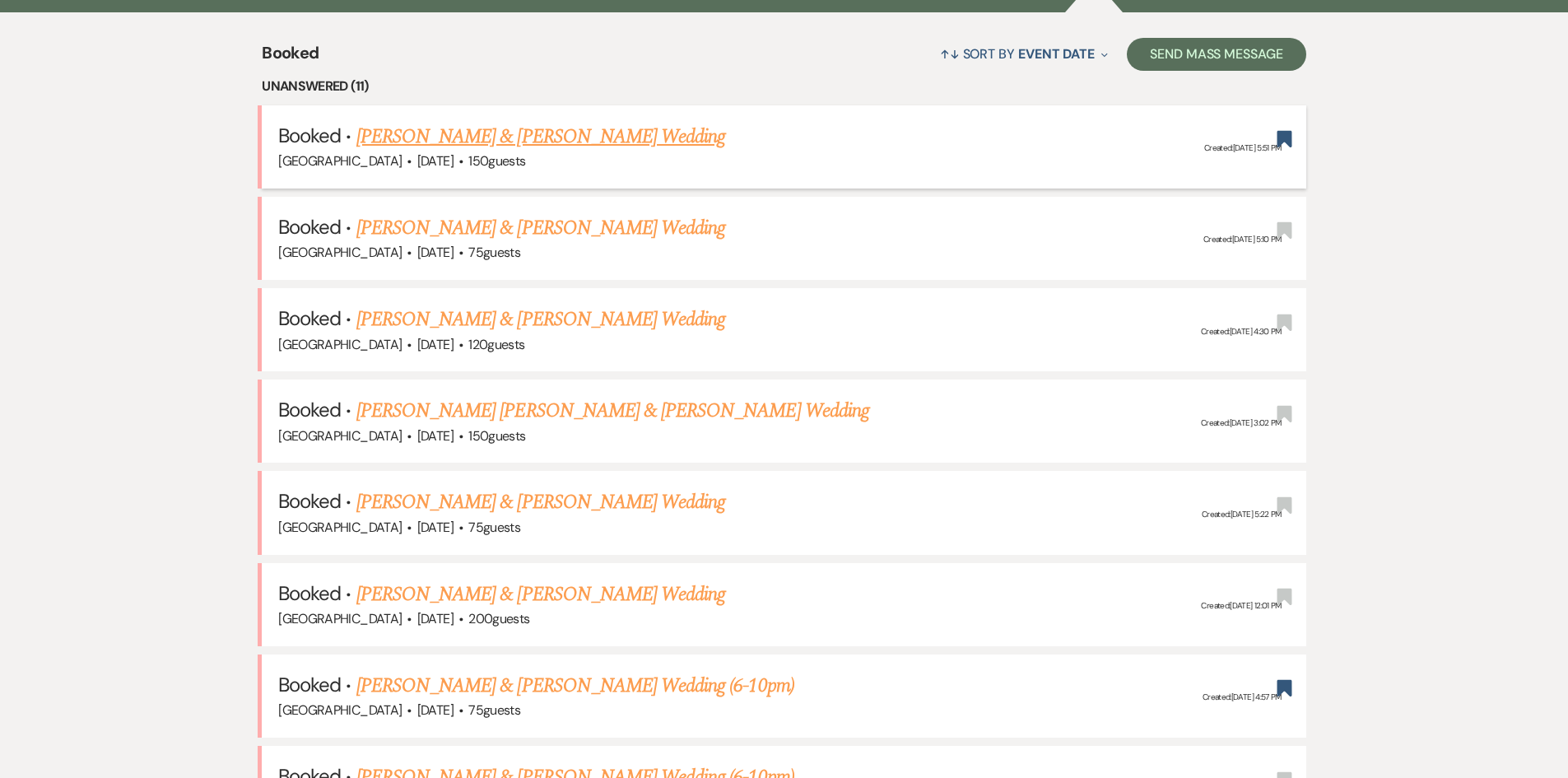
scroll to position [331, 0]
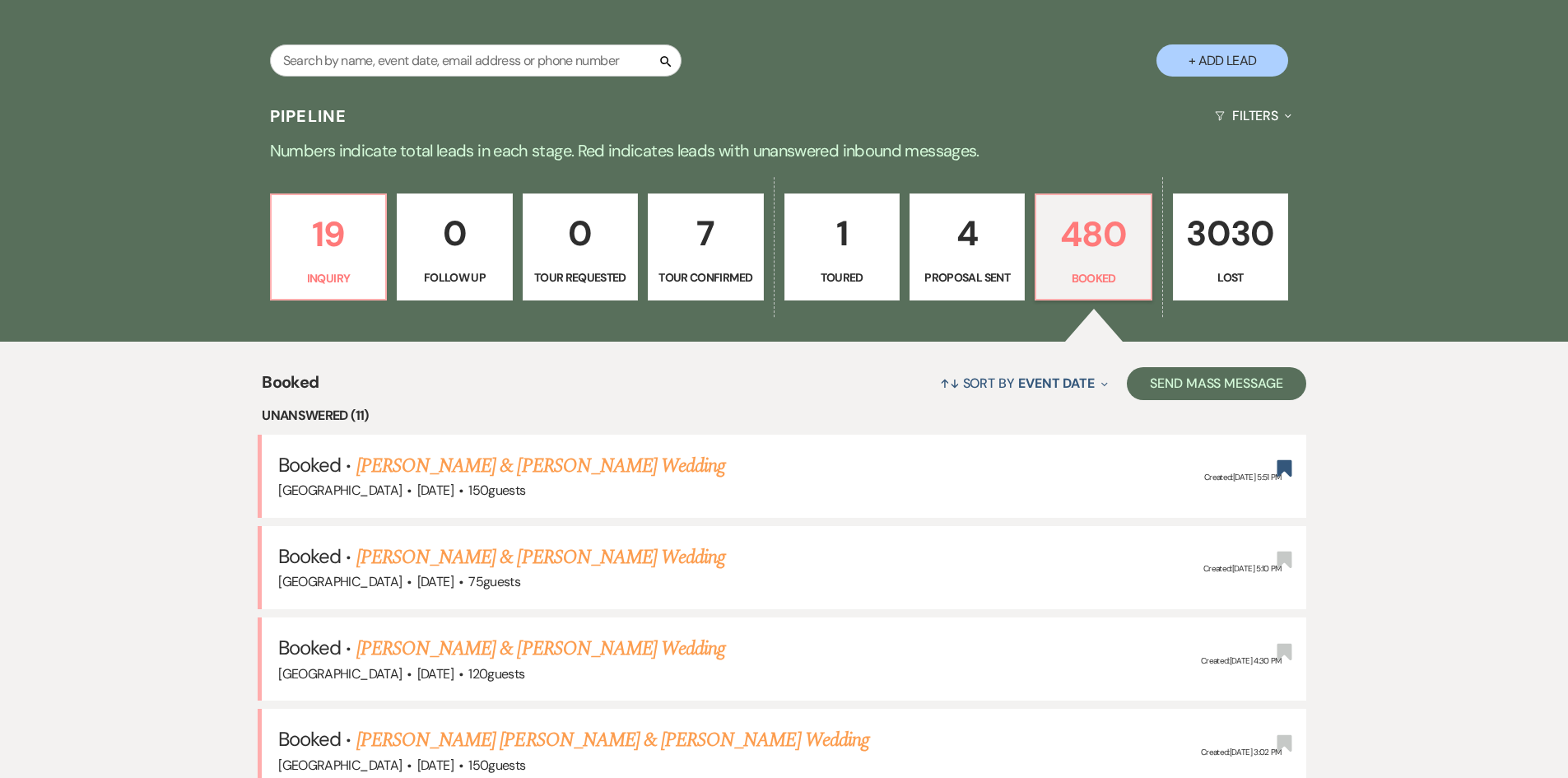
click at [365, 80] on div "Search" at bounding box center [475, 67] width 411 height 45
drag, startPoint x: 369, startPoint y: 59, endPoint x: 379, endPoint y: 62, distance: 10.4
click at [369, 59] on input "text" at bounding box center [475, 60] width 411 height 32
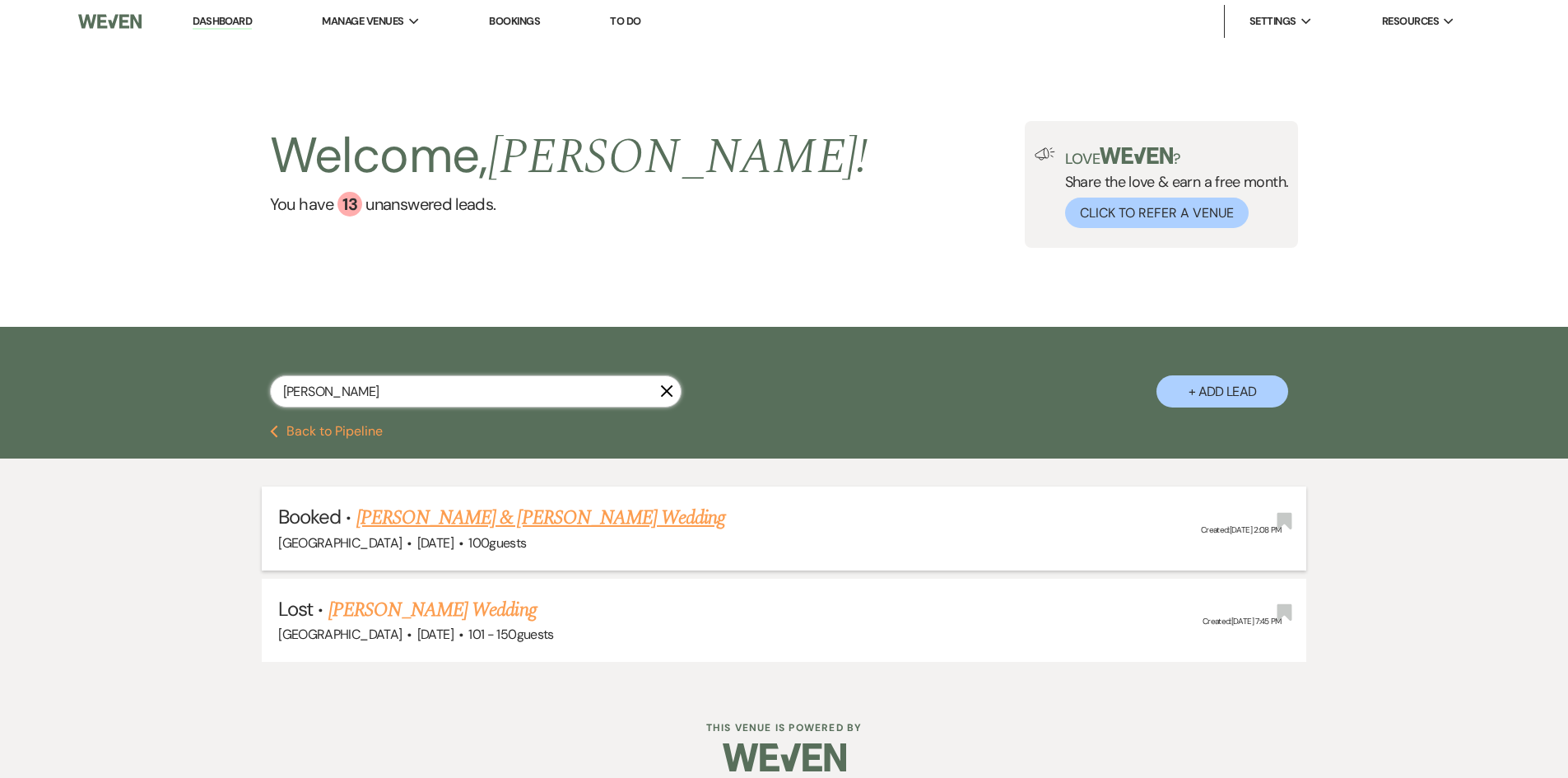
type input "ainsworth"
click at [524, 512] on link "[PERSON_NAME] & [PERSON_NAME] Wedding" at bounding box center [541, 518] width 369 height 29
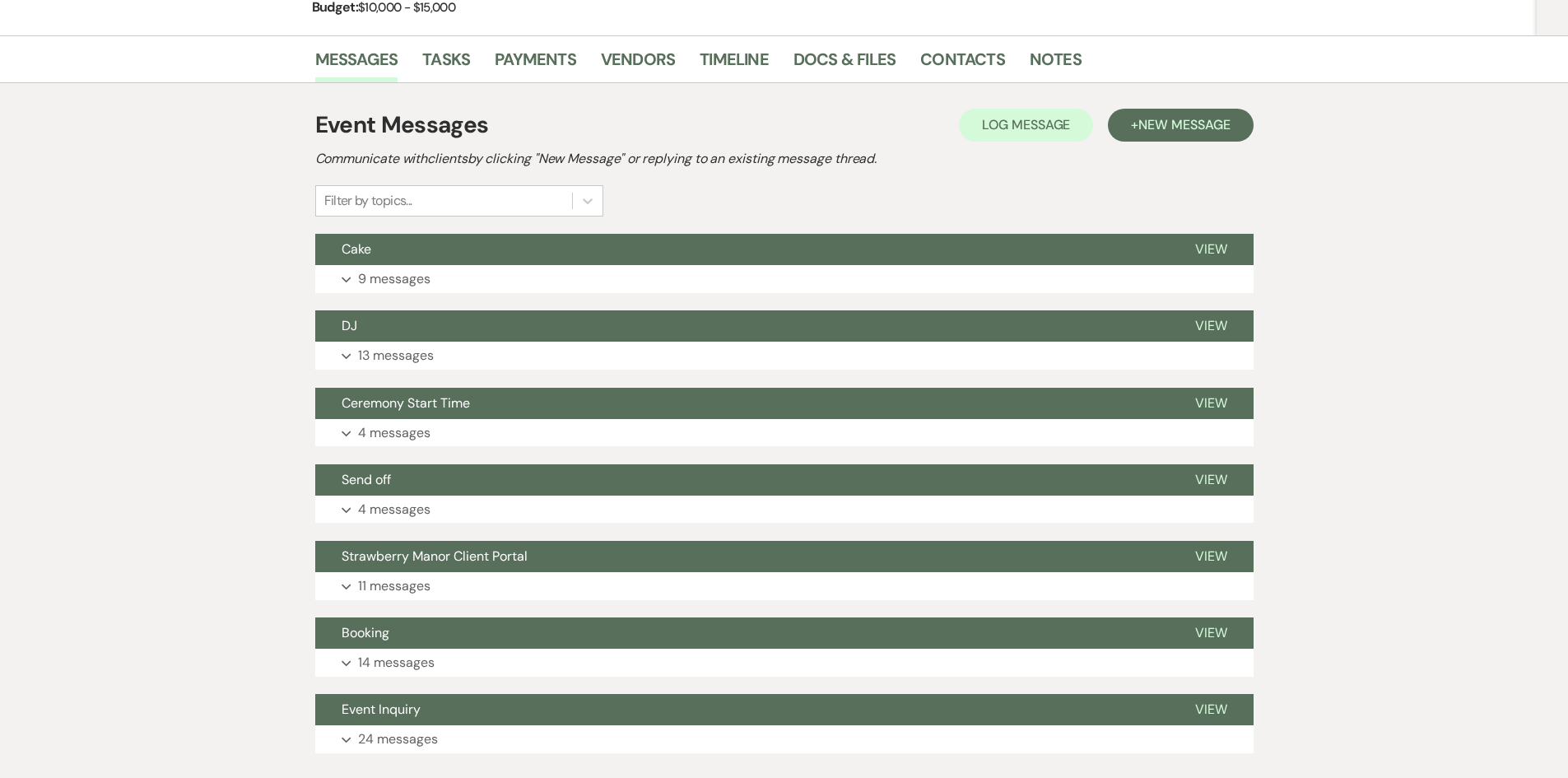
scroll to position [329, 0]
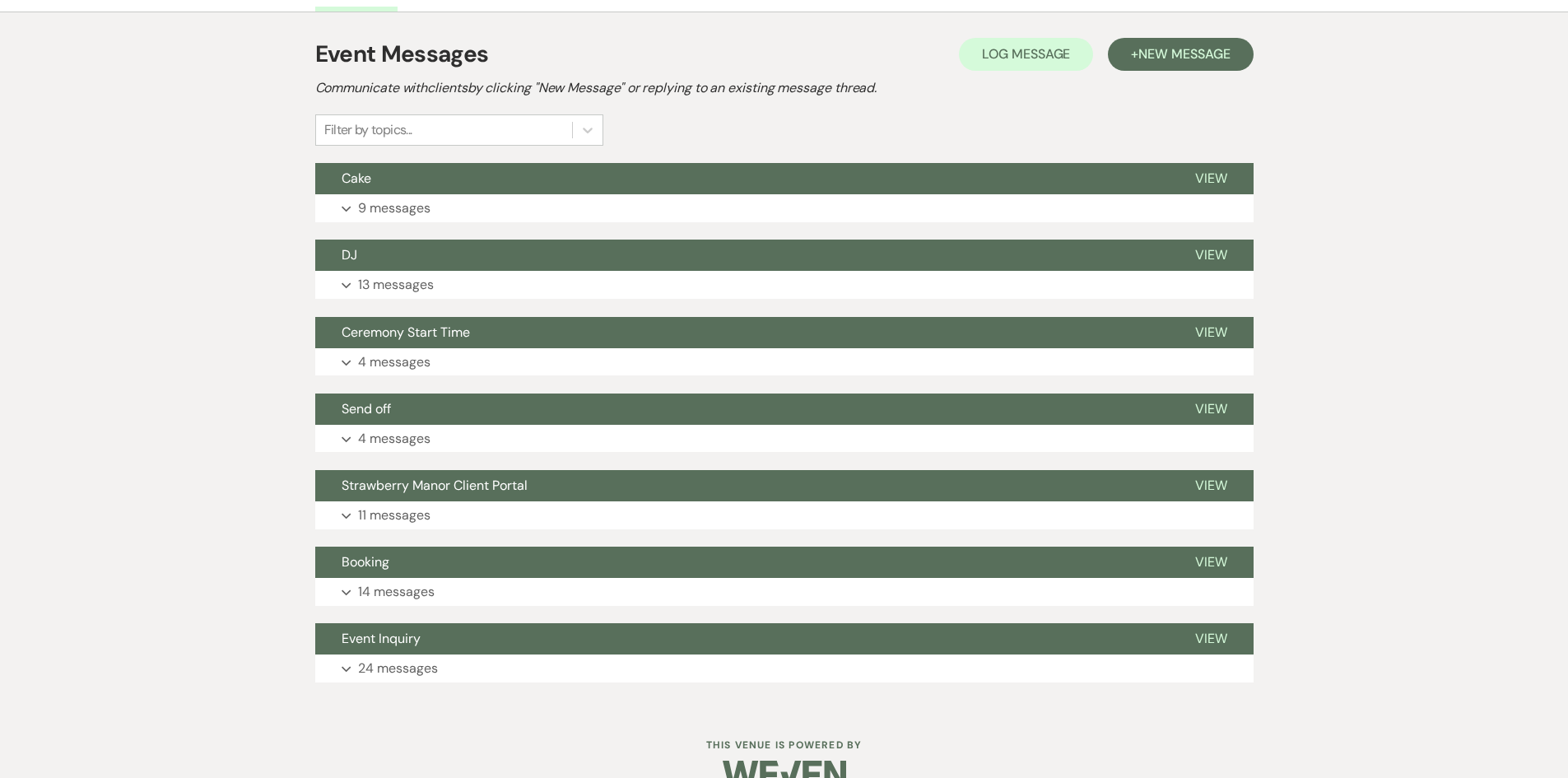
click at [379, 223] on div "Event Messages Log Log Message + New Message Communicate with clients by clicki…" at bounding box center [784, 360] width 938 height 662
click at [381, 216] on p "9 messages" at bounding box center [394, 208] width 73 height 22
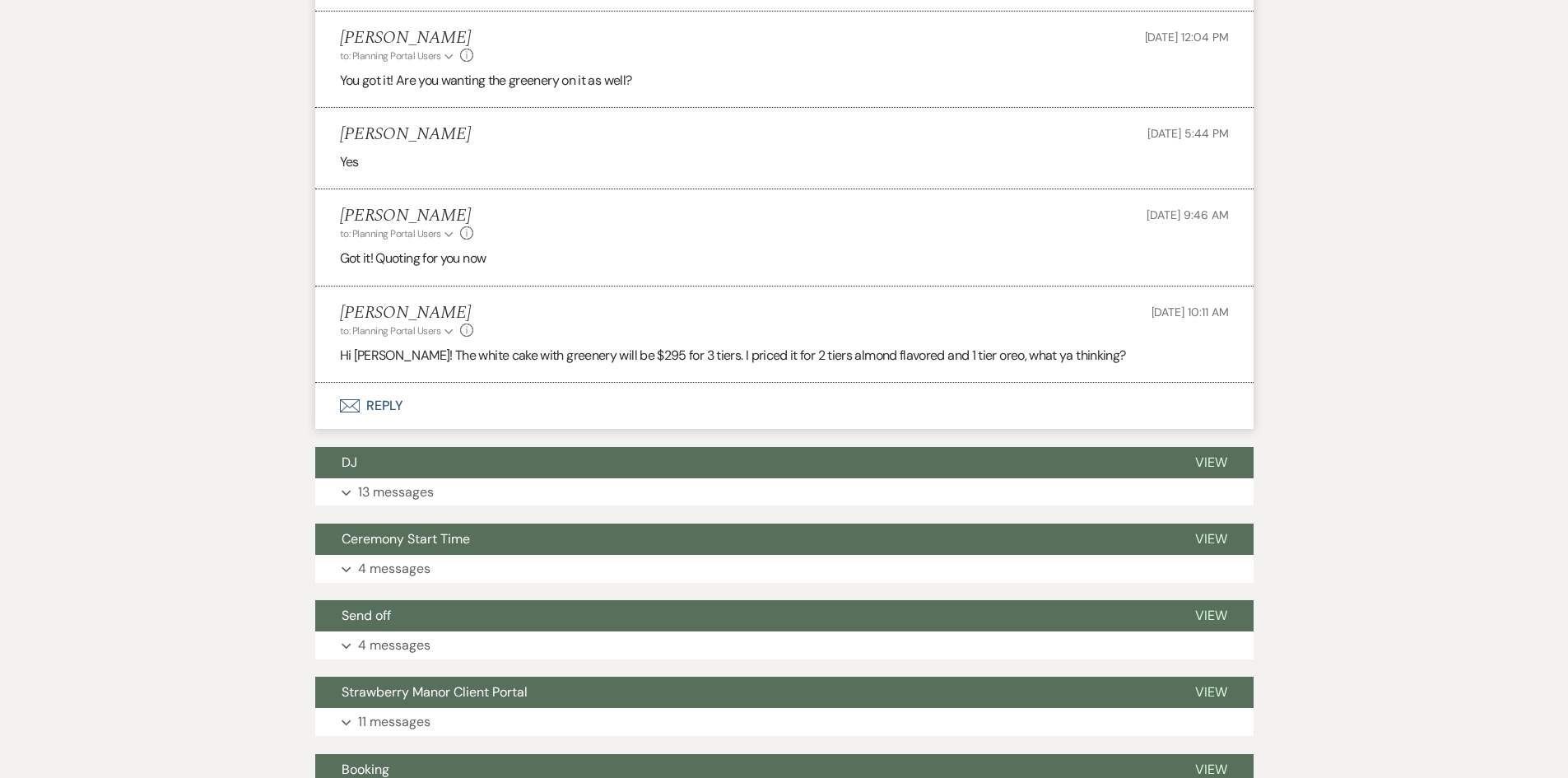
scroll to position [1731, 0]
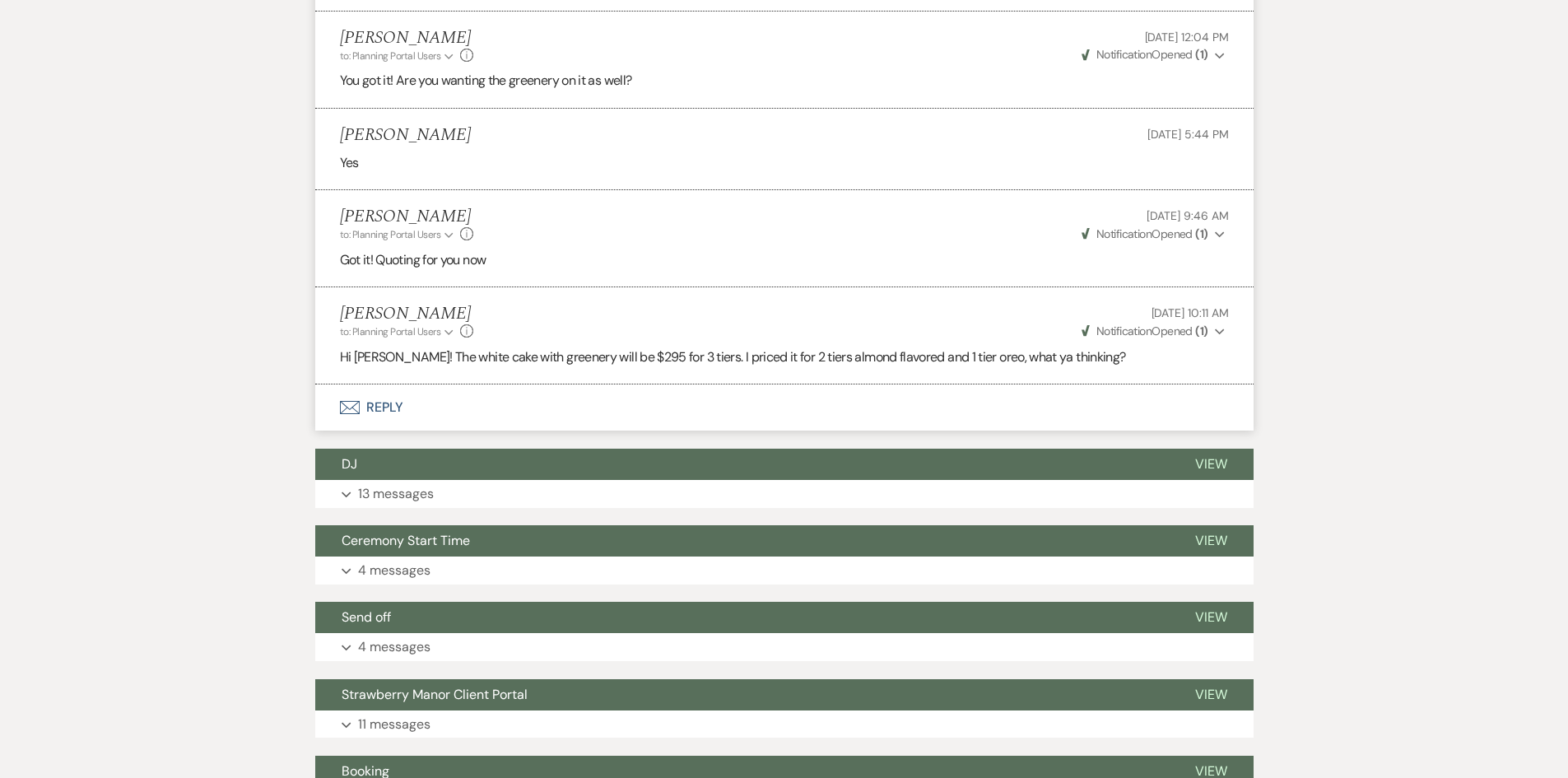
drag, startPoint x: 430, startPoint y: 403, endPoint x: 198, endPoint y: 136, distance: 353.7
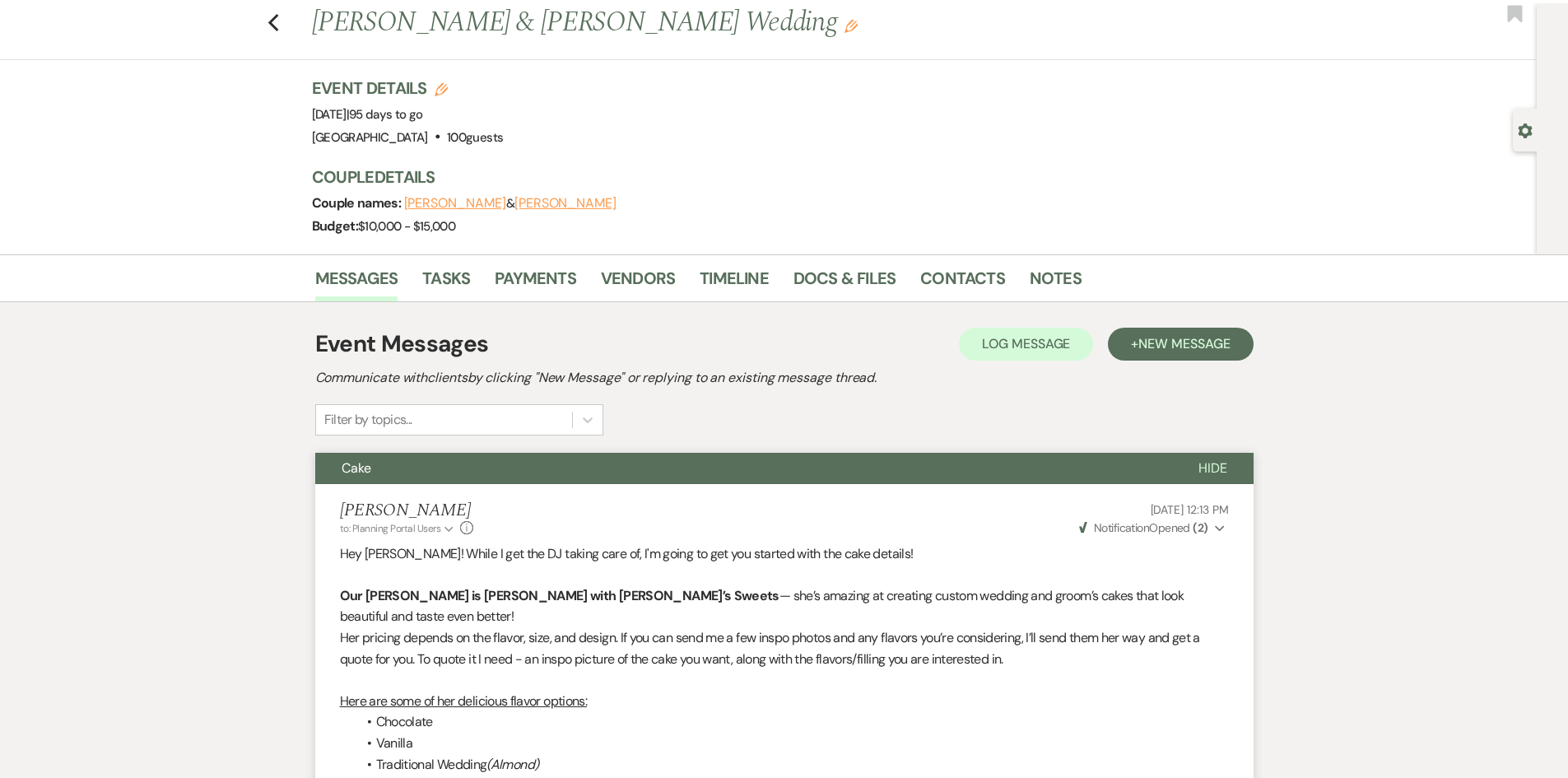
scroll to position [0, 0]
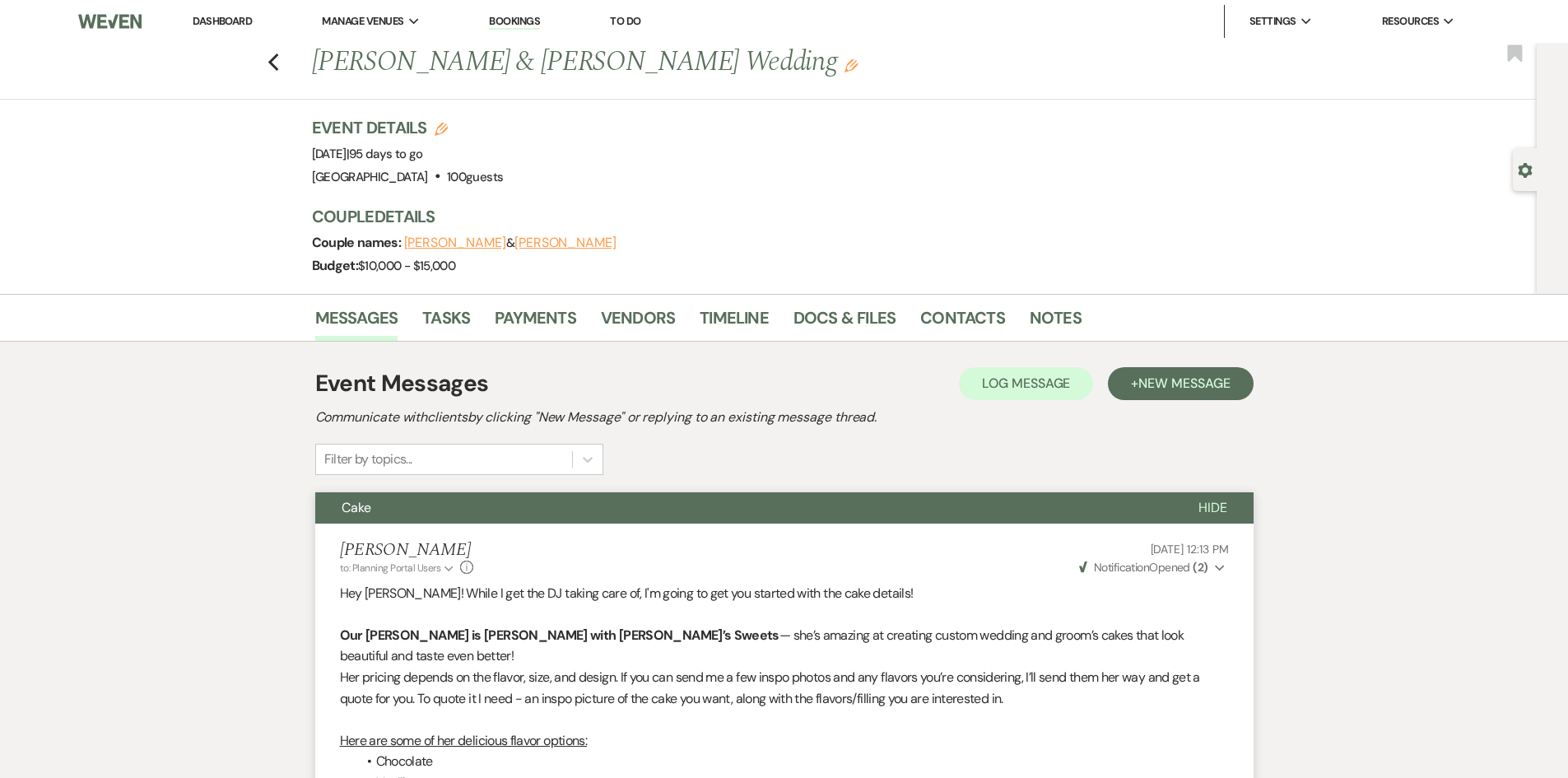
click at [225, 22] on link "Dashboard" at bounding box center [222, 21] width 60 height 14
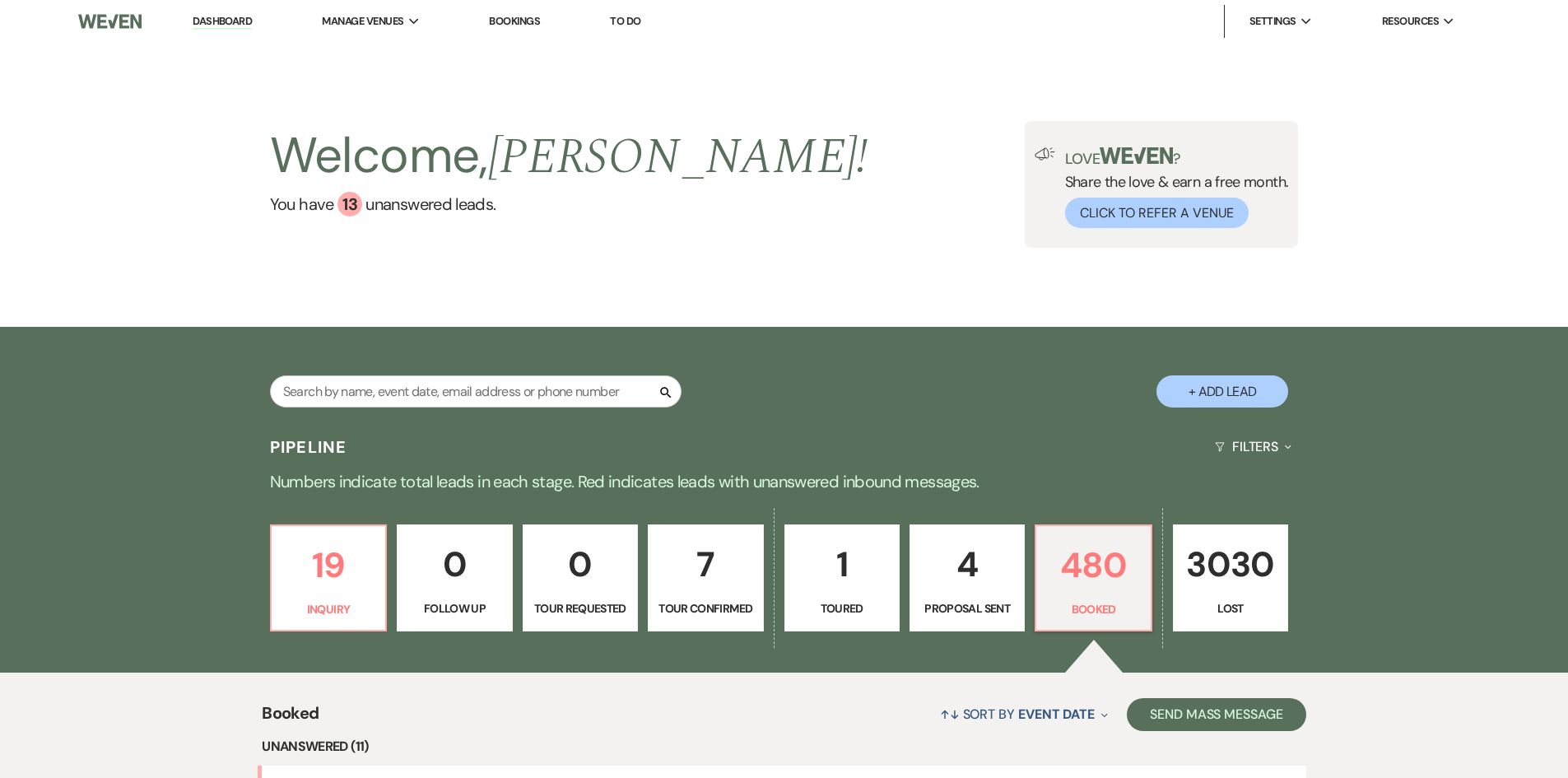
click at [36, 169] on div "Welcome, Holly ! You have 13 unanswered lead s . Love ? Share the love & earn a…" at bounding box center [784, 185] width 1568 height 284
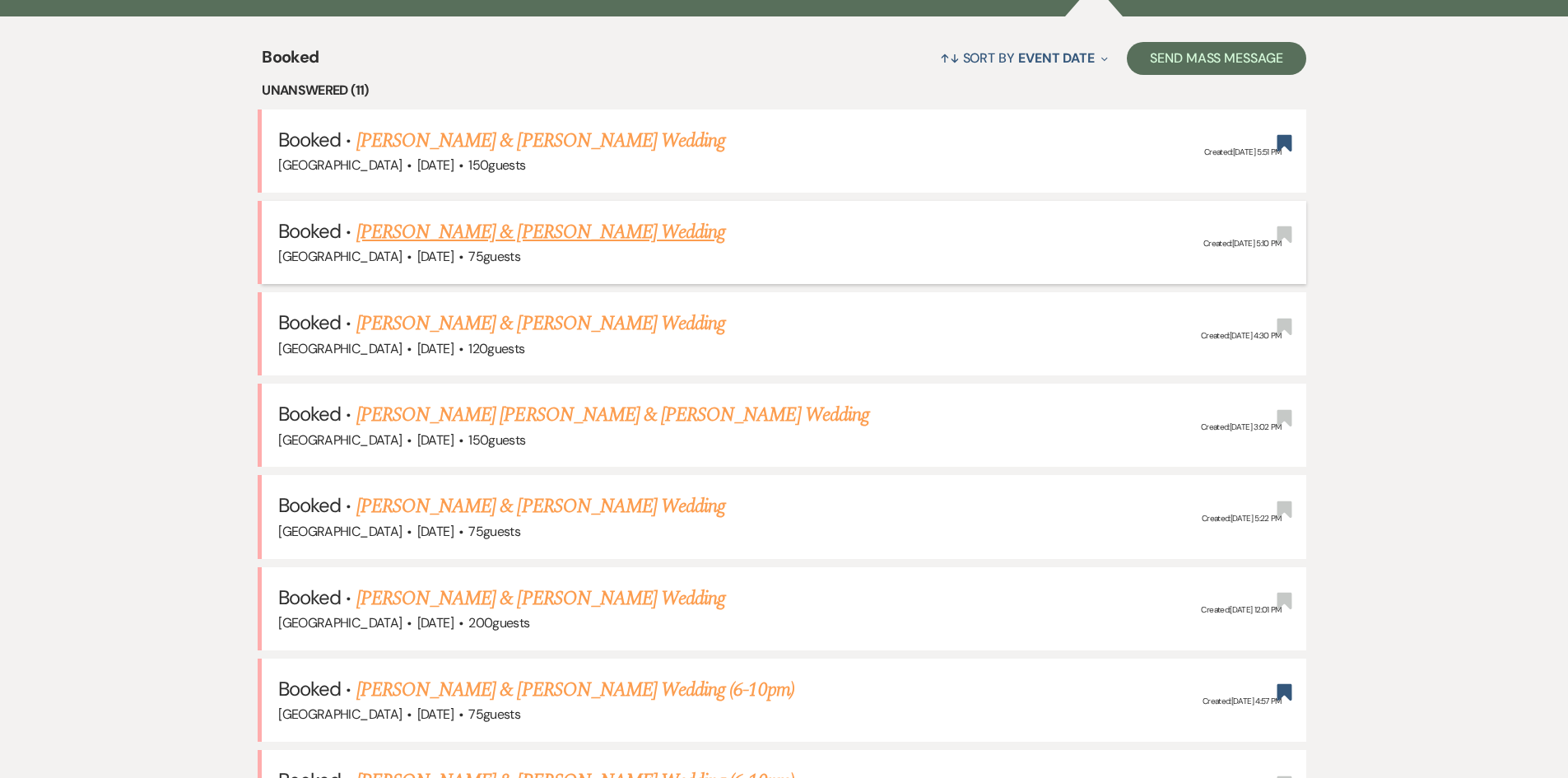
scroll to position [577, 0]
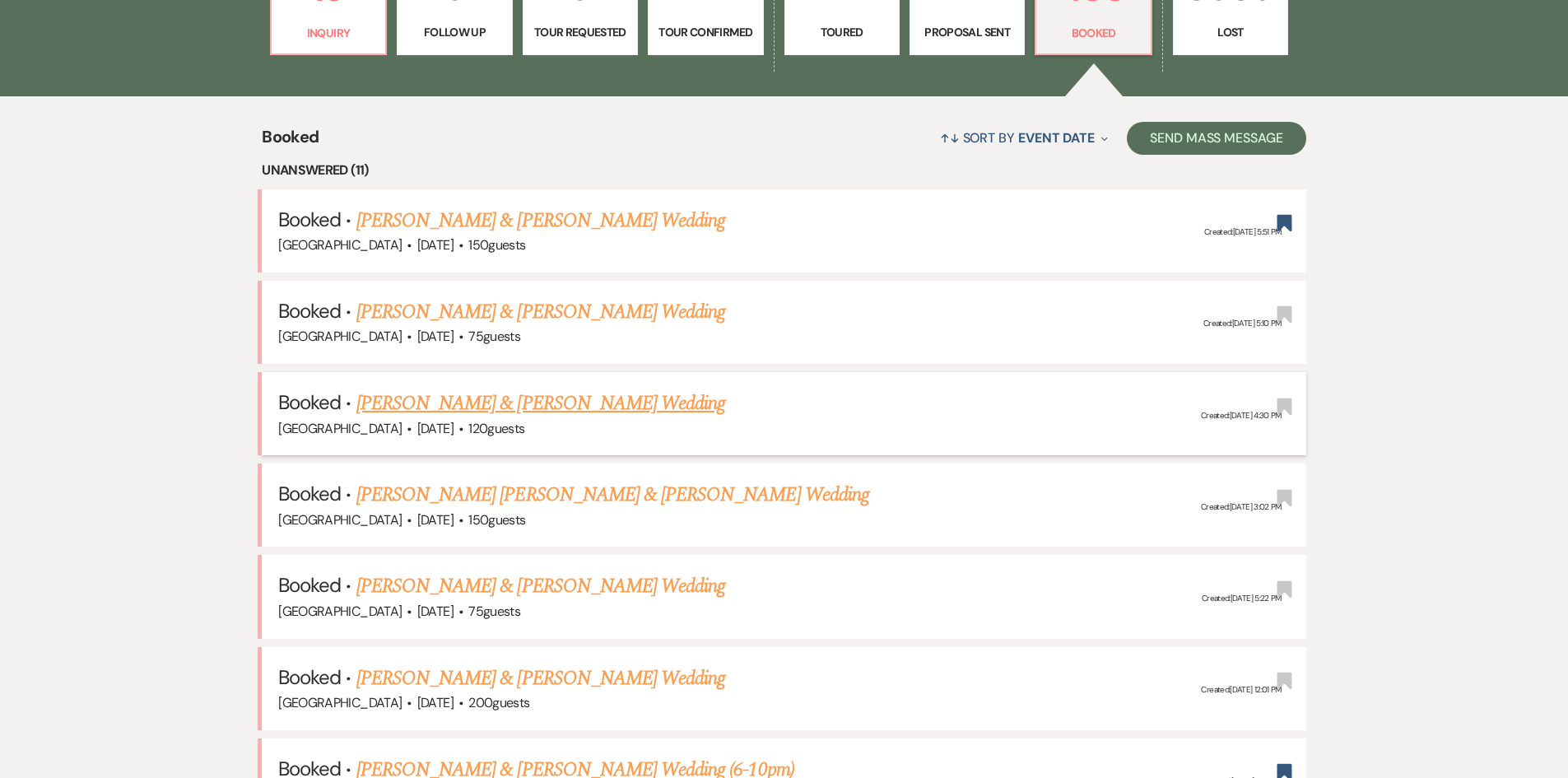
click at [437, 392] on link "[PERSON_NAME] & [PERSON_NAME] Wedding" at bounding box center [541, 404] width 369 height 29
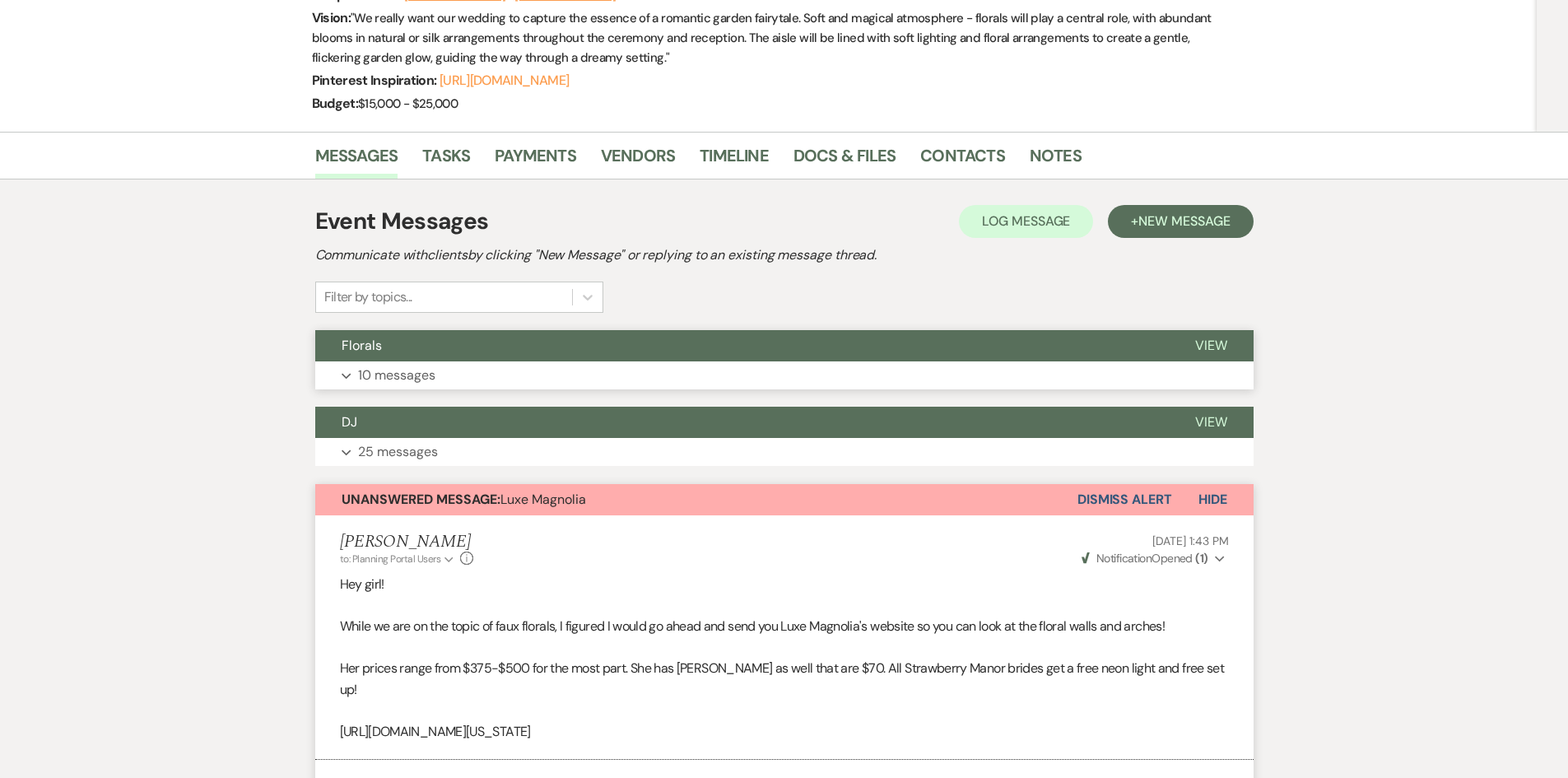
click at [418, 371] on p "10 messages" at bounding box center [397, 375] width 78 height 22
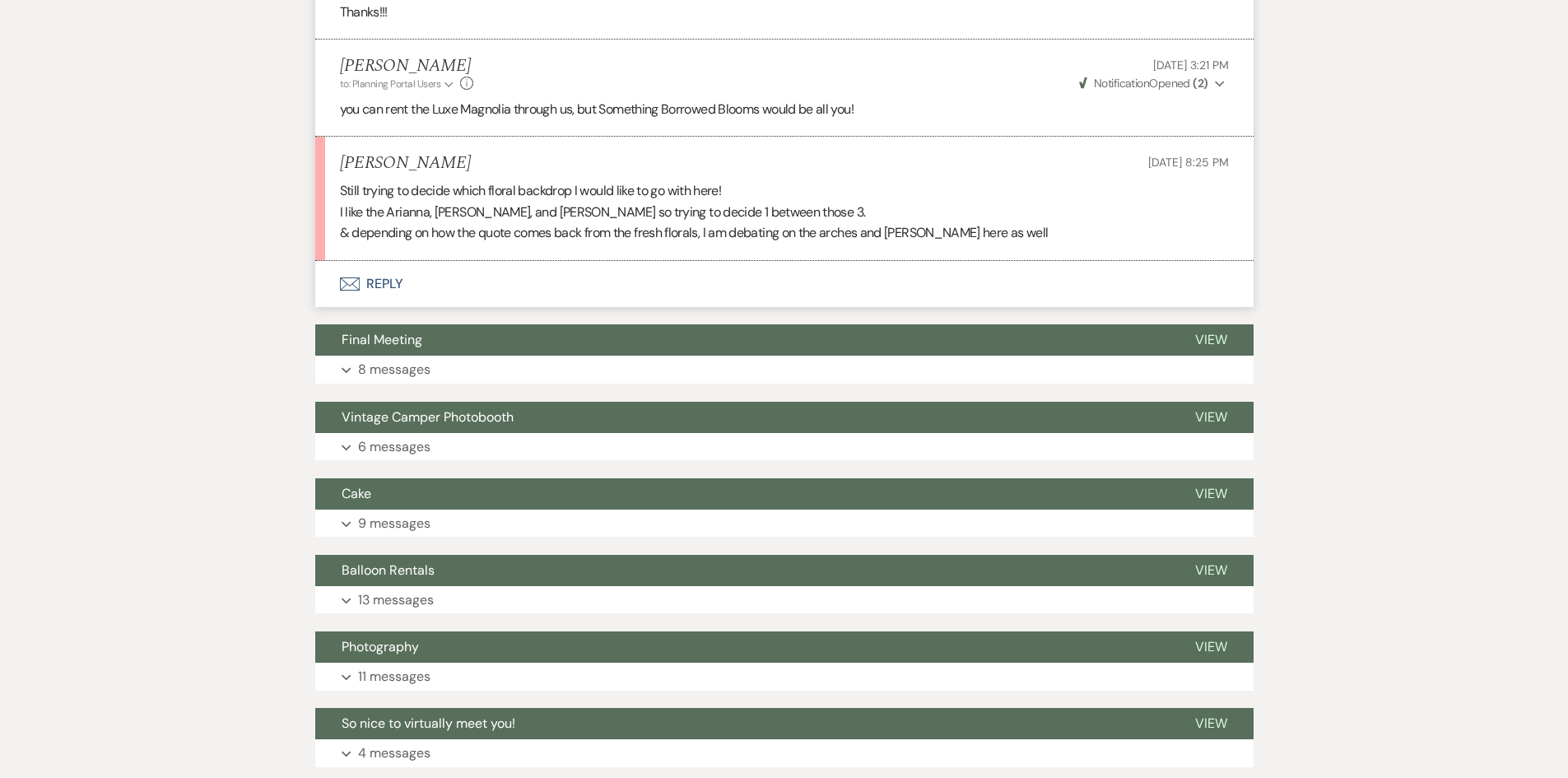
scroll to position [6013, 0]
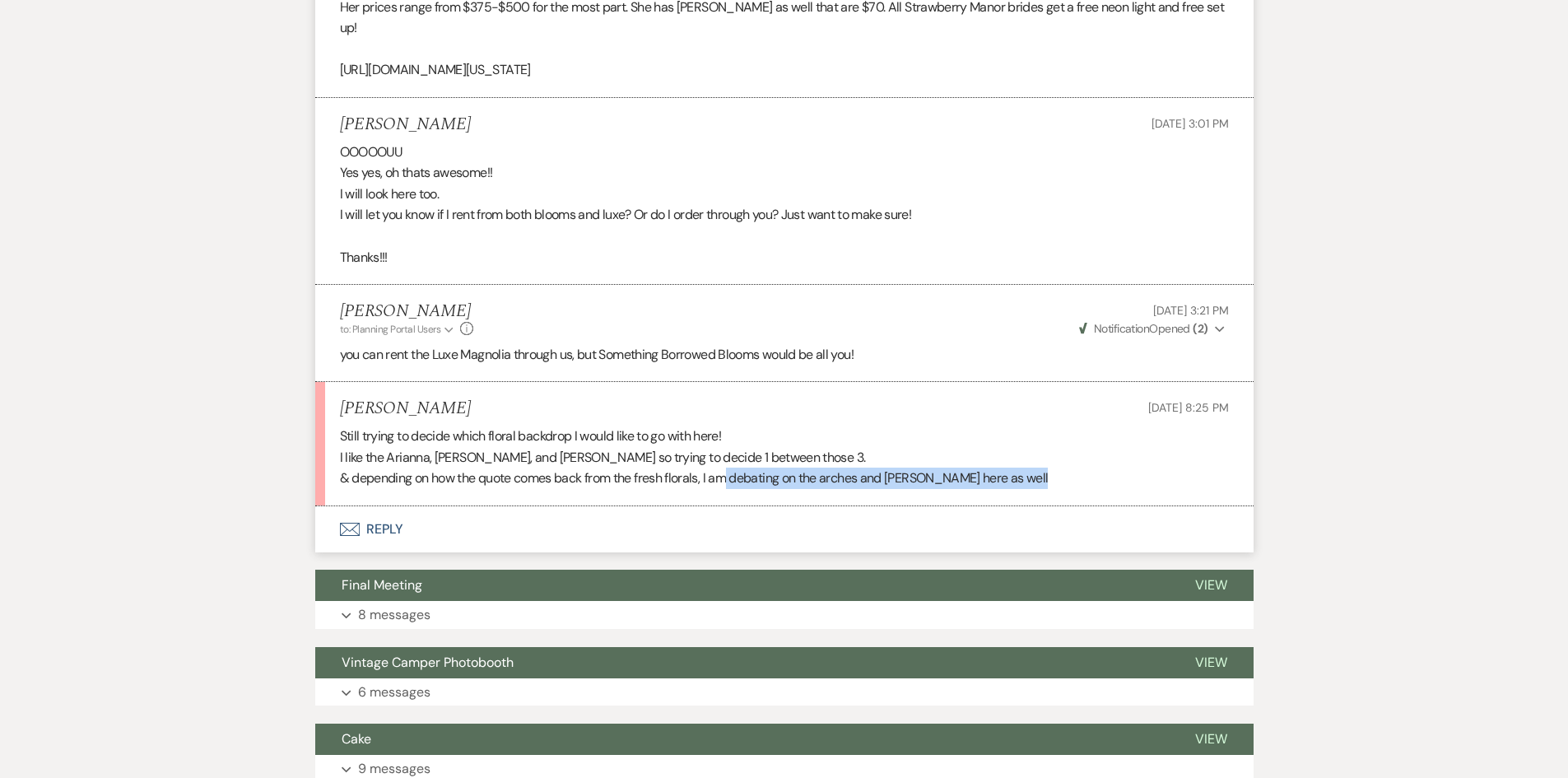
drag, startPoint x: 730, startPoint y: 465, endPoint x: 1066, endPoint y: 494, distance: 337.2
click at [1066, 494] on div "Unanswered Message: Luxe Magnolia Dismiss Alert Hide Holly Guthrie to: Planning…" at bounding box center [784, 187] width 938 height 730
click at [1082, 468] on p "& depending on how the quote comes back from the fresh florals, I am debating o…" at bounding box center [784, 478] width 889 height 22
click at [372, 514] on button "Envelope Reply" at bounding box center [784, 529] width 938 height 46
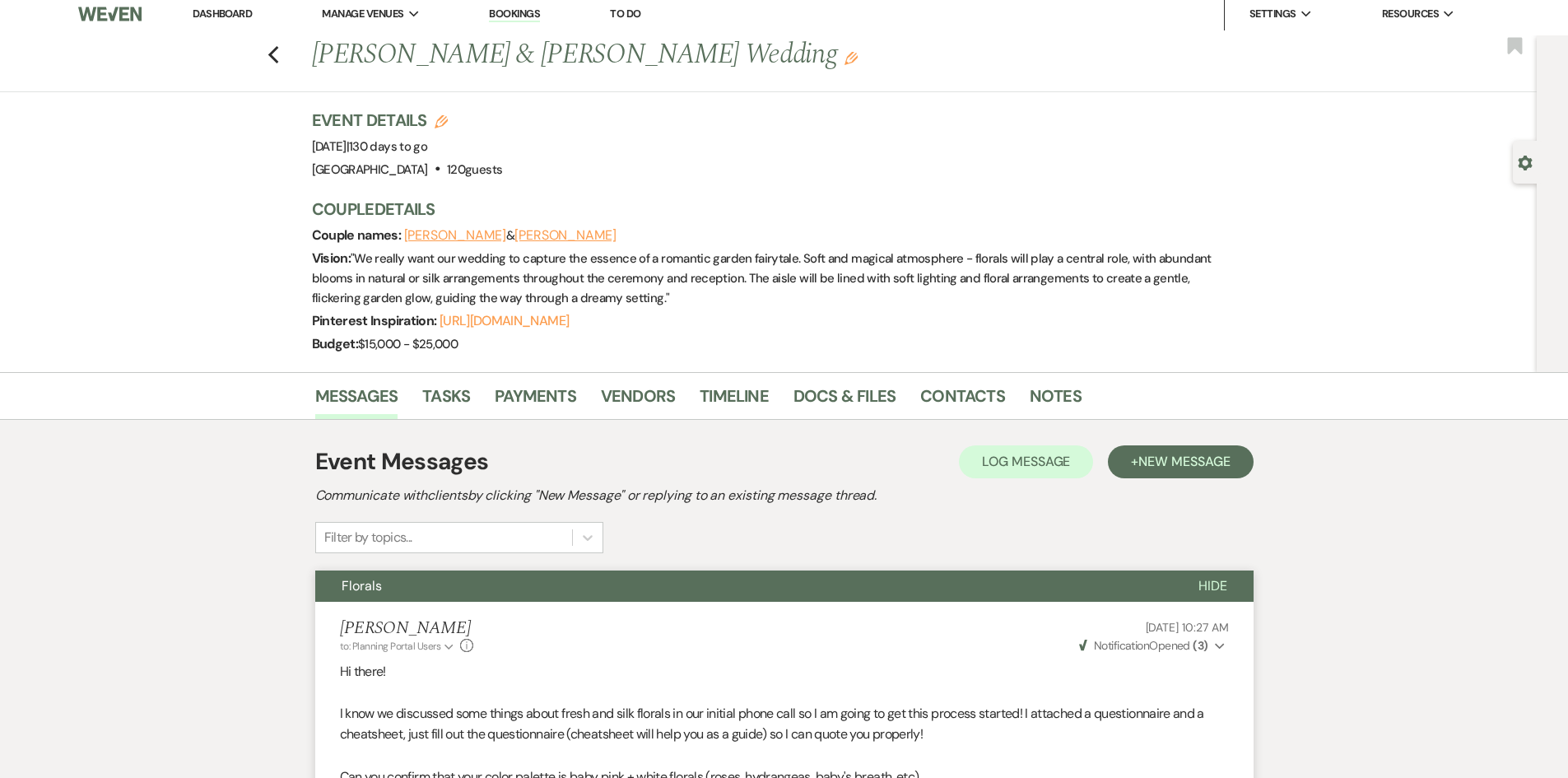
scroll to position [0, 0]
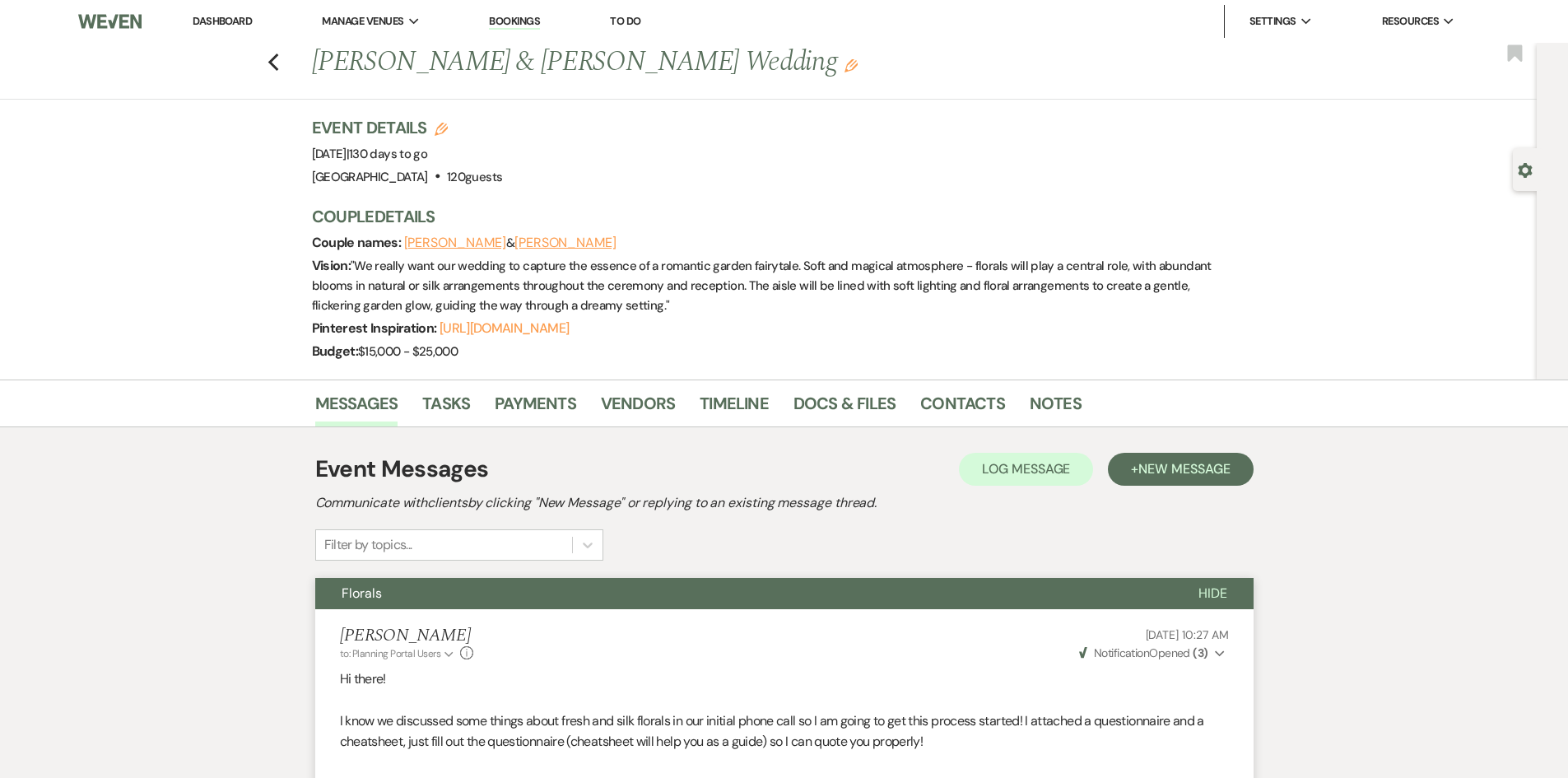
click at [244, 20] on link "Dashboard" at bounding box center [222, 21] width 60 height 14
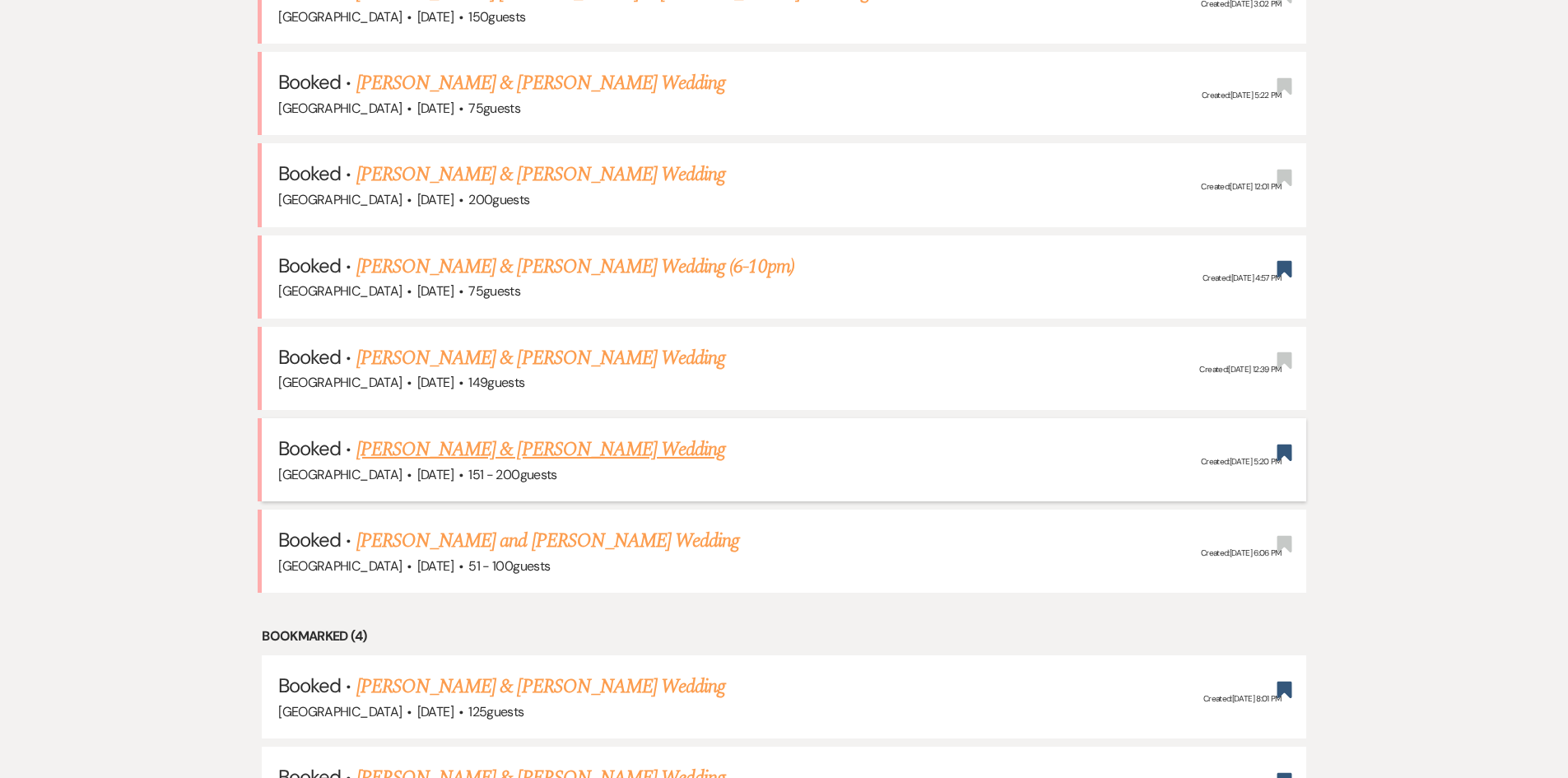
scroll to position [741, 0]
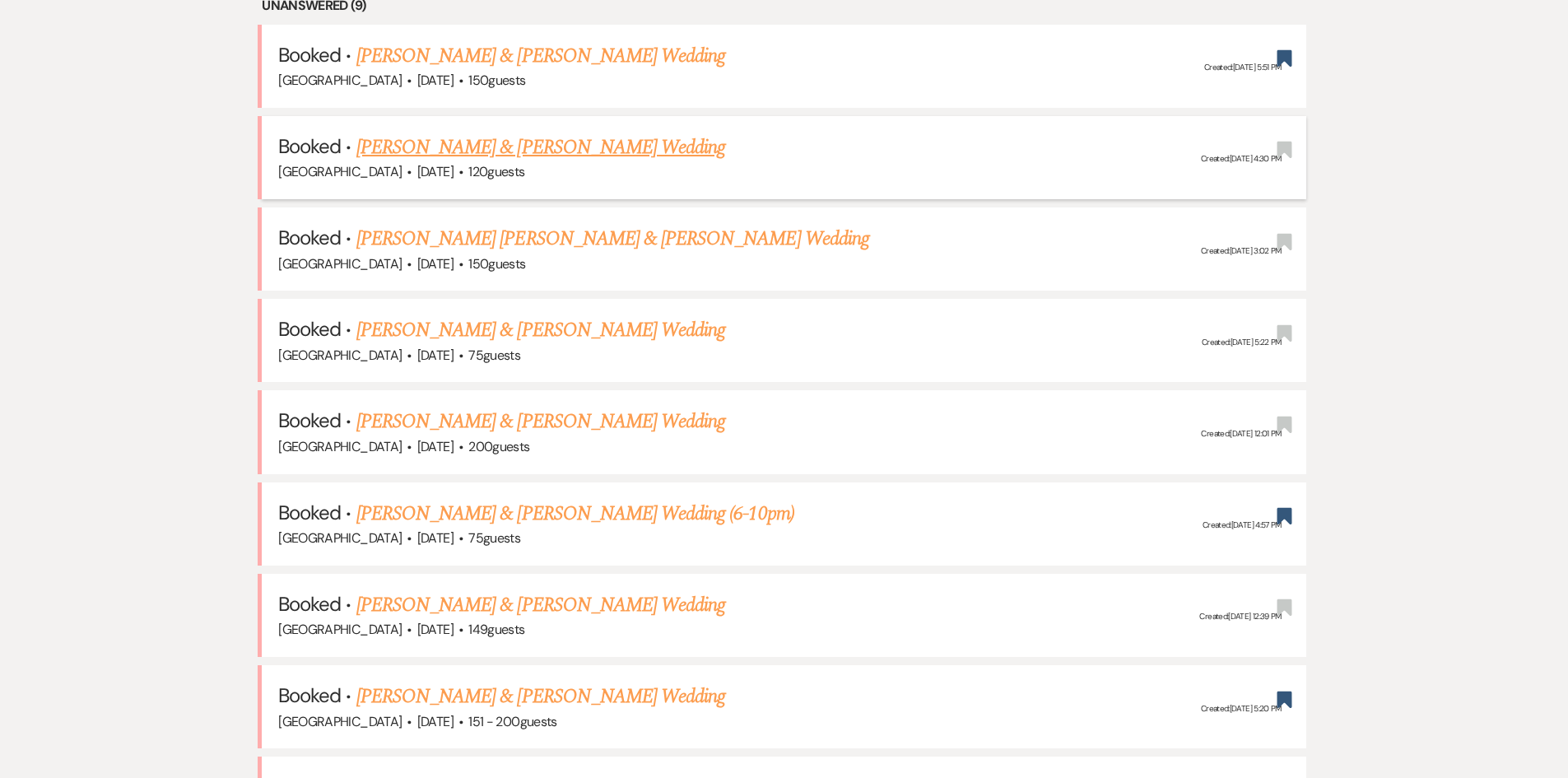
click at [395, 157] on link "[PERSON_NAME] & [PERSON_NAME] Wedding" at bounding box center [541, 147] width 369 height 29
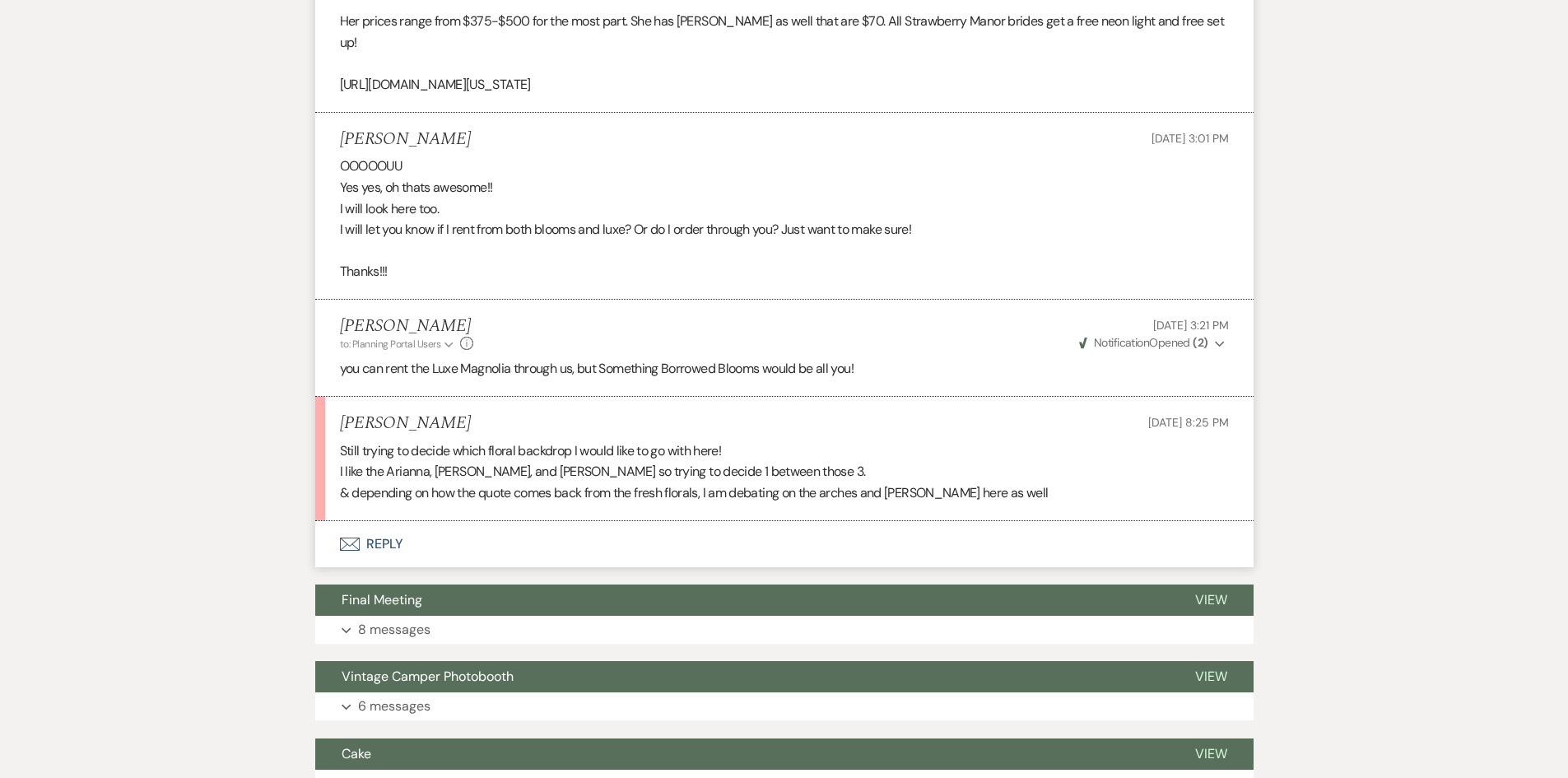
scroll to position [906, 0]
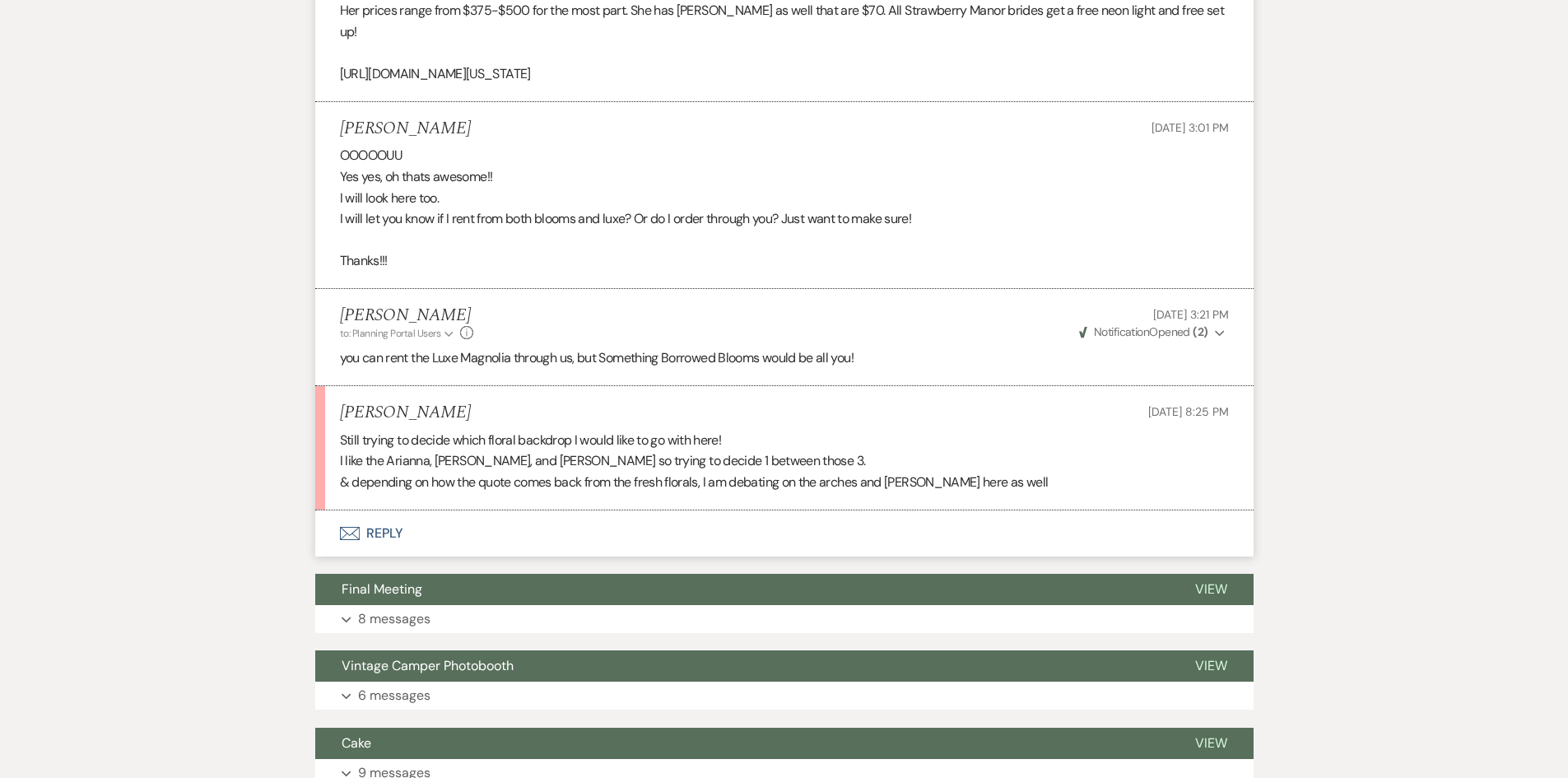
click at [374, 537] on div "Event Messages Log Log Message + New Message Communicate with clients by clicki…" at bounding box center [784, 359] width 938 height 1641
click at [374, 511] on button "Envelope Reply" at bounding box center [784, 533] width 938 height 46
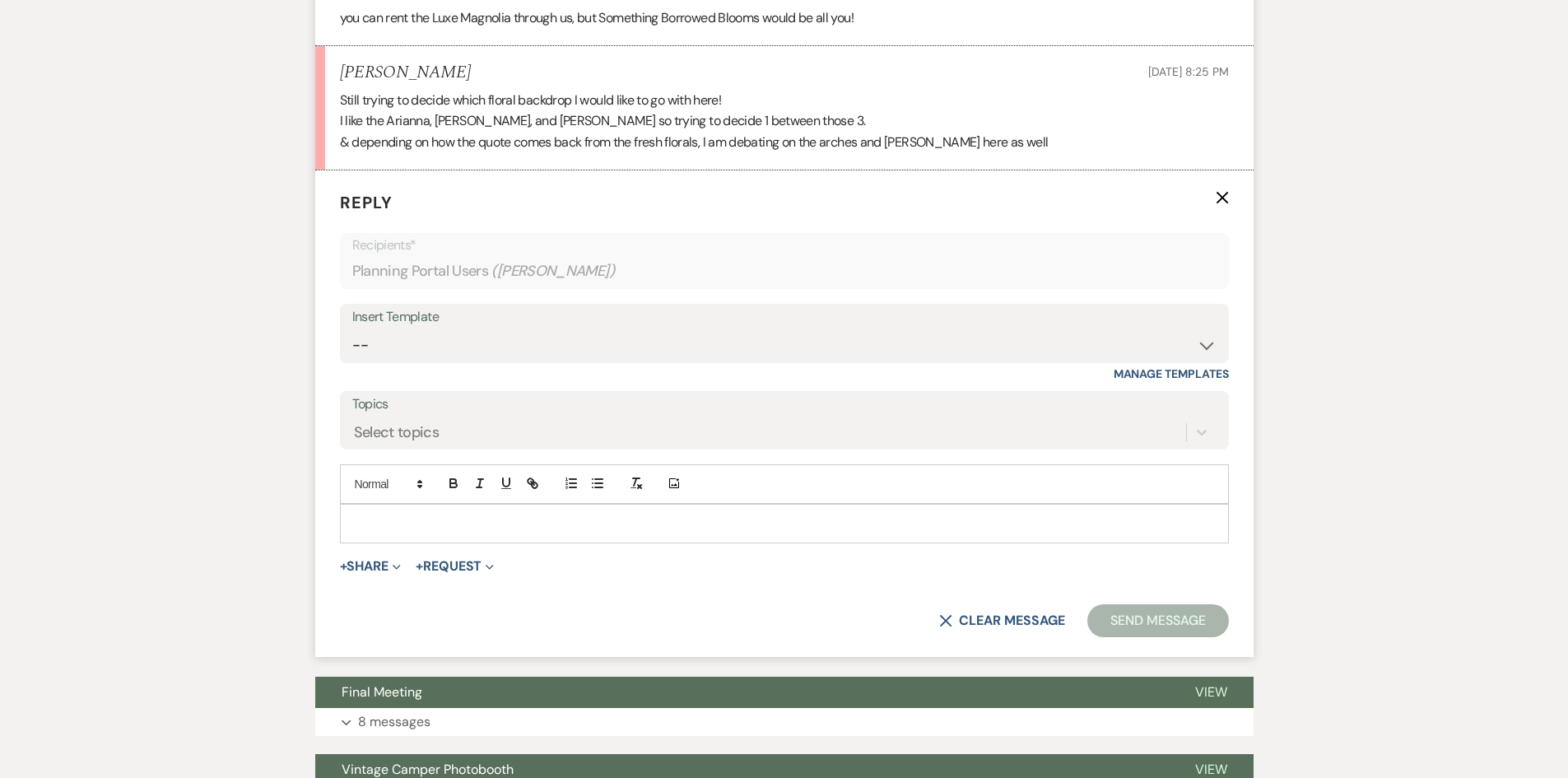
scroll to position [1250, 0]
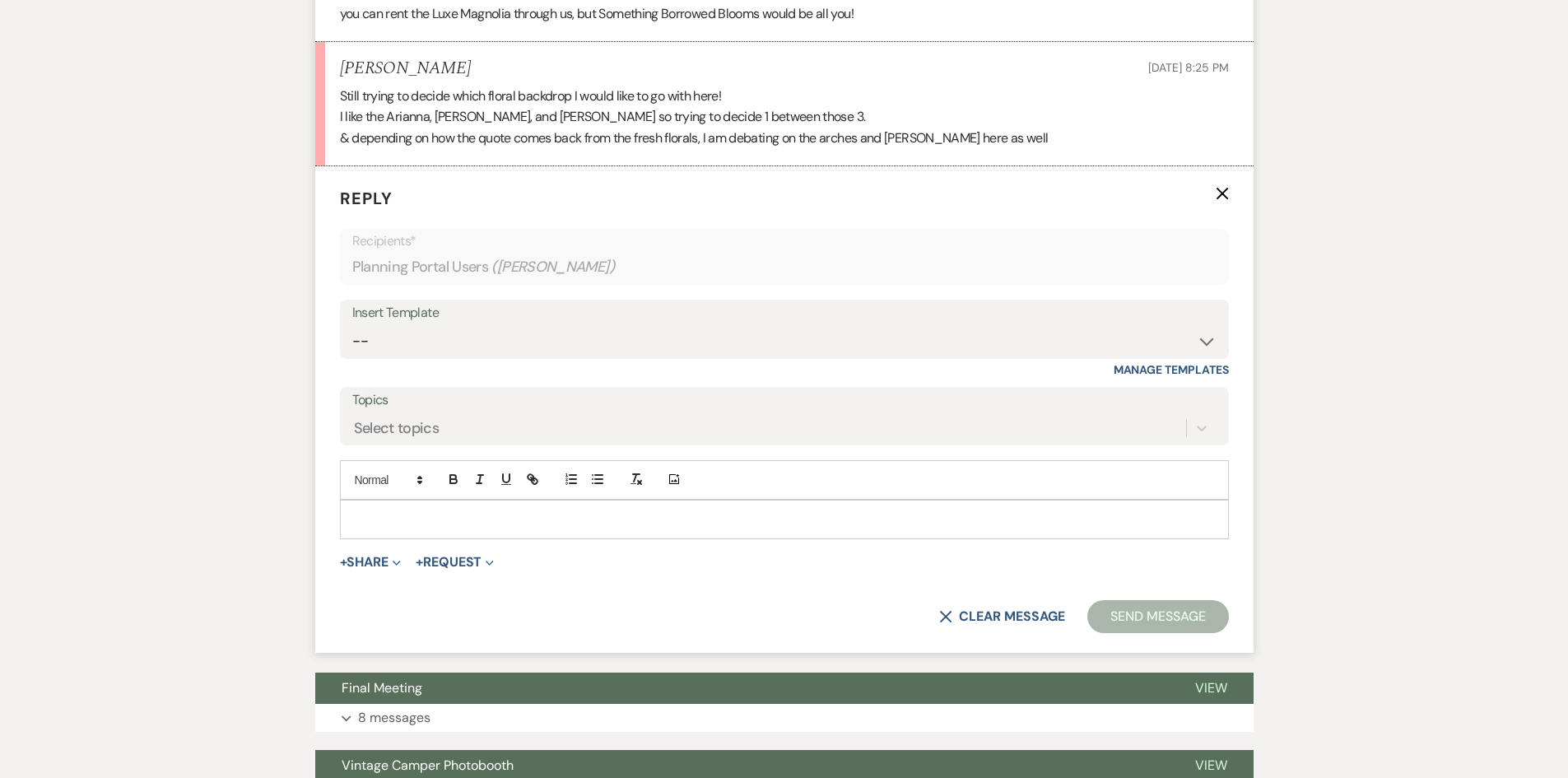
click at [426, 501] on div at bounding box center [784, 520] width 887 height 38
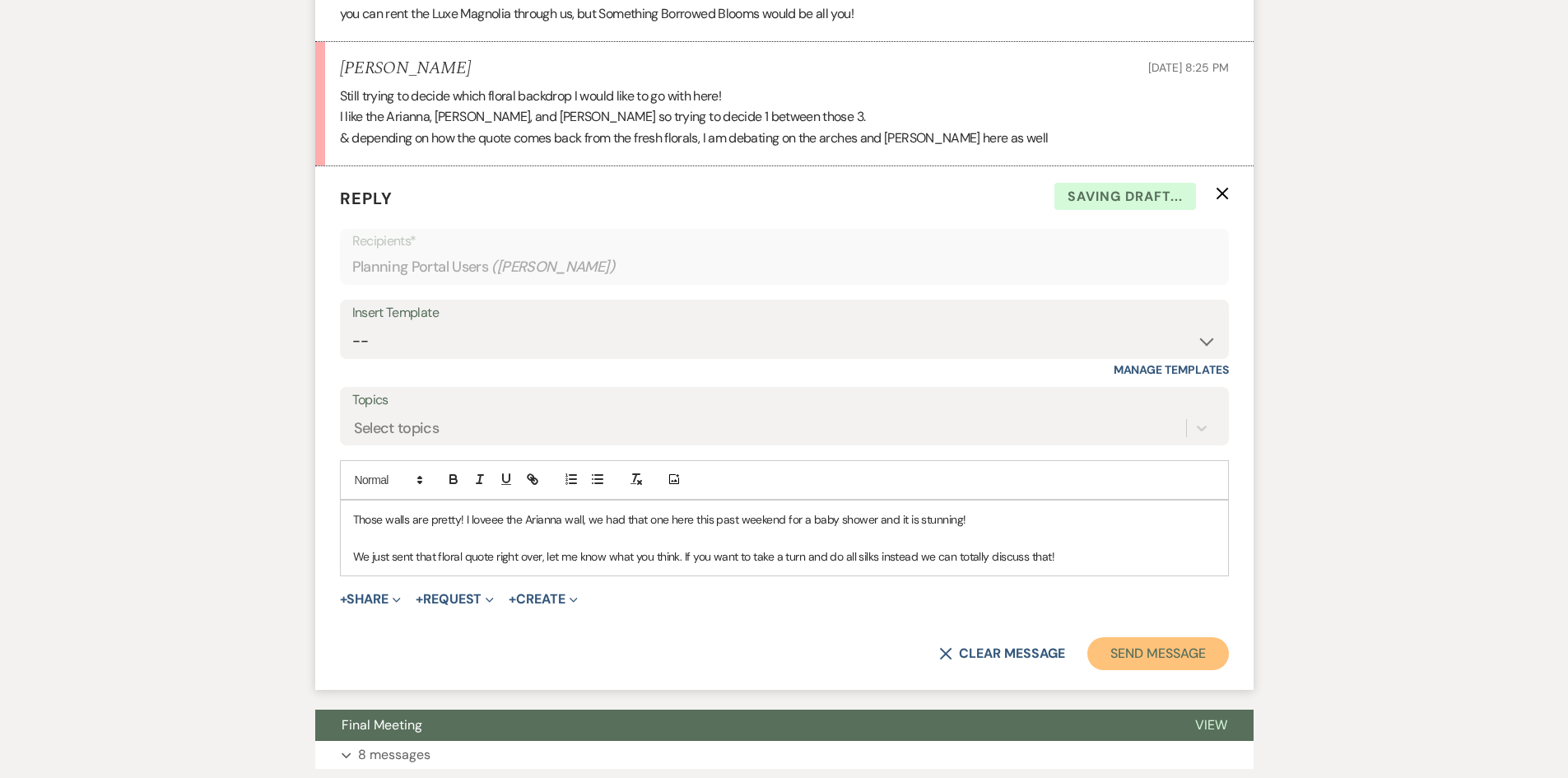
click at [1147, 637] on button "Send Message" at bounding box center [1158, 654] width 141 height 33
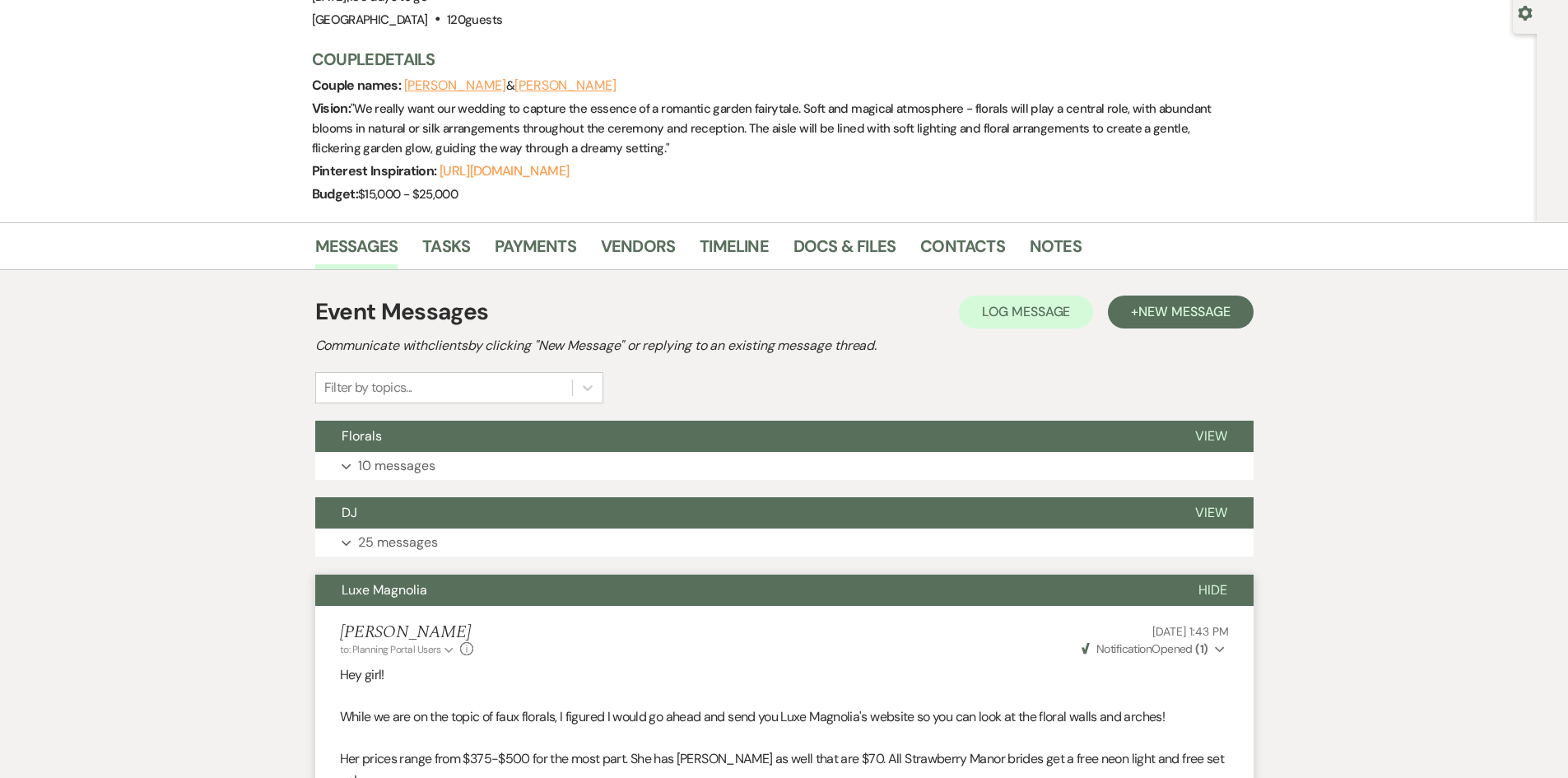
scroll to position [0, 0]
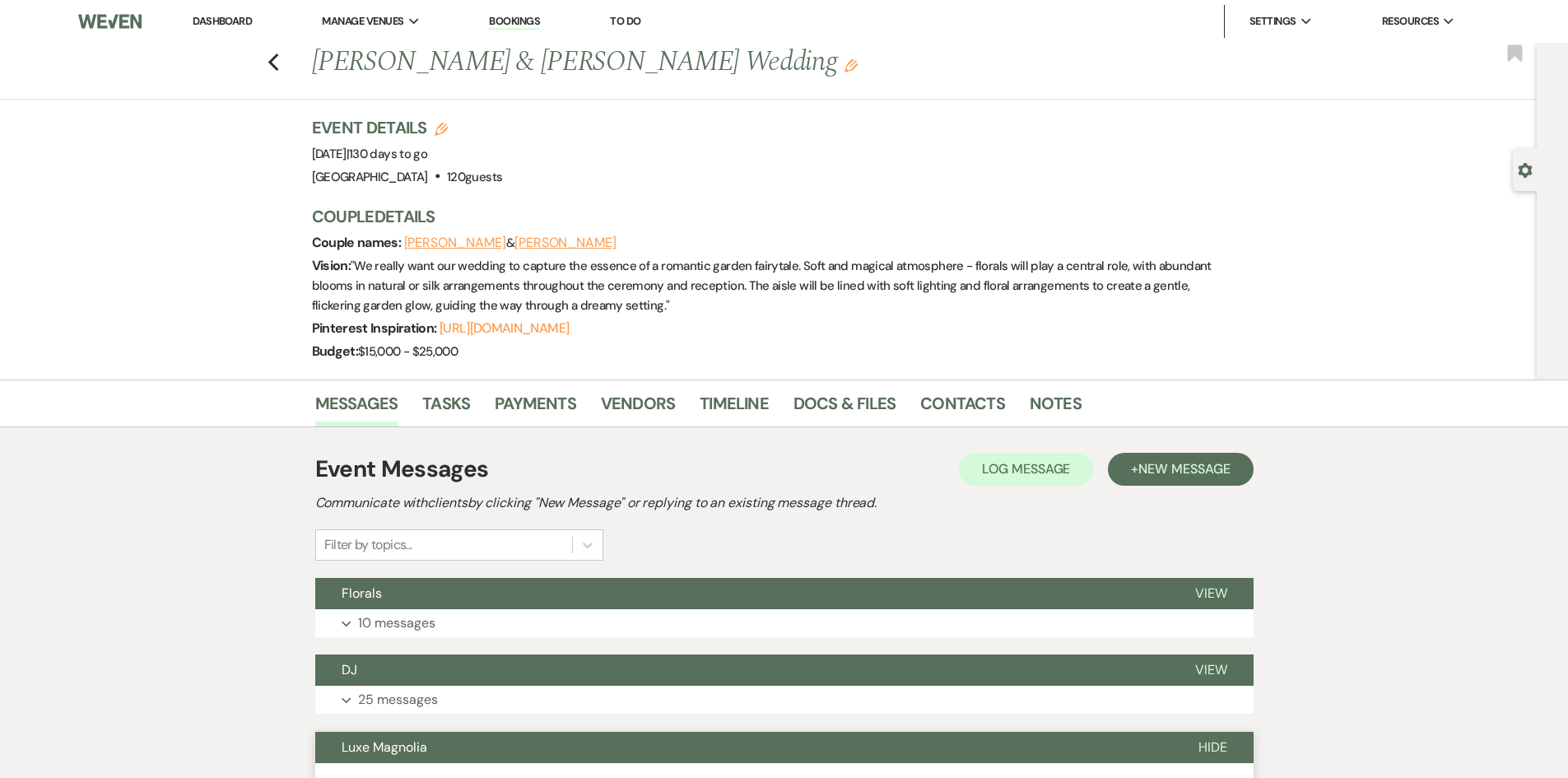
click at [216, 19] on link "Dashboard" at bounding box center [222, 21] width 60 height 14
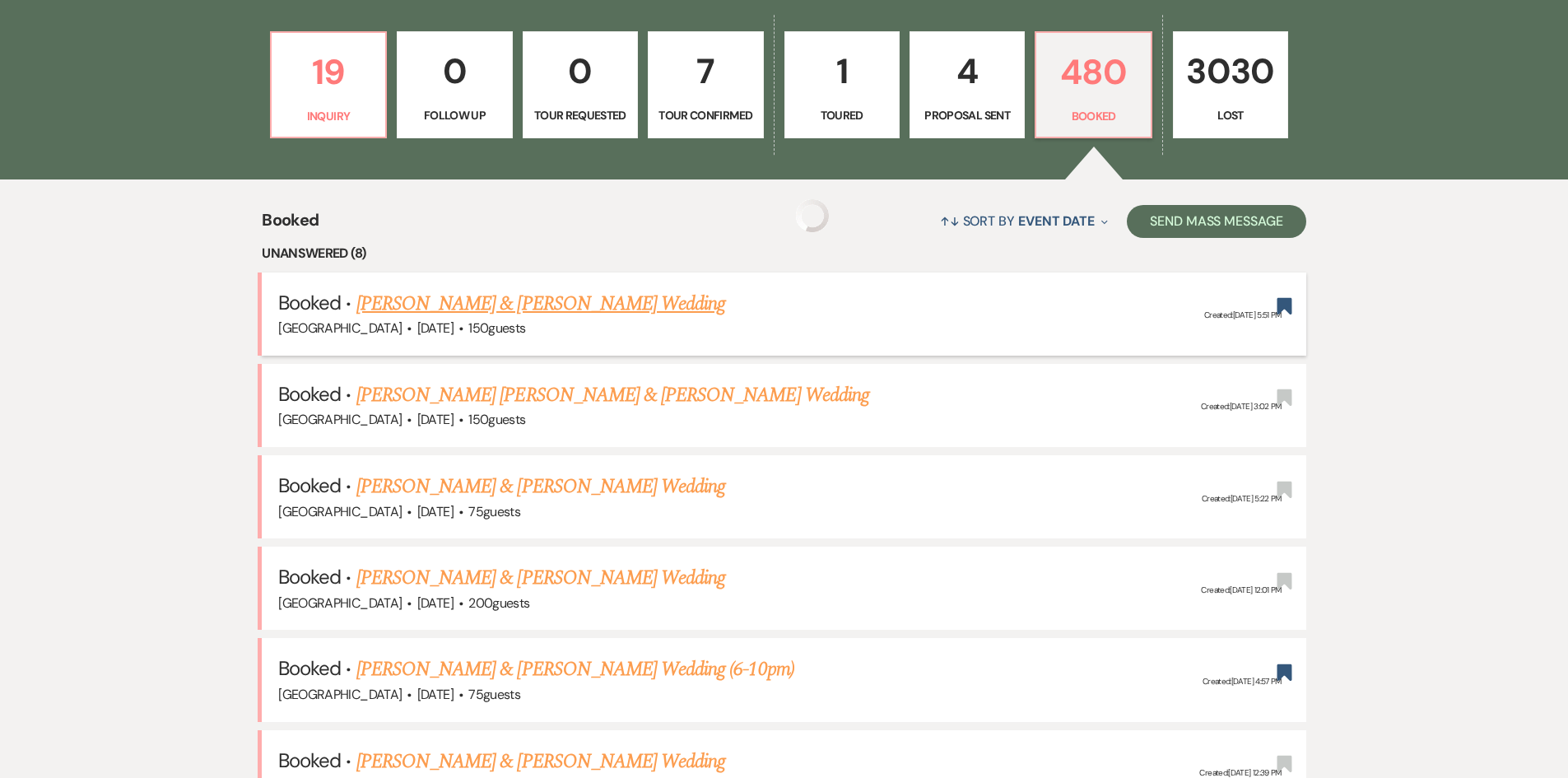
scroll to position [494, 0]
click at [443, 307] on link "[PERSON_NAME] & [PERSON_NAME] Wedding" at bounding box center [541, 303] width 369 height 29
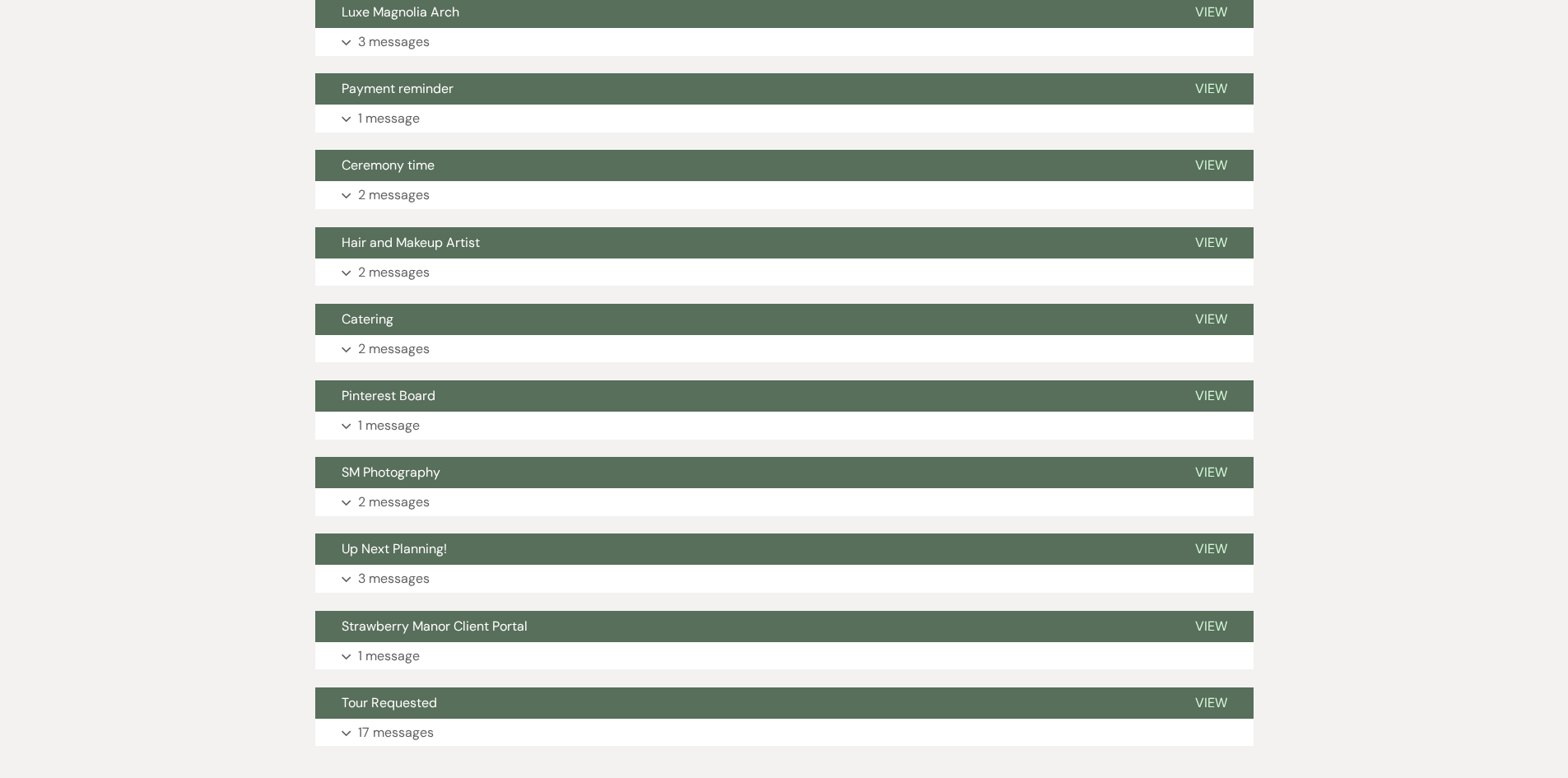
scroll to position [4745, 0]
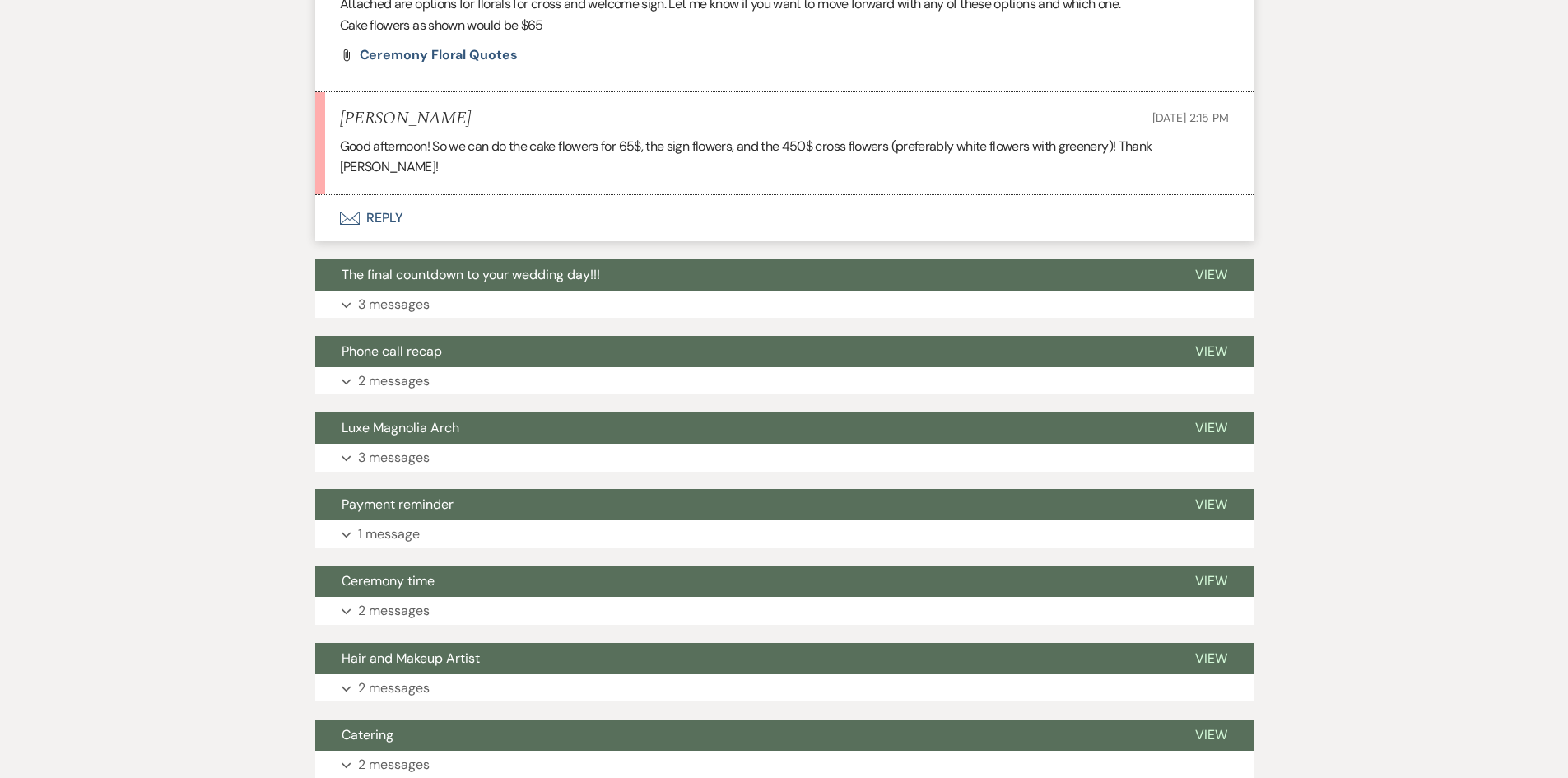
drag, startPoint x: 402, startPoint y: 201, endPoint x: 392, endPoint y: 198, distance: 10.4
click at [392, 198] on button "Envelope Reply" at bounding box center [784, 218] width 938 height 46
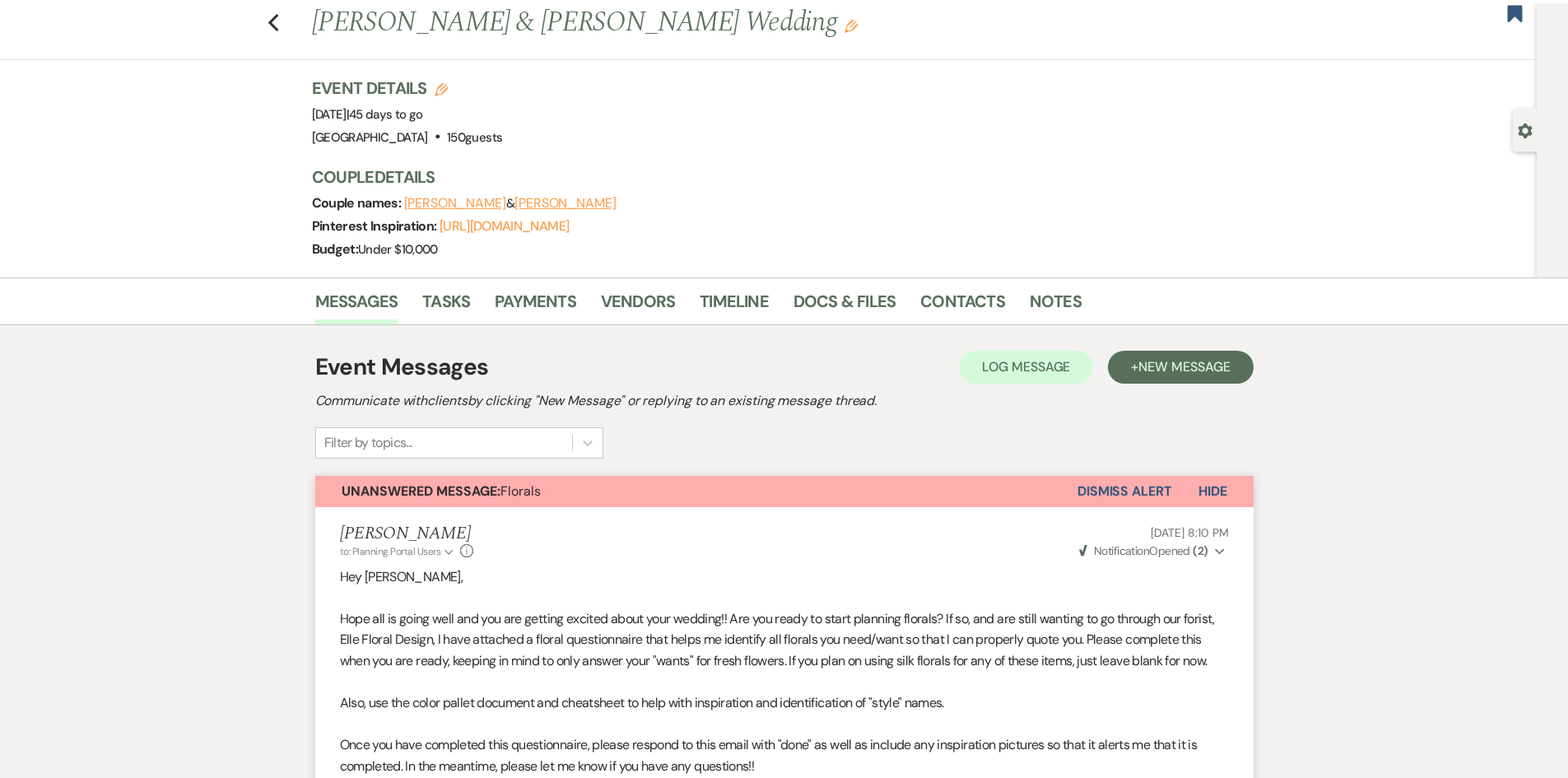
scroll to position [0, 0]
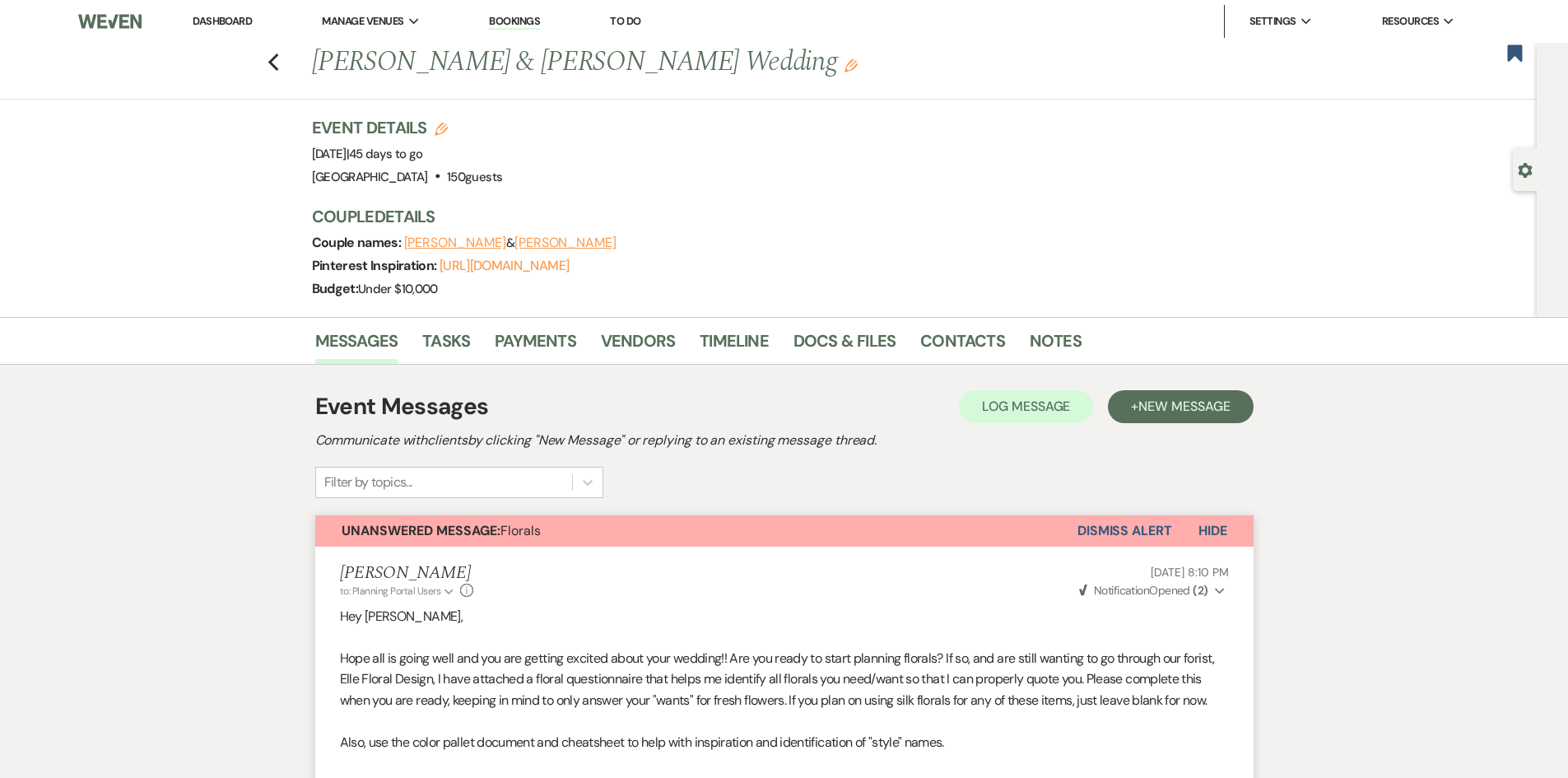
click at [207, 26] on link "Dashboard" at bounding box center [222, 21] width 60 height 14
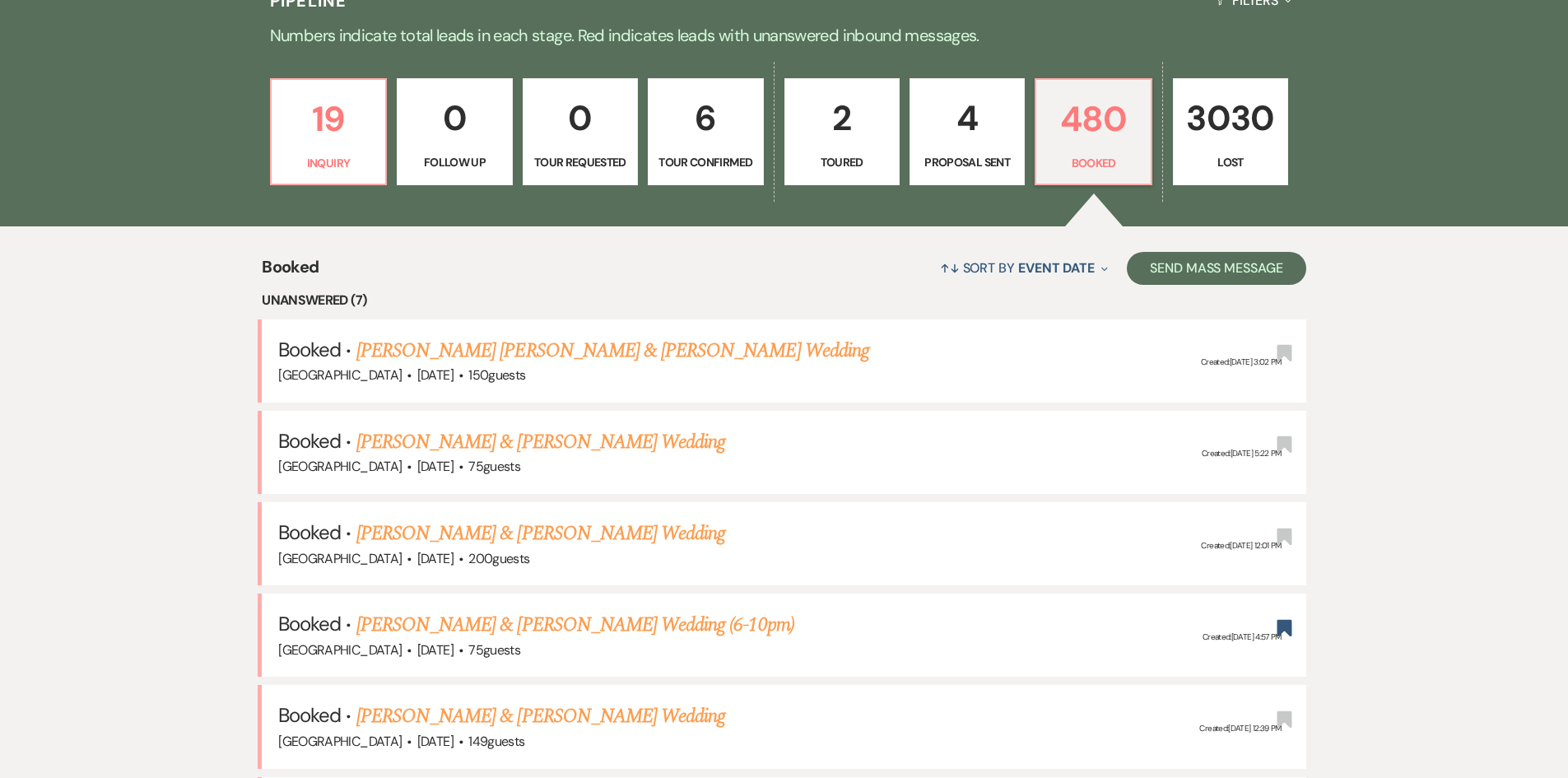
scroll to position [247, 0]
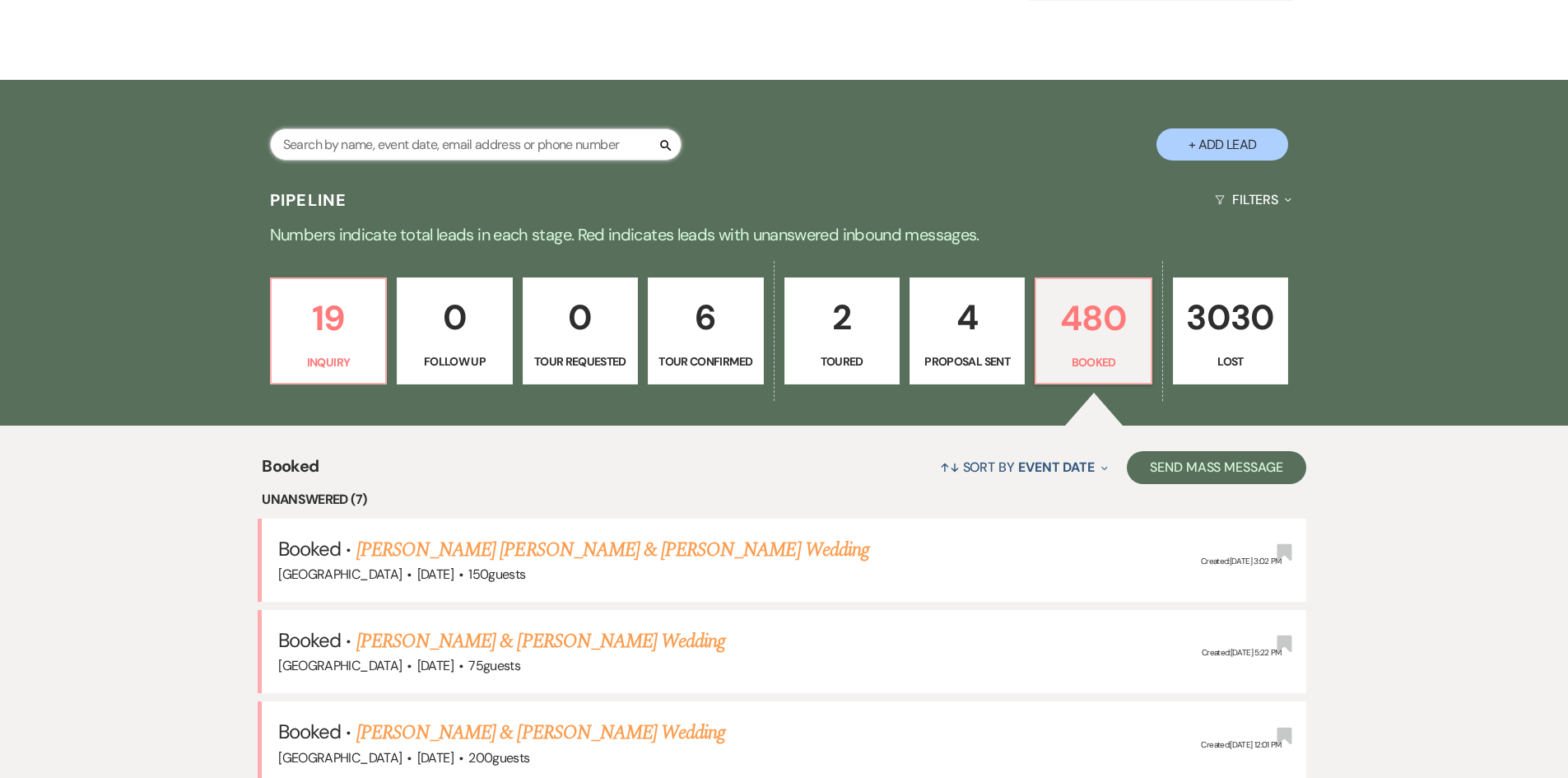
drag, startPoint x: 395, startPoint y: 148, endPoint x: 409, endPoint y: 154, distance: 15.2
click at [395, 148] on input "text" at bounding box center [475, 144] width 411 height 32
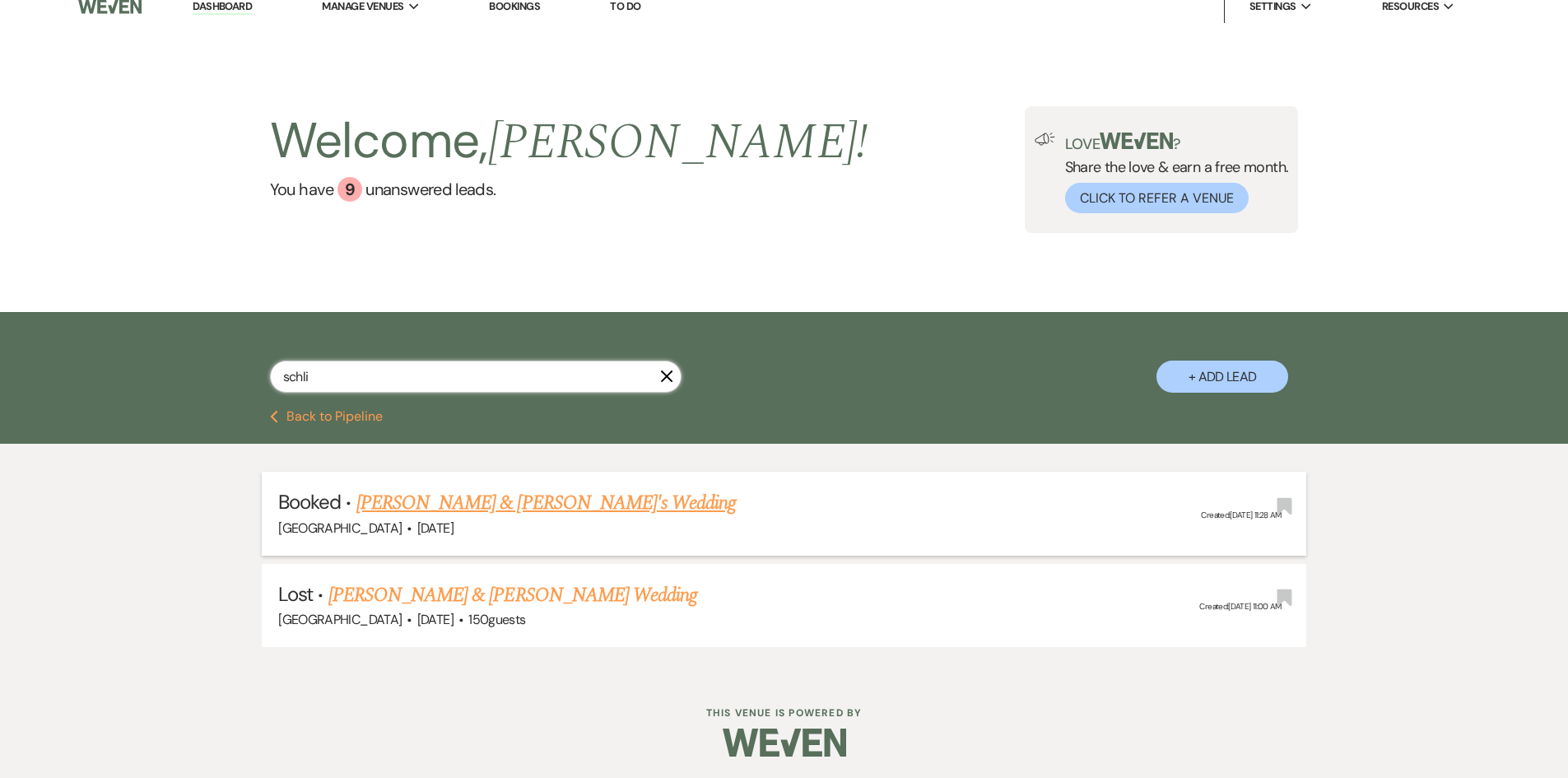
scroll to position [18, 0]
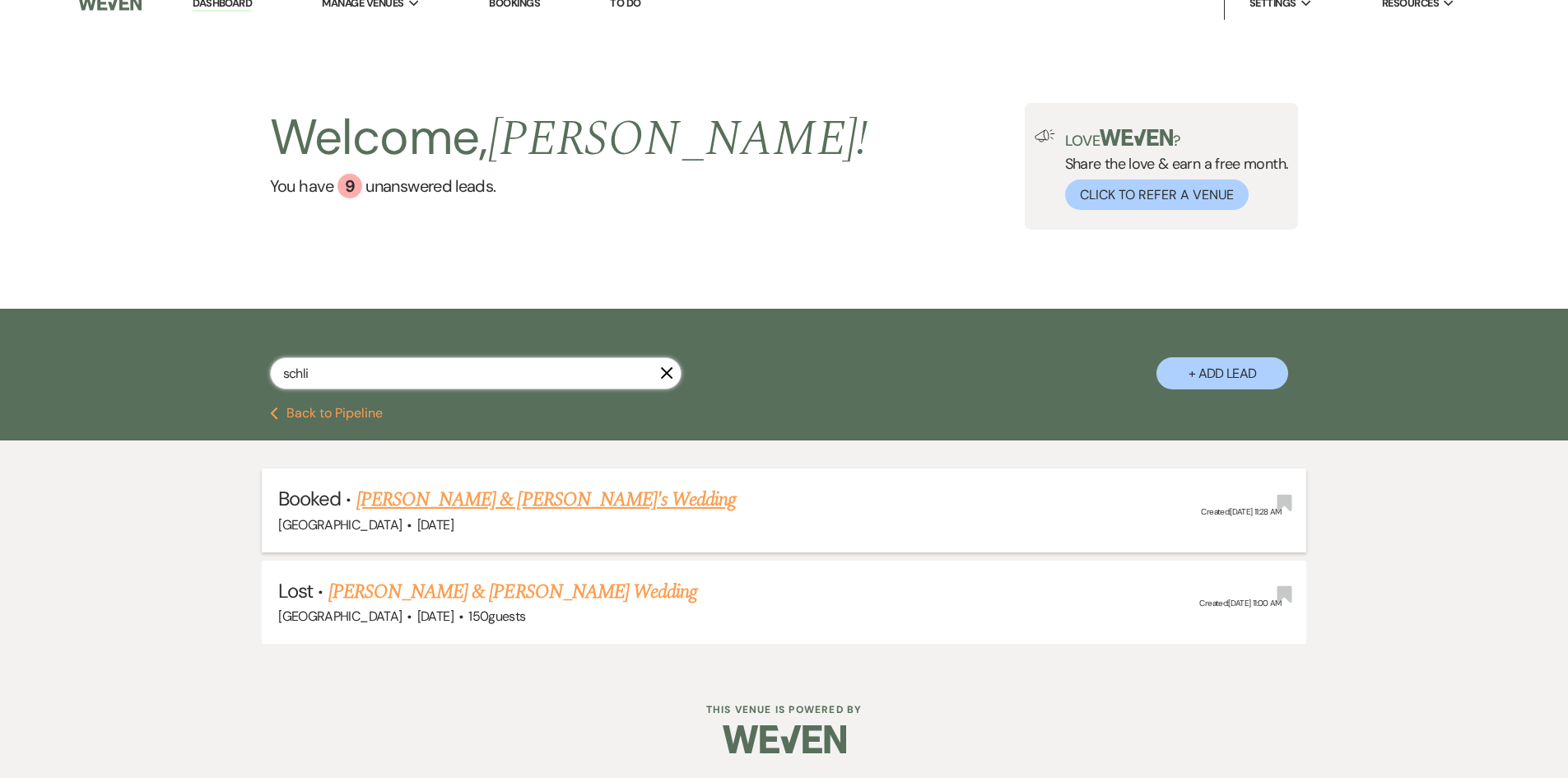
type input "schli"
click at [562, 494] on link "[PERSON_NAME] & [PERSON_NAME]'s Wedding" at bounding box center [547, 500] width 380 height 29
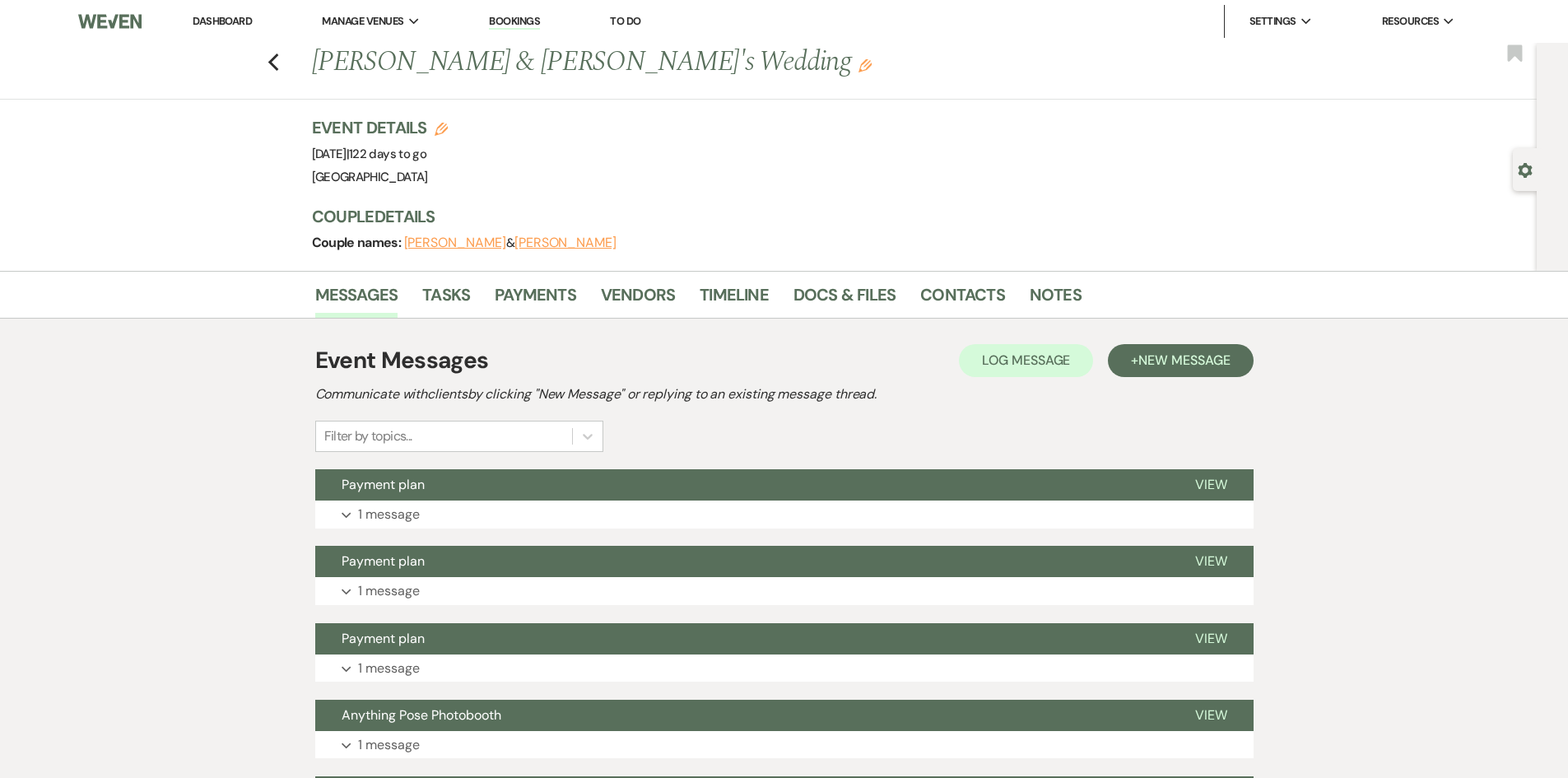
click at [512, 529] on div "Event Messages Log Log Message + New Message Communicate with clients by clicki…" at bounding box center [784, 743] width 938 height 816
click at [509, 517] on button "Expand 1 message" at bounding box center [784, 514] width 938 height 28
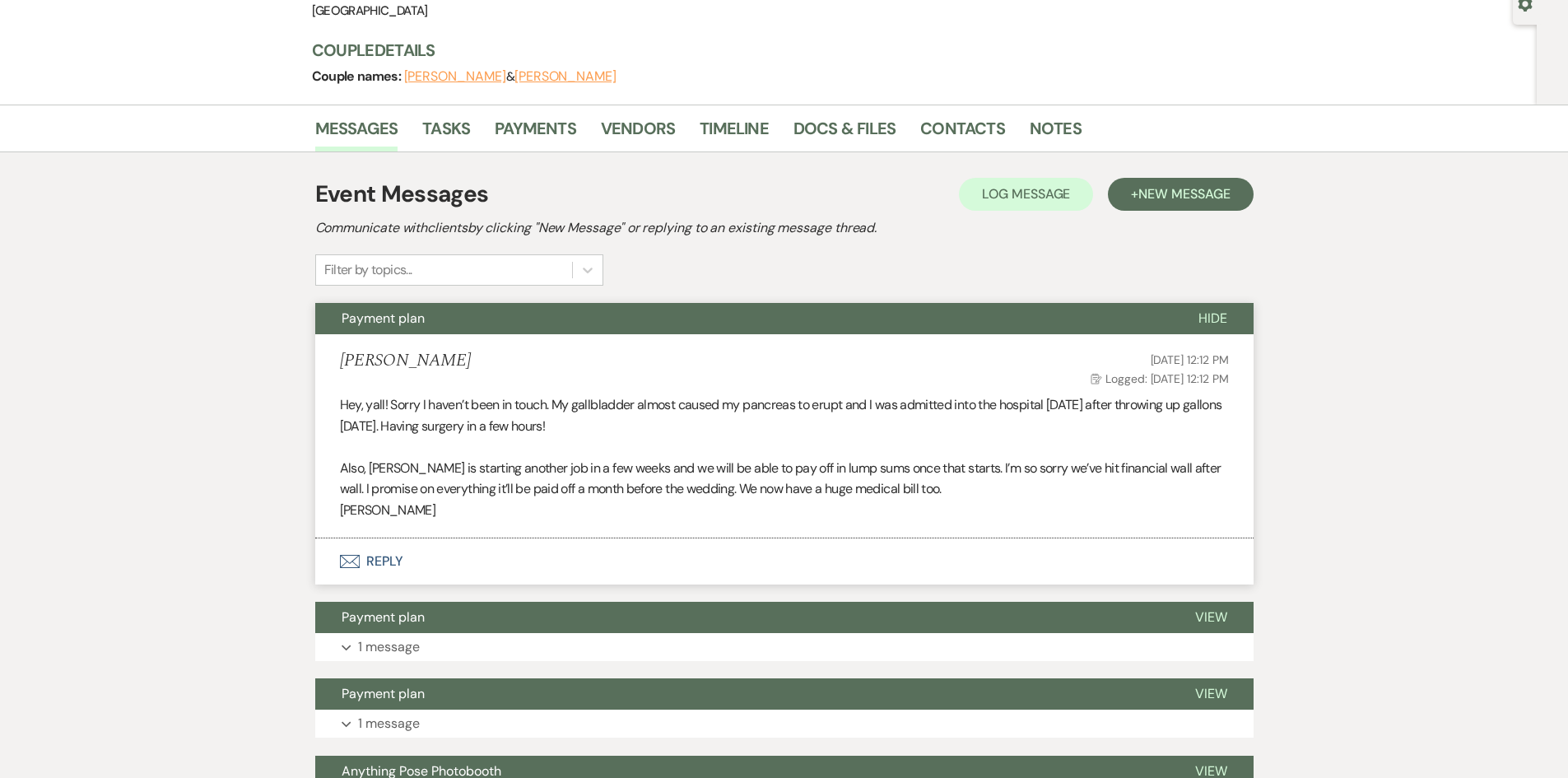
scroll to position [494, 0]
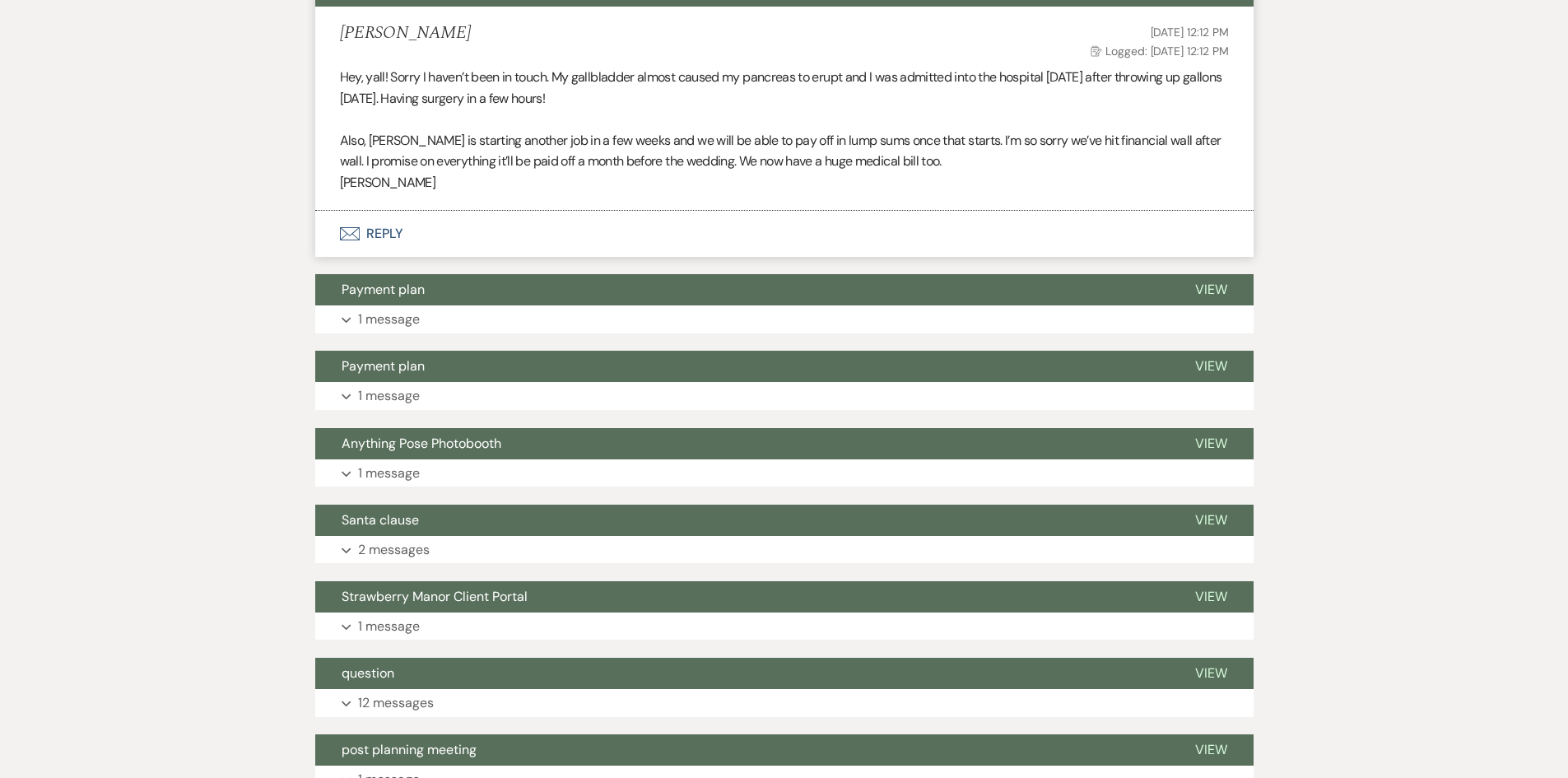
click at [374, 235] on button "Envelope Reply" at bounding box center [784, 233] width 938 height 46
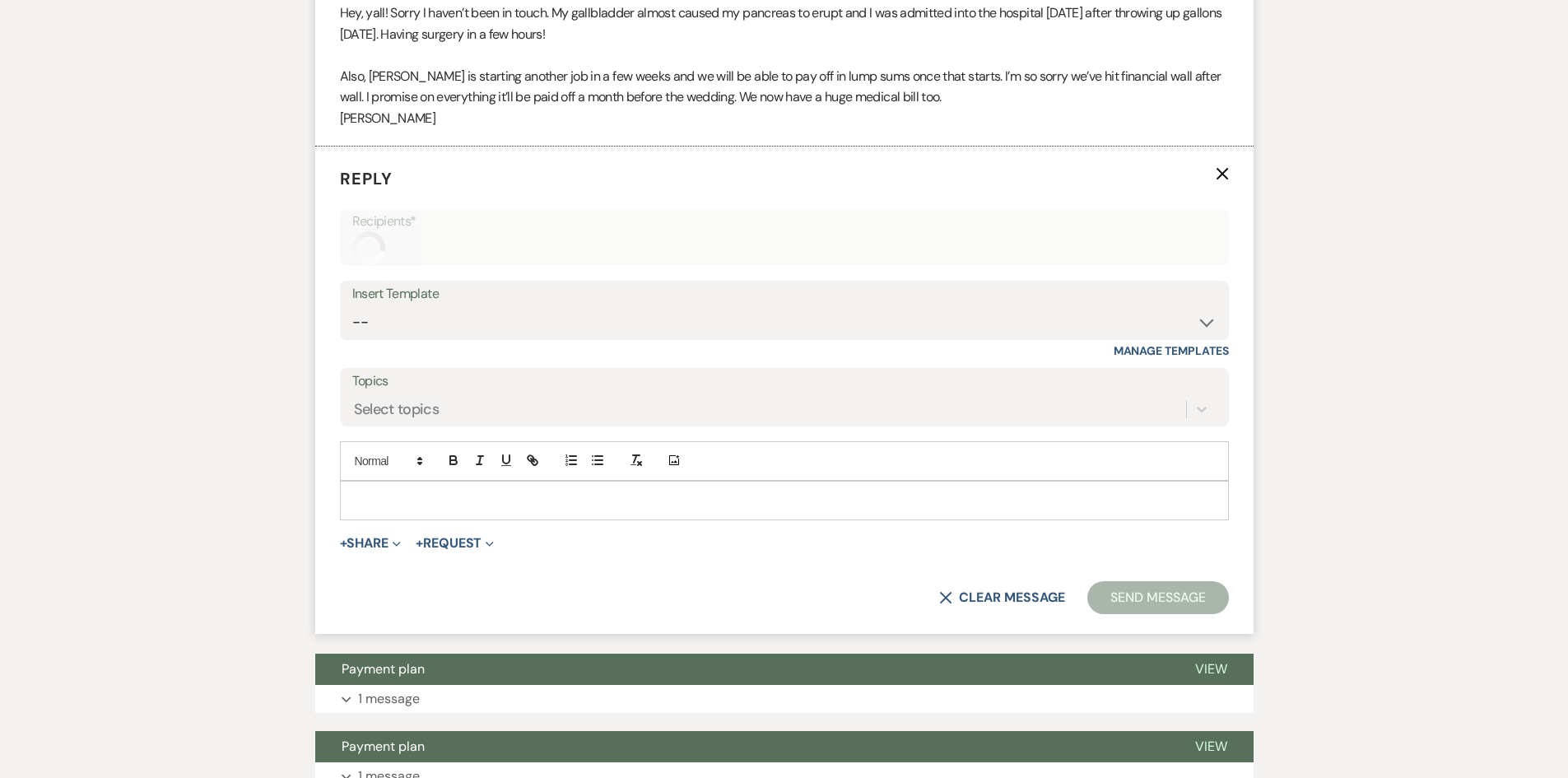
scroll to position [559, 0]
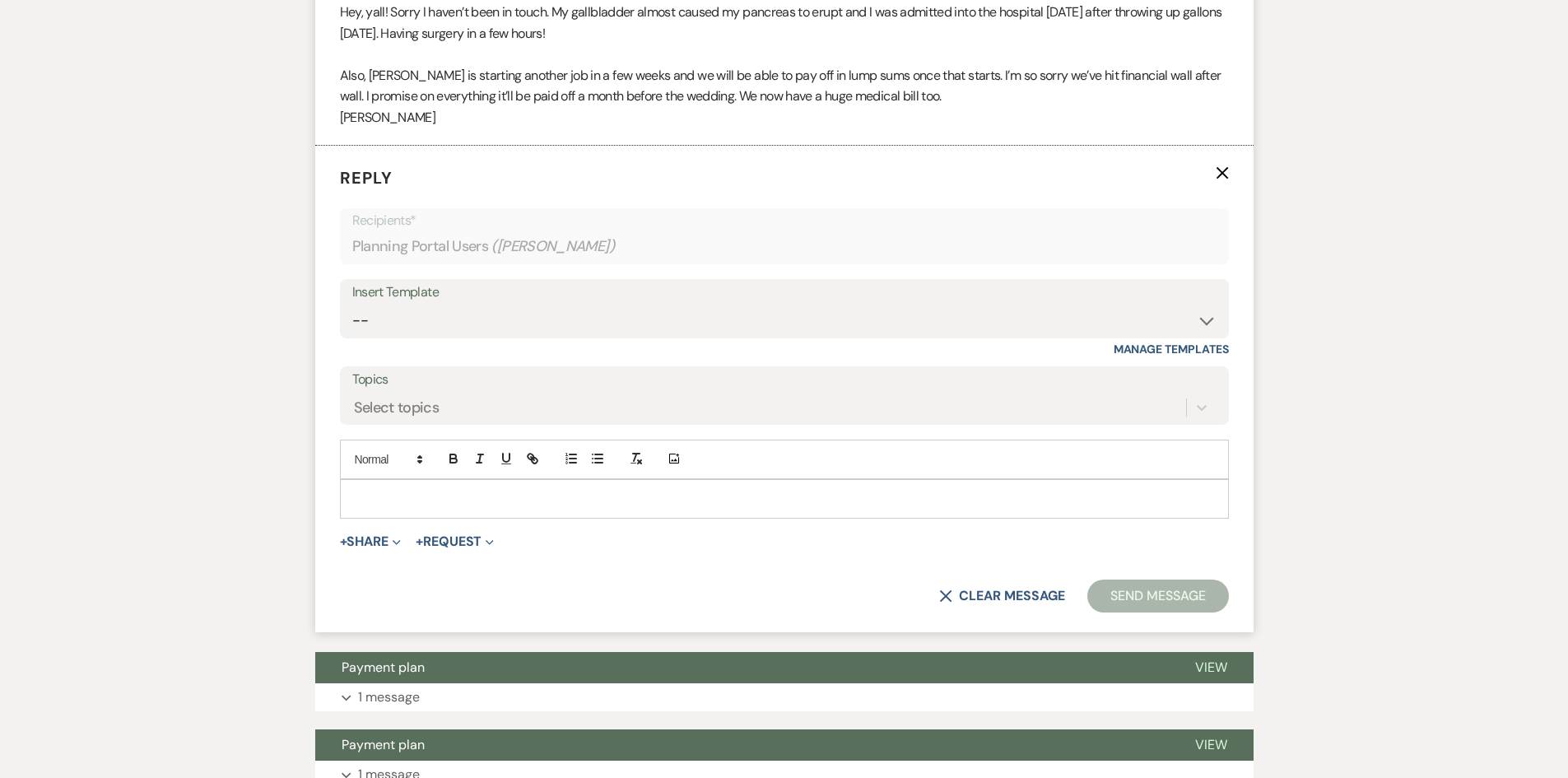
click at [473, 484] on div at bounding box center [784, 499] width 887 height 38
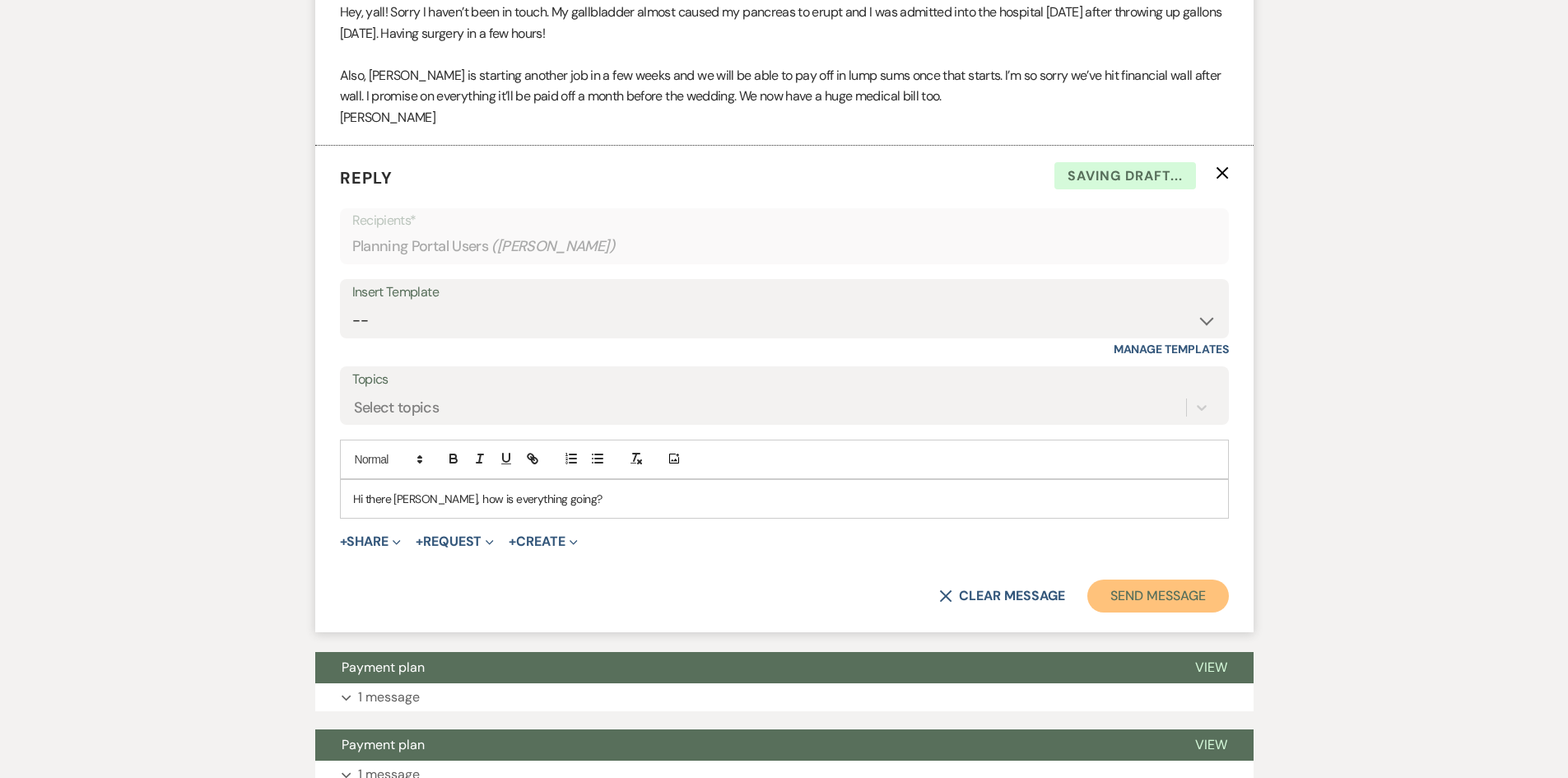
click at [1152, 595] on button "Send Message" at bounding box center [1158, 596] width 141 height 33
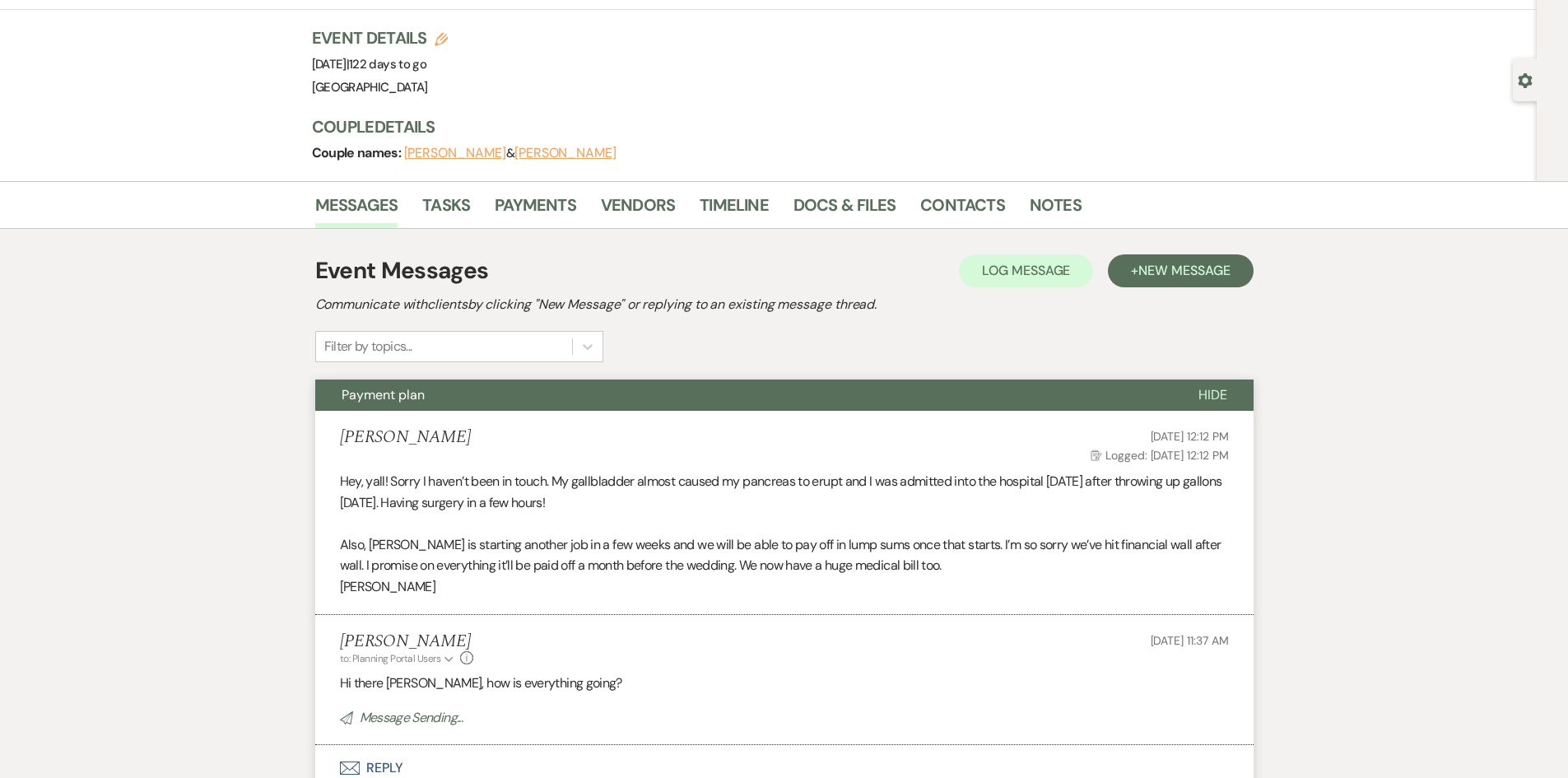
scroll to position [0, 0]
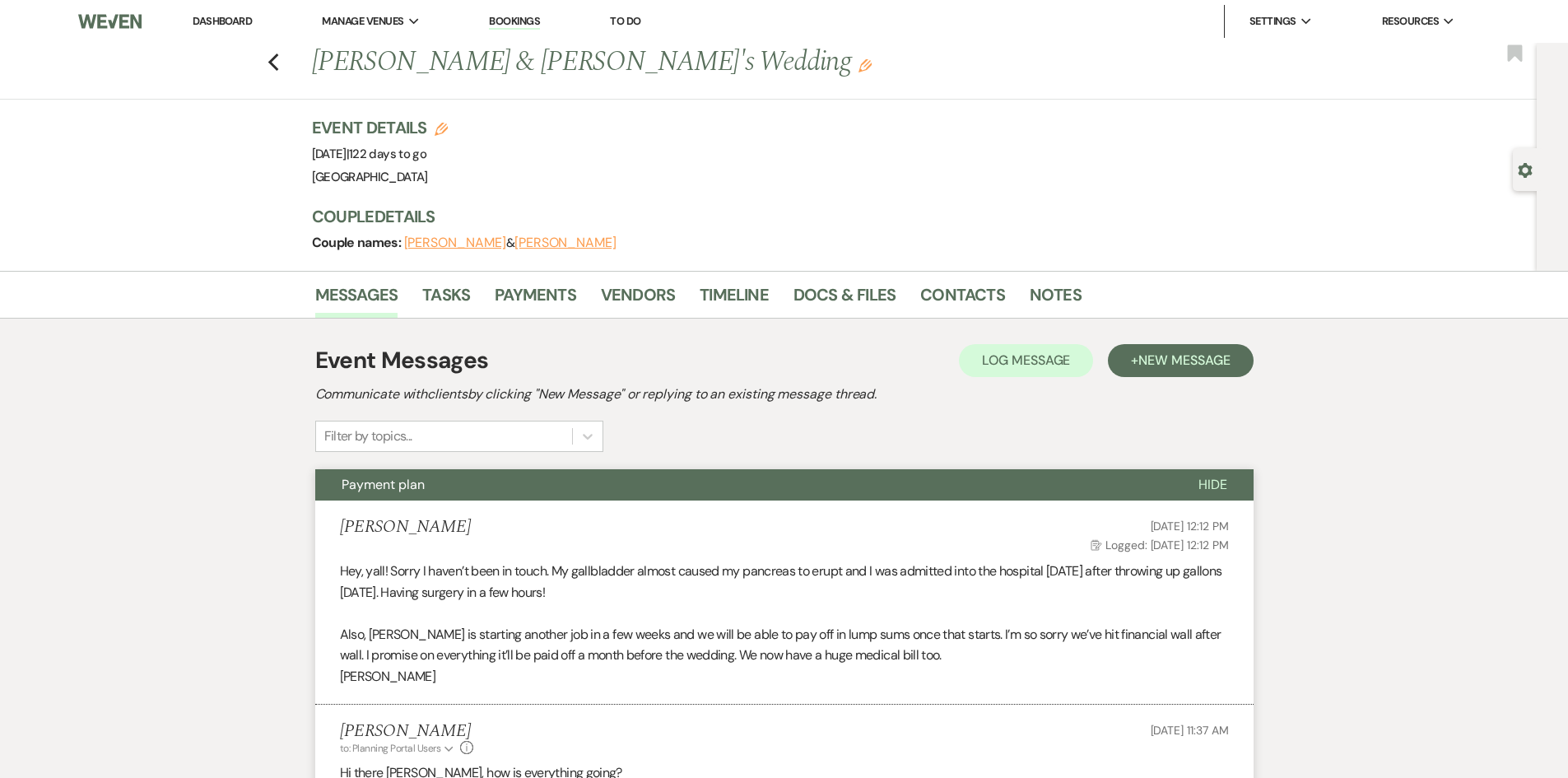
drag, startPoint x: 211, startPoint y: 18, endPoint x: 226, endPoint y: 15, distance: 15.3
click at [211, 18] on link "Dashboard" at bounding box center [222, 21] width 60 height 14
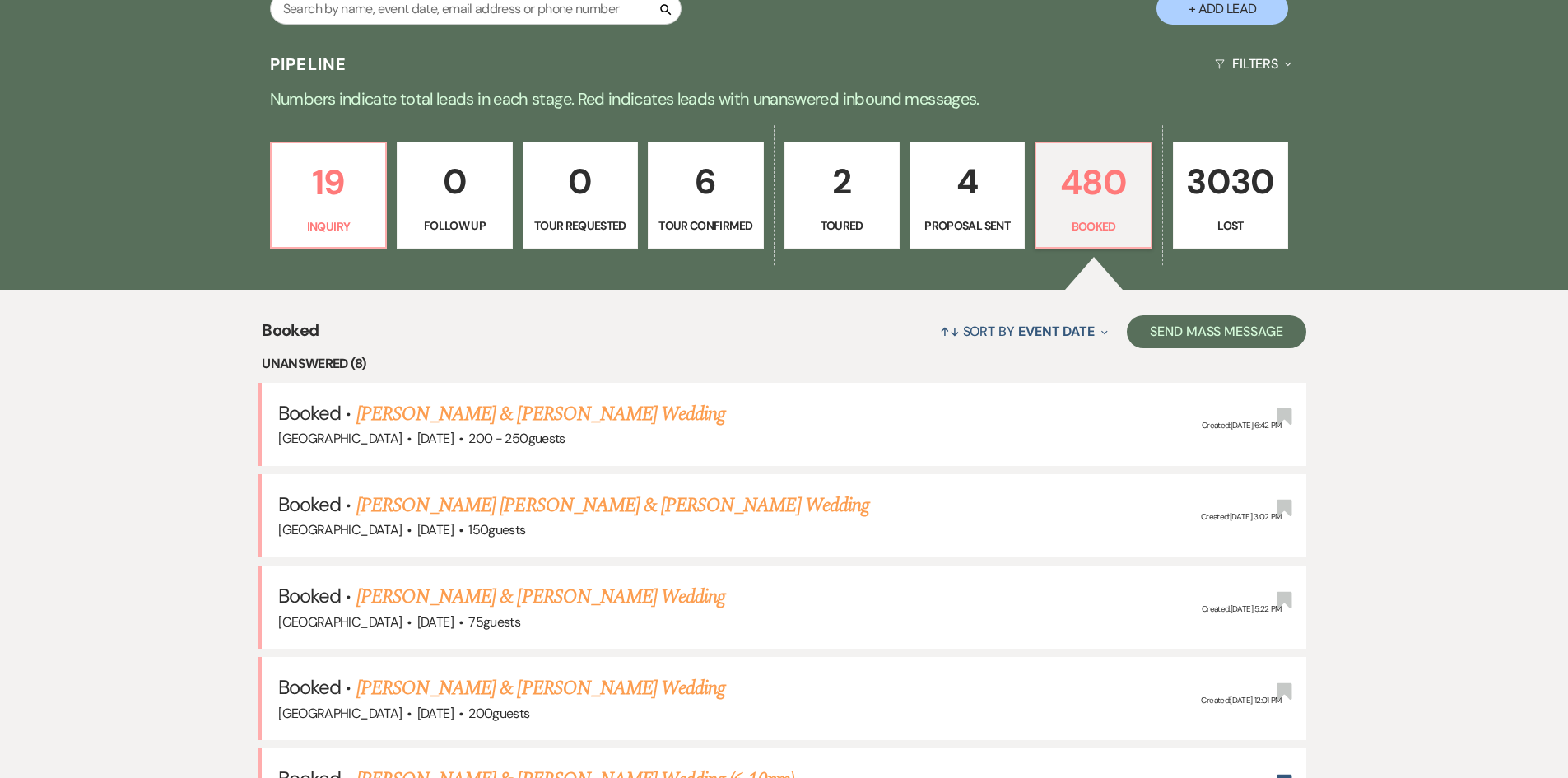
scroll to position [411, 0]
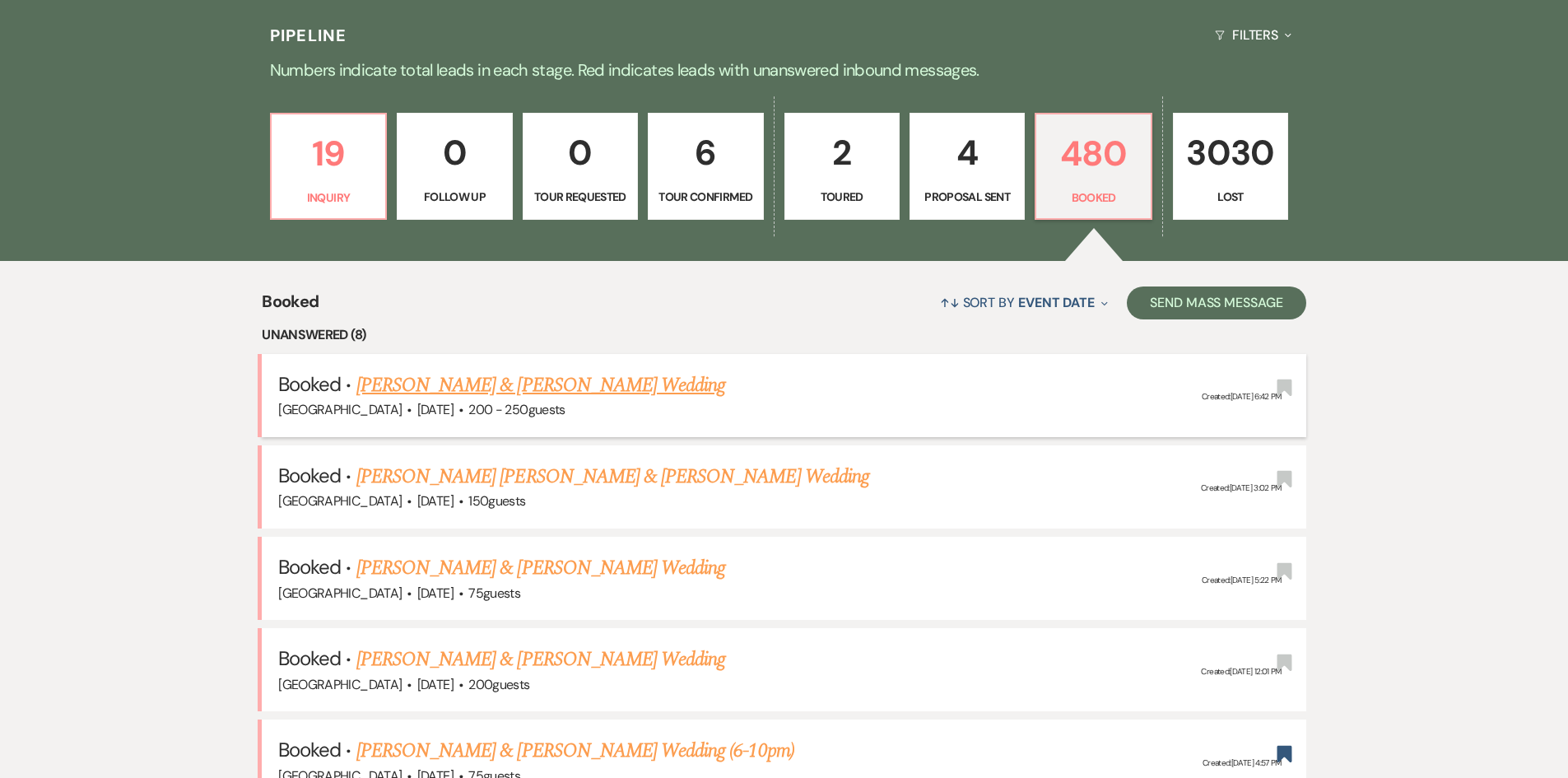
click at [559, 390] on link "[PERSON_NAME] & [PERSON_NAME] Wedding" at bounding box center [541, 386] width 369 height 29
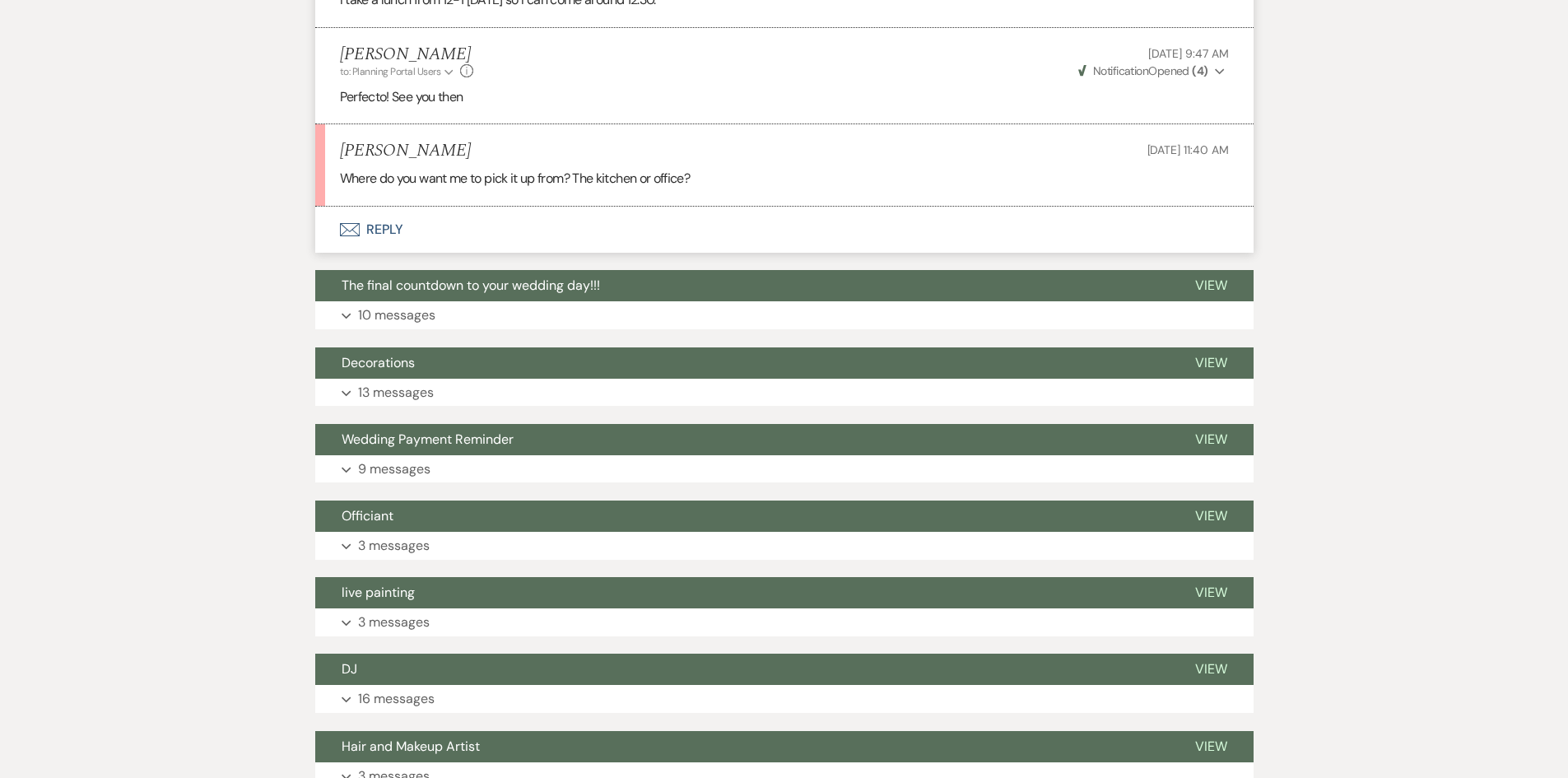
scroll to position [9227, 0]
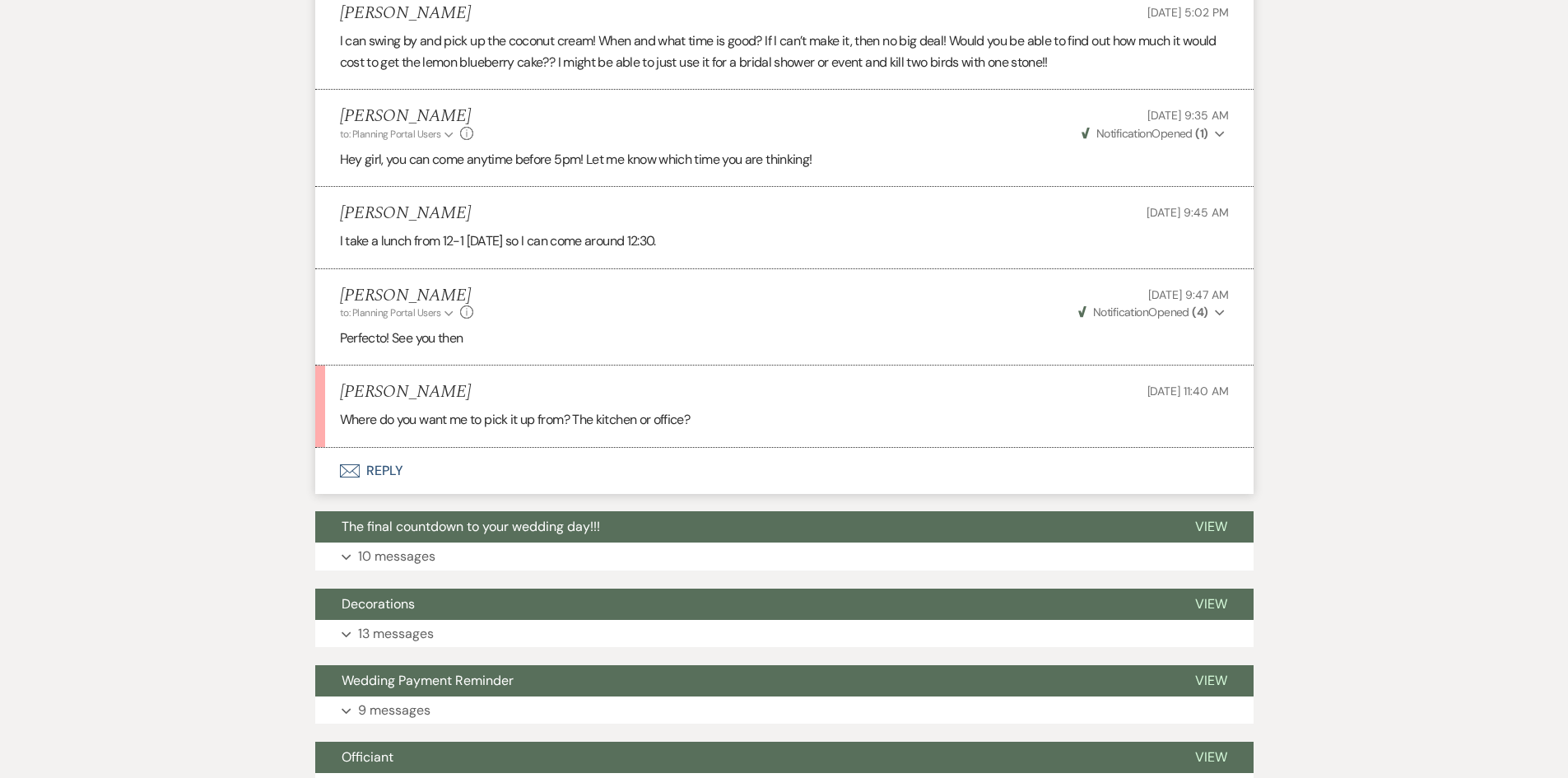
click at [396, 448] on button "Envelope Reply" at bounding box center [784, 470] width 938 height 46
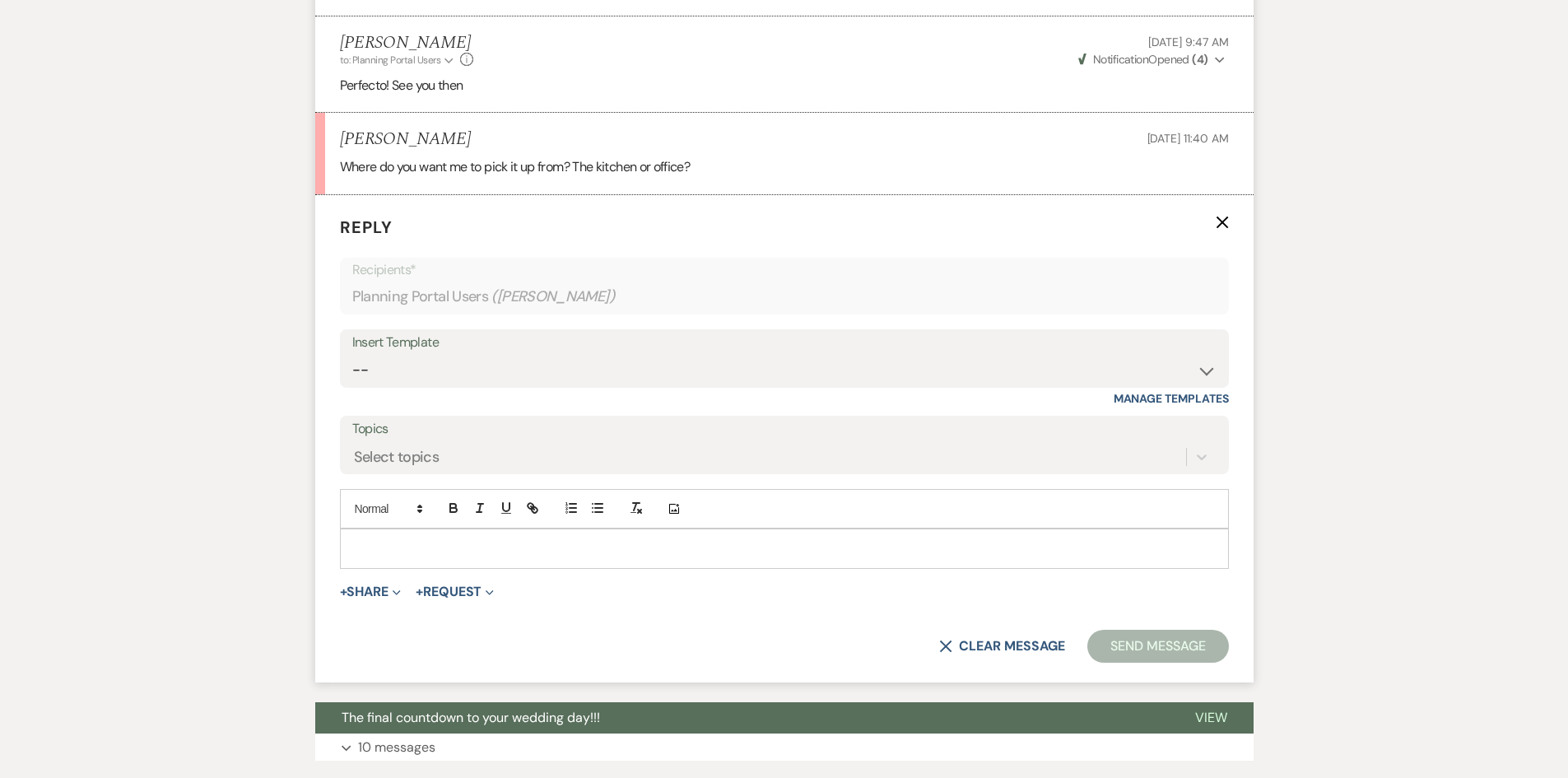
scroll to position [9488, 0]
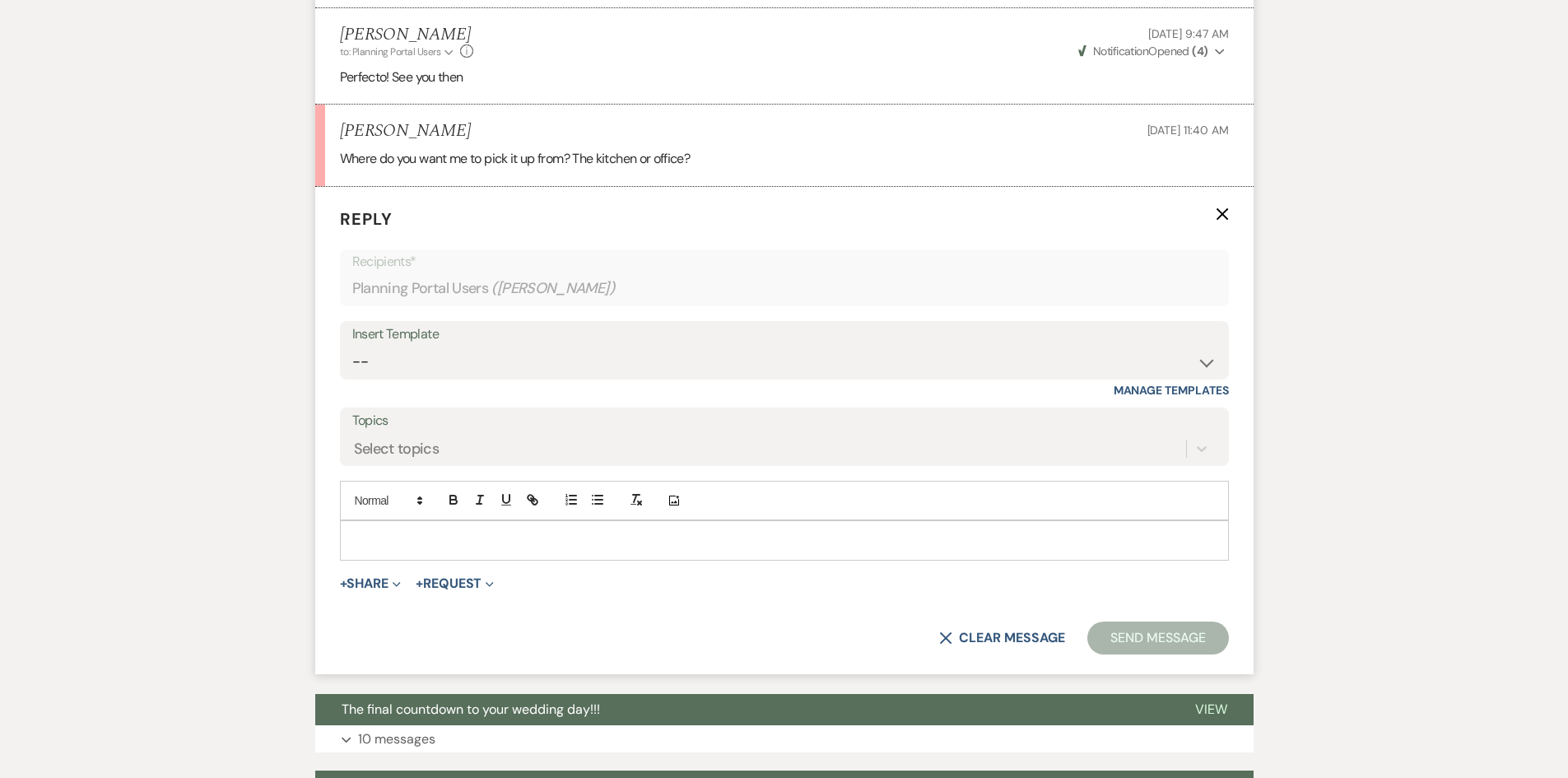
click at [388, 521] on div at bounding box center [784, 540] width 887 height 38
click at [1156, 622] on button "Send Message" at bounding box center [1158, 638] width 141 height 33
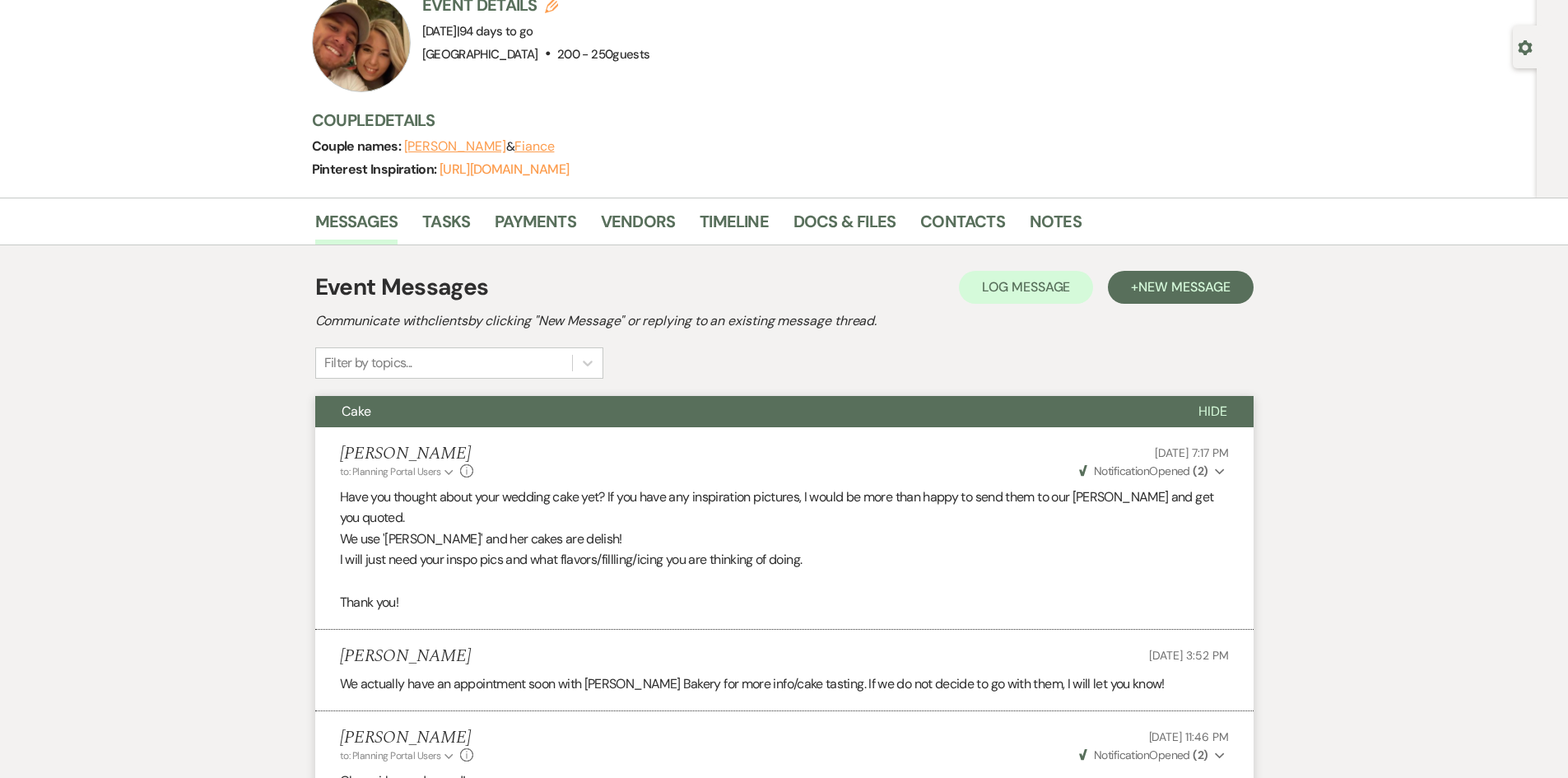
scroll to position [0, 0]
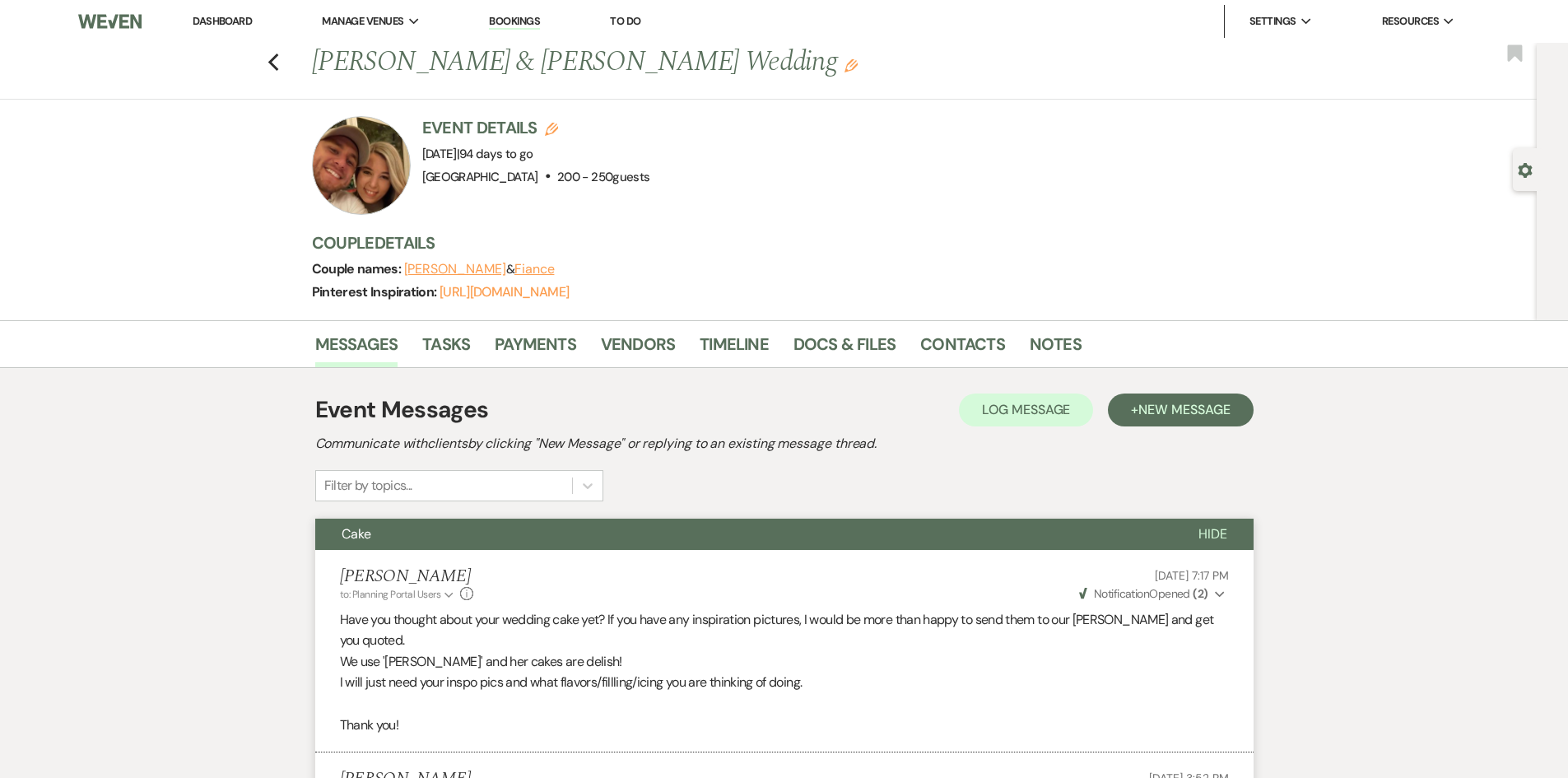
drag, startPoint x: 227, startPoint y: 11, endPoint x: 227, endPoint y: 2, distance: 9.0
click at [227, 9] on li "Dashboard" at bounding box center [222, 22] width 76 height 33
click at [202, 22] on link "Dashboard" at bounding box center [222, 21] width 60 height 14
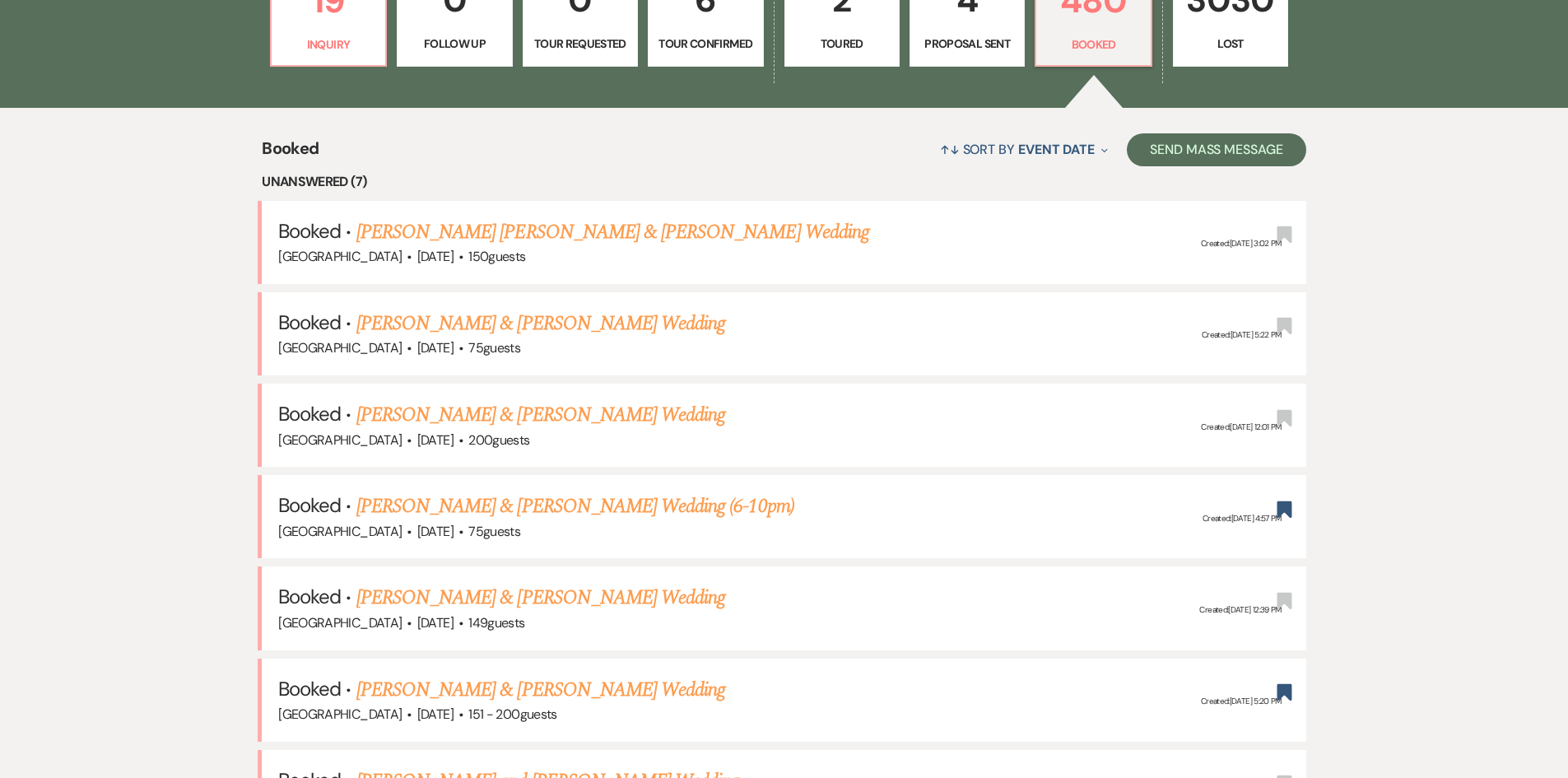
scroll to position [659, 0]
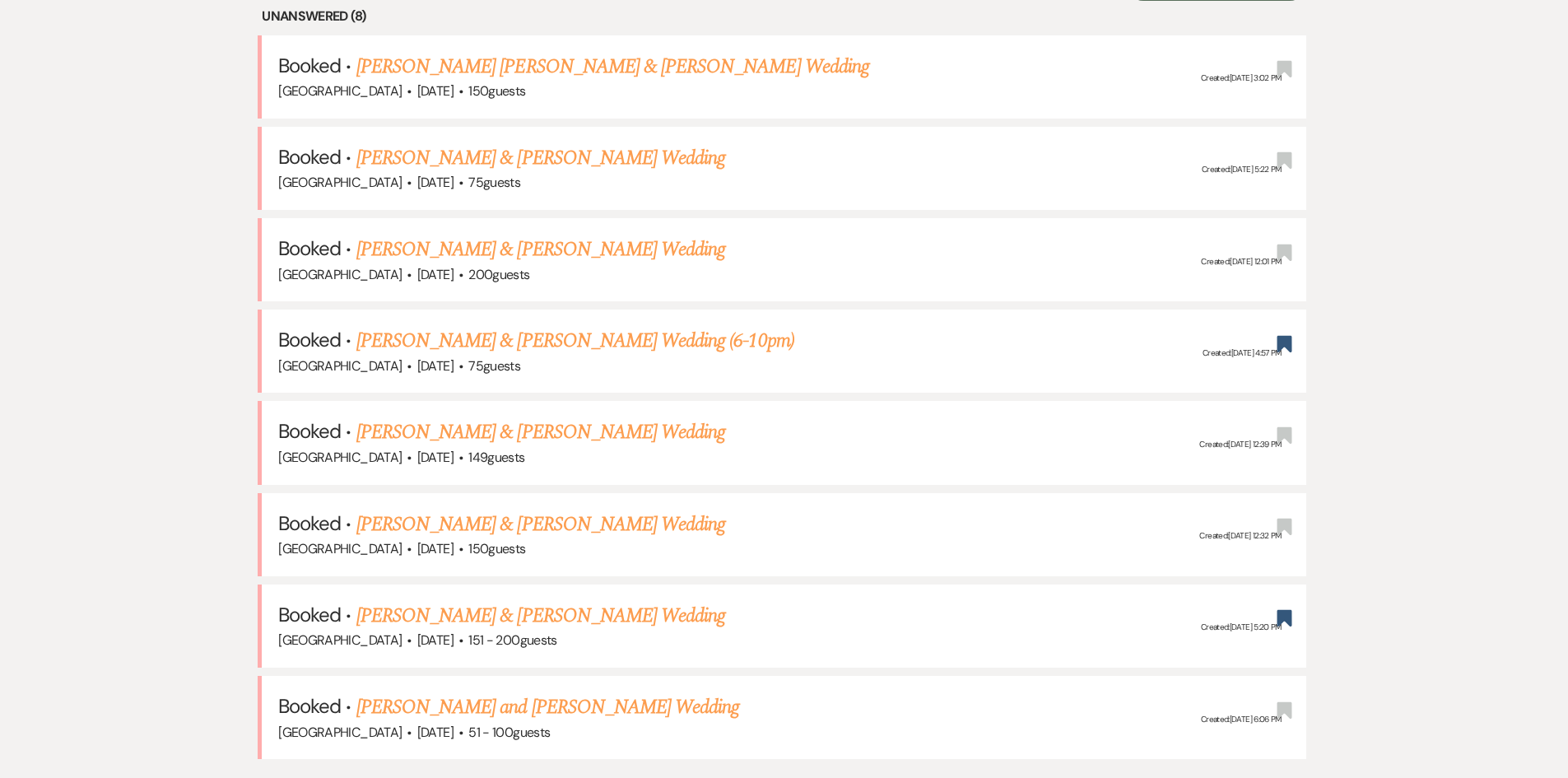
scroll to position [496, 0]
